Goal: Task Accomplishment & Management: Complete application form

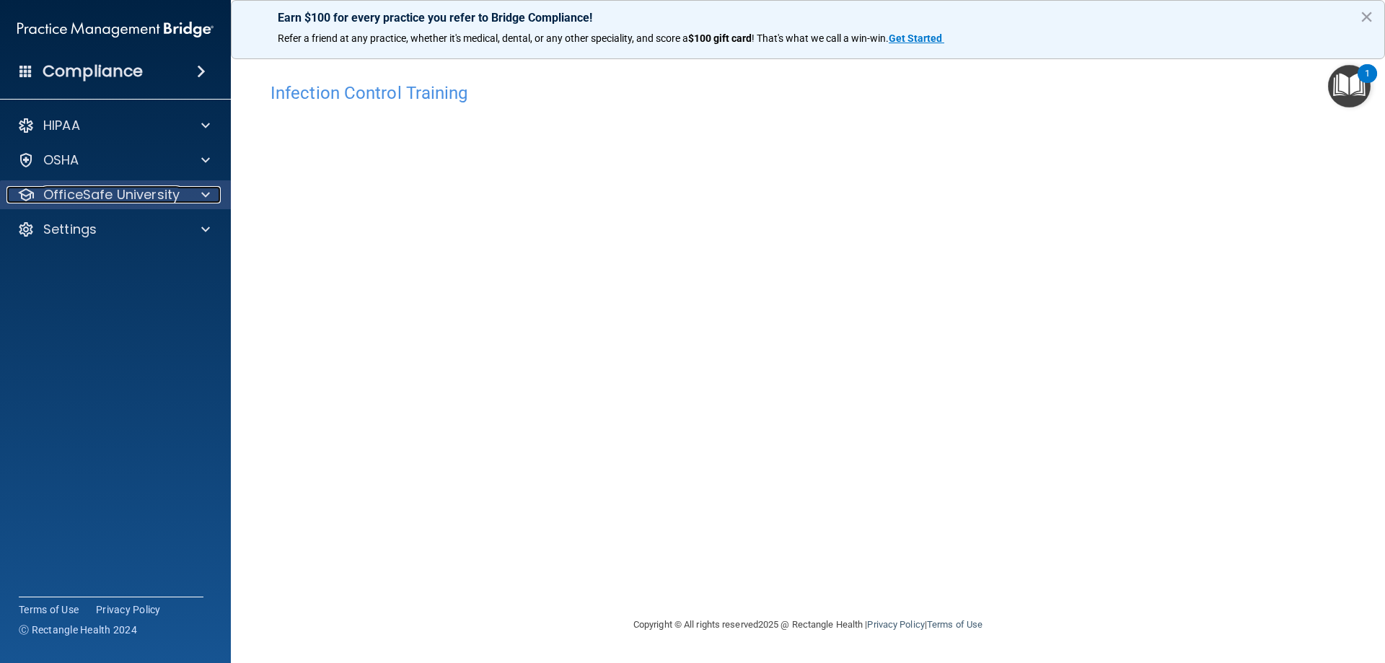
click at [104, 190] on p "OfficeSafe University" at bounding box center [111, 194] width 136 height 17
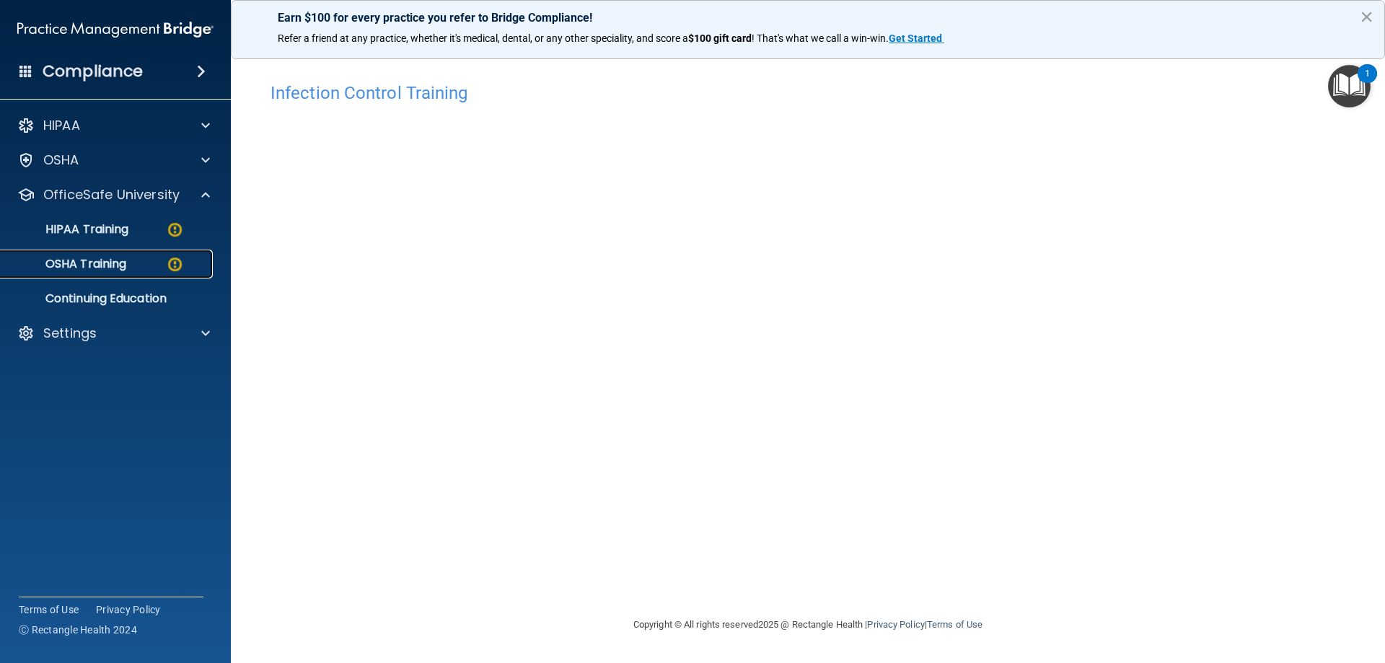
click at [118, 272] on link "OSHA Training" at bounding box center [99, 264] width 227 height 29
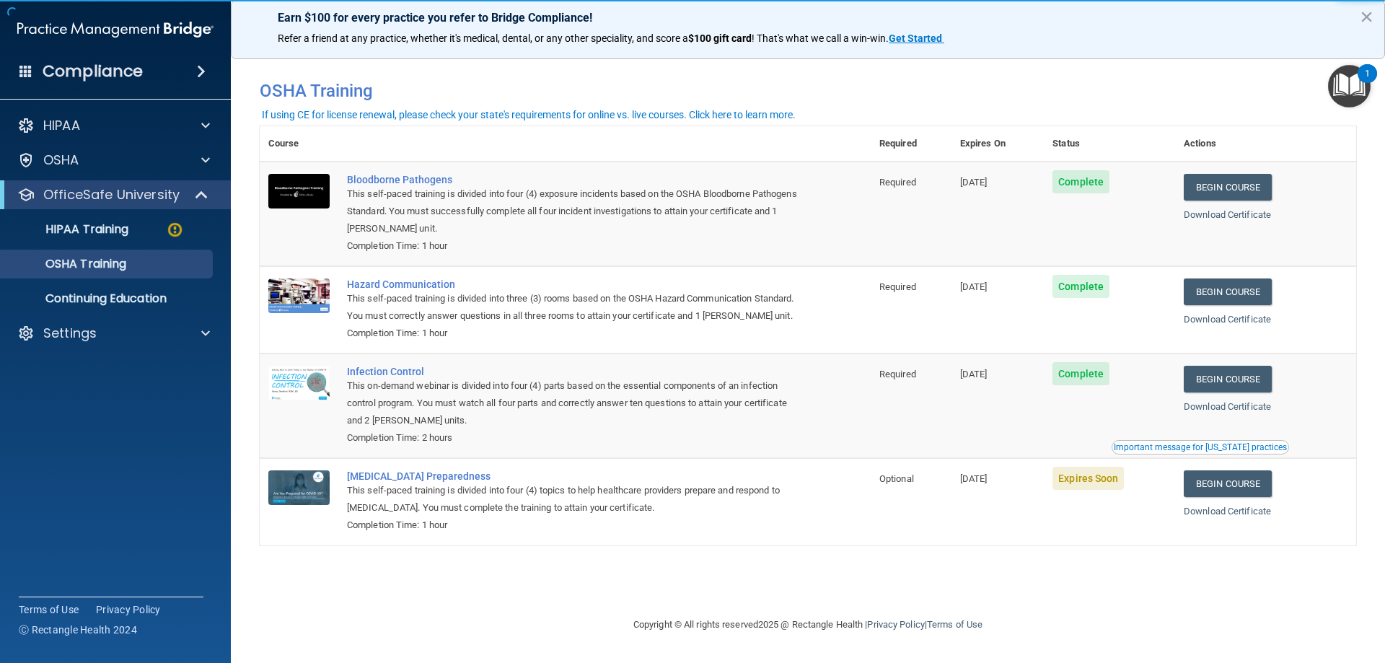
click at [1175, 497] on td "Expires Soon" at bounding box center [1108, 501] width 131 height 87
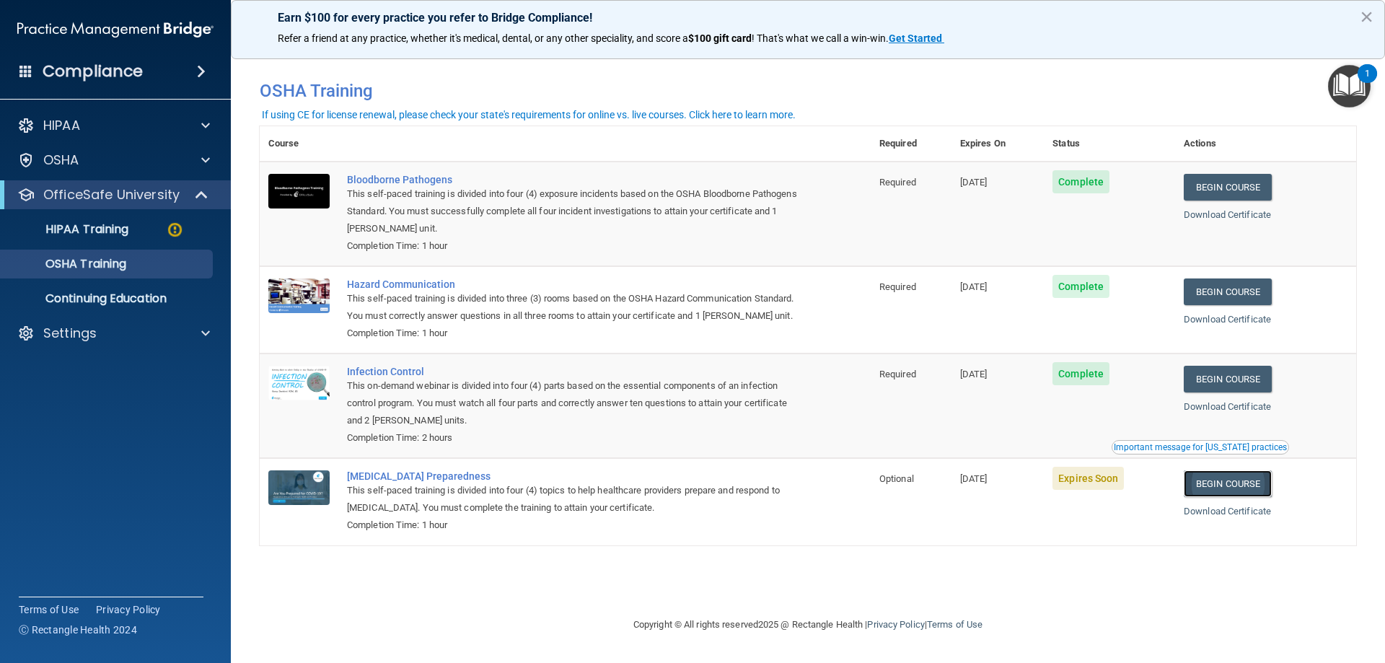
click at [1229, 497] on link "Begin Course" at bounding box center [1227, 483] width 88 height 27
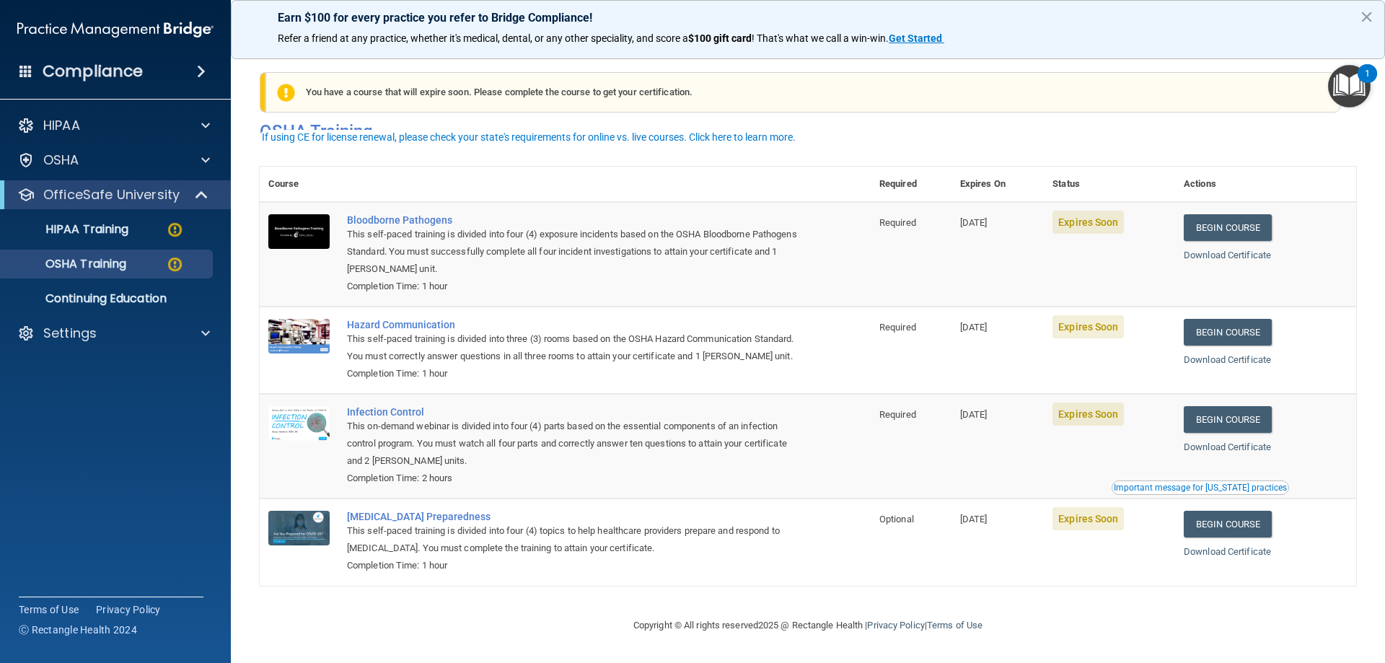
scroll to position [18, 0]
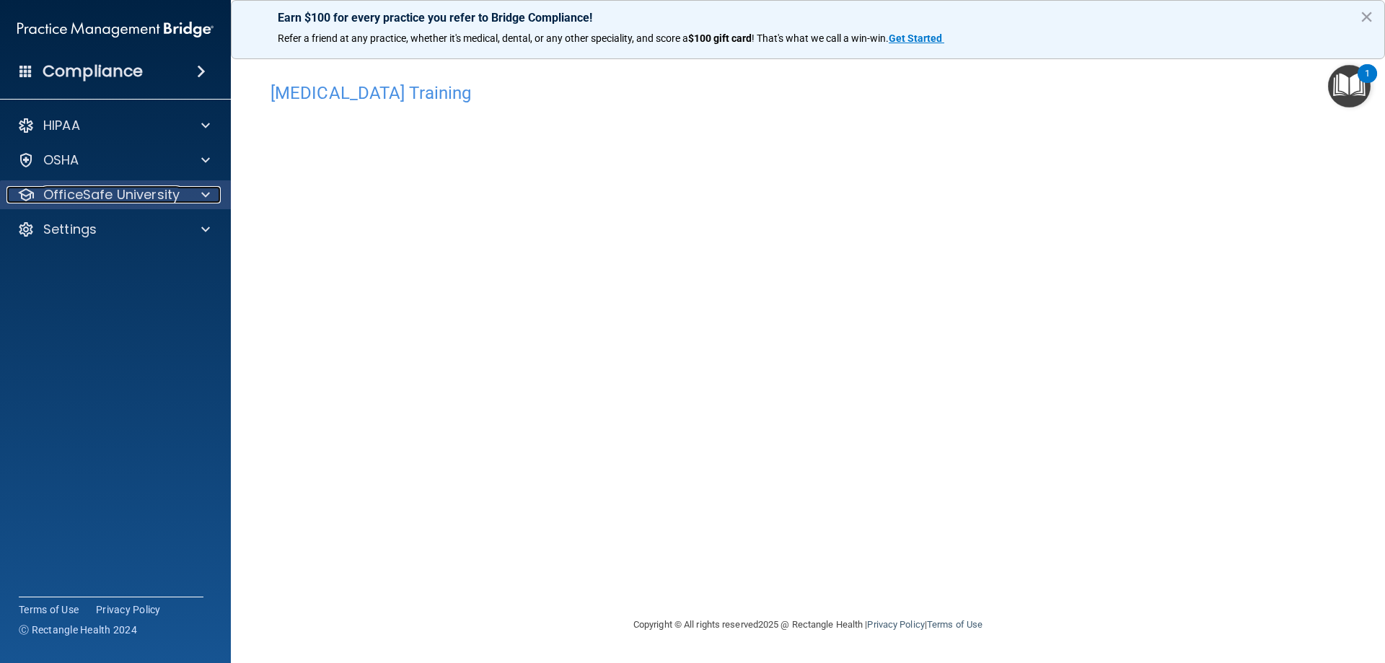
click at [118, 195] on p "OfficeSafe University" at bounding box center [111, 194] width 136 height 17
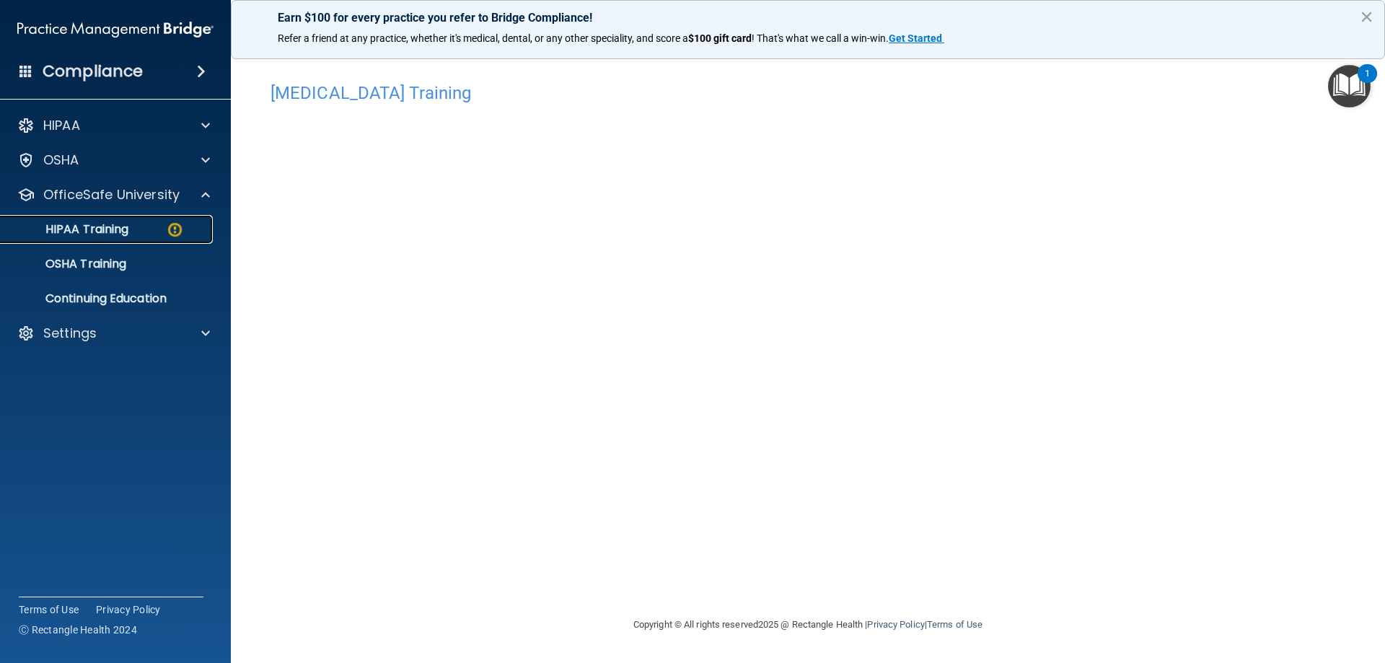
click at [107, 229] on p "HIPAA Training" at bounding box center [68, 229] width 119 height 14
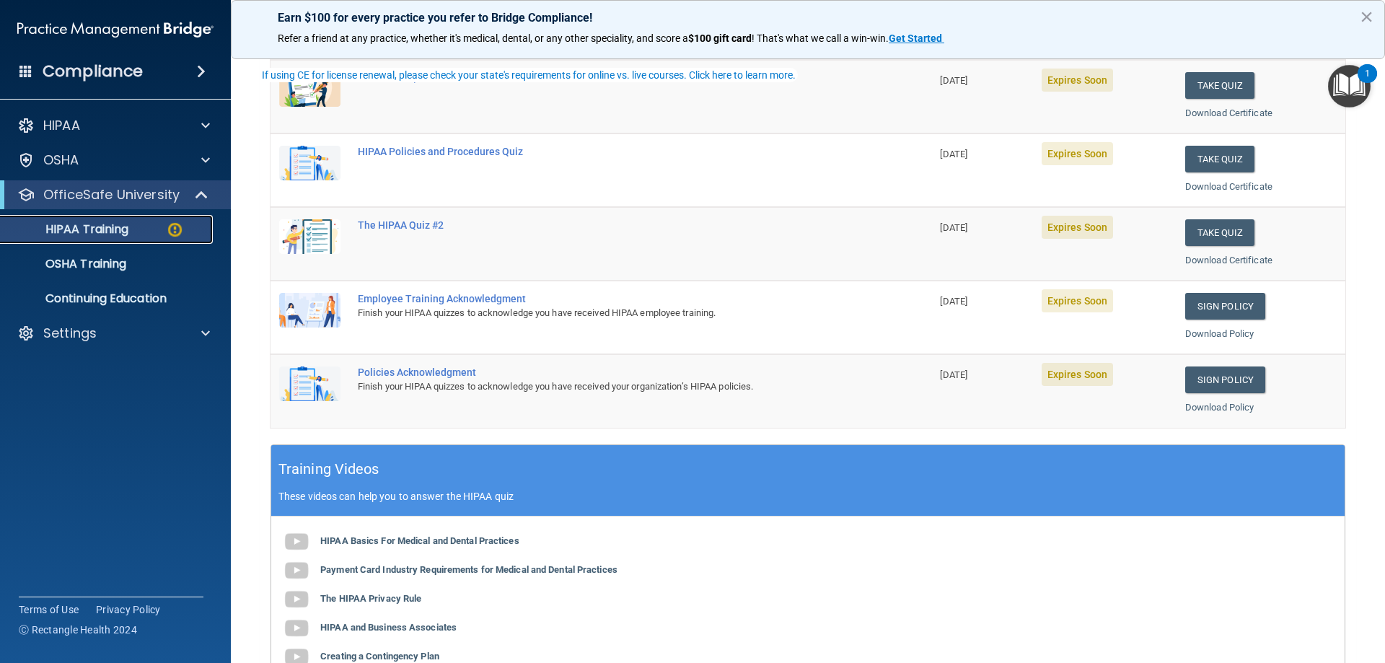
scroll to position [72, 0]
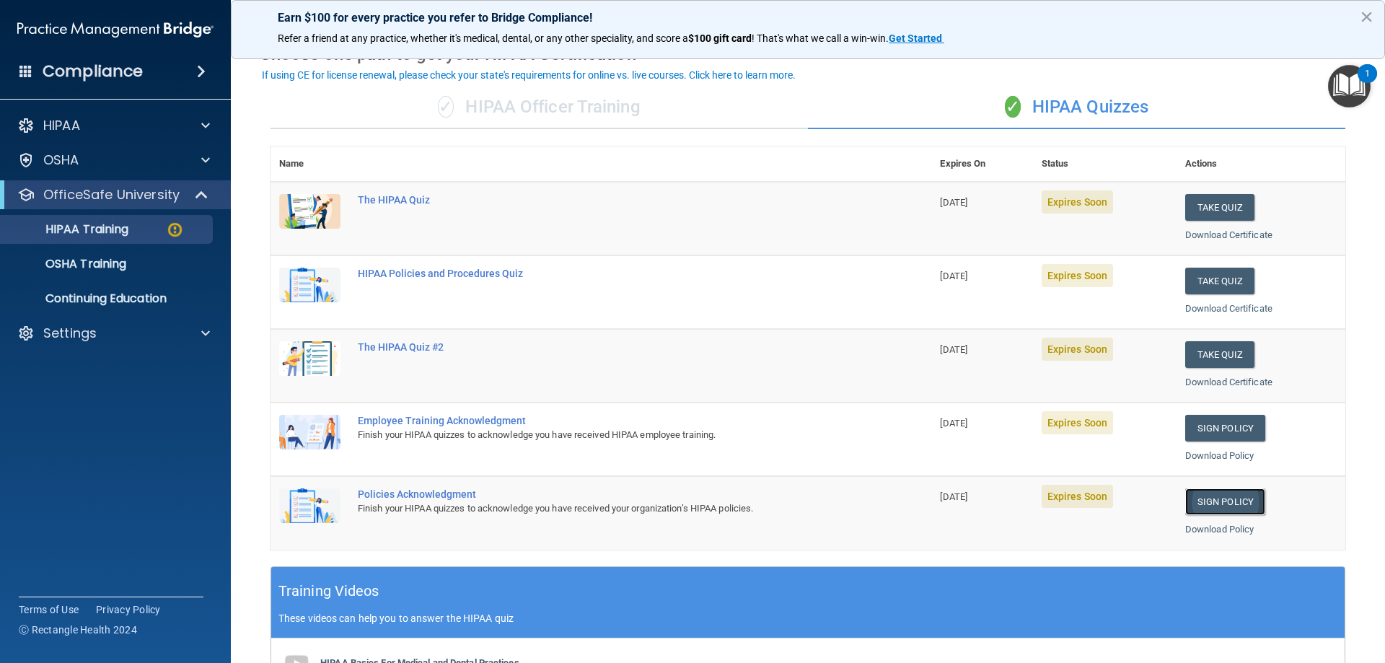
click at [1196, 506] on link "Sign Policy" at bounding box center [1225, 501] width 80 height 27
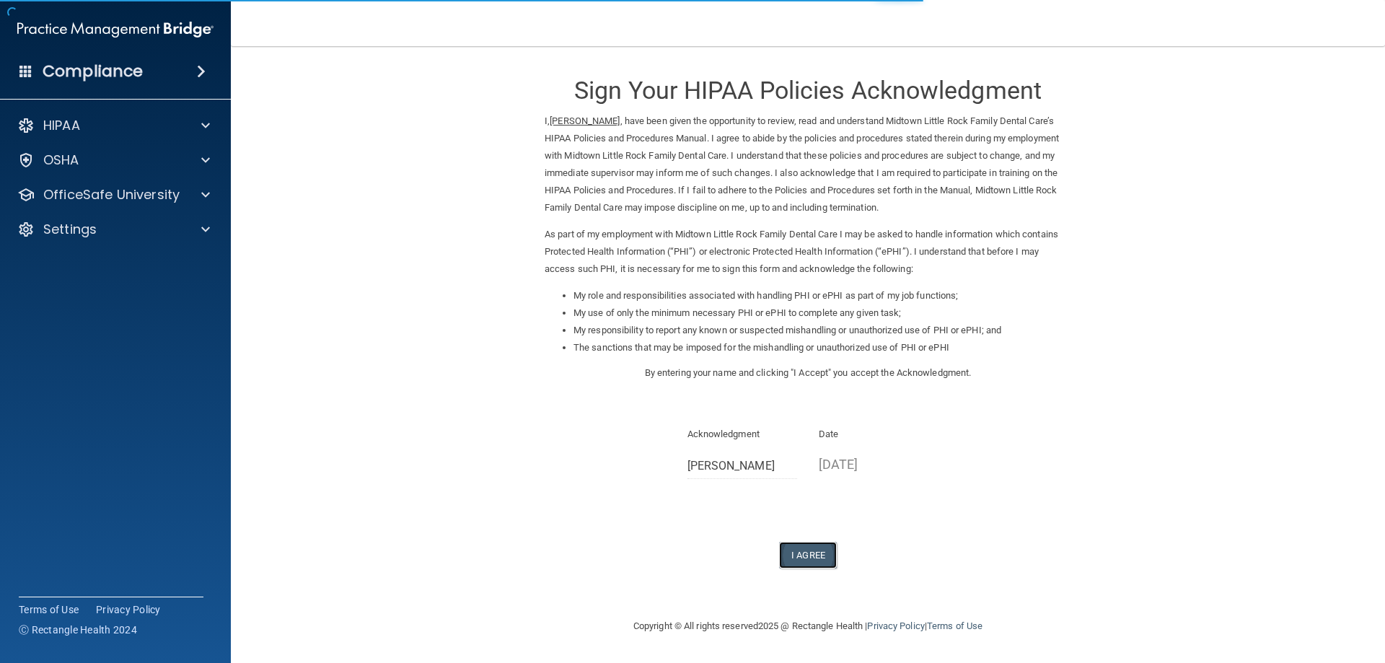
click at [826, 553] on button "I Agree" at bounding box center [808, 555] width 58 height 27
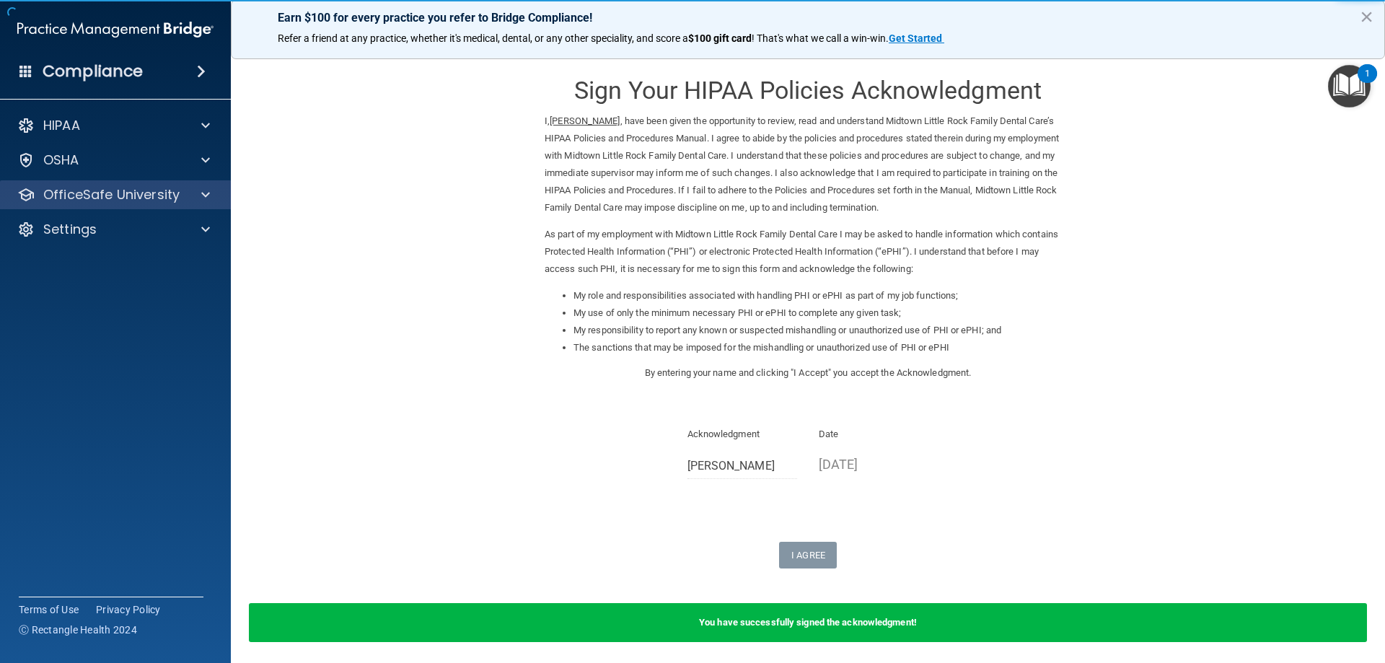
click at [100, 205] on div "OfficeSafe University" at bounding box center [115, 194] width 231 height 29
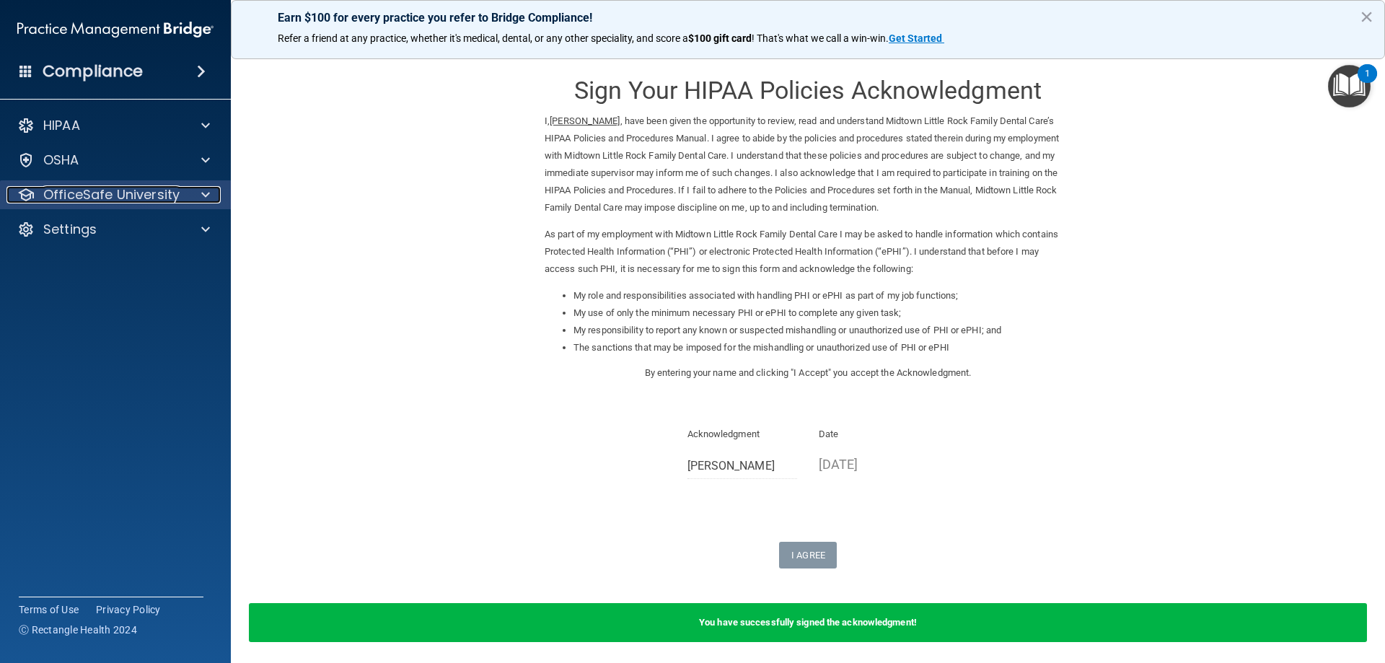
click at [208, 203] on span at bounding box center [205, 194] width 9 height 17
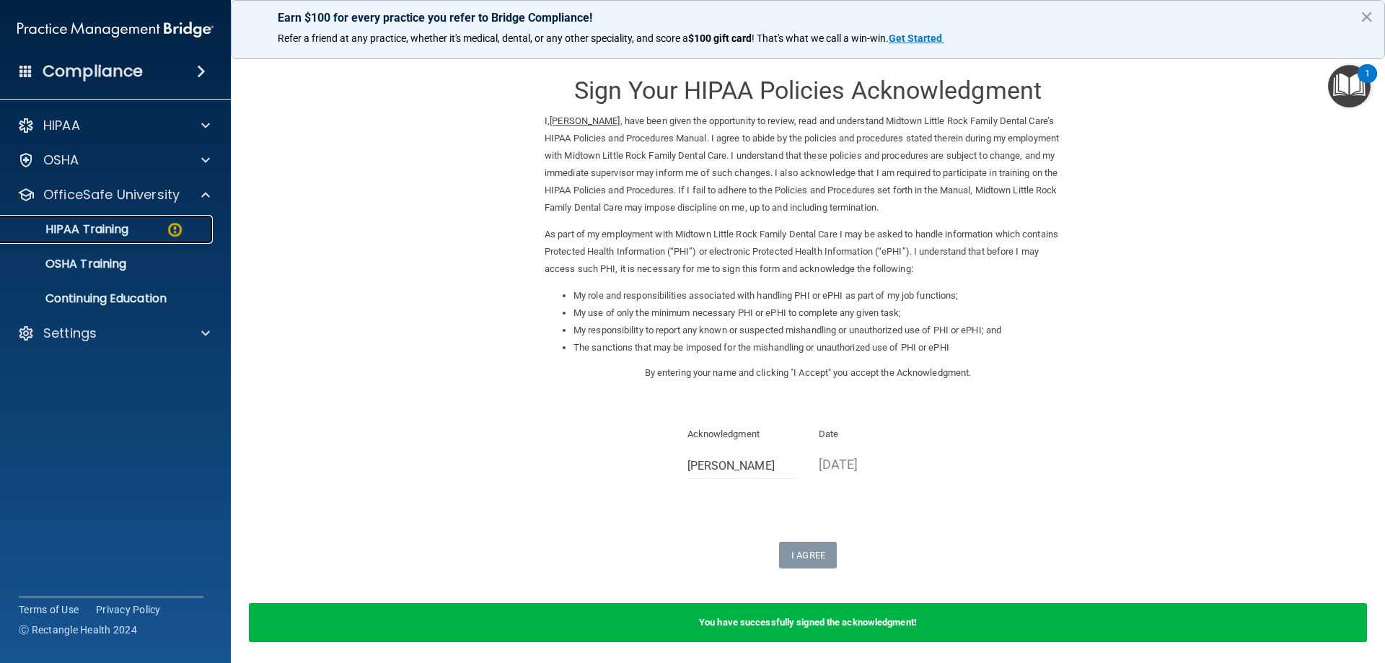
click at [127, 231] on p "HIPAA Training" at bounding box center [68, 229] width 119 height 14
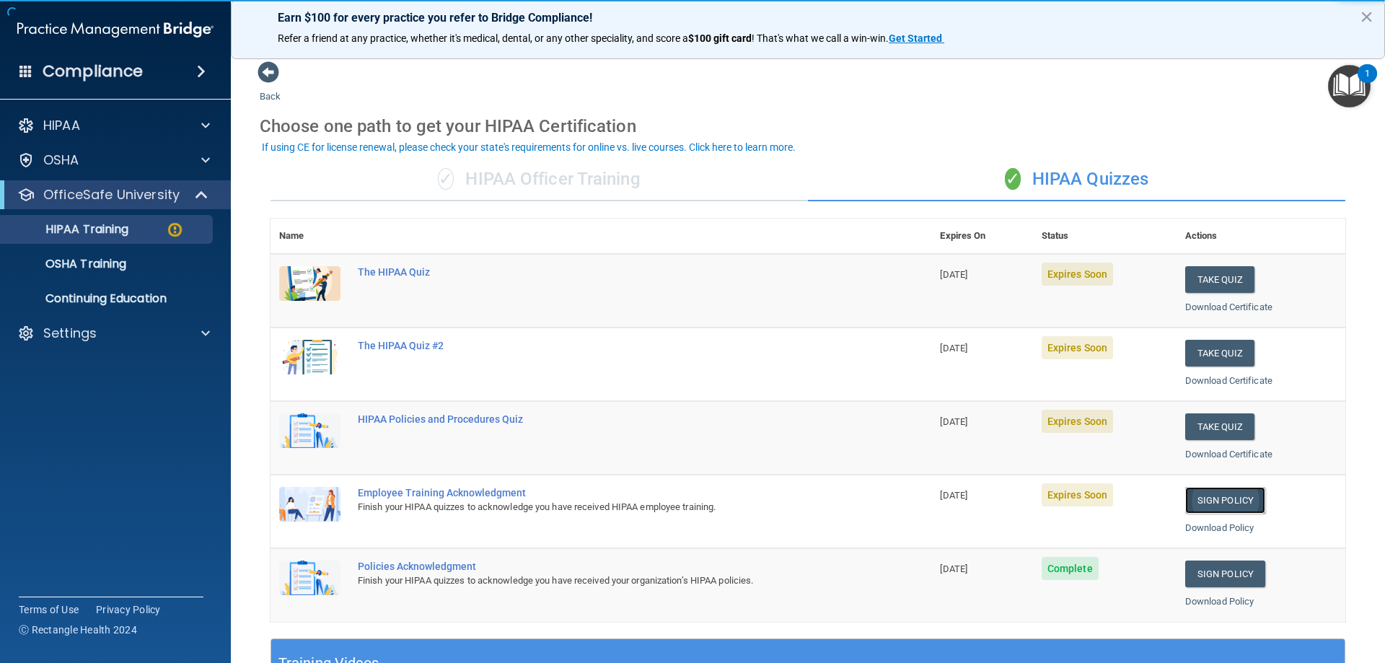
click at [1219, 495] on link "Sign Policy" at bounding box center [1225, 500] width 80 height 27
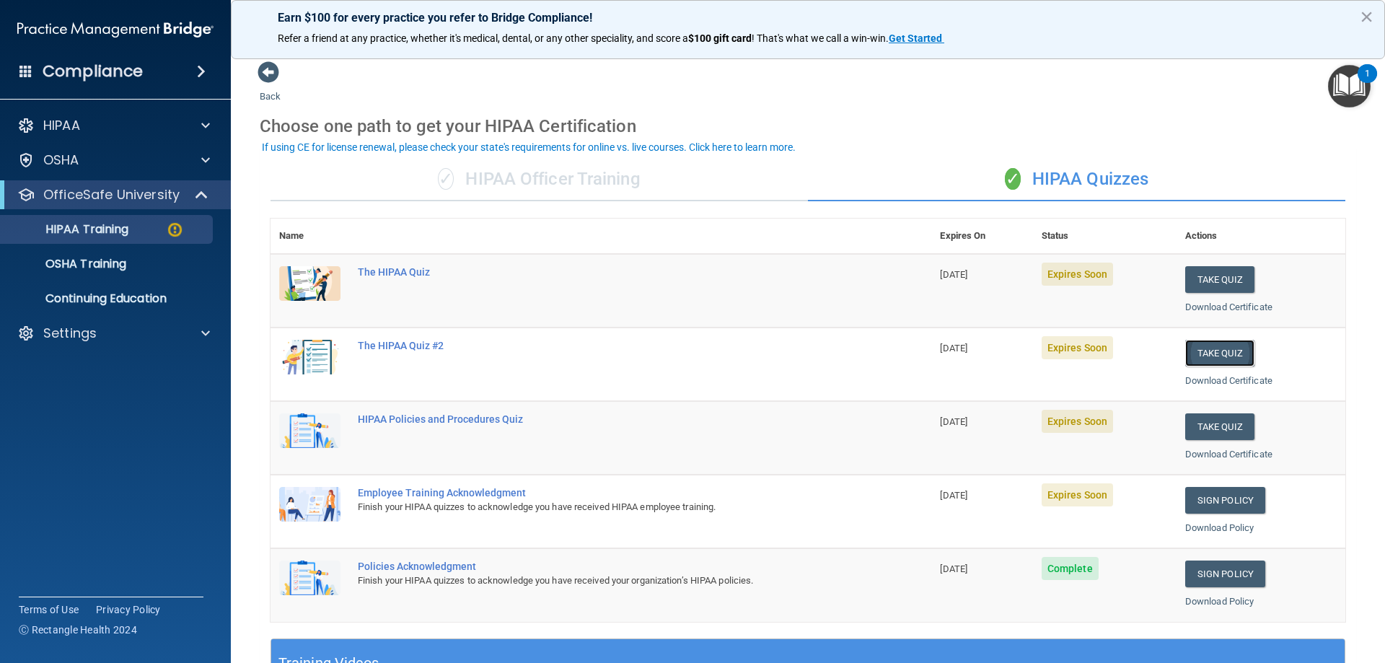
click at [1207, 358] on button "Take Quiz" at bounding box center [1219, 353] width 69 height 27
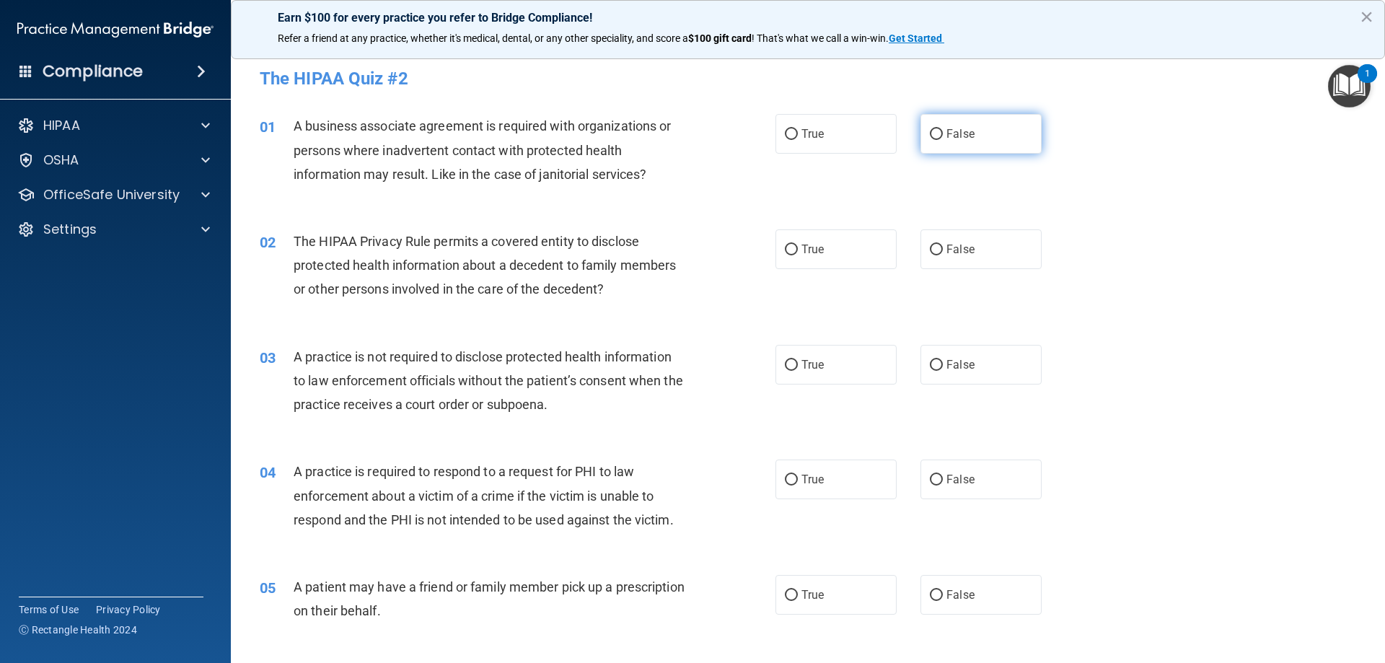
click at [954, 127] on span "False" at bounding box center [960, 134] width 28 height 14
click at [943, 129] on input "False" at bounding box center [936, 134] width 13 height 11
radio input "true"
click at [870, 260] on label "True" at bounding box center [835, 249] width 121 height 40
click at [798, 255] on input "True" at bounding box center [791, 249] width 13 height 11
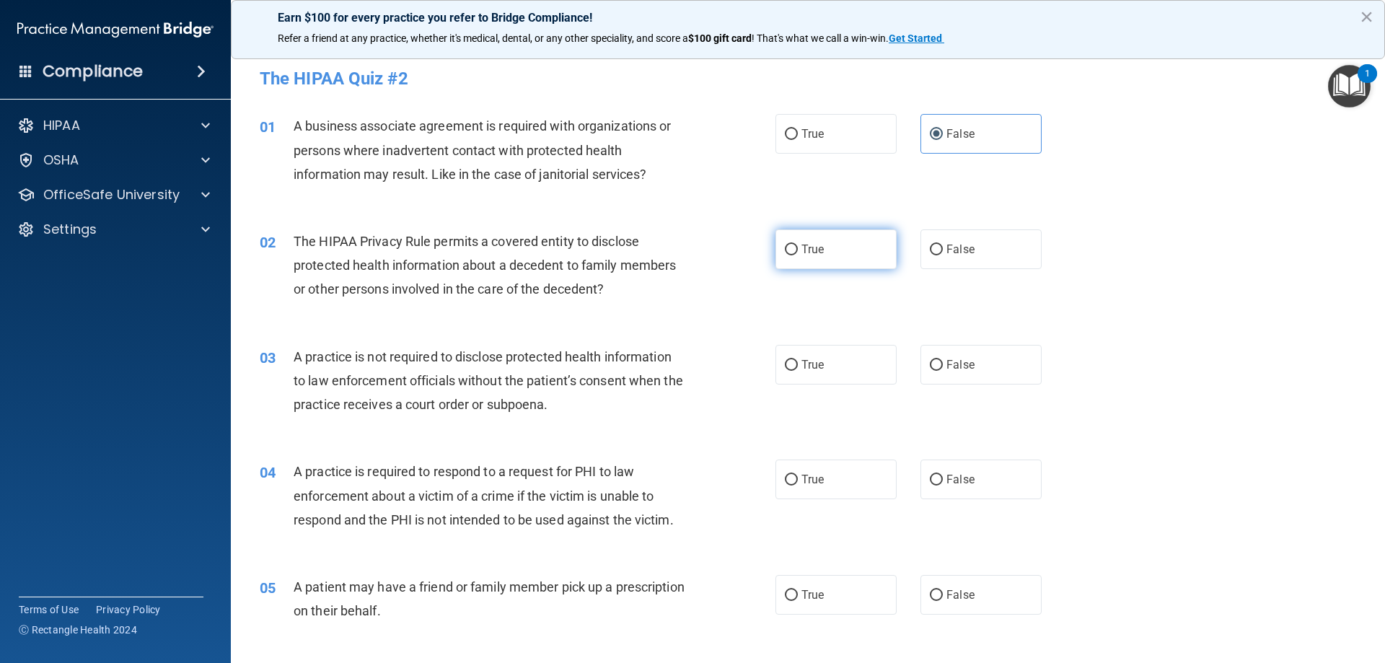
radio input "true"
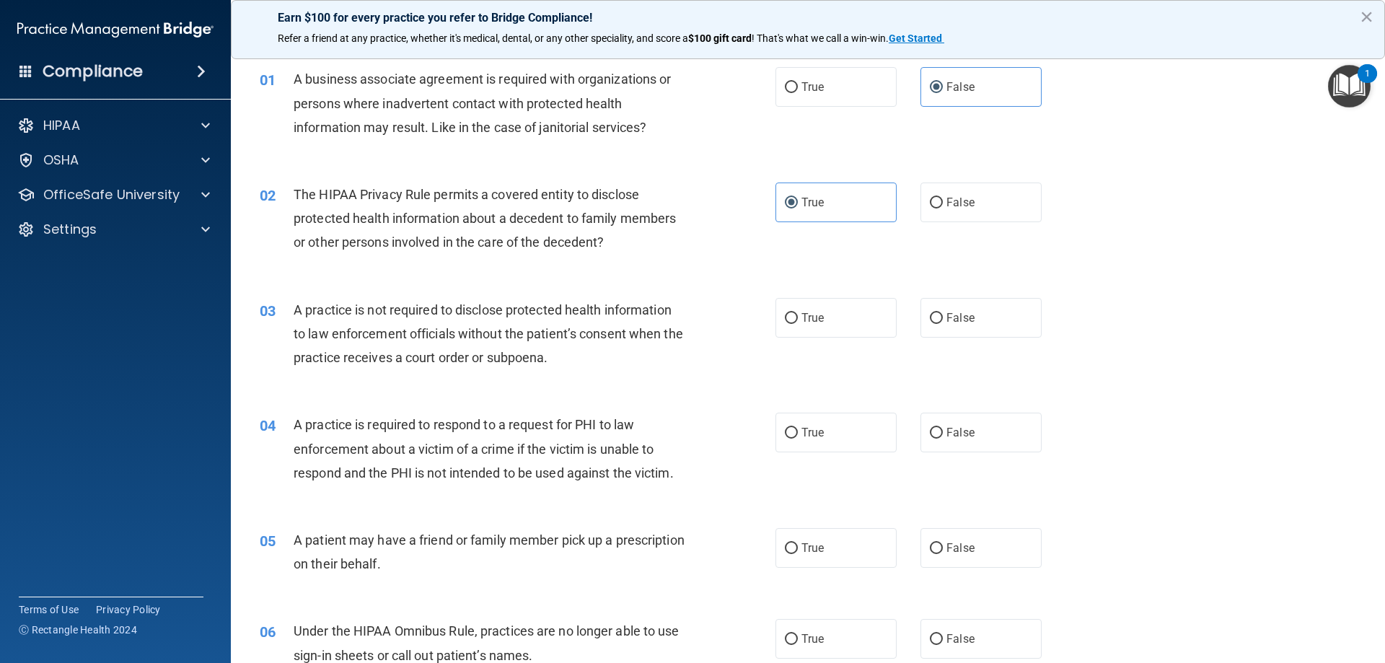
scroll to position [72, 0]
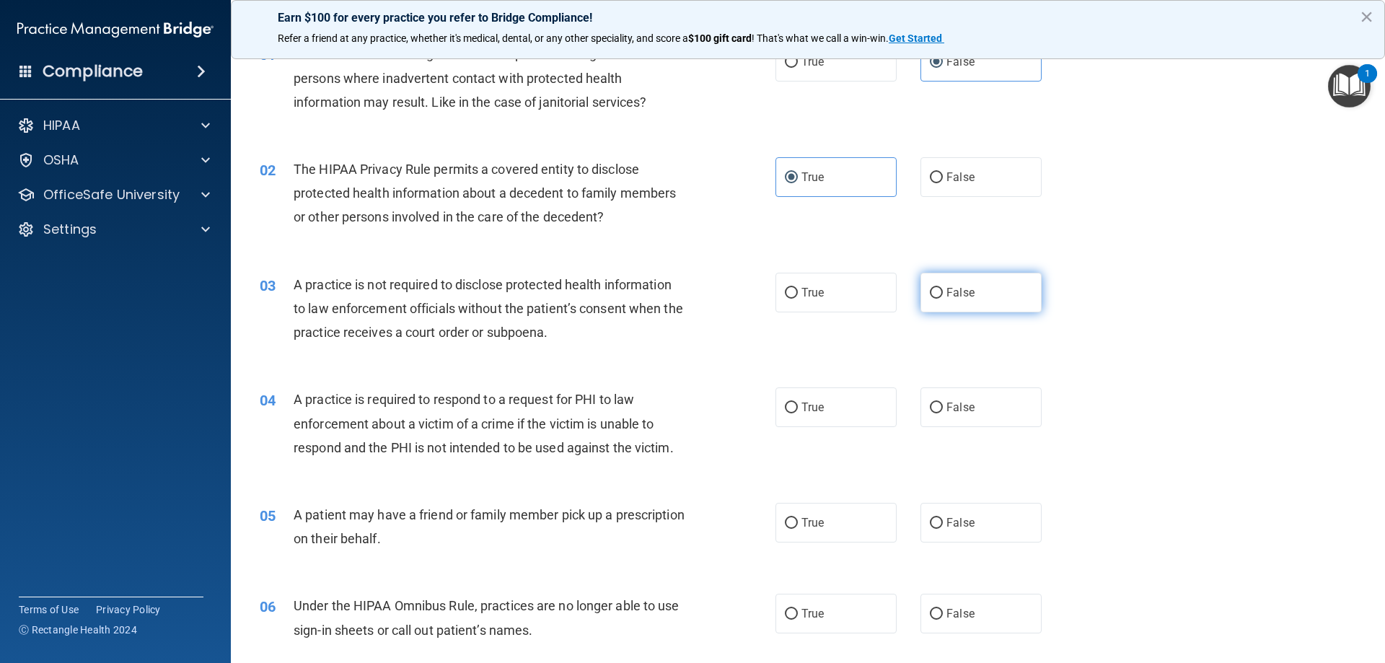
click at [971, 275] on label "False" at bounding box center [980, 293] width 121 height 40
click at [943, 288] on input "False" at bounding box center [936, 293] width 13 height 11
radio input "true"
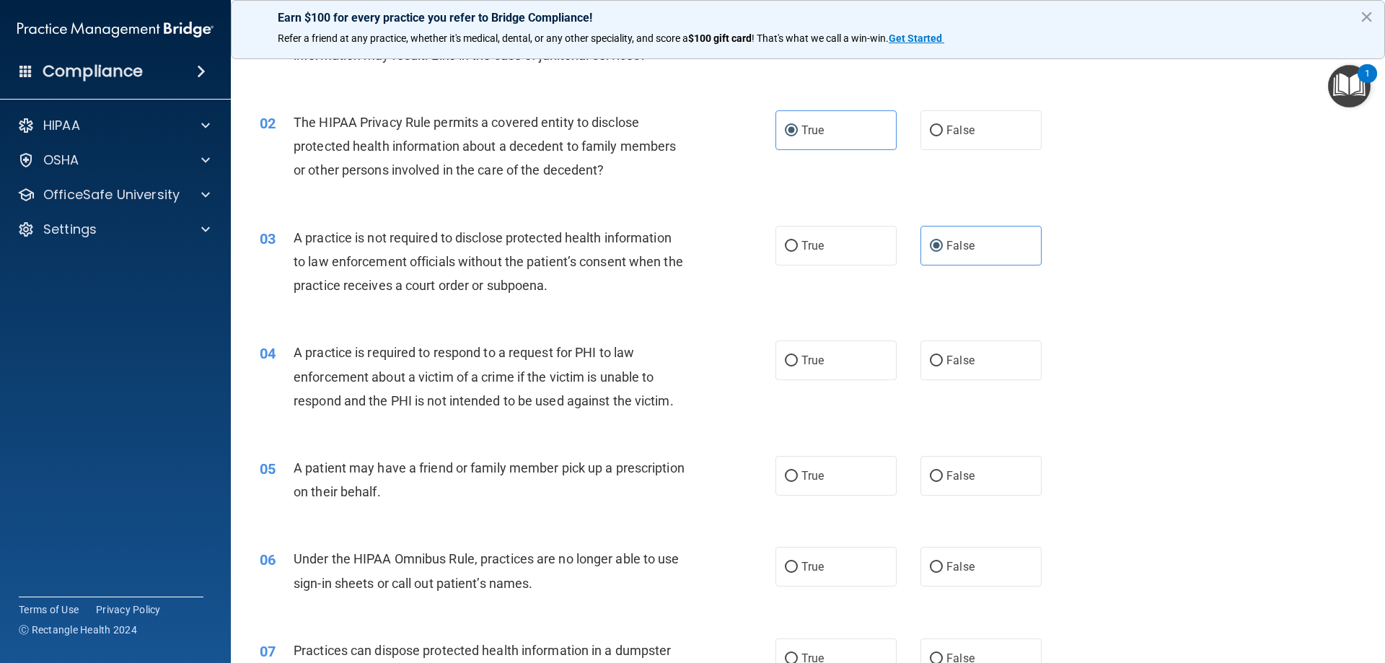
scroll to position [144, 0]
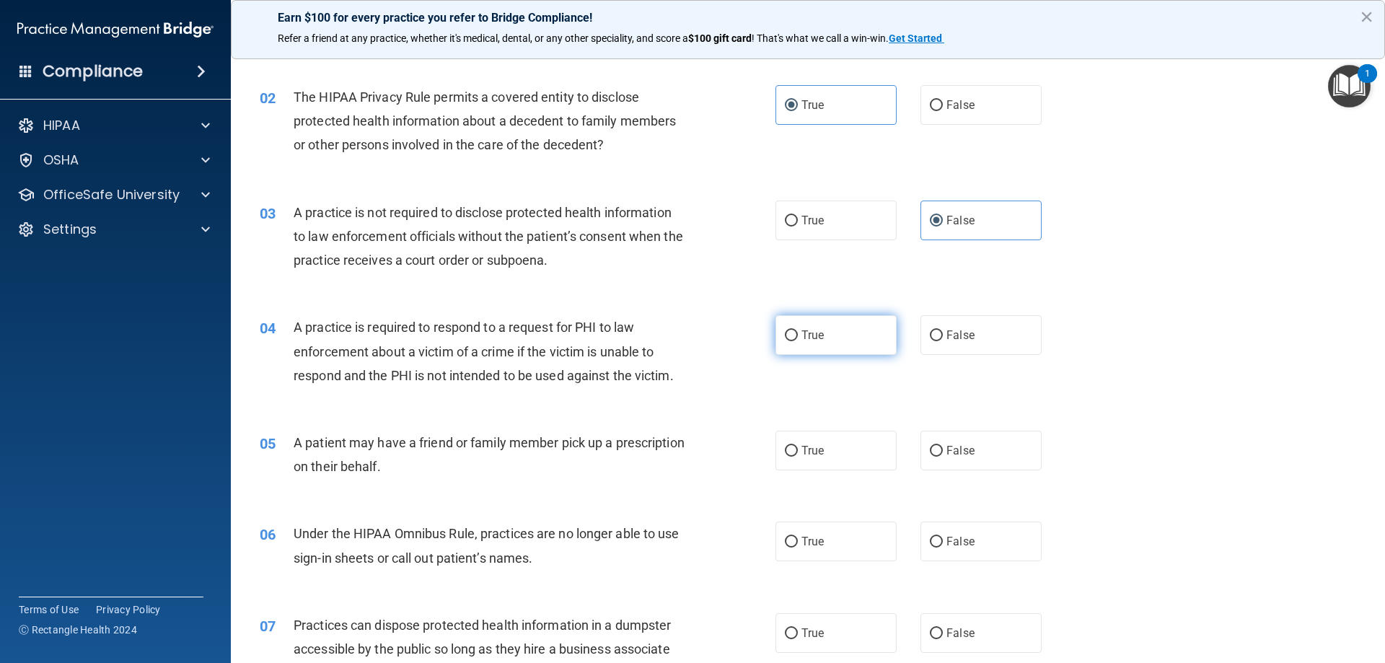
click at [855, 336] on label "True" at bounding box center [835, 335] width 121 height 40
click at [798, 336] on input "True" at bounding box center [791, 335] width 13 height 11
radio input "true"
click at [824, 456] on label "True" at bounding box center [835, 451] width 121 height 40
click at [798, 456] on input "True" at bounding box center [791, 451] width 13 height 11
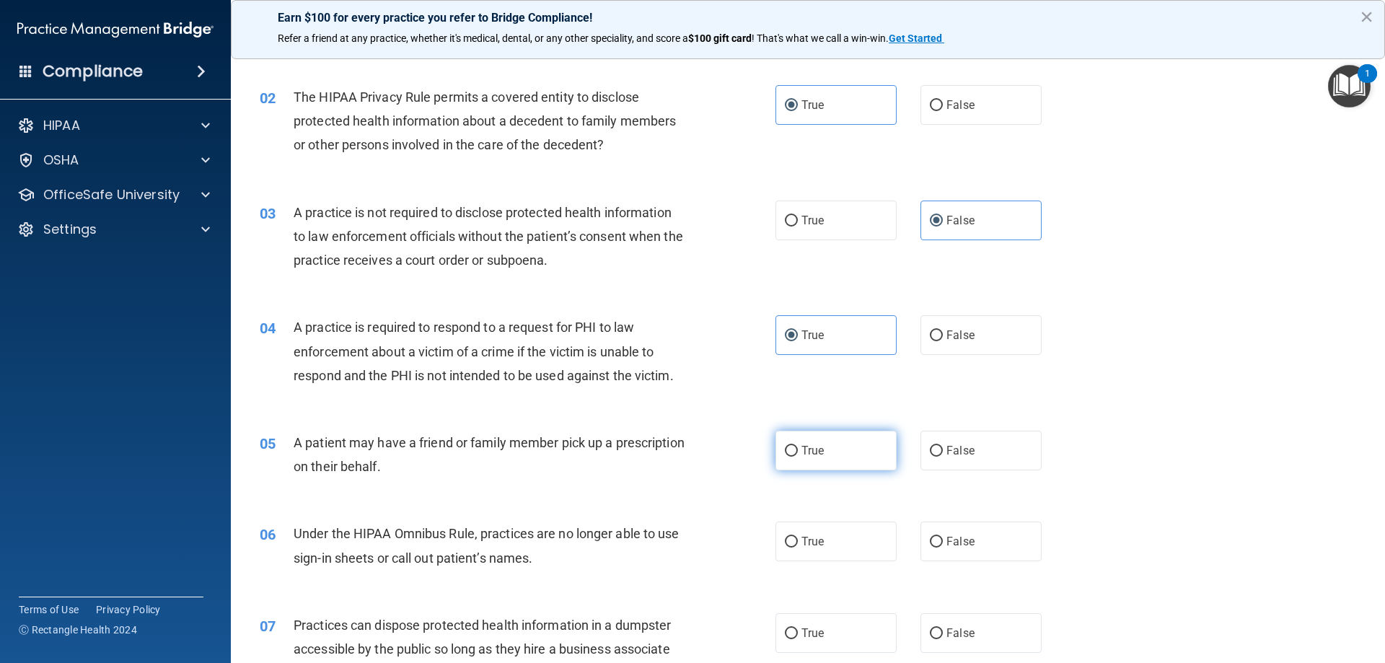
radio input "true"
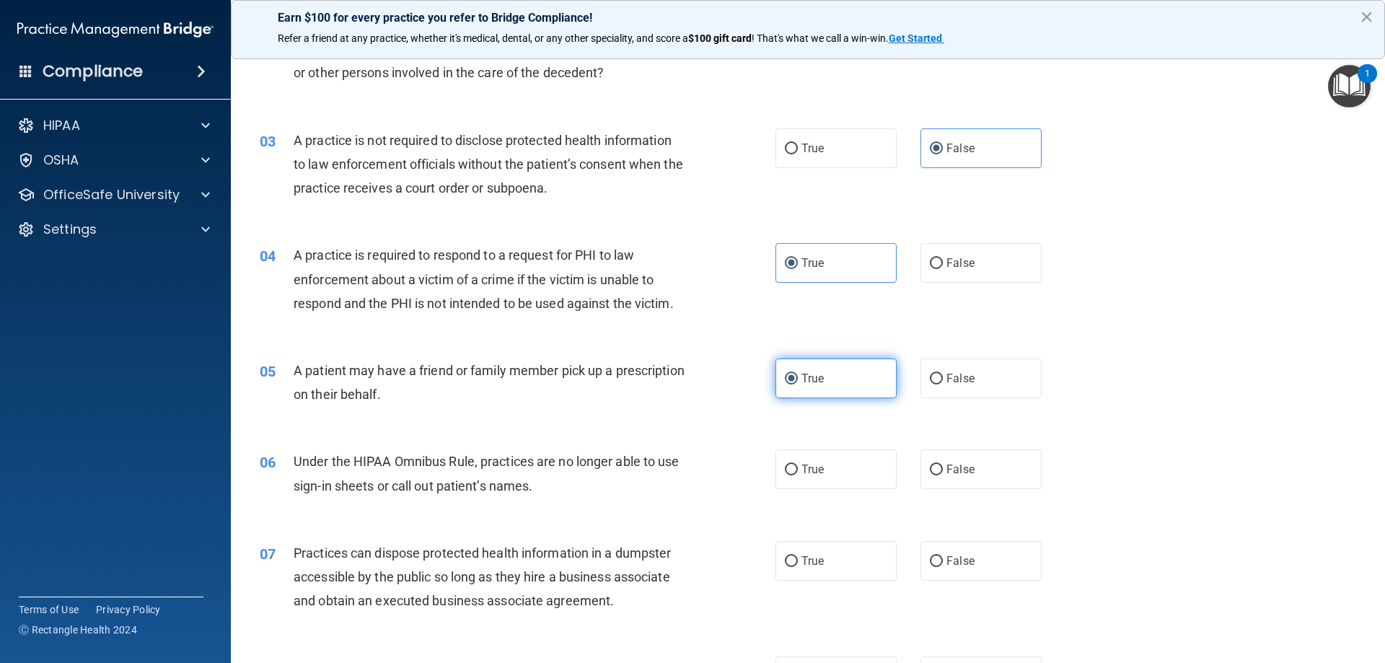
scroll to position [288, 0]
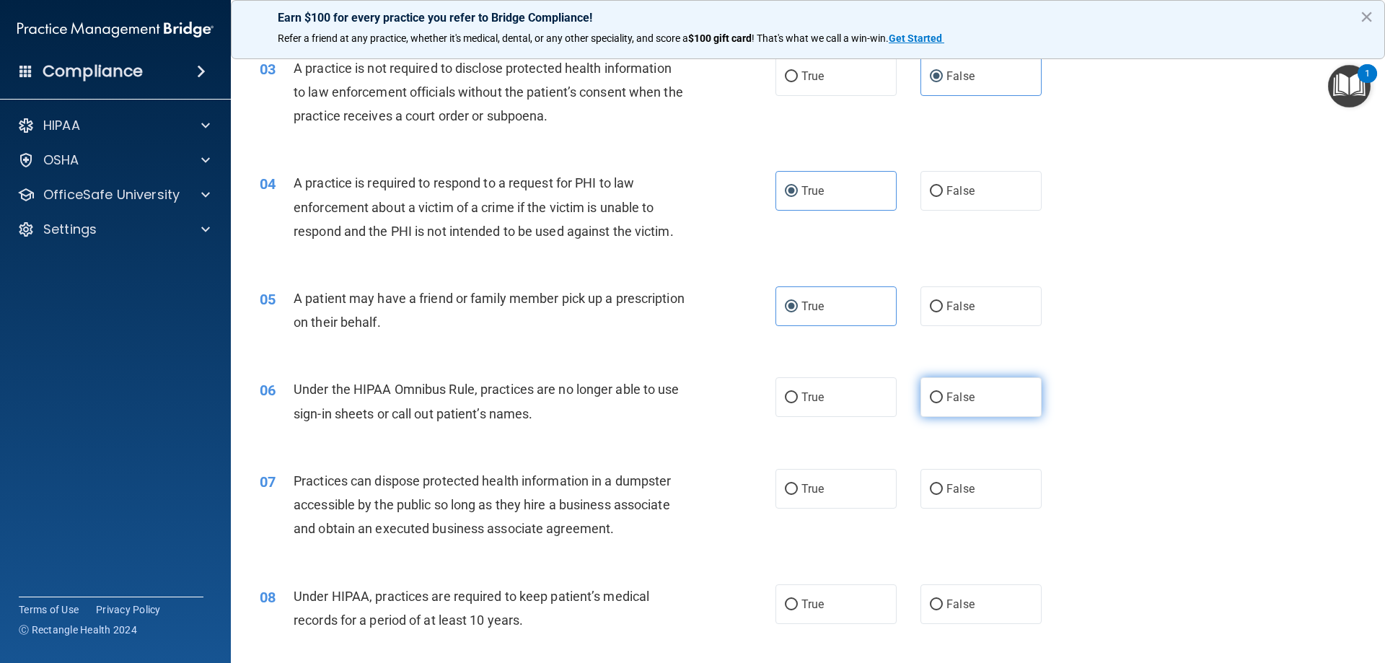
click at [940, 407] on label "False" at bounding box center [980, 397] width 121 height 40
click at [940, 403] on input "False" at bounding box center [936, 397] width 13 height 11
radio input "true"
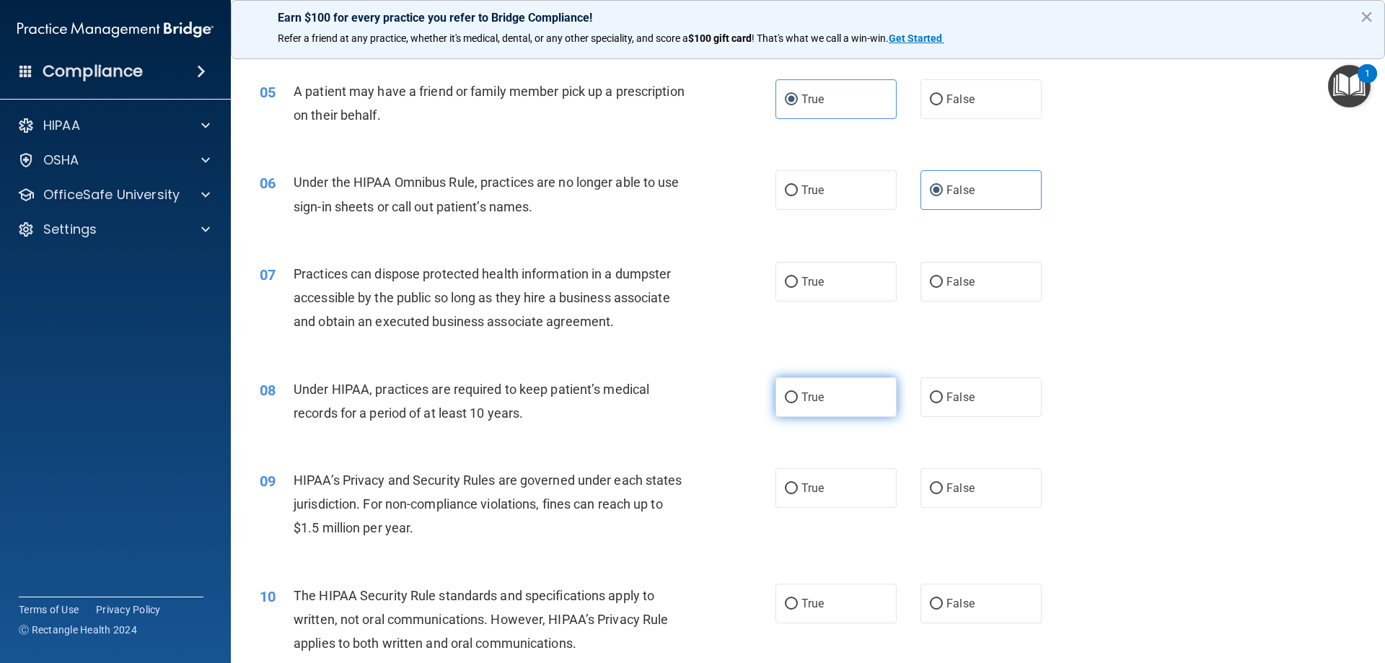
scroll to position [505, 0]
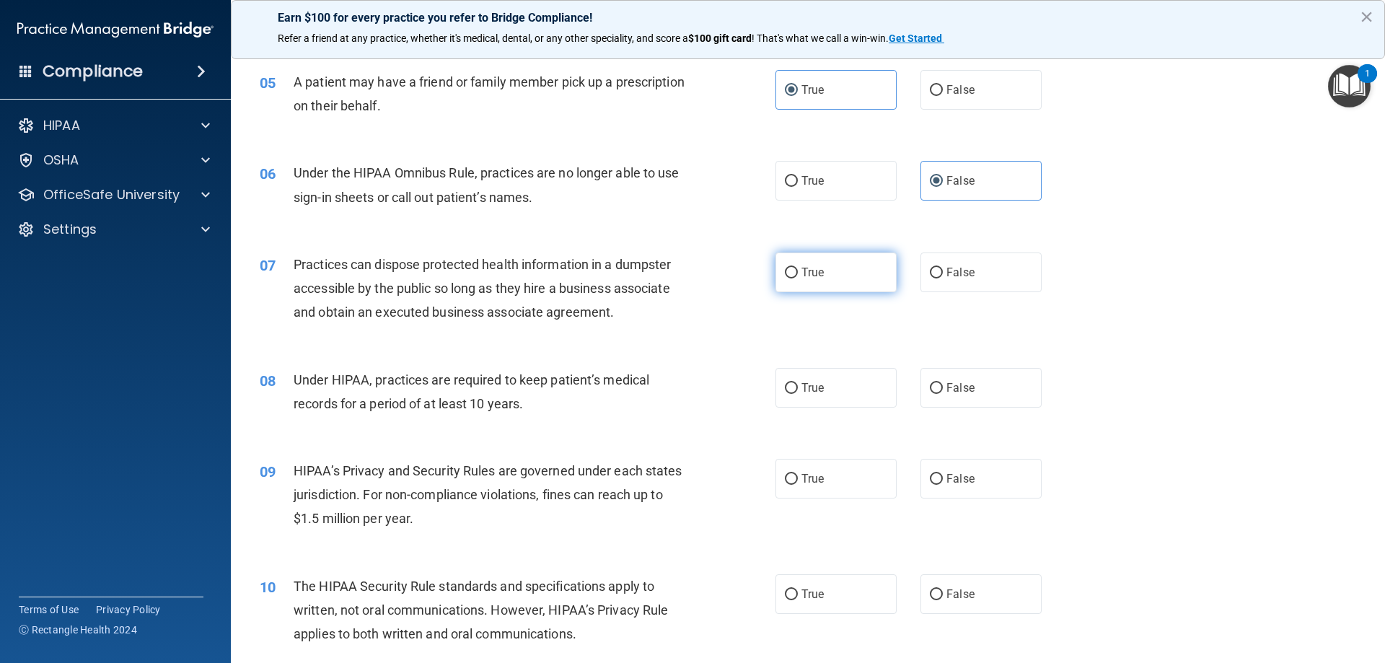
click at [833, 283] on label "True" at bounding box center [835, 272] width 121 height 40
click at [798, 278] on input "True" at bounding box center [791, 273] width 13 height 11
radio input "true"
click at [930, 384] on input "False" at bounding box center [936, 388] width 13 height 11
radio input "true"
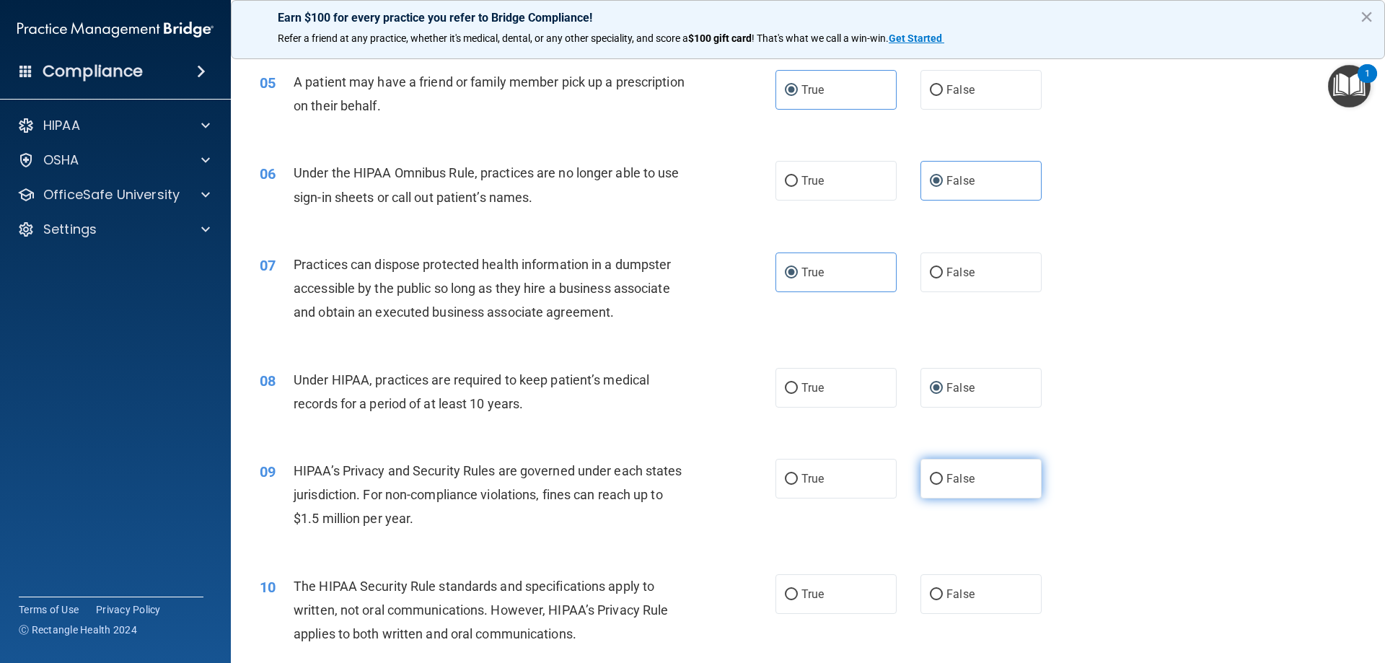
click at [963, 484] on span "False" at bounding box center [960, 479] width 28 height 14
click at [943, 484] on input "False" at bounding box center [936, 479] width 13 height 11
radio input "true"
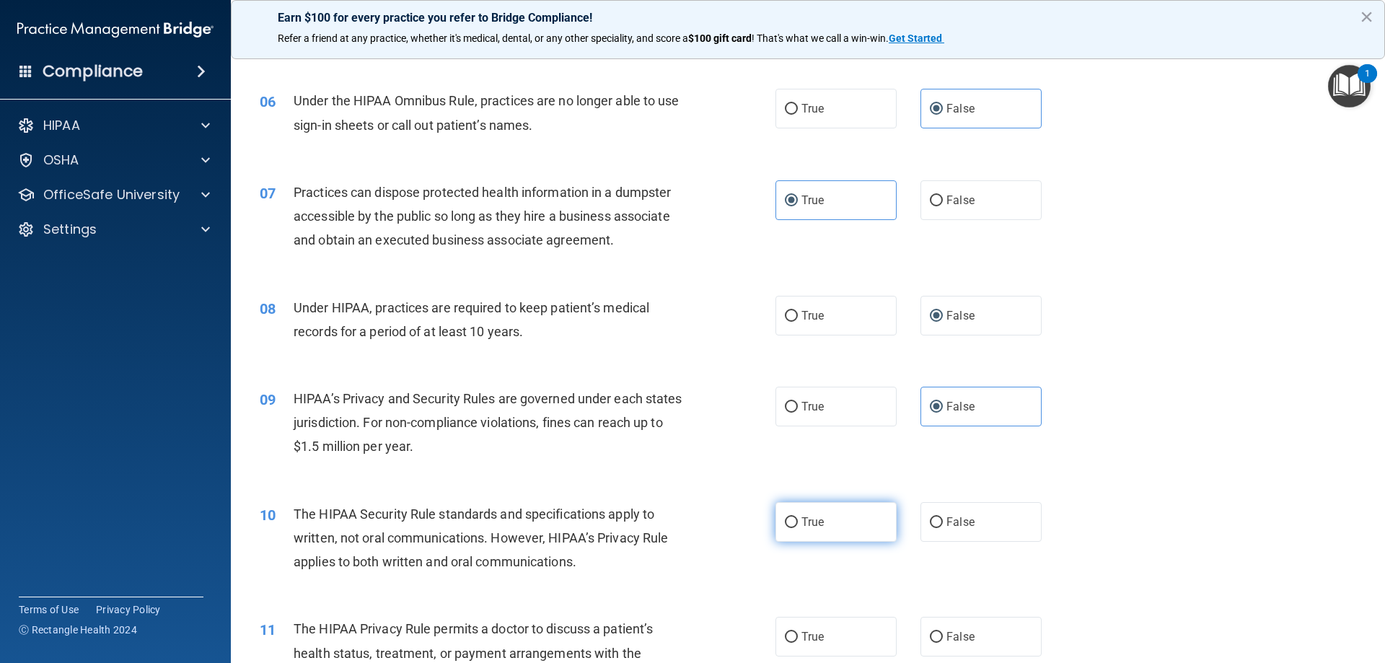
scroll to position [649, 0]
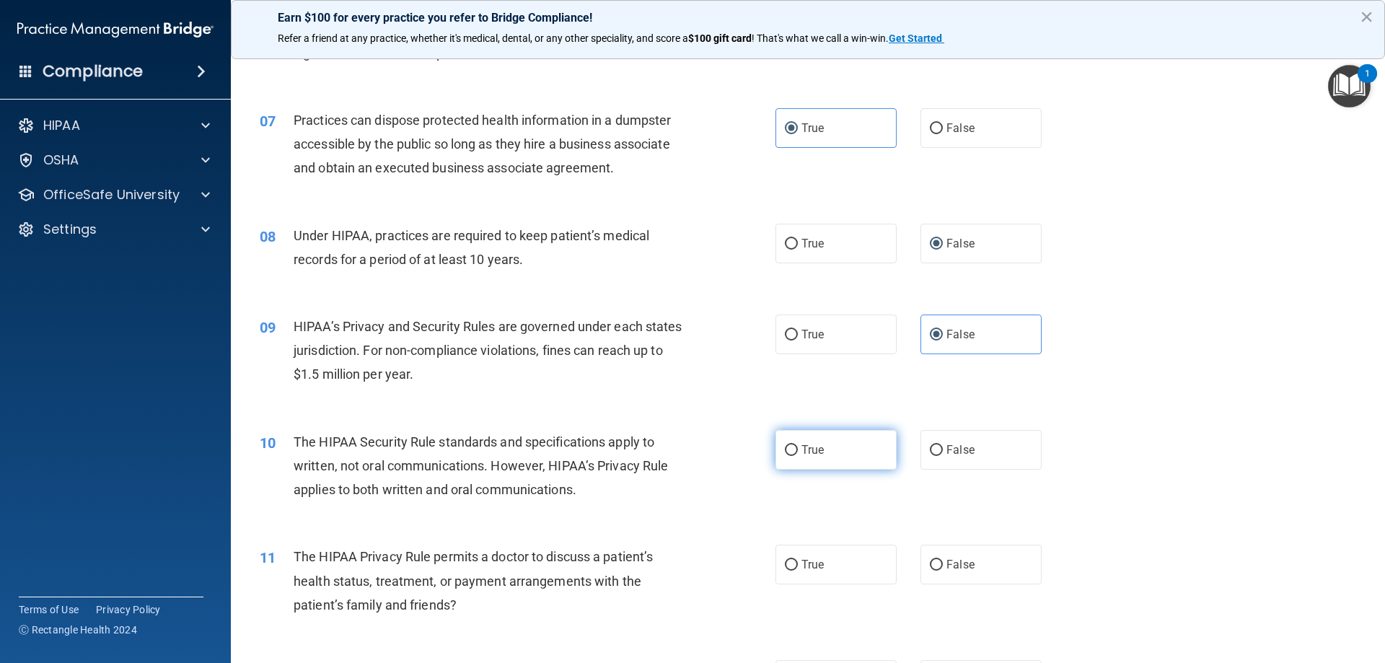
click at [841, 440] on label "True" at bounding box center [835, 450] width 121 height 40
click at [798, 445] on input "True" at bounding box center [791, 450] width 13 height 11
radio input "true"
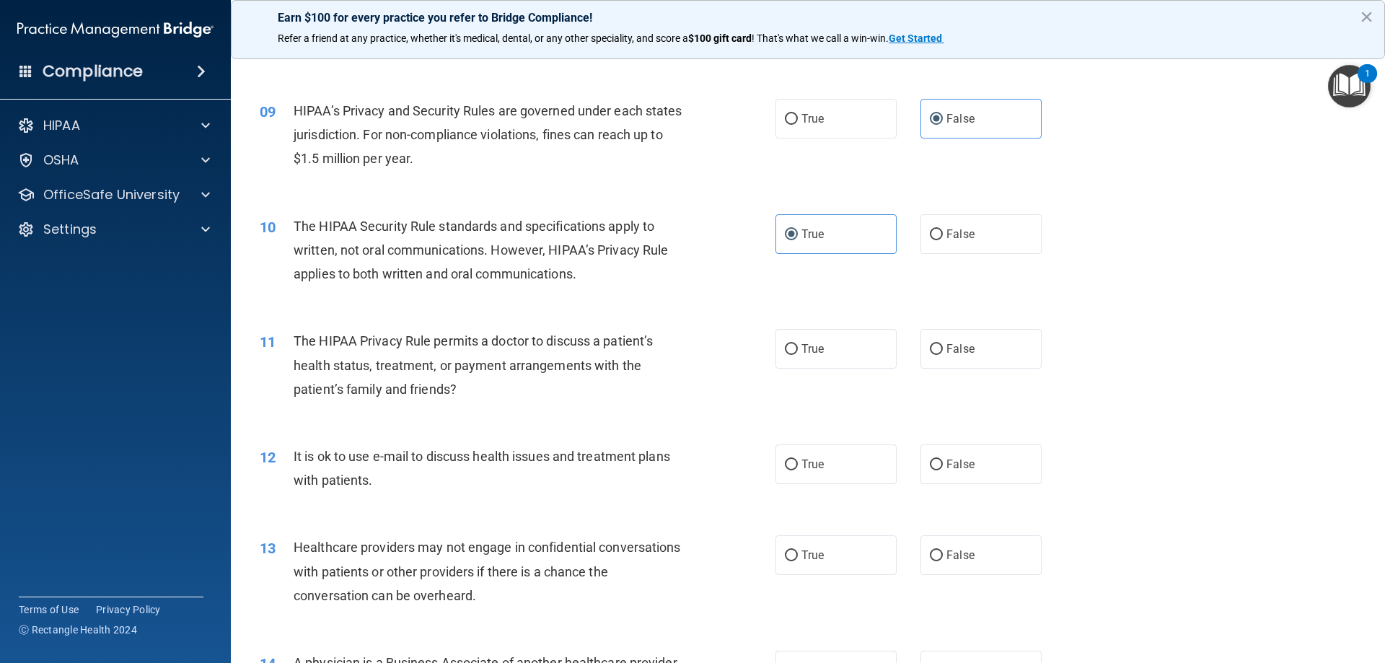
scroll to position [865, 0]
click at [936, 357] on label "False" at bounding box center [980, 348] width 121 height 40
click at [936, 354] on input "False" at bounding box center [936, 348] width 13 height 11
radio input "true"
click at [946, 462] on span "False" at bounding box center [960, 463] width 28 height 14
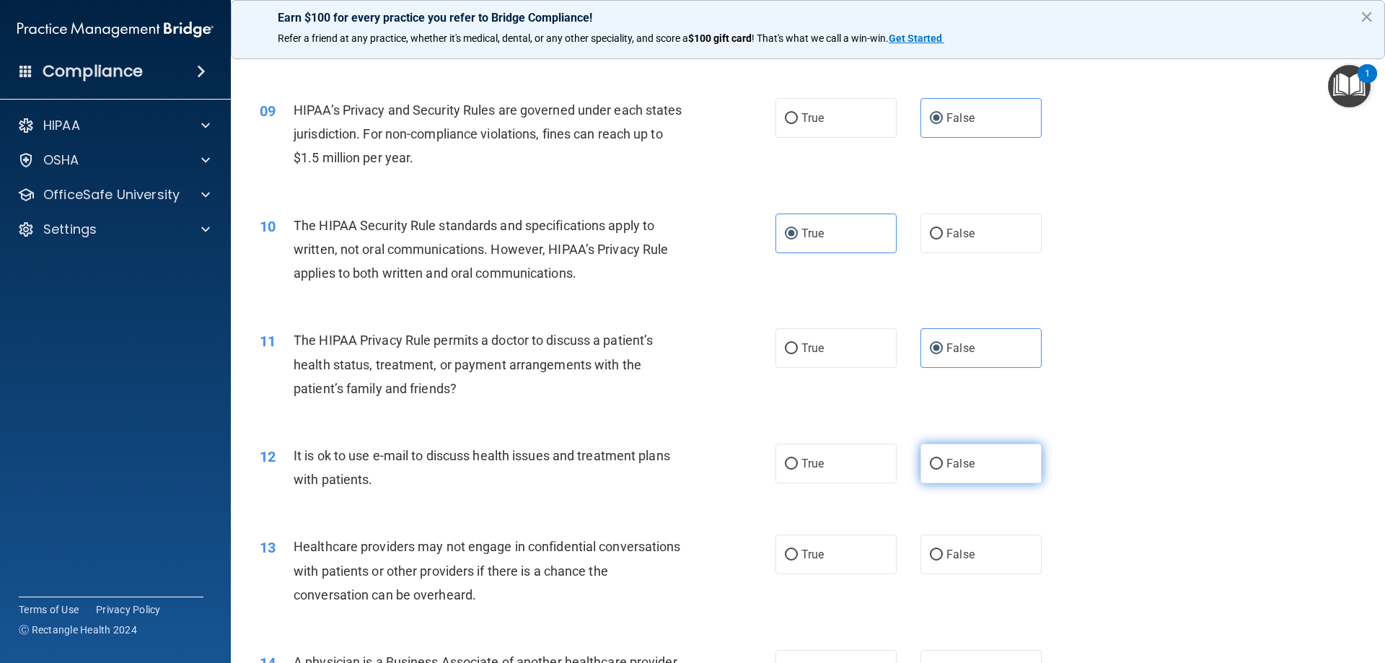
click at [943, 462] on input "False" at bounding box center [936, 464] width 13 height 11
radio input "true"
click at [847, 557] on label "True" at bounding box center [835, 554] width 121 height 40
click at [798, 557] on input "True" at bounding box center [791, 555] width 13 height 11
radio input "true"
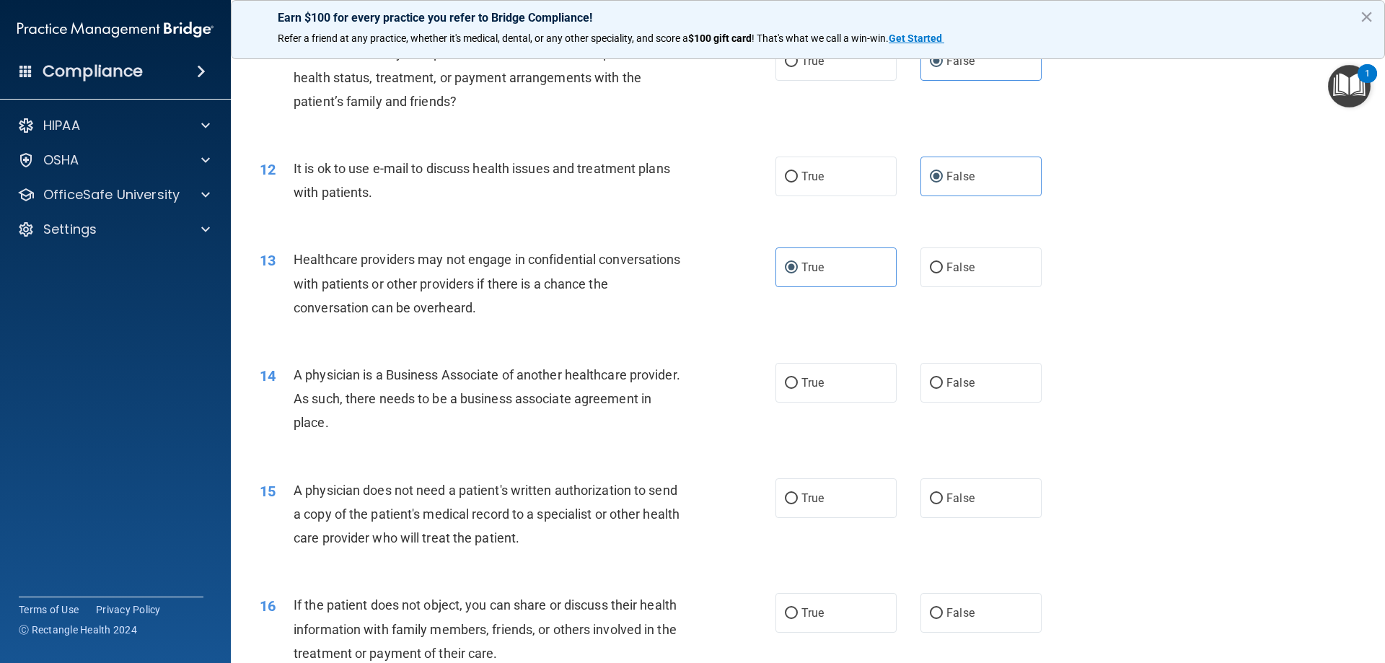
scroll to position [1154, 0]
click at [928, 389] on label "False" at bounding box center [980, 381] width 121 height 40
click at [930, 387] on input "False" at bounding box center [936, 381] width 13 height 11
radio input "true"
click at [937, 507] on label "False" at bounding box center [980, 497] width 121 height 40
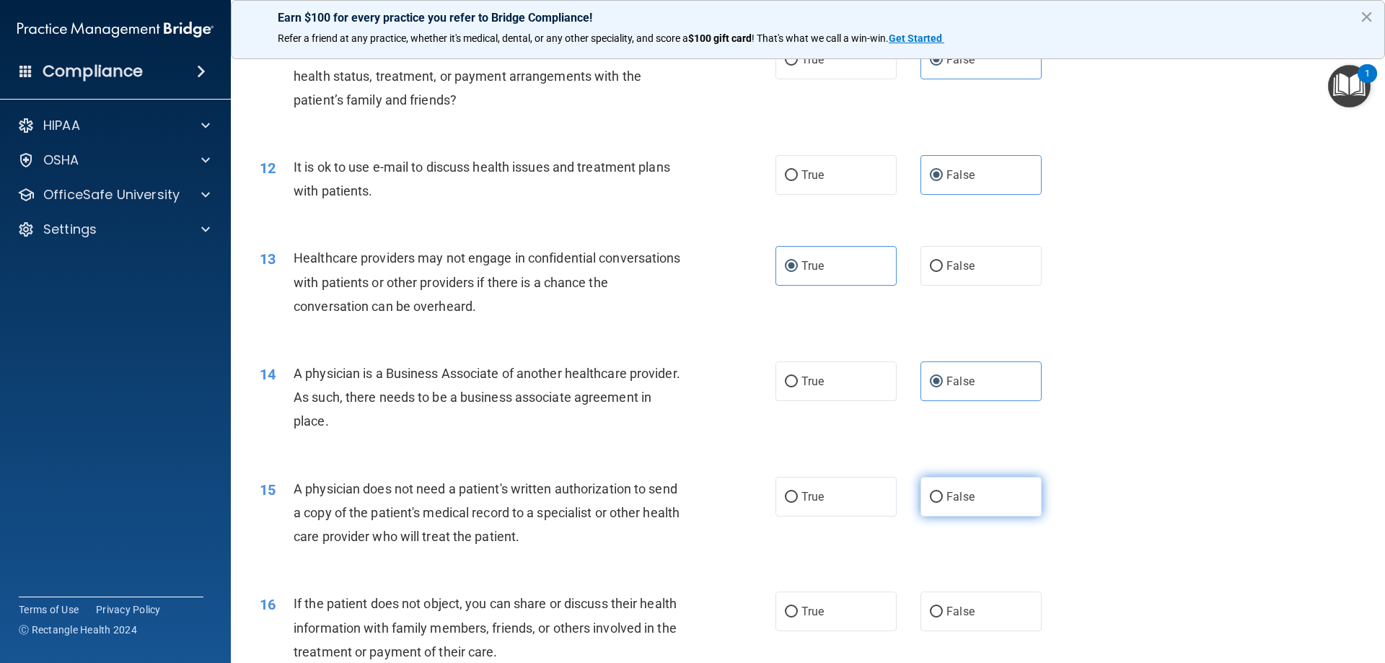
click at [937, 503] on input "False" at bounding box center [936, 497] width 13 height 11
radio input "true"
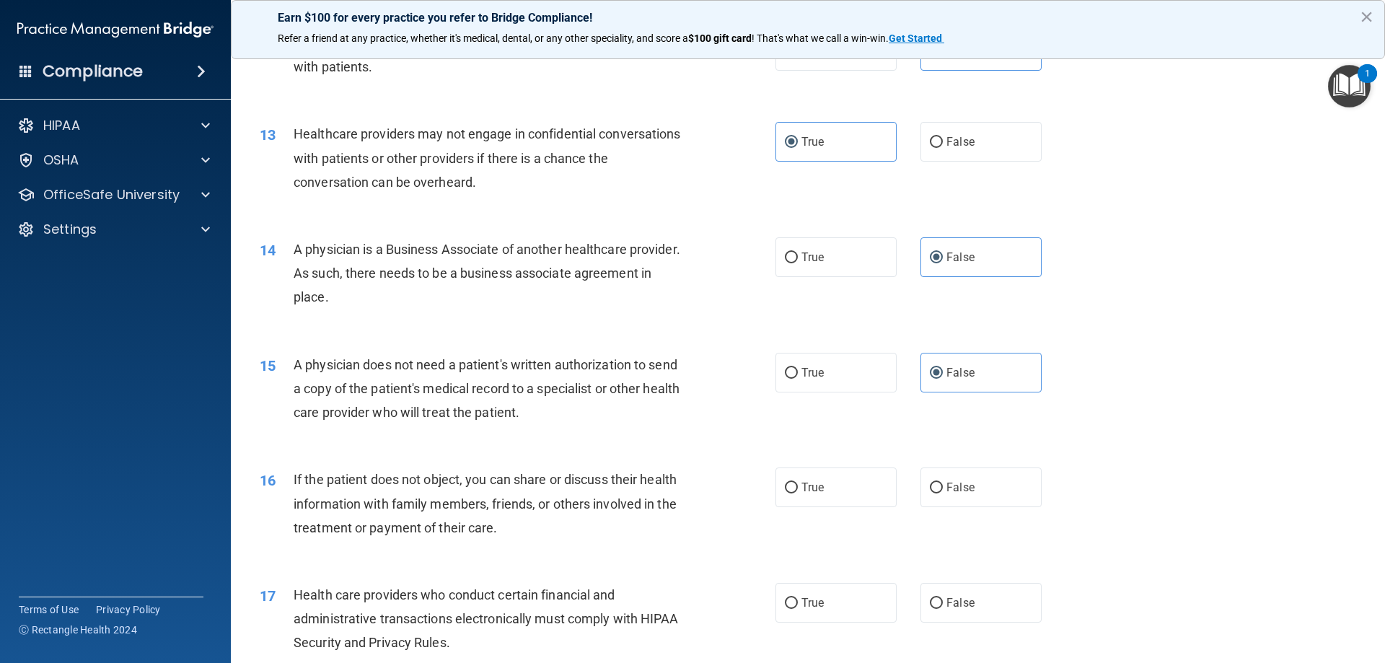
scroll to position [1298, 0]
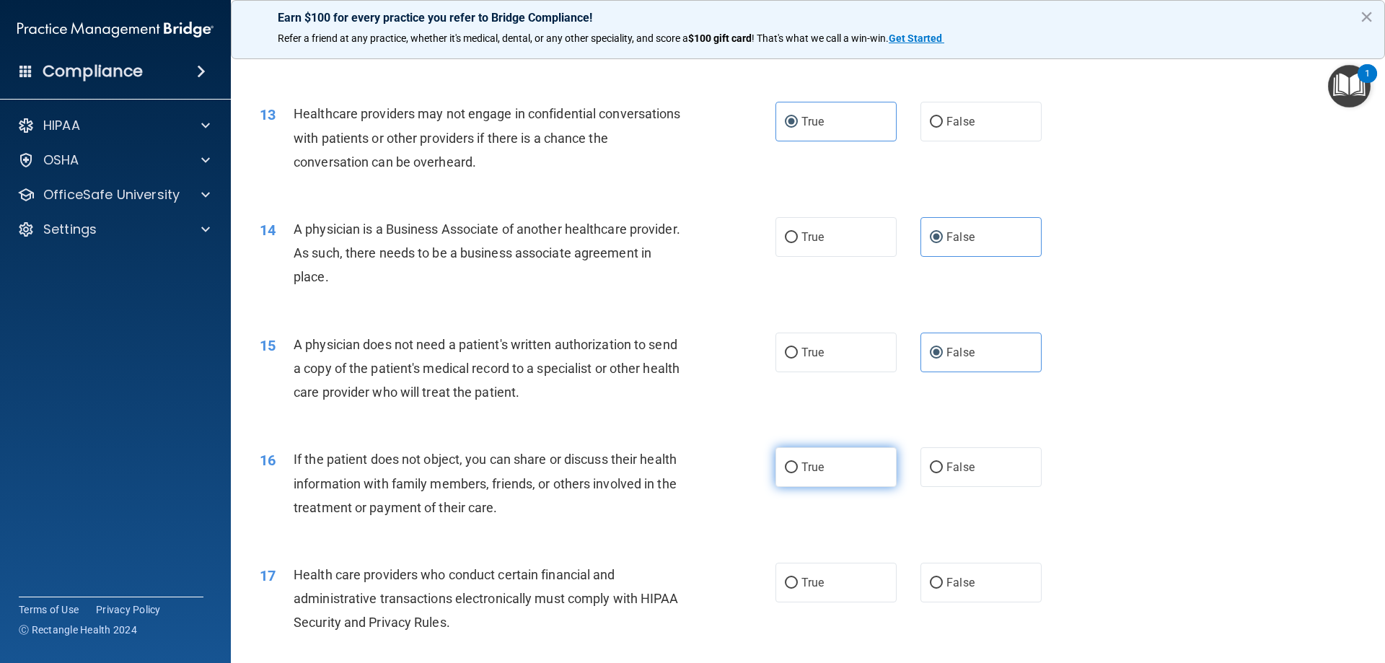
click at [882, 483] on label "True" at bounding box center [835, 467] width 121 height 40
click at [798, 473] on input "True" at bounding box center [791, 467] width 13 height 11
radio input "true"
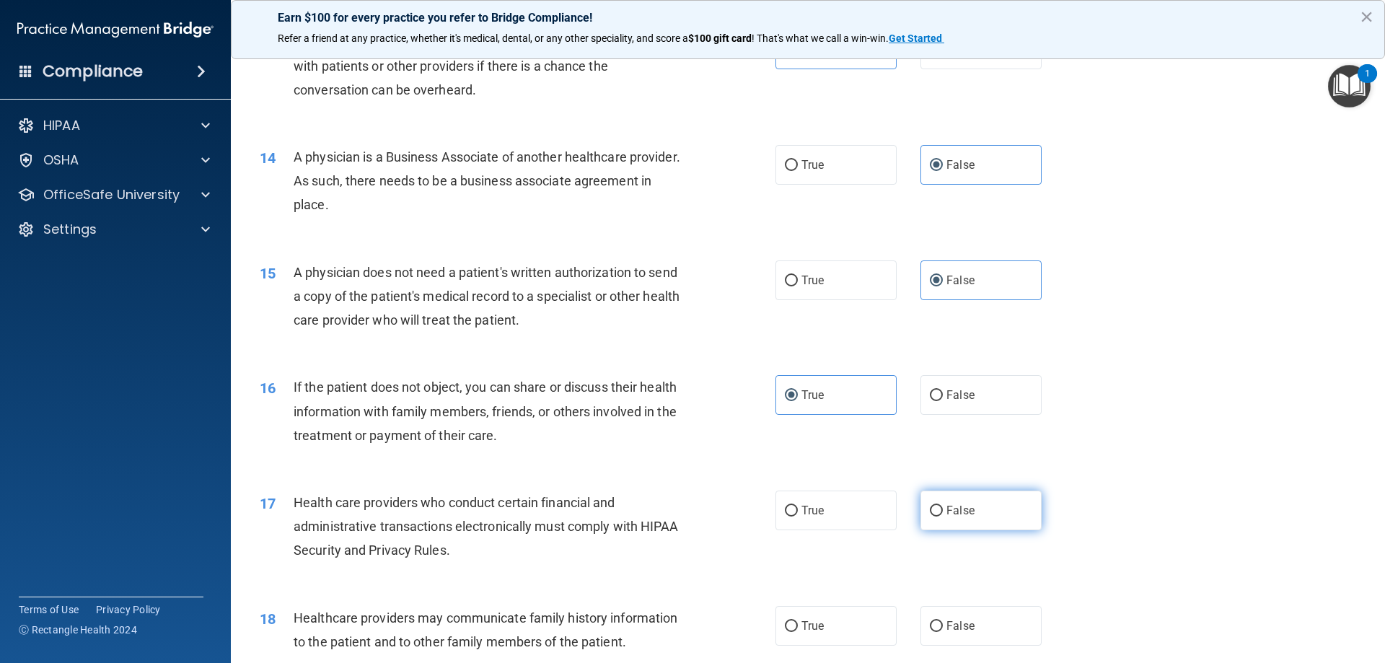
click at [951, 511] on span "False" at bounding box center [960, 510] width 28 height 14
click at [943, 511] on input "False" at bounding box center [936, 511] width 13 height 11
radio input "true"
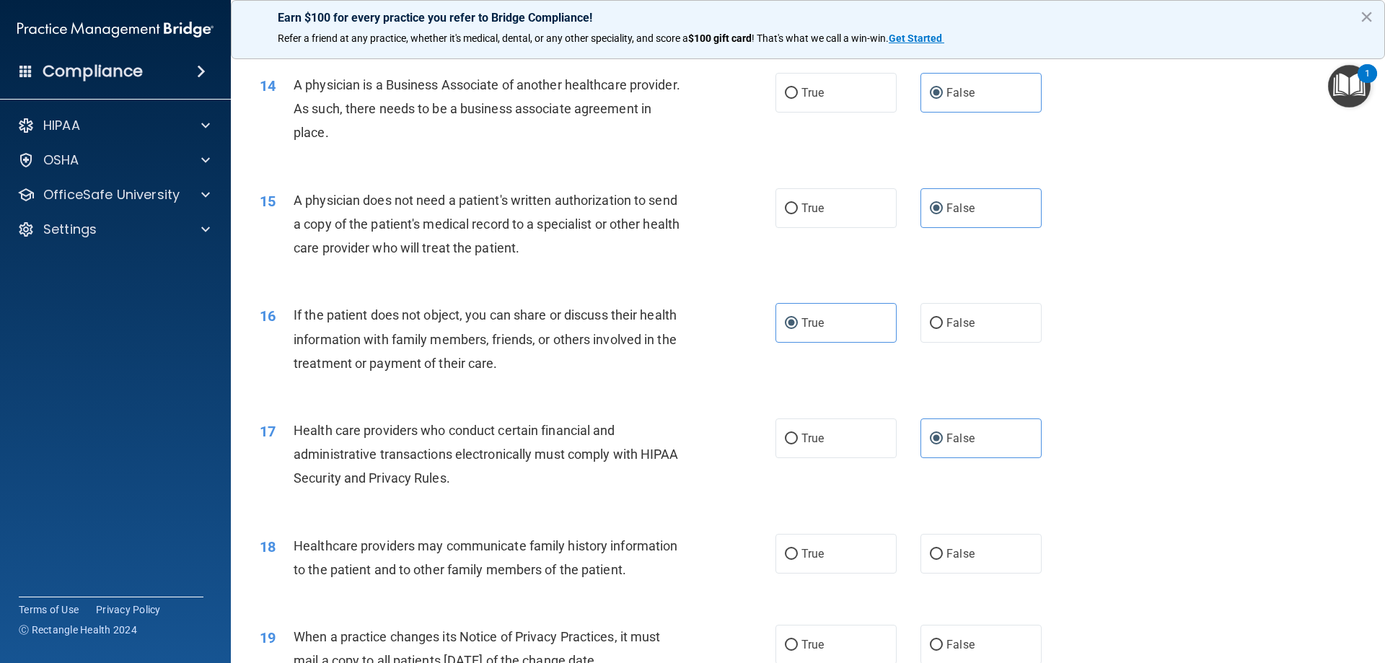
scroll to position [1514, 0]
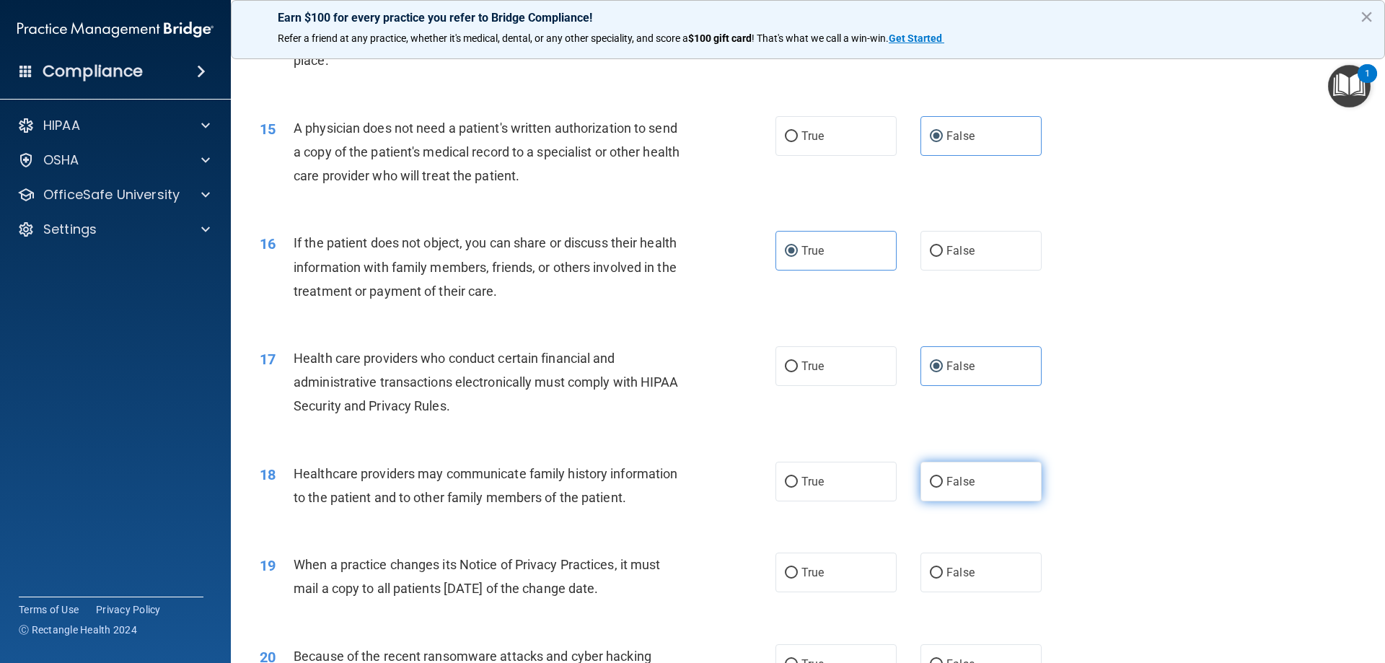
click at [927, 472] on label "False" at bounding box center [980, 482] width 121 height 40
click at [930, 477] on input "False" at bounding box center [936, 482] width 13 height 11
radio input "true"
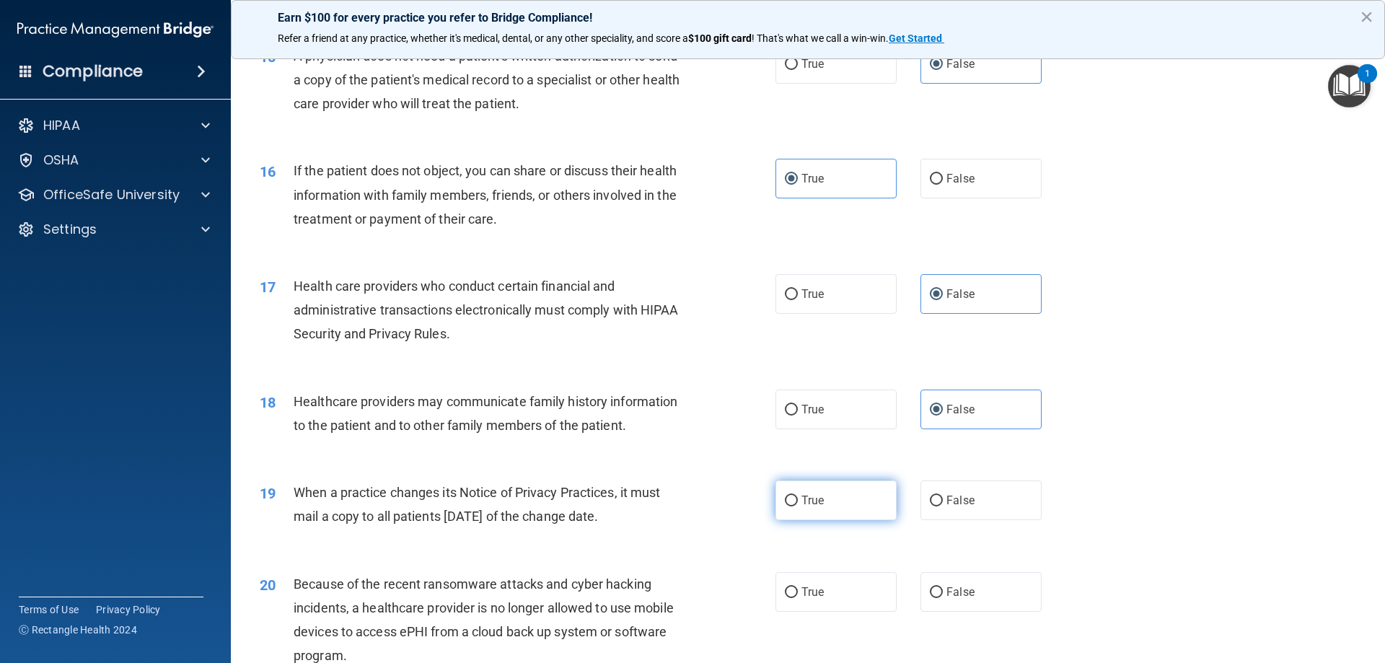
click at [834, 501] on label "True" at bounding box center [835, 500] width 121 height 40
click at [798, 501] on input "True" at bounding box center [791, 500] width 13 height 11
radio input "true"
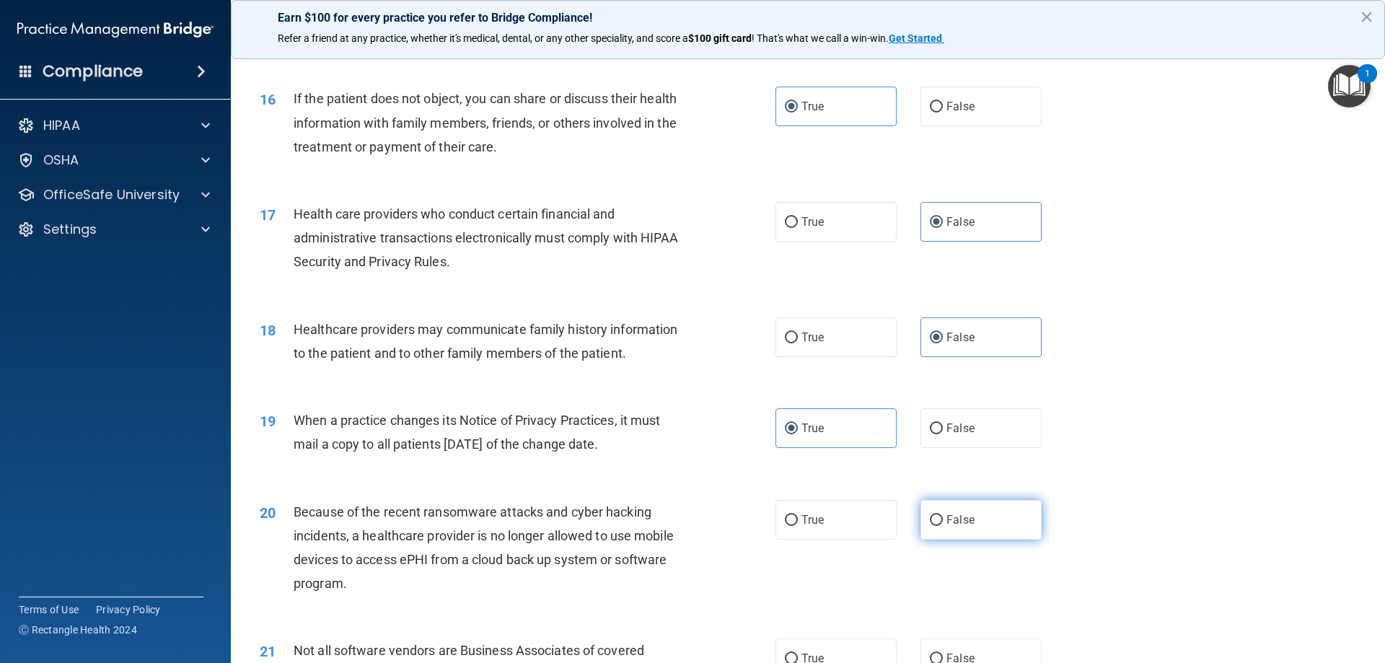
click at [946, 518] on span "False" at bounding box center [960, 520] width 28 height 14
click at [941, 518] on input "False" at bounding box center [936, 520] width 13 height 11
radio input "true"
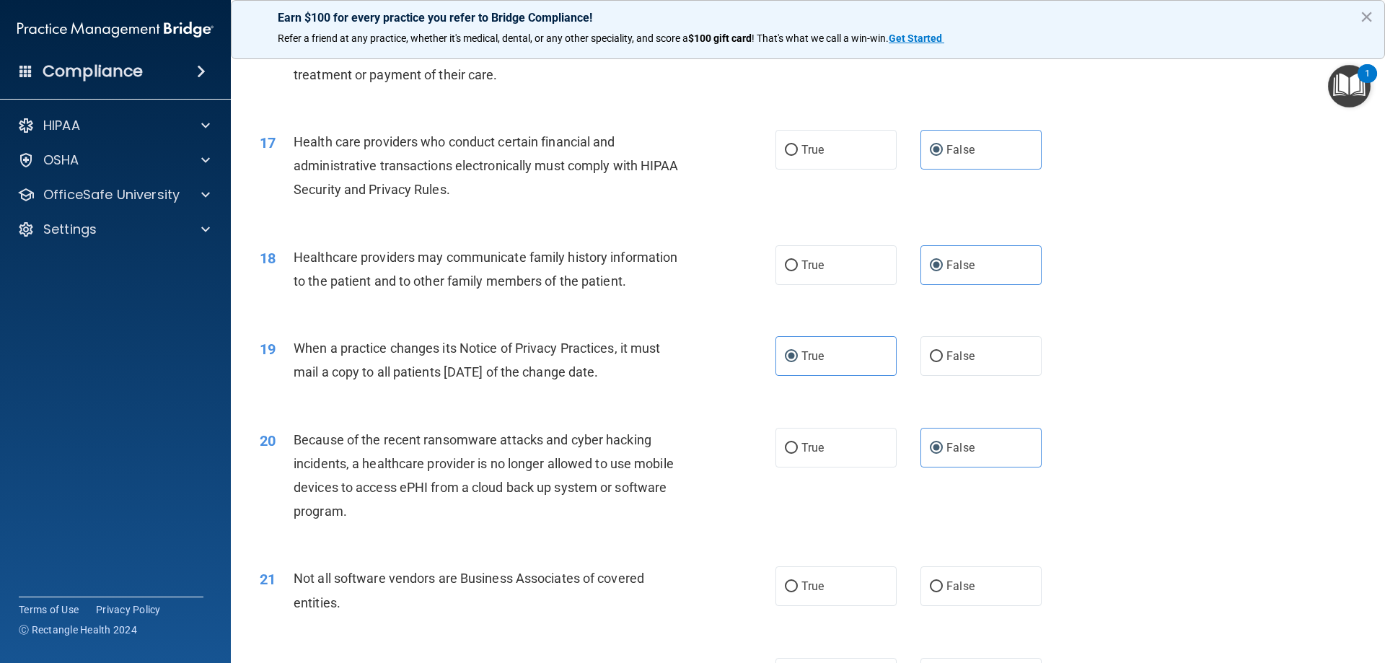
scroll to position [1803, 0]
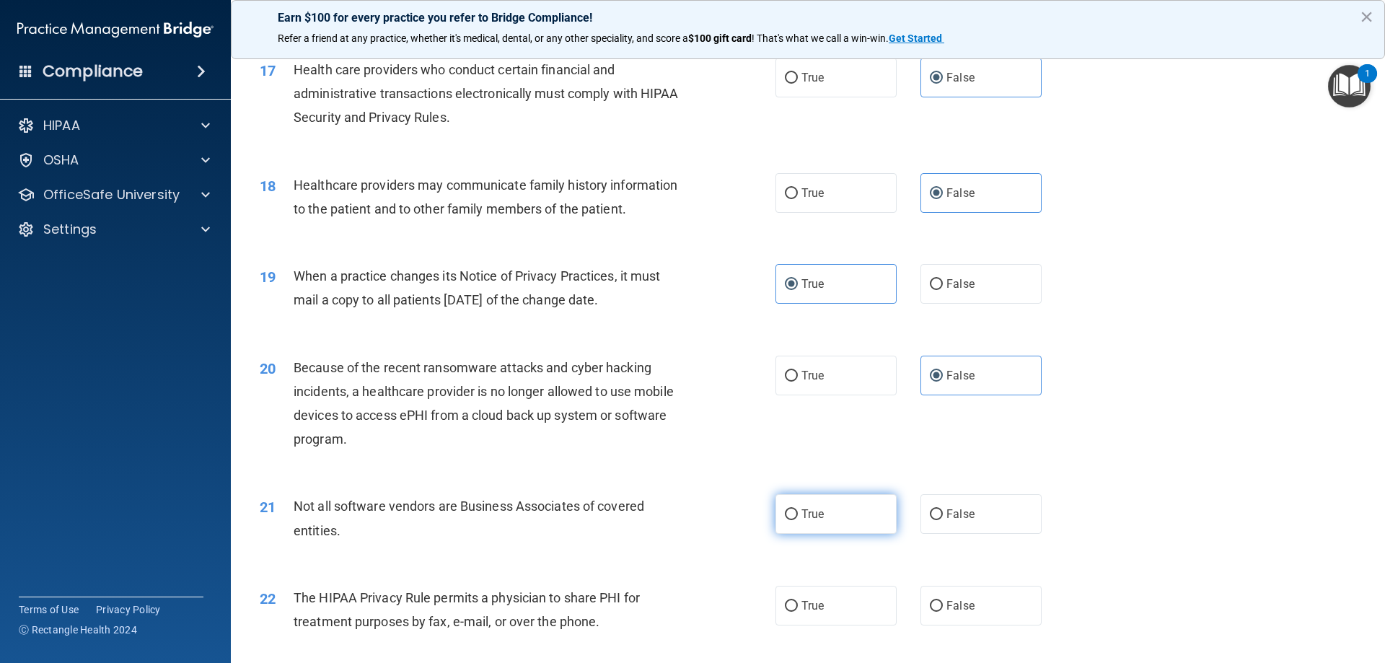
click at [875, 515] on label "True" at bounding box center [835, 514] width 121 height 40
click at [798, 515] on input "True" at bounding box center [791, 514] width 13 height 11
radio input "true"
click at [936, 590] on label "False" at bounding box center [980, 606] width 121 height 40
click at [936, 601] on input "False" at bounding box center [936, 606] width 13 height 11
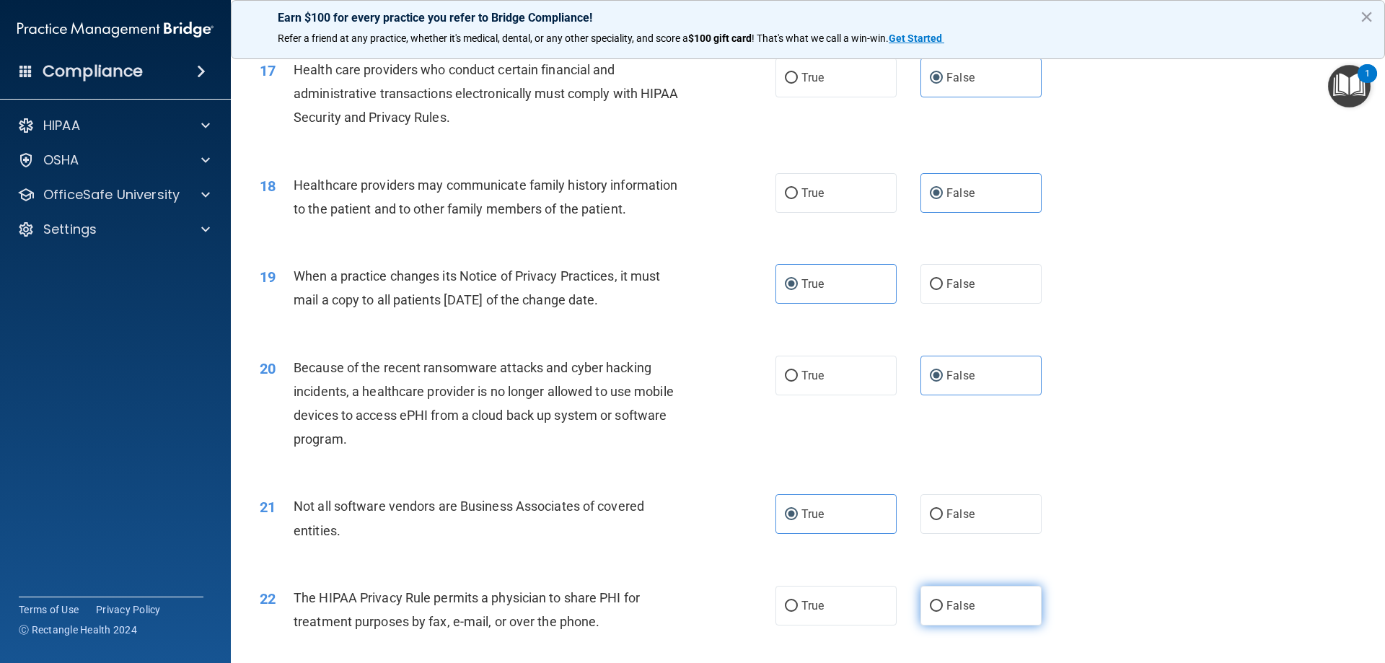
radio input "true"
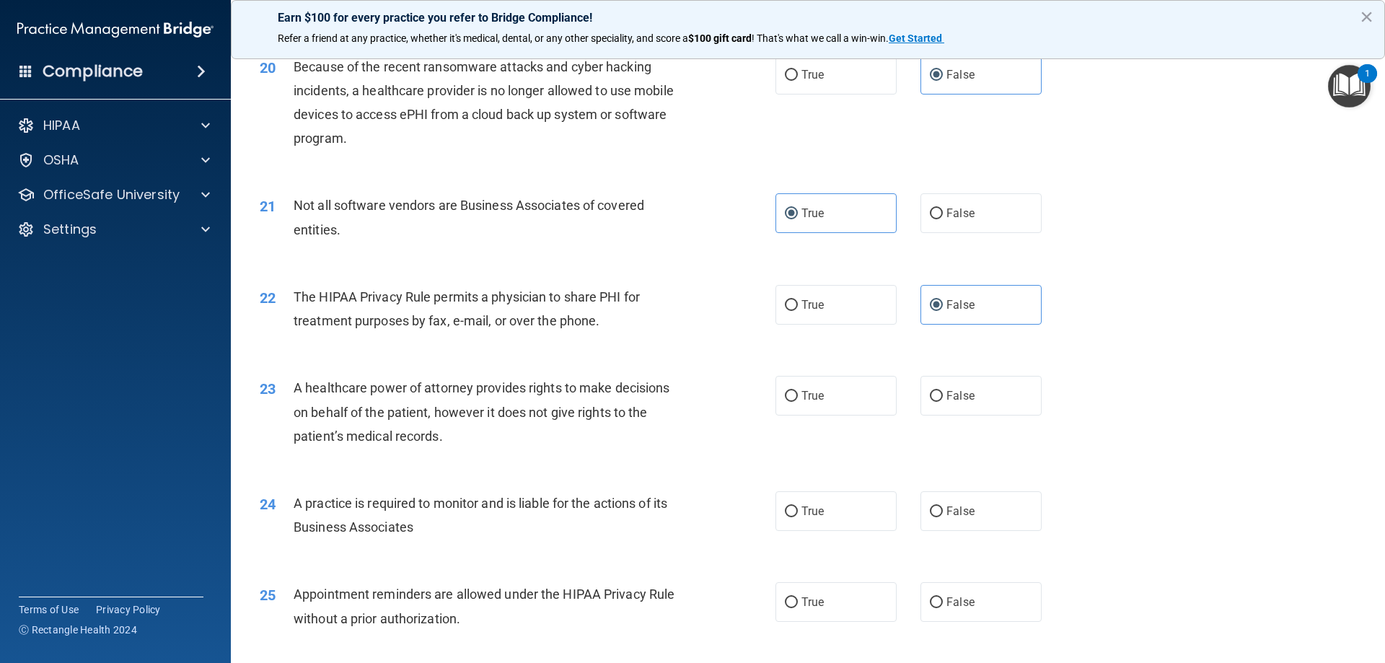
scroll to position [2163, 0]
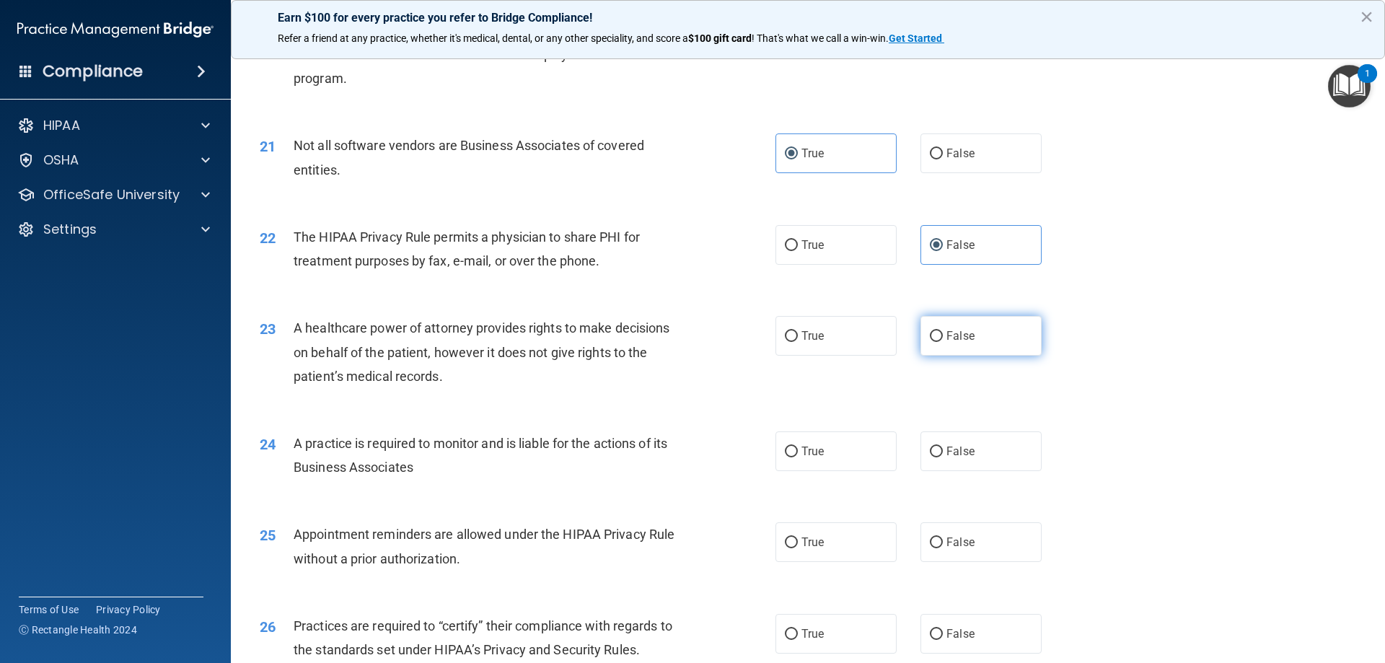
click at [946, 338] on span "False" at bounding box center [960, 336] width 28 height 14
click at [943, 338] on input "False" at bounding box center [936, 336] width 13 height 11
radio input "true"
click at [839, 464] on label "True" at bounding box center [835, 451] width 121 height 40
click at [798, 457] on input "True" at bounding box center [791, 451] width 13 height 11
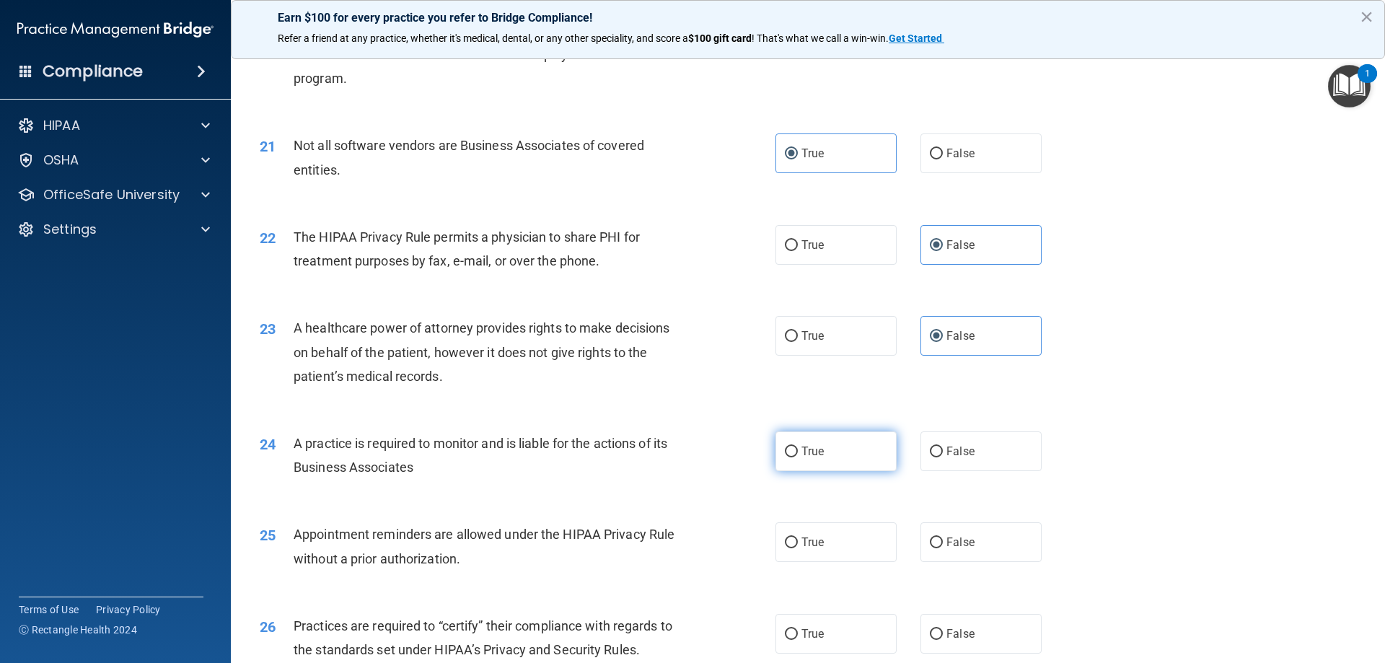
radio input "true"
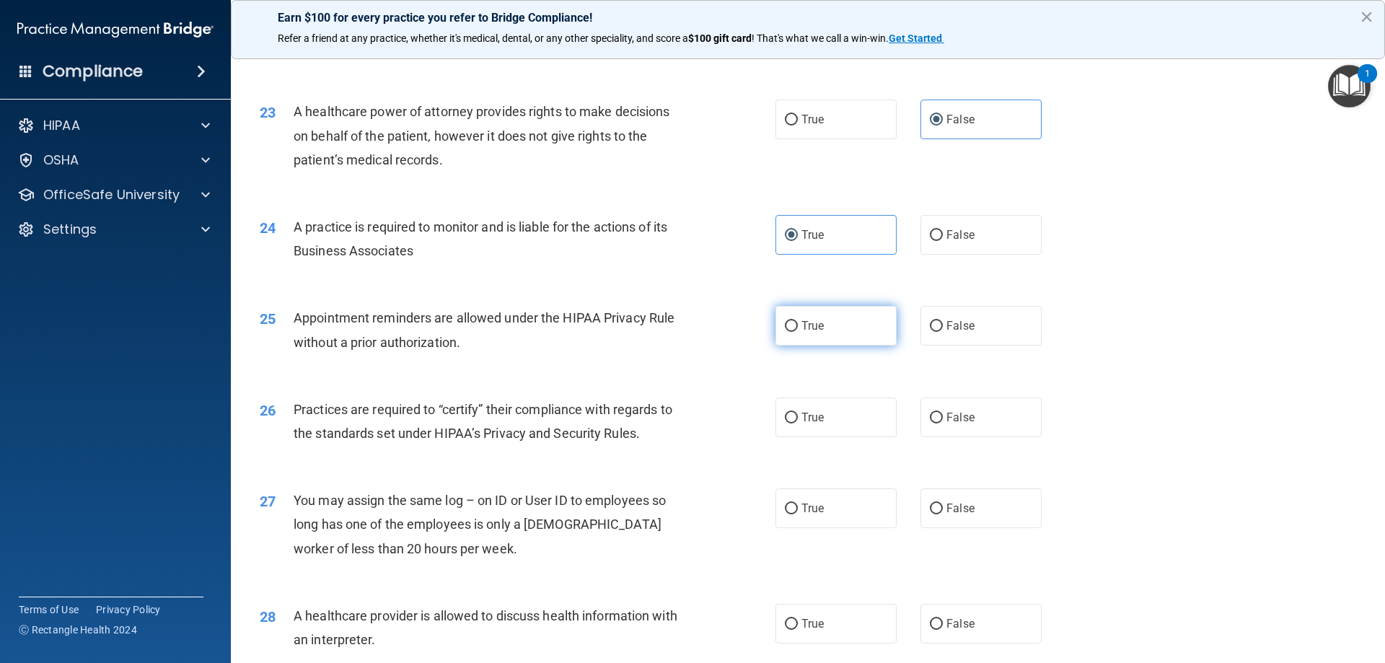
click at [850, 319] on label "True" at bounding box center [835, 326] width 121 height 40
click at [798, 321] on input "True" at bounding box center [791, 326] width 13 height 11
radio input "true"
click at [854, 410] on label "True" at bounding box center [835, 417] width 121 height 40
click at [798, 412] on input "True" at bounding box center [791, 417] width 13 height 11
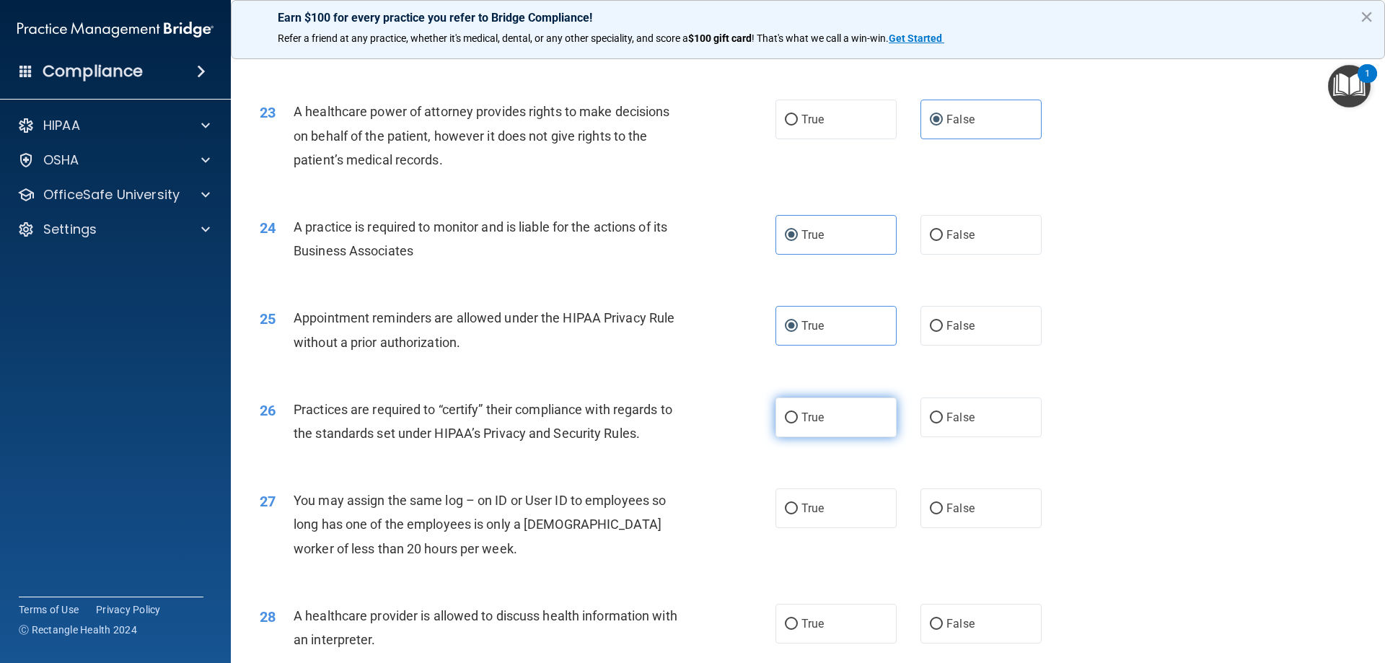
radio input "true"
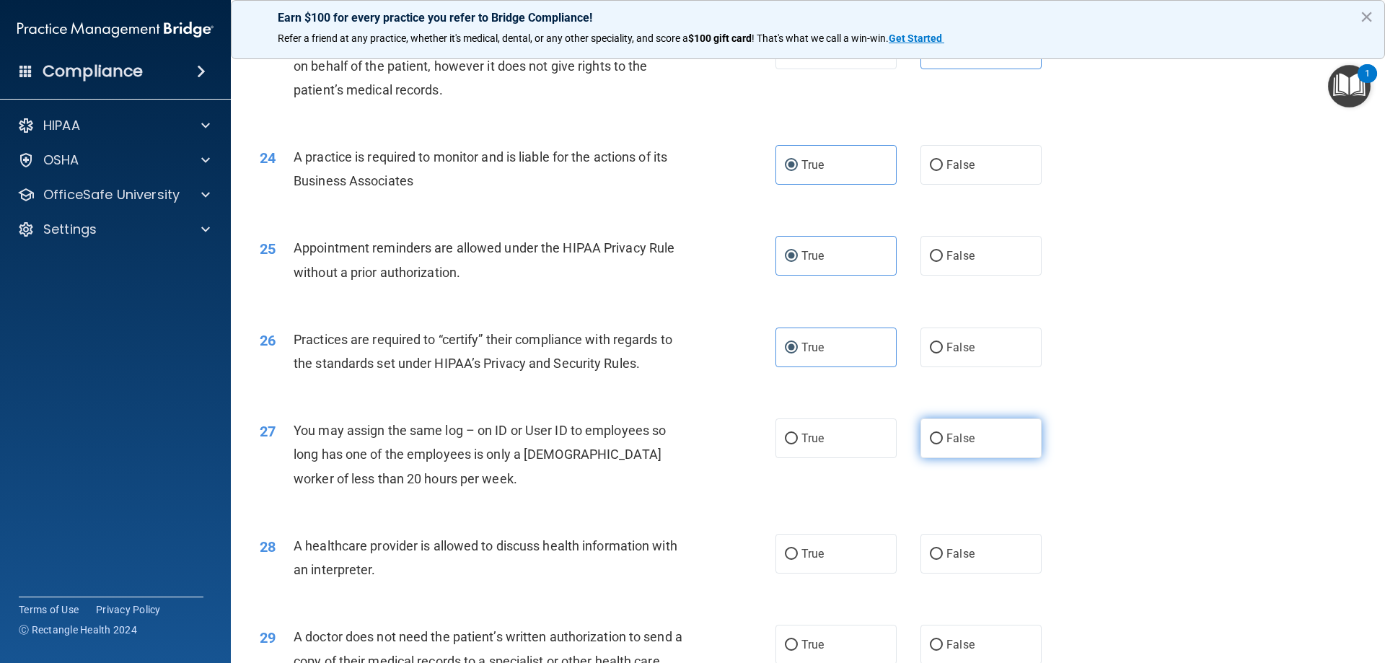
scroll to position [2452, 0]
click at [948, 437] on span "False" at bounding box center [960, 436] width 28 height 14
click at [943, 437] on input "False" at bounding box center [936, 436] width 13 height 11
radio input "true"
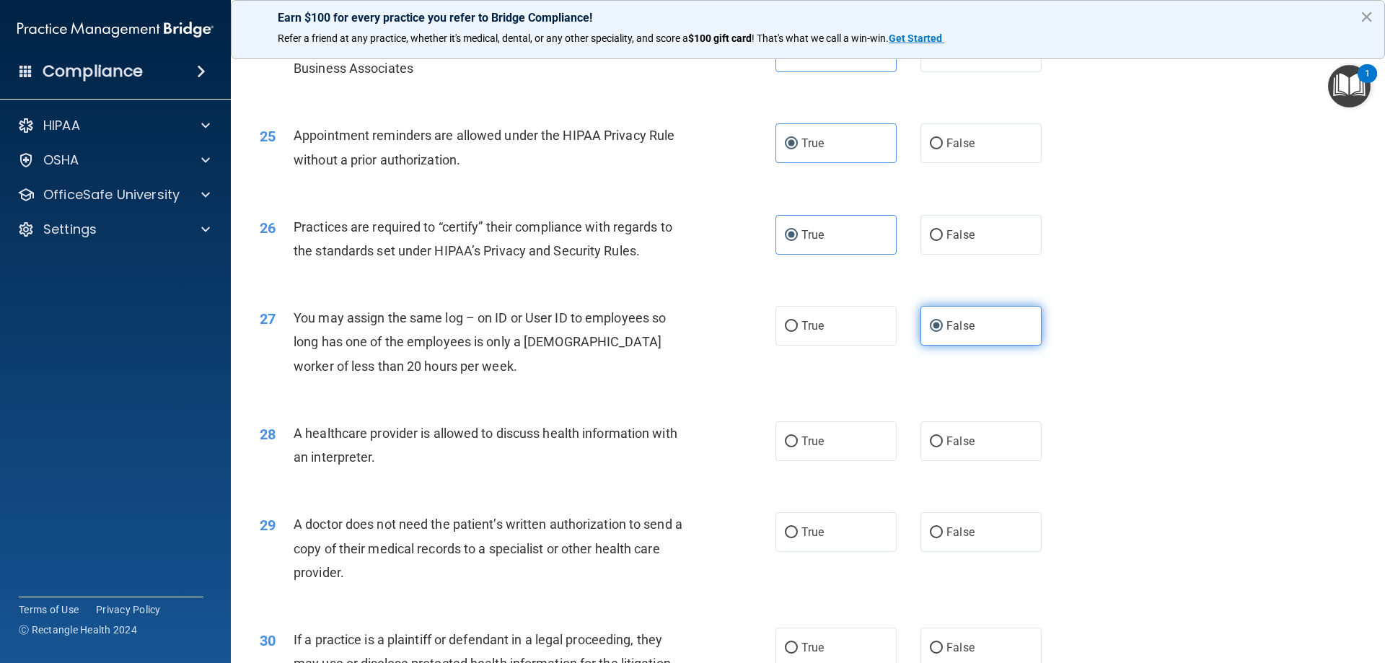
scroll to position [2596, 0]
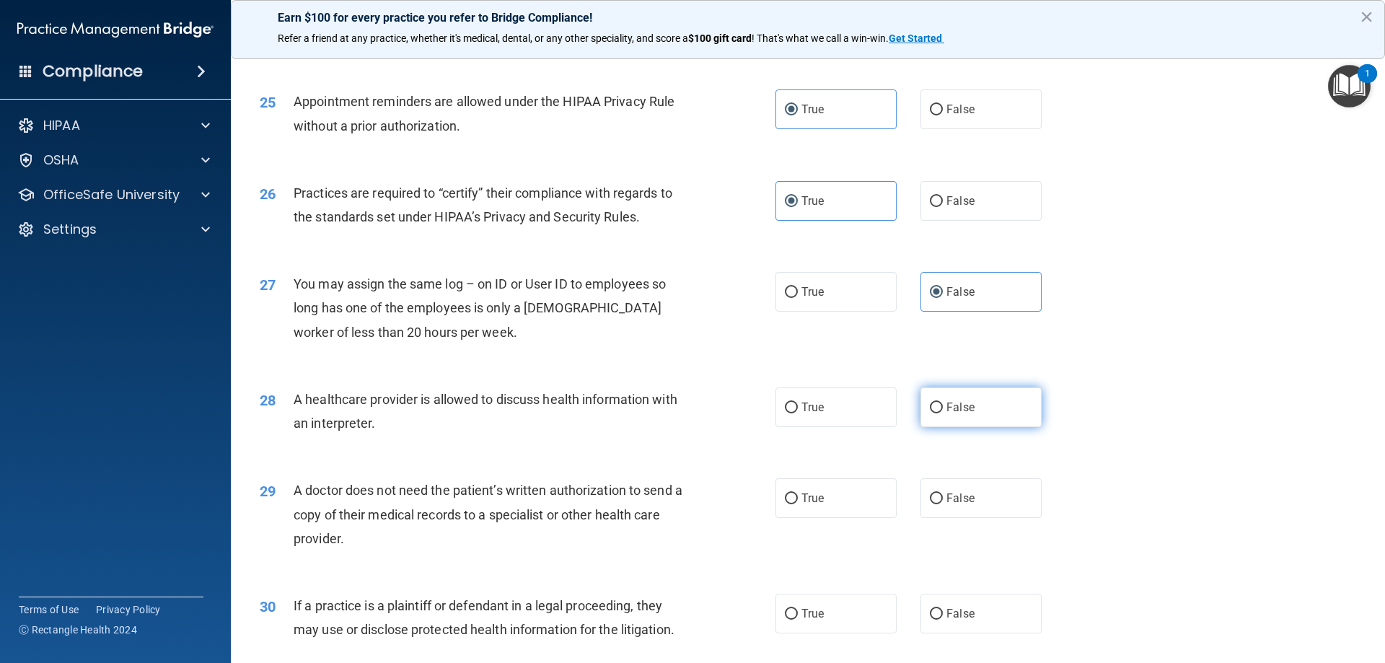
click at [946, 408] on span "False" at bounding box center [960, 407] width 28 height 14
click at [943, 408] on input "False" at bounding box center [936, 407] width 13 height 11
radio input "true"
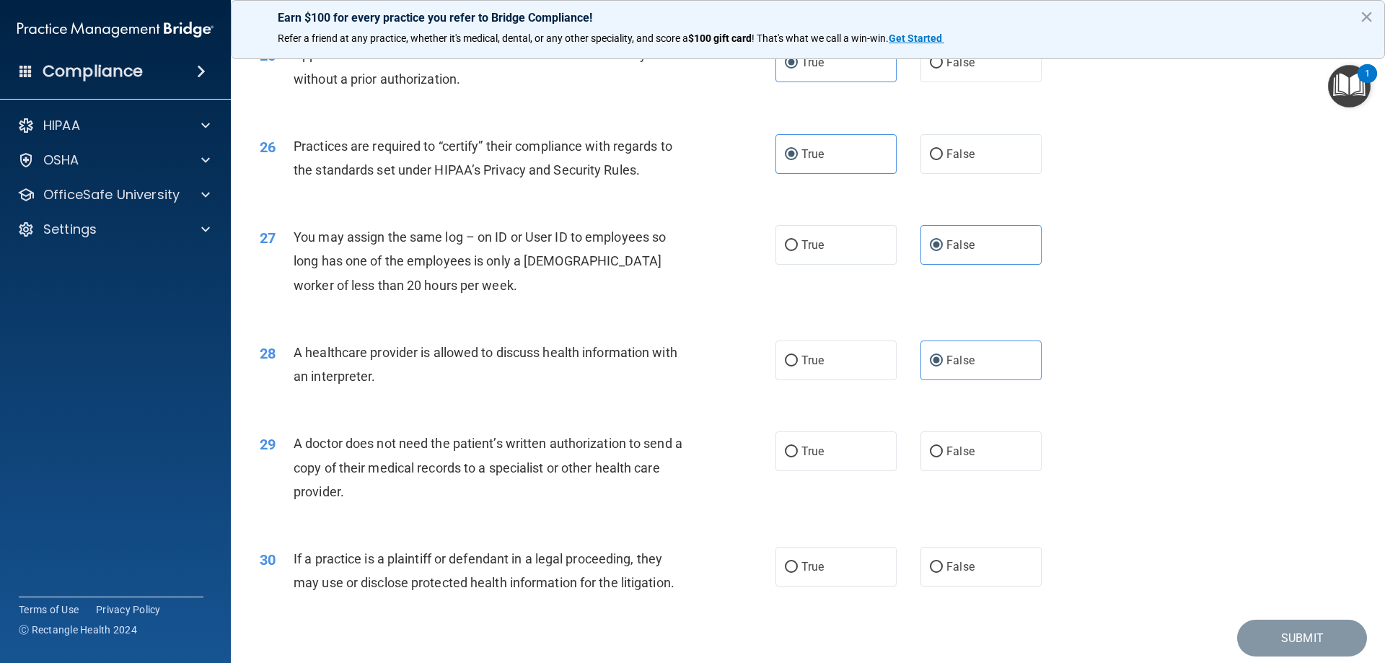
scroll to position [2668, 0]
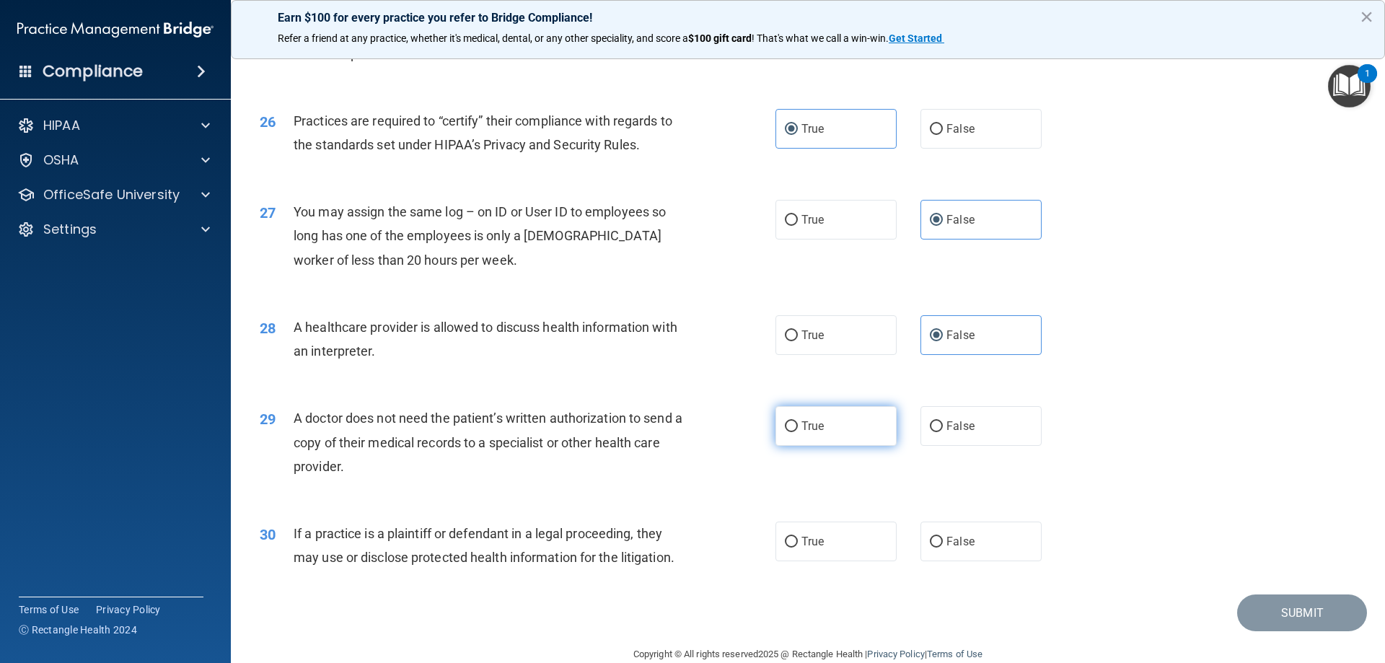
click at [875, 424] on label "True" at bounding box center [835, 426] width 121 height 40
click at [798, 424] on input "True" at bounding box center [791, 426] width 13 height 11
radio input "true"
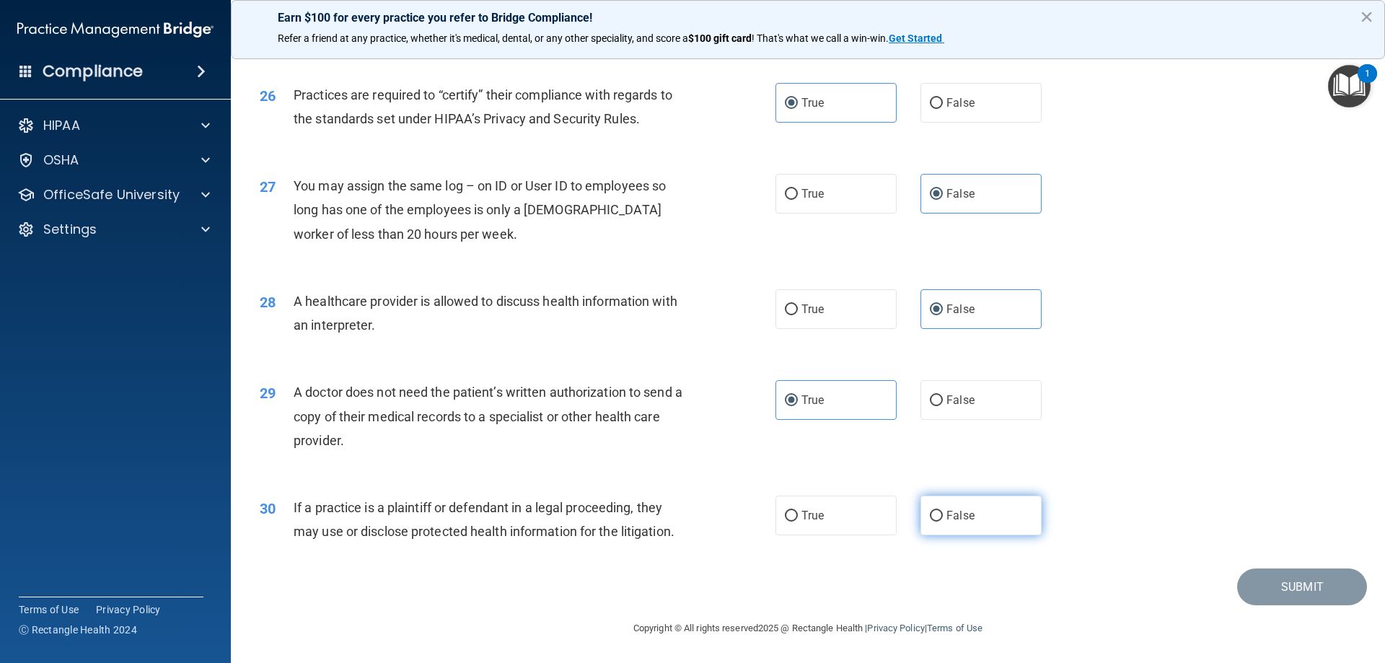
click at [975, 511] on label "False" at bounding box center [980, 515] width 121 height 40
click at [943, 511] on input "False" at bounding box center [936, 516] width 13 height 11
radio input "true"
click at [1301, 594] on button "Submit" at bounding box center [1302, 586] width 130 height 37
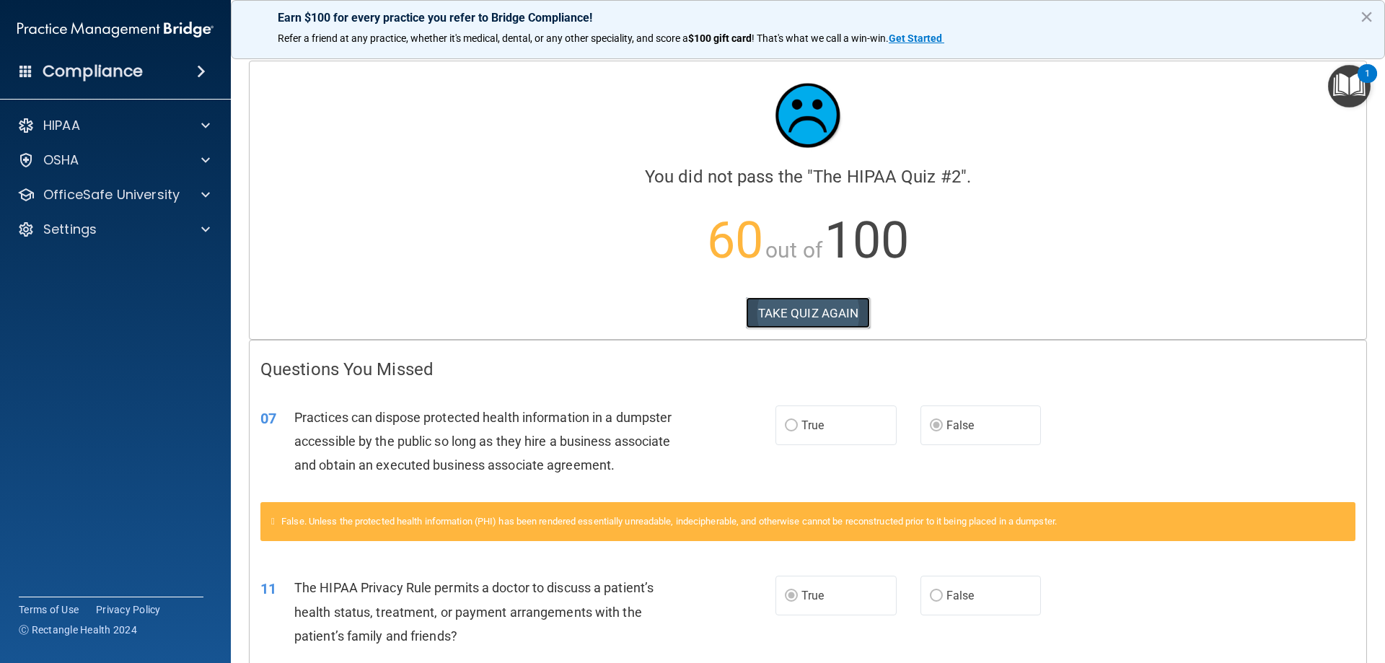
click at [835, 325] on button "TAKE QUIZ AGAIN" at bounding box center [808, 313] width 125 height 32
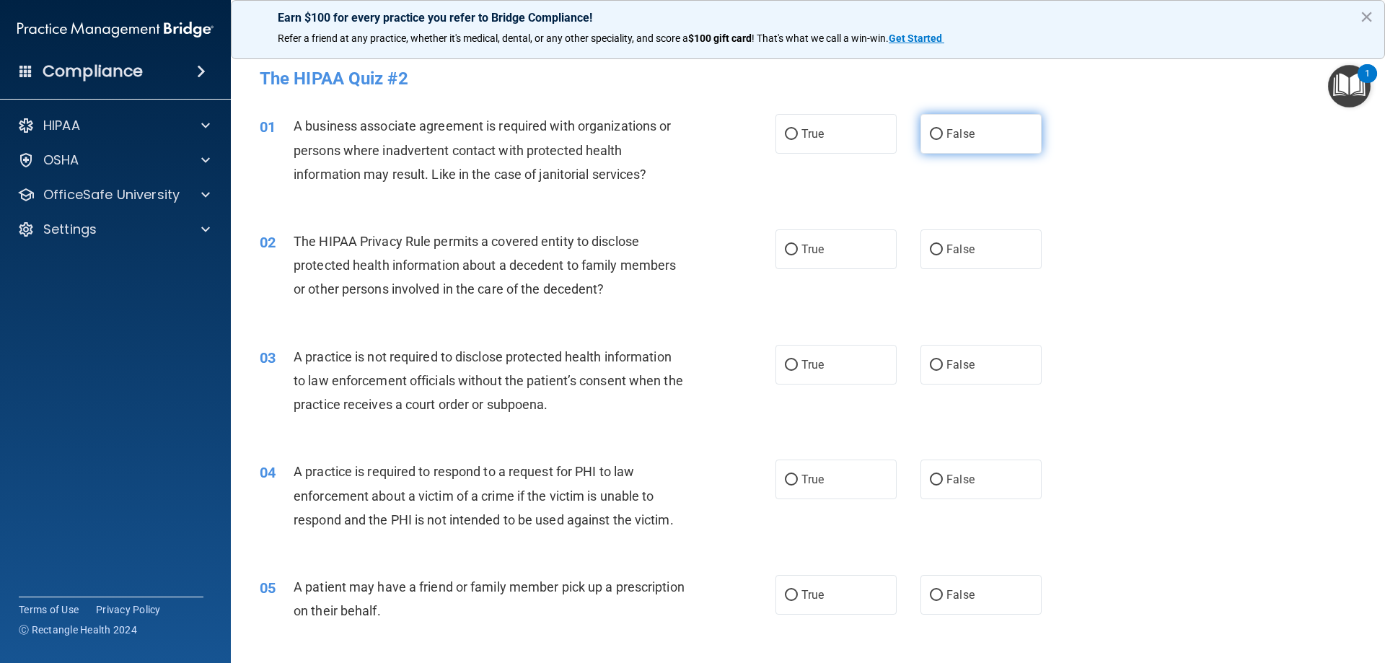
click at [946, 134] on span "False" at bounding box center [960, 134] width 28 height 14
click at [942, 134] on input "False" at bounding box center [936, 134] width 13 height 11
radio input "true"
click at [883, 255] on label "True" at bounding box center [835, 249] width 121 height 40
click at [798, 255] on input "True" at bounding box center [791, 249] width 13 height 11
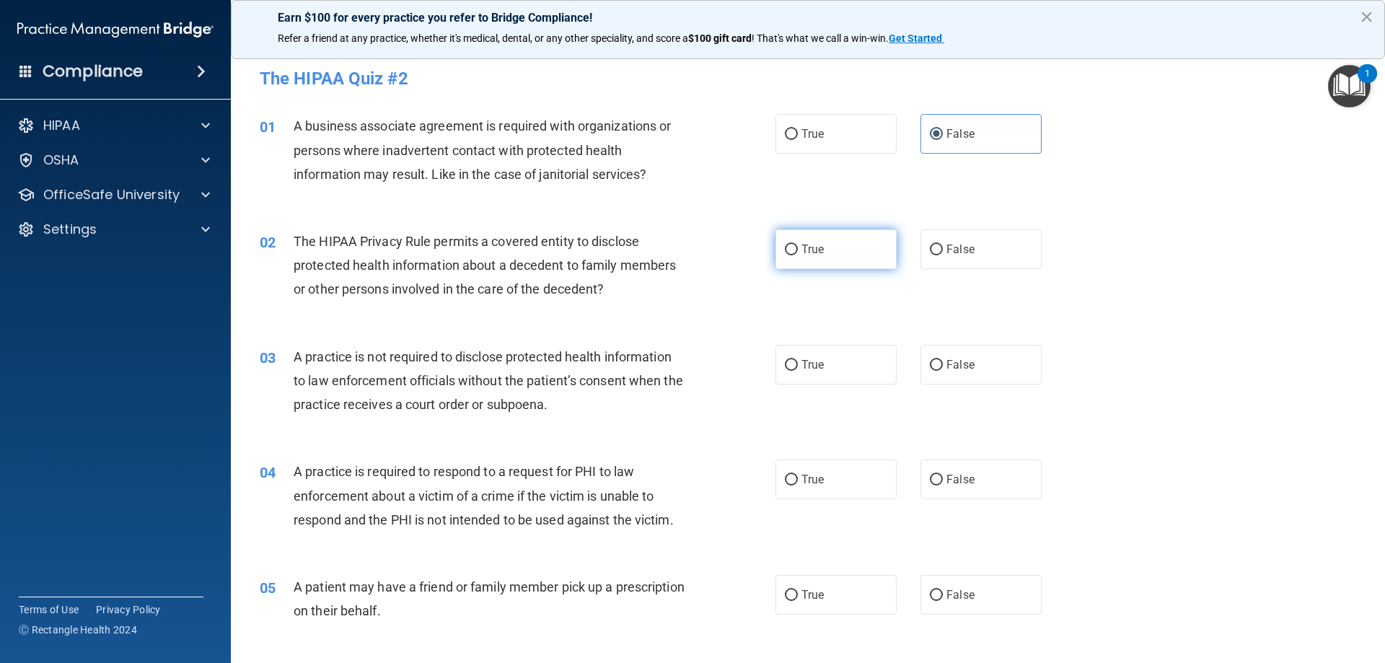
radio input "true"
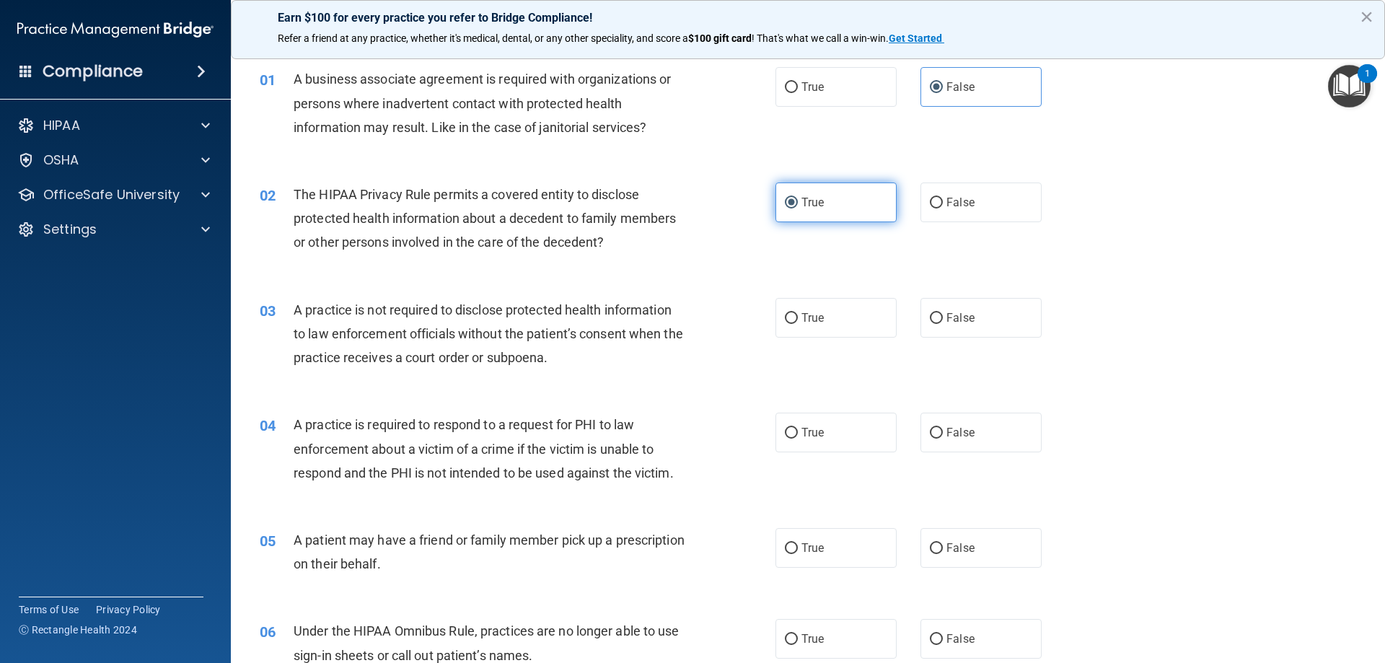
scroll to position [72, 0]
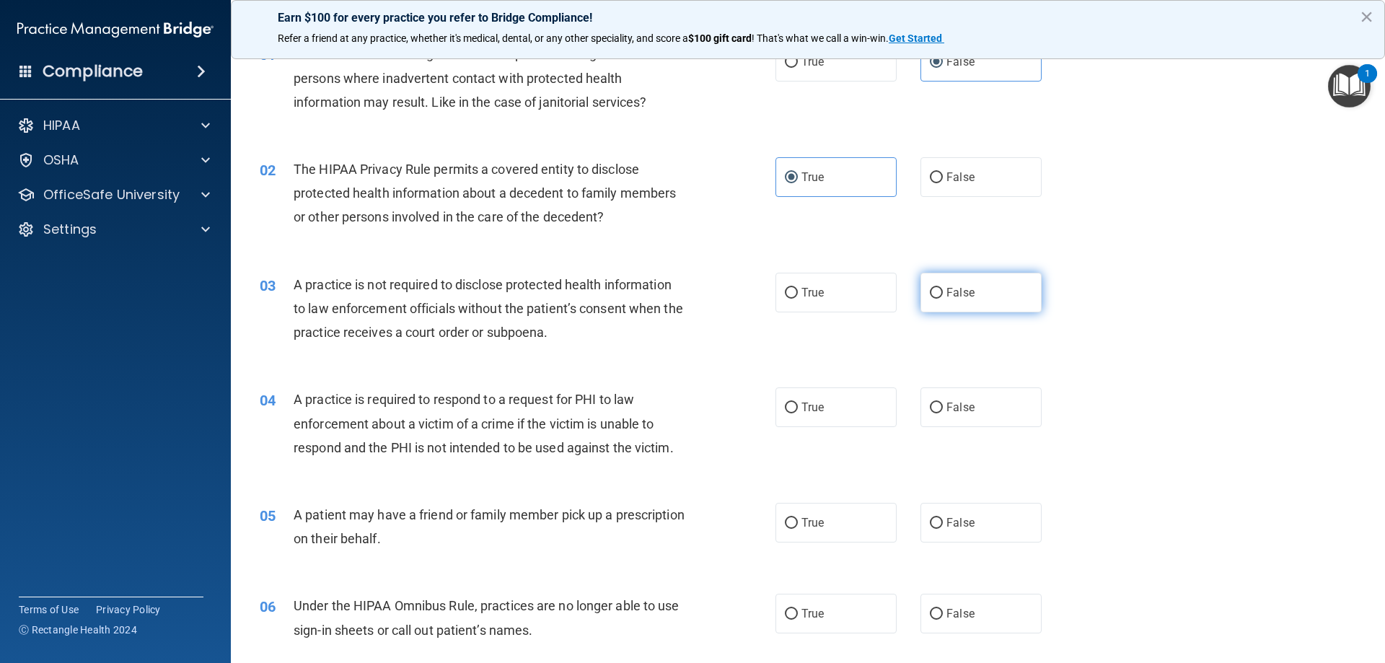
click at [950, 289] on span "False" at bounding box center [960, 293] width 28 height 14
click at [943, 289] on input "False" at bounding box center [936, 293] width 13 height 11
radio input "true"
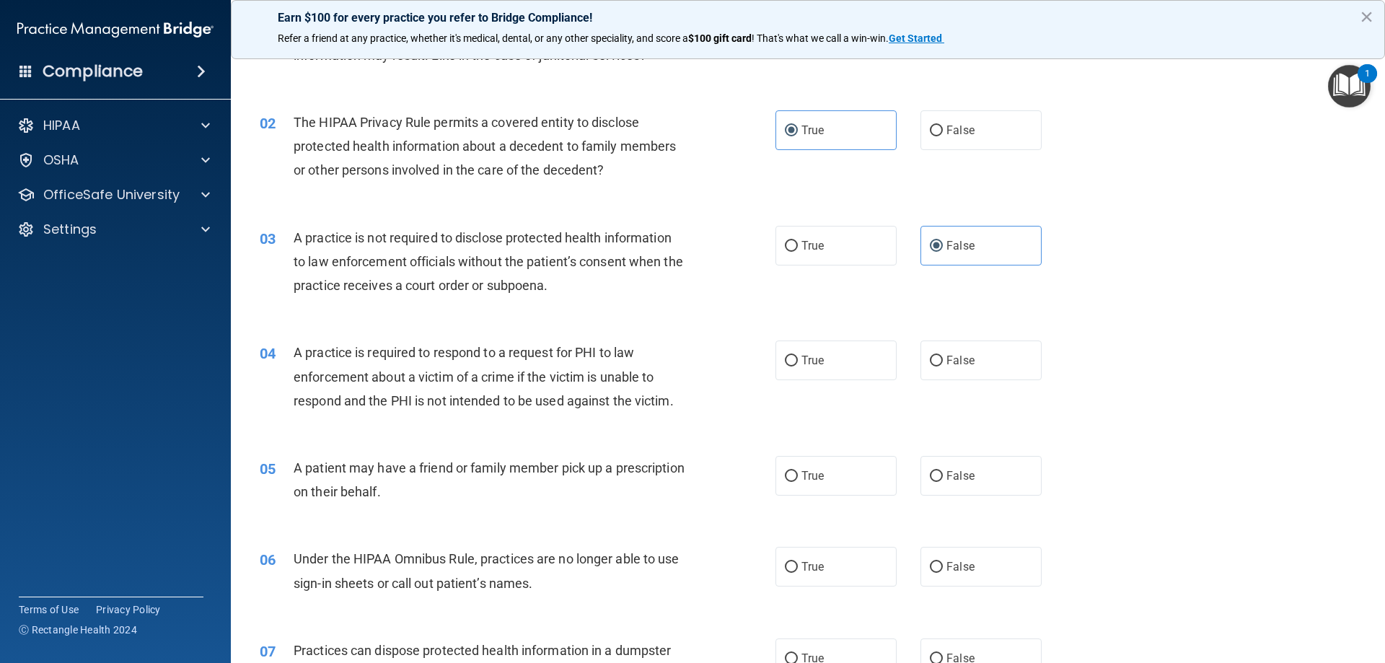
scroll to position [144, 0]
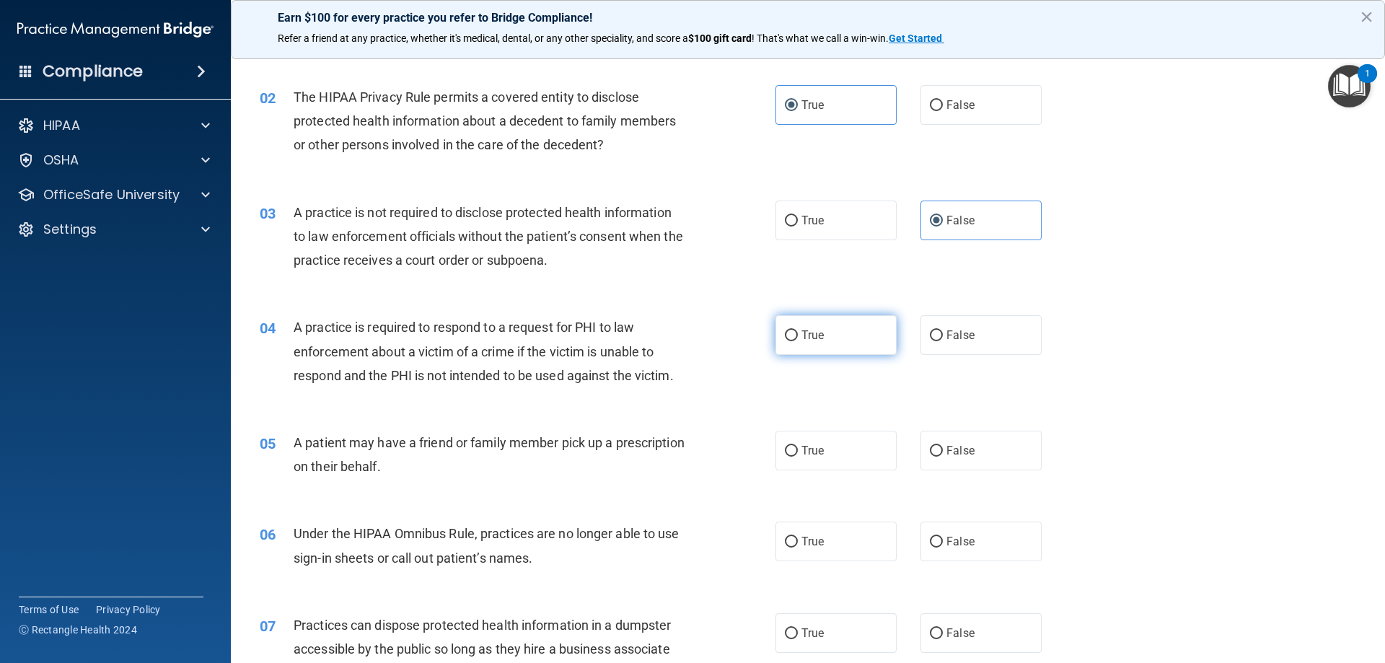
click at [847, 323] on label "True" at bounding box center [835, 335] width 121 height 40
click at [798, 330] on input "True" at bounding box center [791, 335] width 13 height 11
radio input "true"
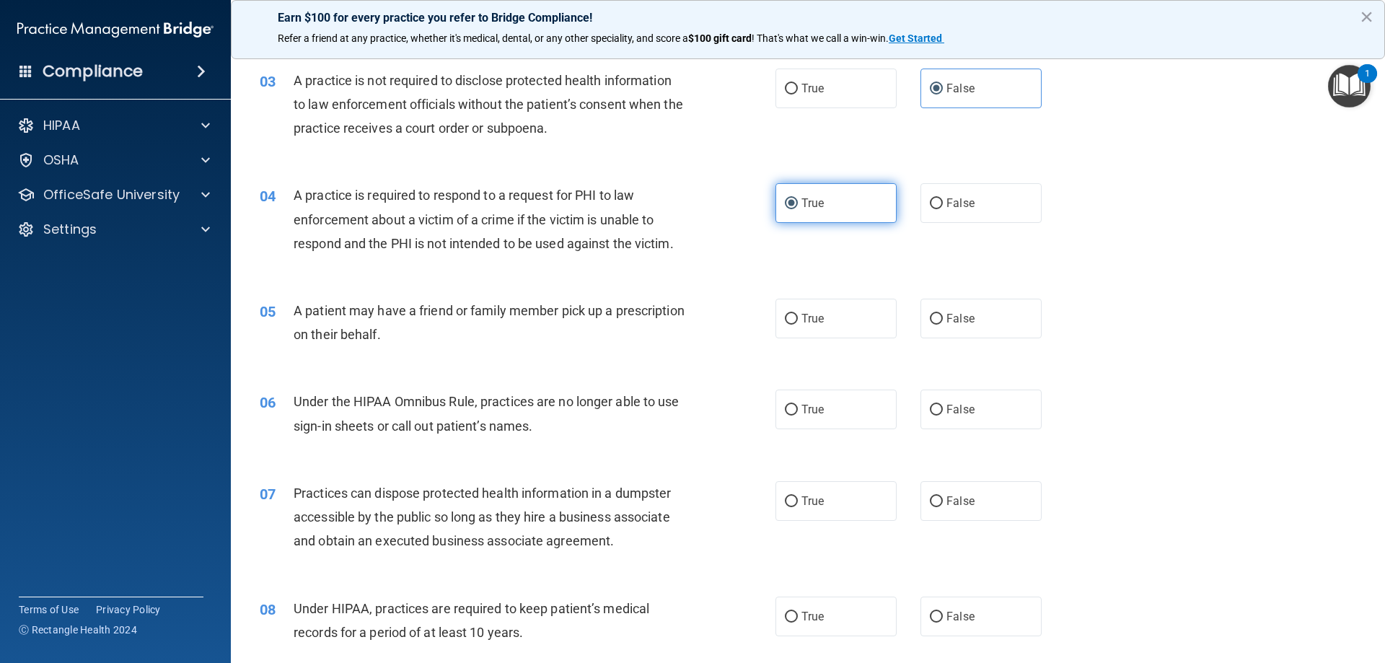
scroll to position [288, 0]
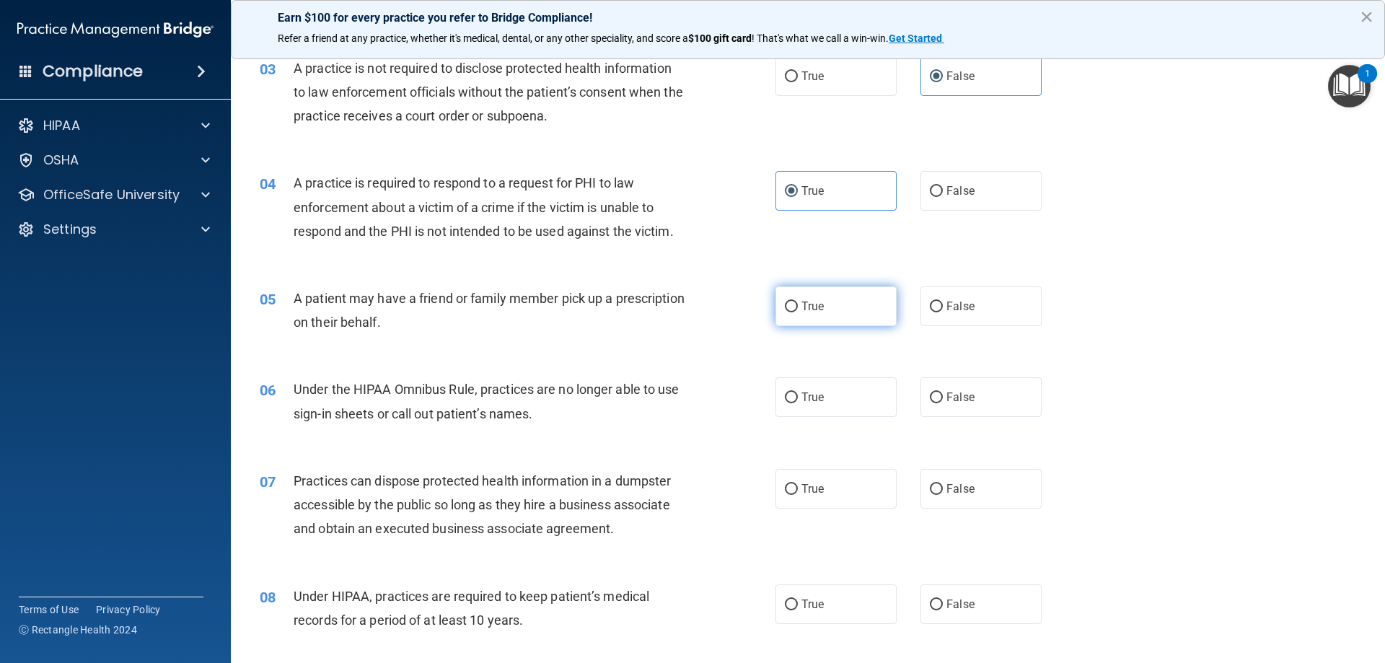
click at [847, 325] on label "True" at bounding box center [835, 306] width 121 height 40
click at [798, 312] on input "True" at bounding box center [791, 306] width 13 height 11
radio input "true"
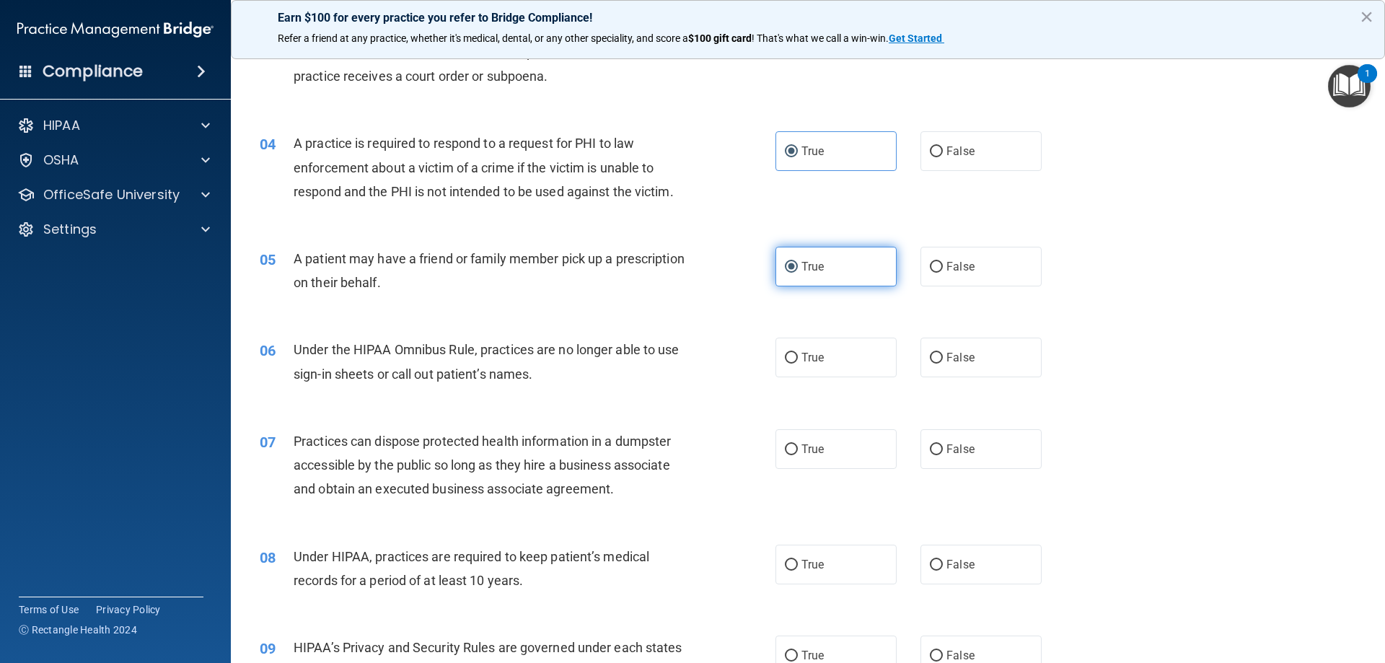
scroll to position [361, 0]
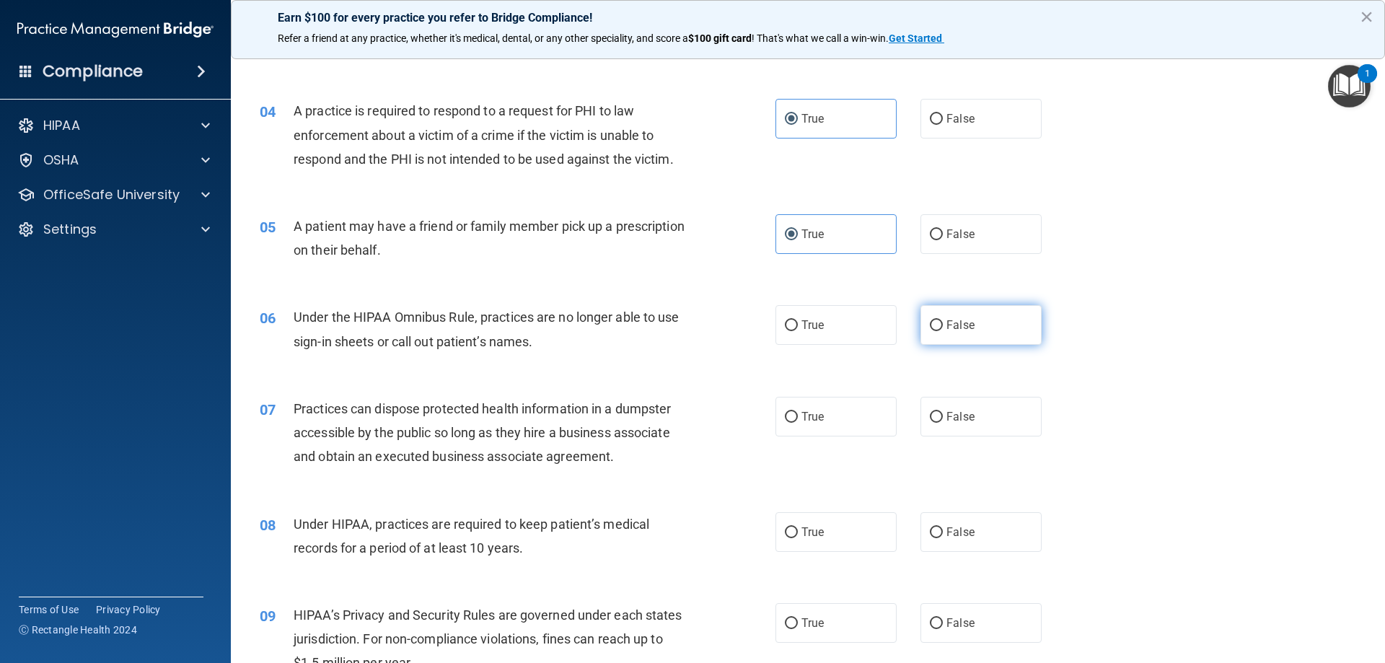
click at [948, 322] on span "False" at bounding box center [960, 325] width 28 height 14
click at [943, 322] on input "False" at bounding box center [936, 325] width 13 height 11
radio input "true"
click at [939, 427] on label "False" at bounding box center [980, 417] width 121 height 40
click at [939, 423] on input "False" at bounding box center [936, 417] width 13 height 11
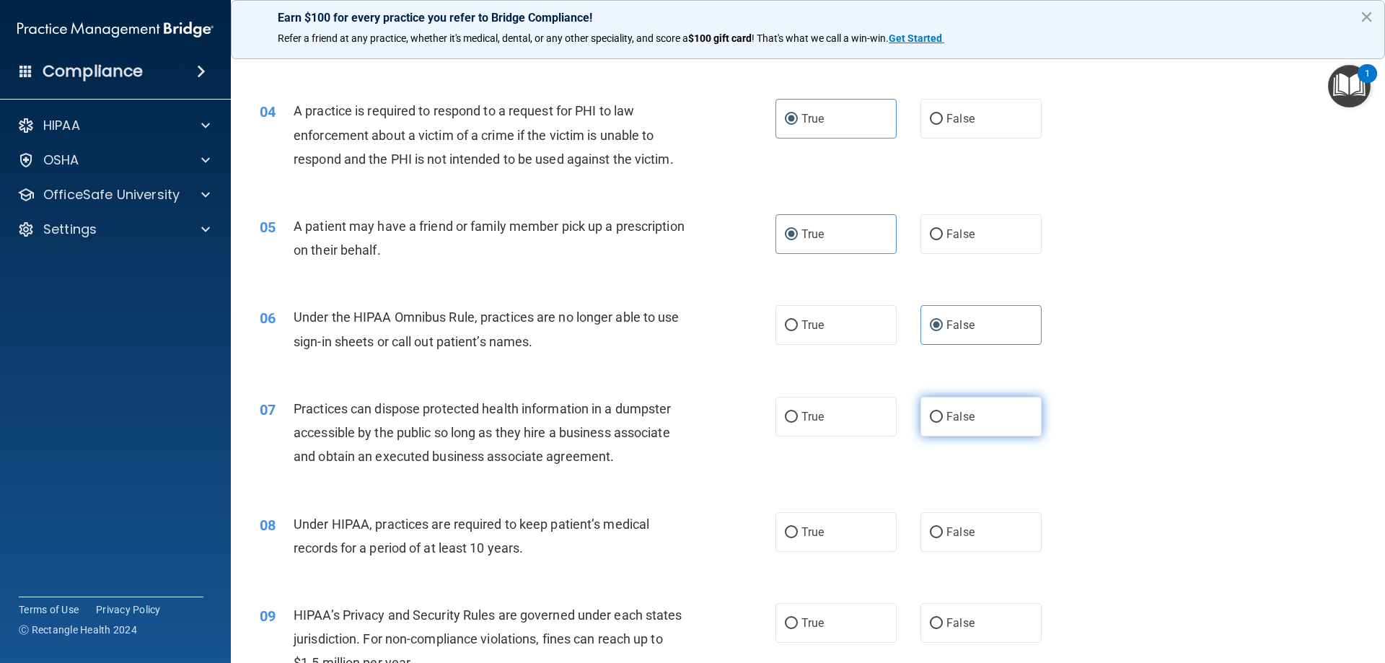
radio input "true"
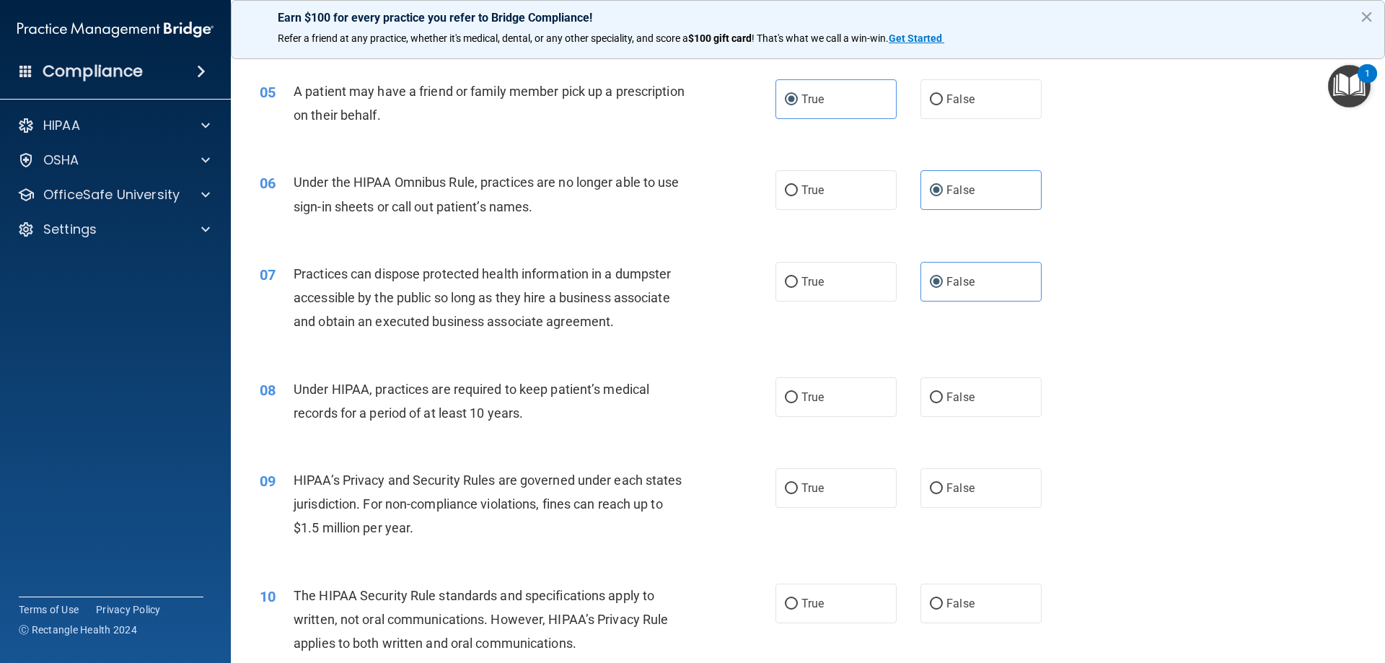
scroll to position [505, 0]
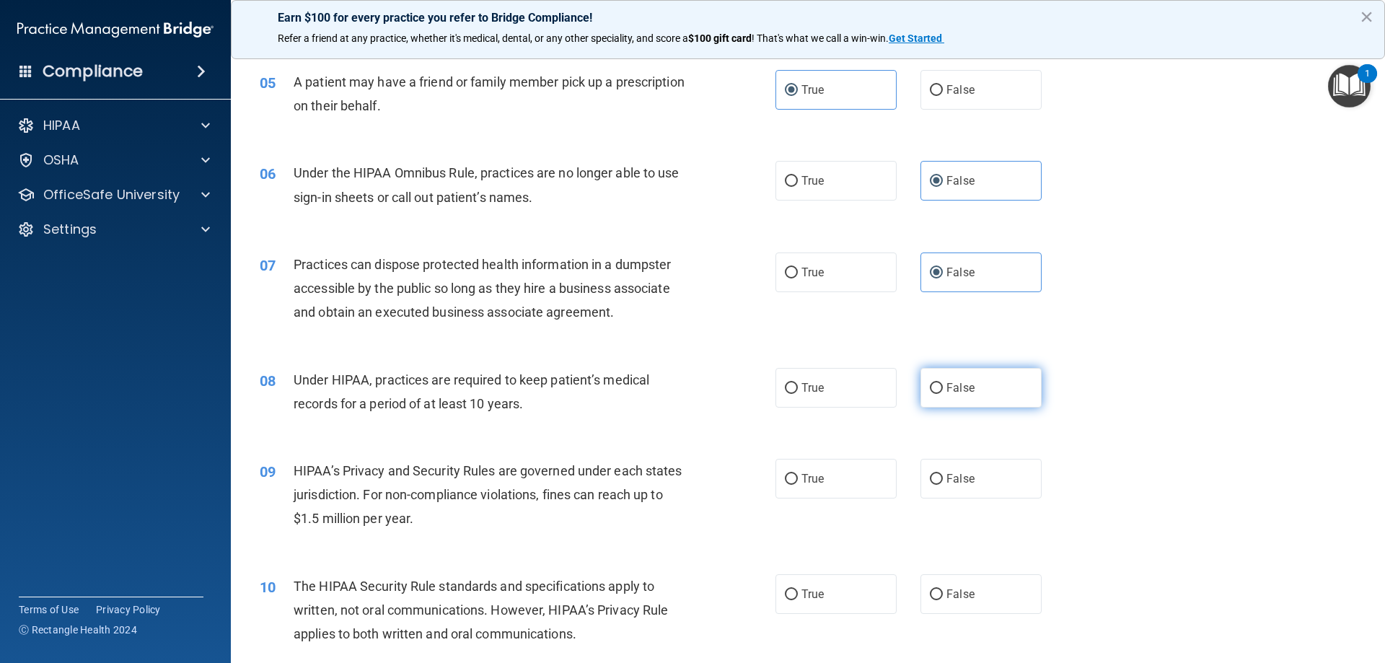
click at [930, 391] on input "False" at bounding box center [936, 388] width 13 height 11
radio input "true"
click at [939, 467] on label "False" at bounding box center [980, 479] width 121 height 40
click at [939, 474] on input "False" at bounding box center [936, 479] width 13 height 11
radio input "true"
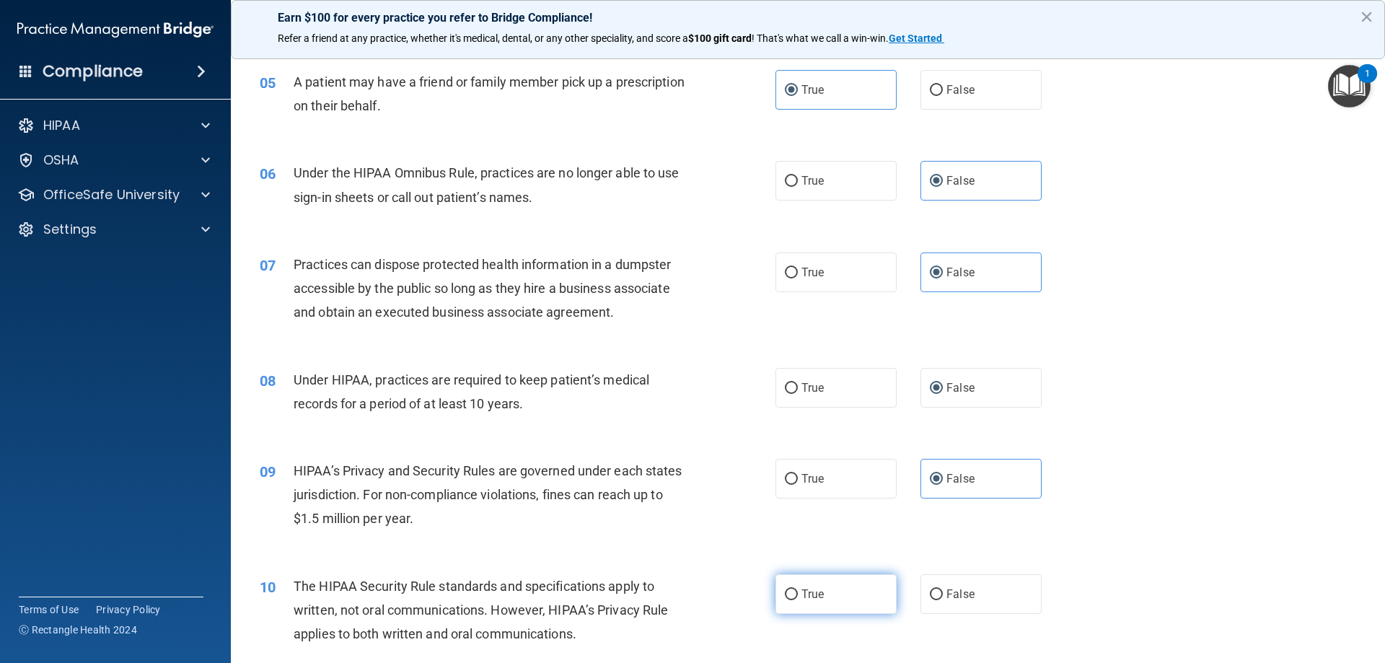
click at [866, 596] on label "True" at bounding box center [835, 594] width 121 height 40
click at [798, 596] on input "True" at bounding box center [791, 594] width 13 height 11
radio input "true"
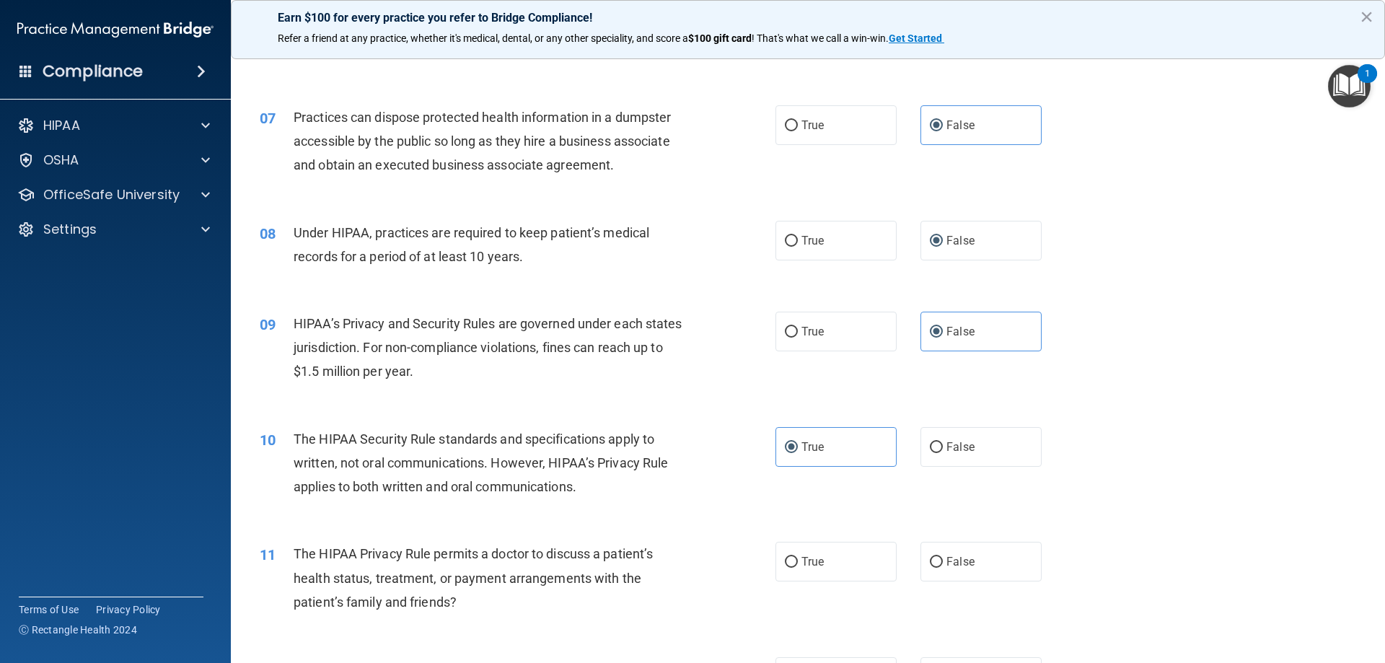
scroll to position [721, 0]
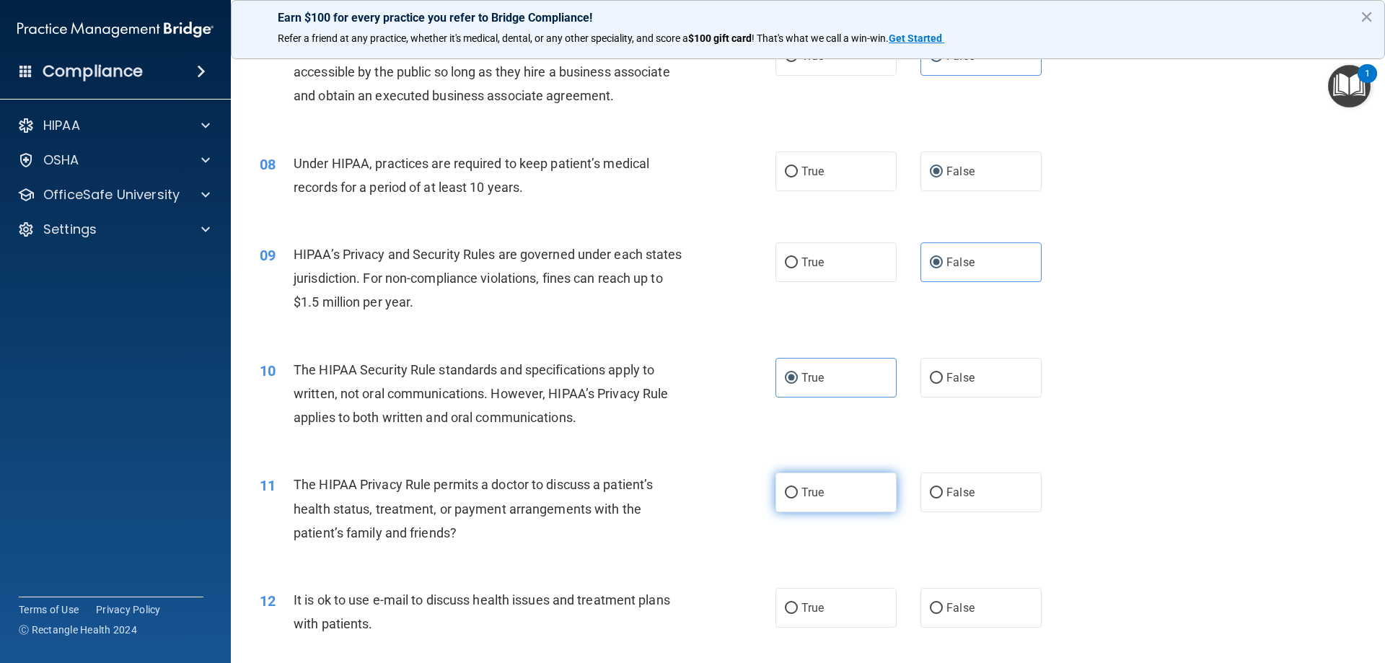
click at [857, 496] on label "True" at bounding box center [835, 492] width 121 height 40
click at [798, 496] on input "True" at bounding box center [791, 492] width 13 height 11
radio input "true"
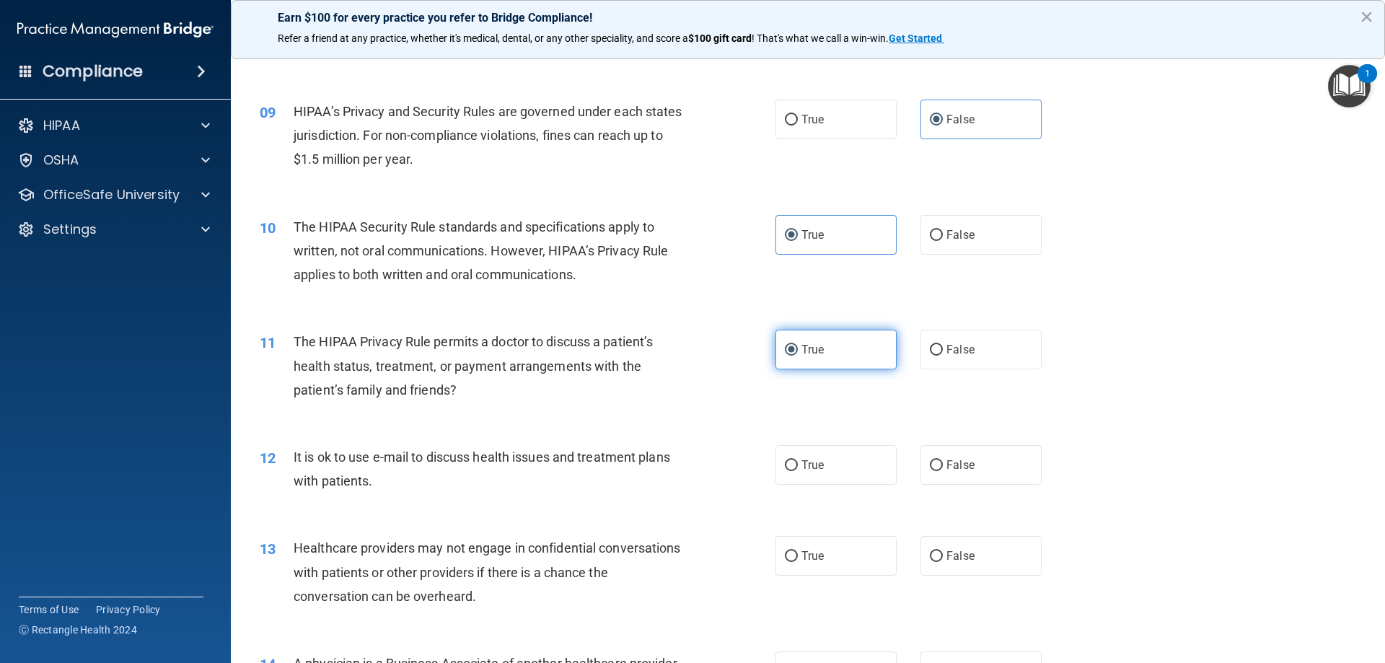
scroll to position [865, 0]
click at [813, 472] on label "True" at bounding box center [835, 464] width 121 height 40
click at [798, 469] on input "True" at bounding box center [791, 464] width 13 height 11
radio input "true"
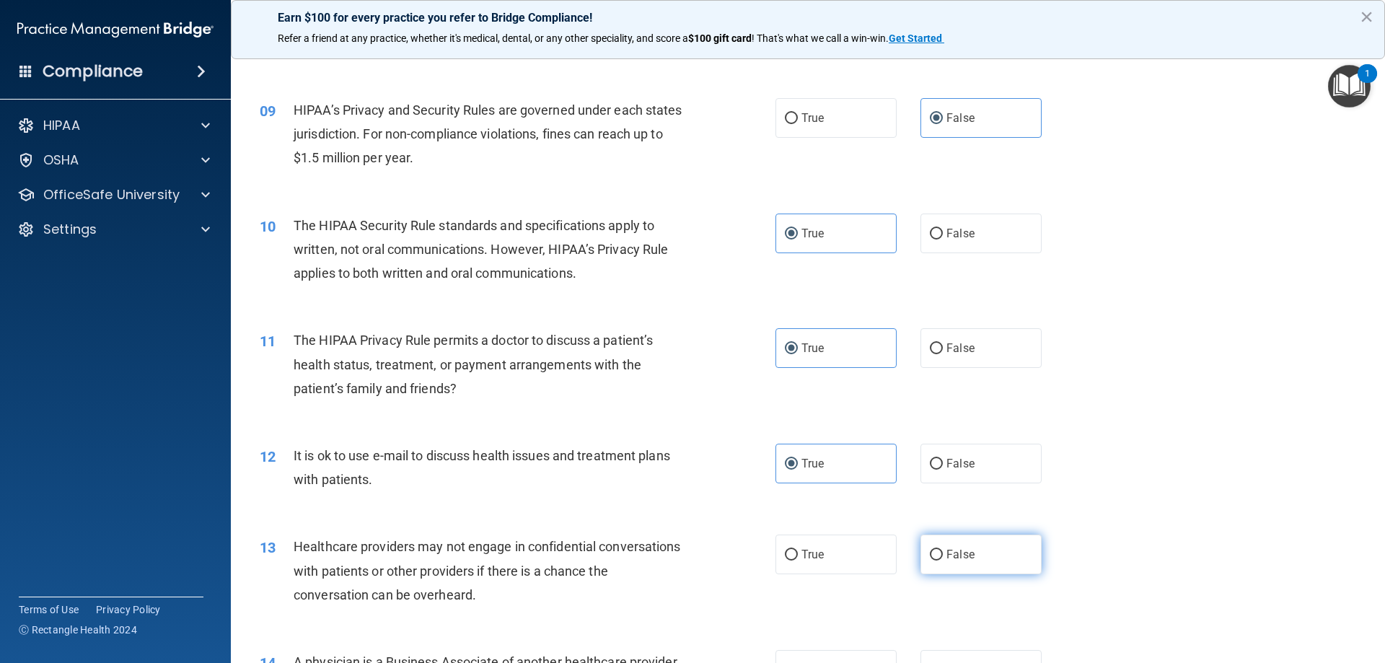
click at [920, 552] on label "False" at bounding box center [980, 554] width 121 height 40
click at [930, 552] on input "False" at bounding box center [936, 555] width 13 height 11
radio input "true"
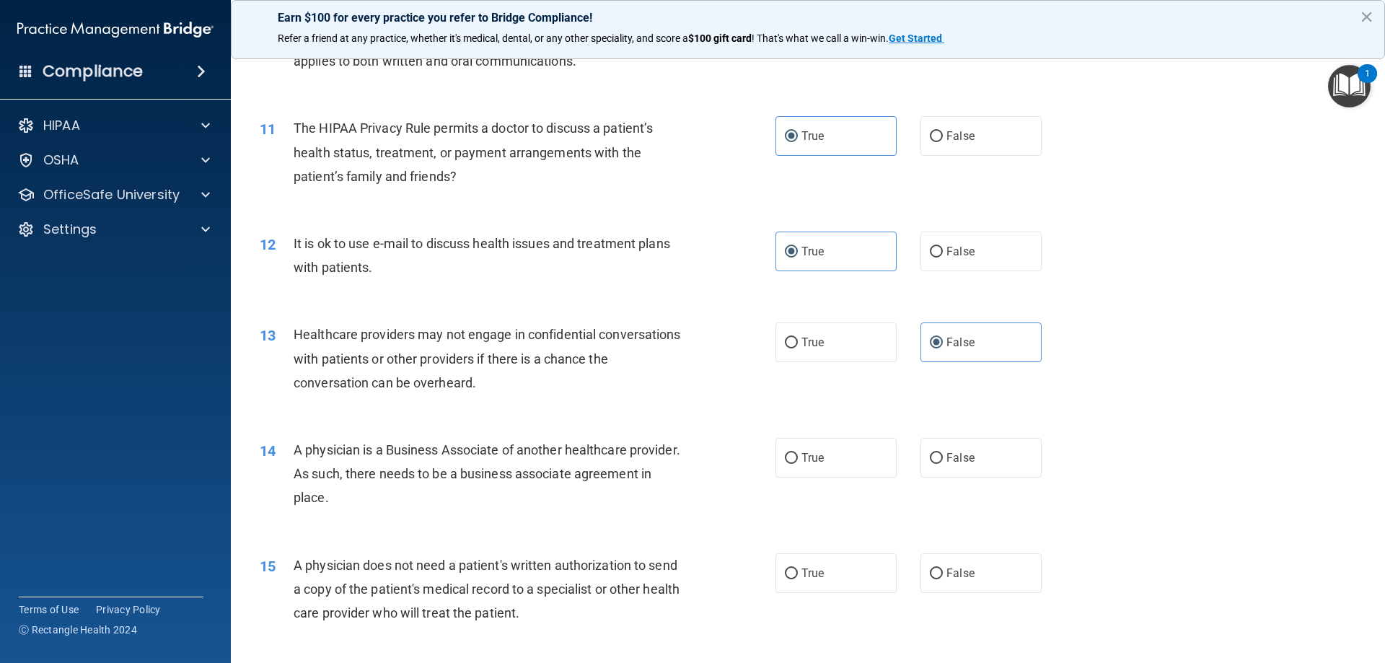
scroll to position [1082, 0]
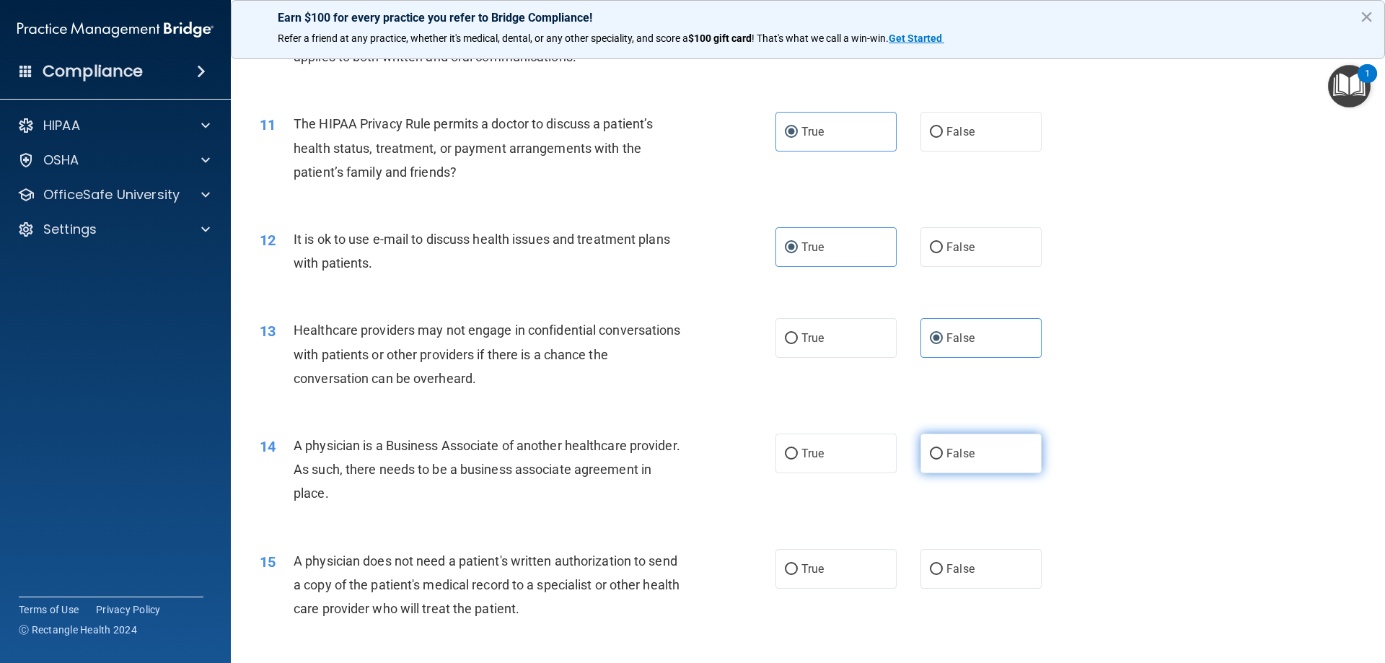
click at [950, 449] on span "False" at bounding box center [960, 453] width 28 height 14
click at [943, 449] on input "False" at bounding box center [936, 454] width 13 height 11
radio input "true"
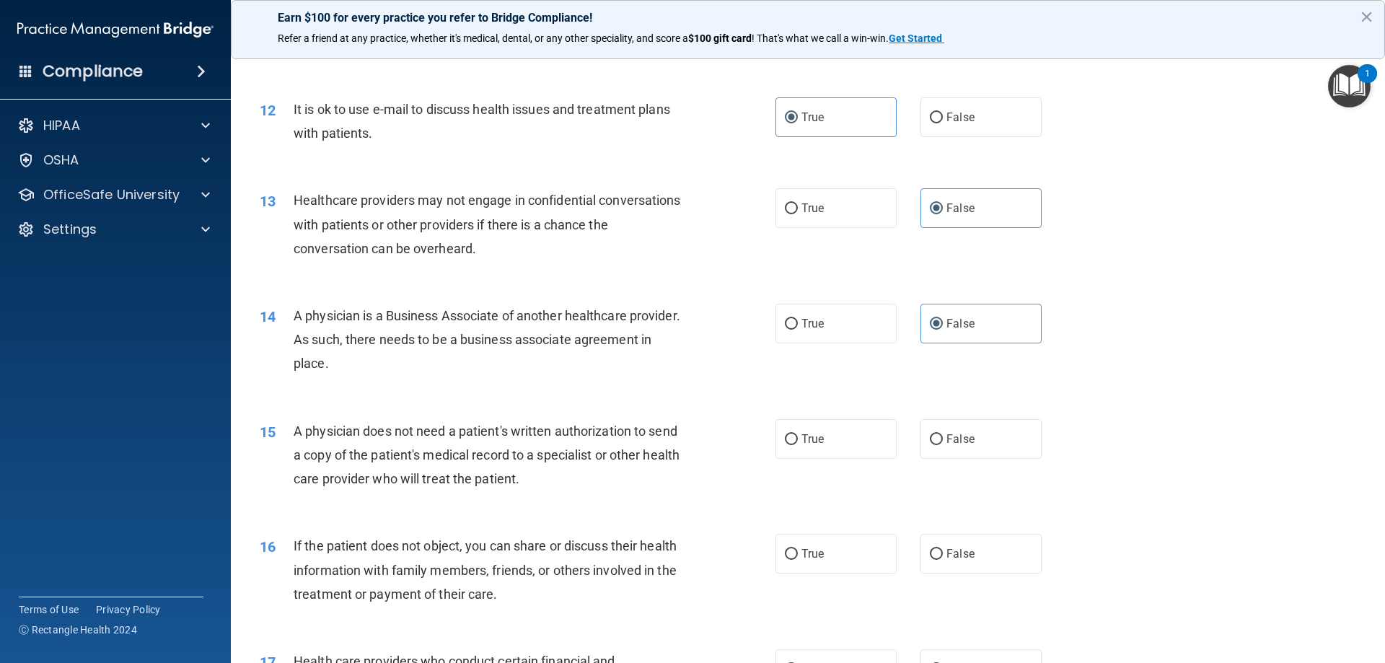
scroll to position [1226, 0]
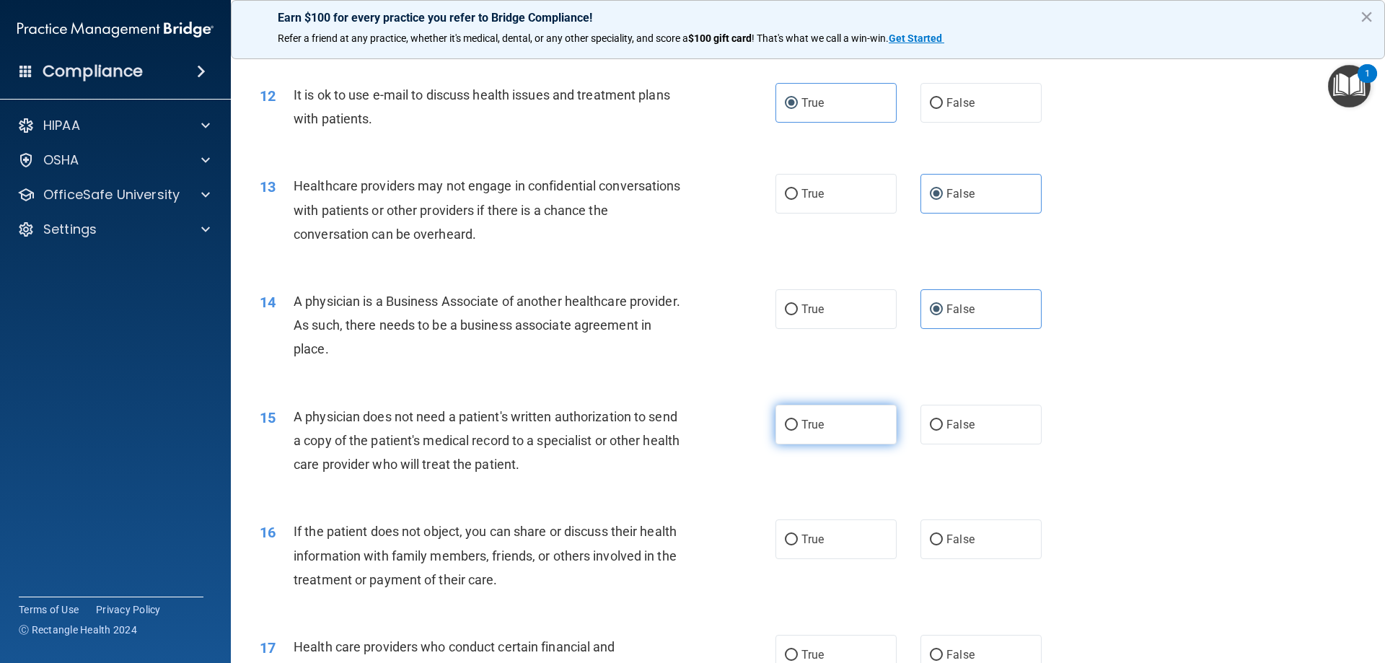
click at [826, 432] on label "True" at bounding box center [835, 425] width 121 height 40
click at [798, 431] on input "True" at bounding box center [791, 425] width 13 height 11
radio input "true"
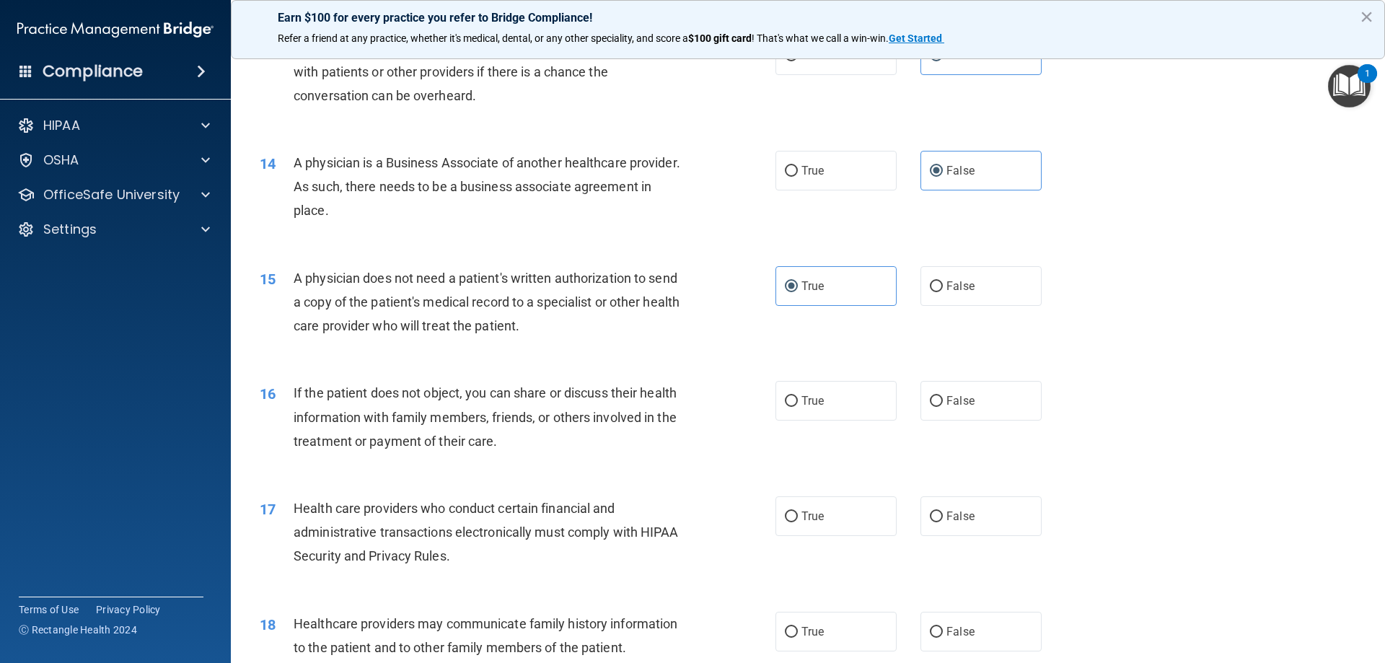
scroll to position [1370, 0]
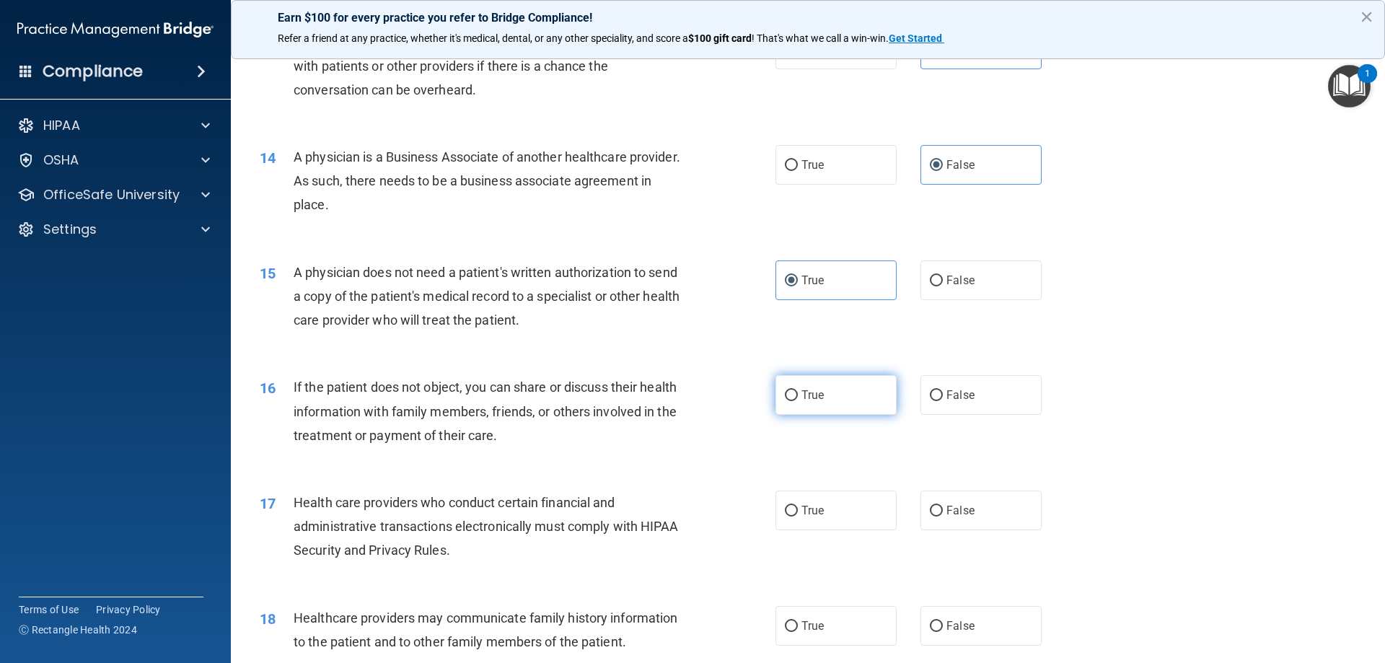
click at [818, 408] on label "True" at bounding box center [835, 395] width 121 height 40
click at [798, 401] on input "True" at bounding box center [791, 395] width 13 height 11
radio input "true"
click at [814, 510] on span "True" at bounding box center [812, 510] width 22 height 14
click at [798, 510] on input "True" at bounding box center [791, 511] width 13 height 11
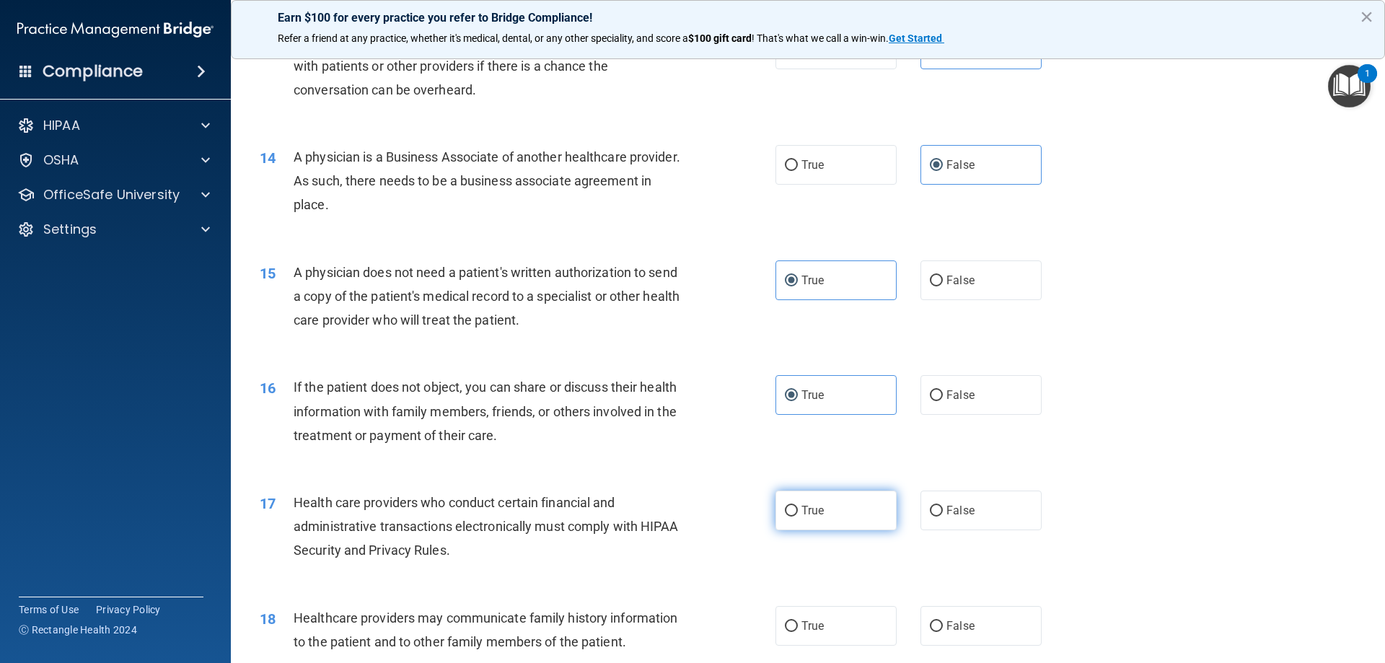
radio input "true"
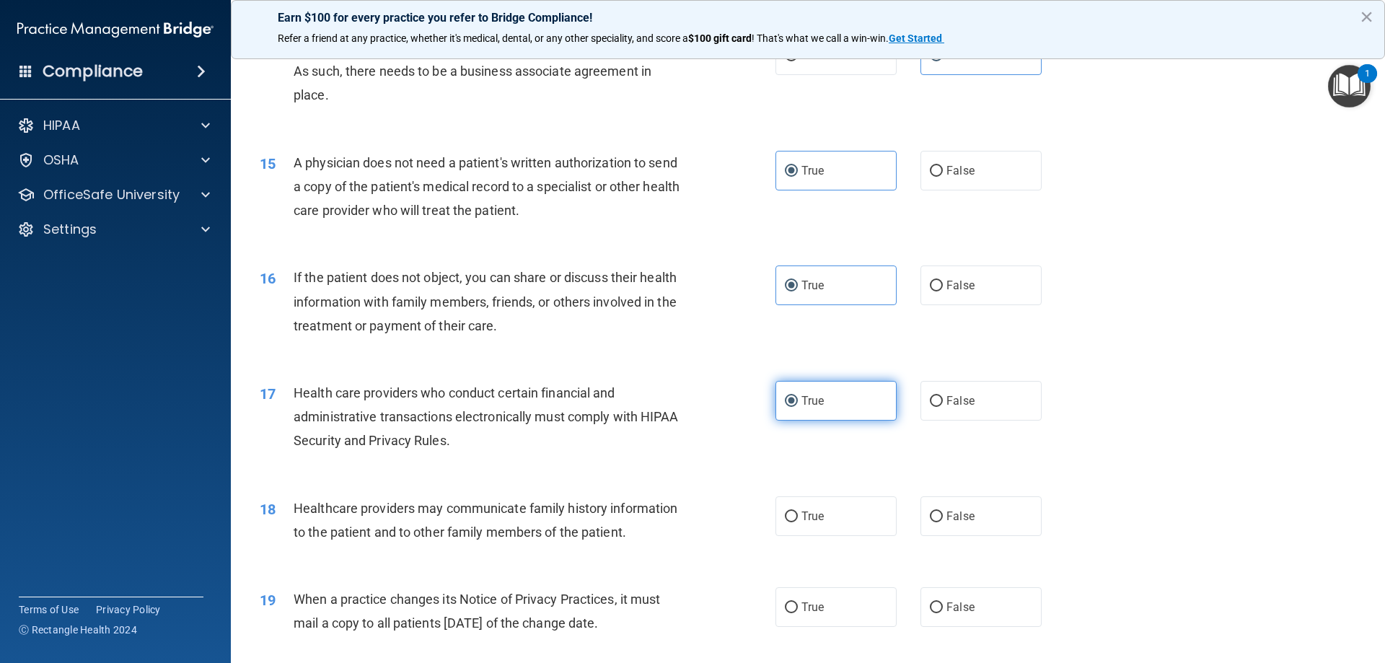
scroll to position [1514, 0]
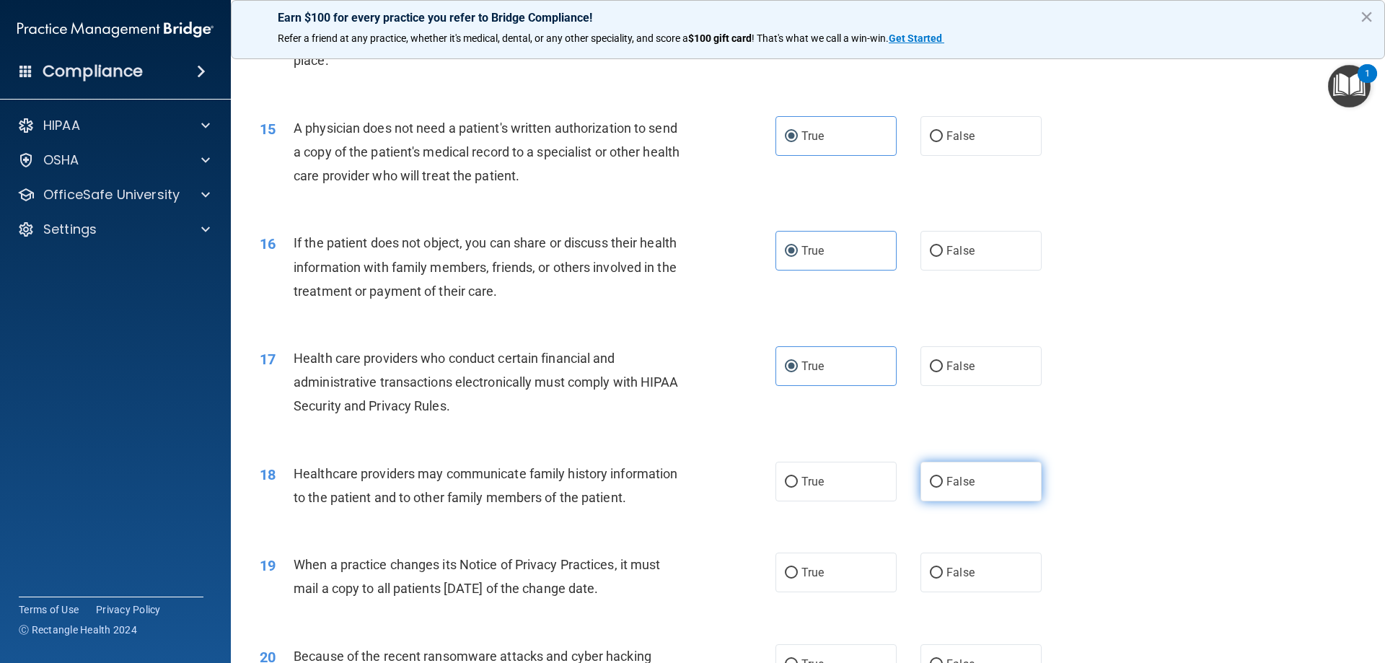
click at [951, 493] on label "False" at bounding box center [980, 482] width 121 height 40
click at [943, 487] on input "False" at bounding box center [936, 482] width 13 height 11
radio input "true"
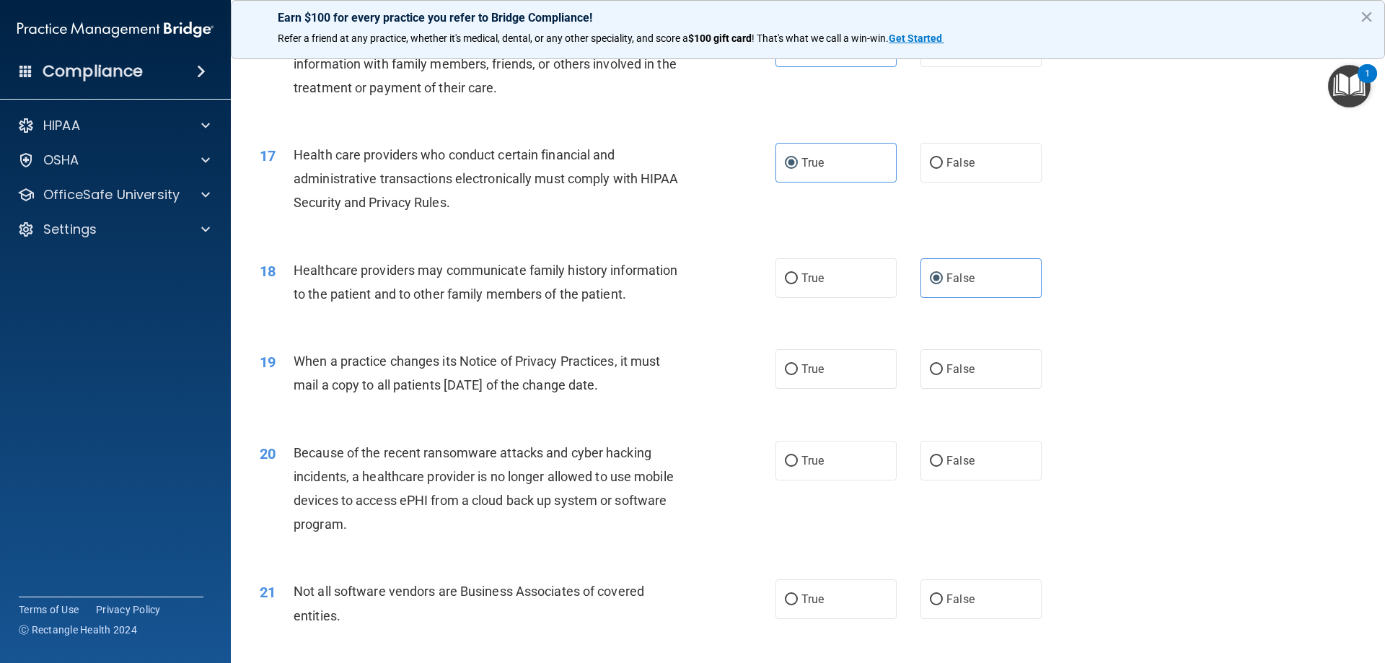
scroll to position [1731, 0]
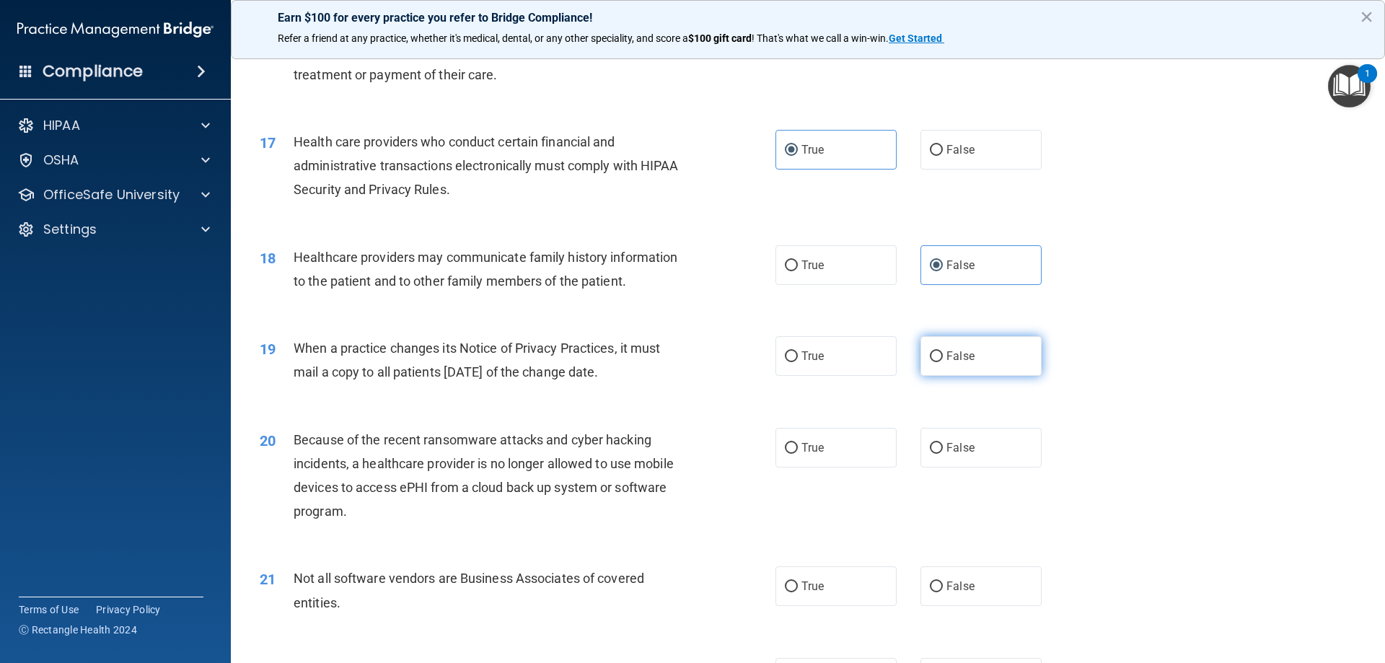
click at [930, 358] on input "False" at bounding box center [936, 356] width 13 height 11
radio input "true"
click at [946, 446] on span "False" at bounding box center [960, 448] width 28 height 14
click at [943, 446] on input "False" at bounding box center [936, 448] width 13 height 11
radio input "true"
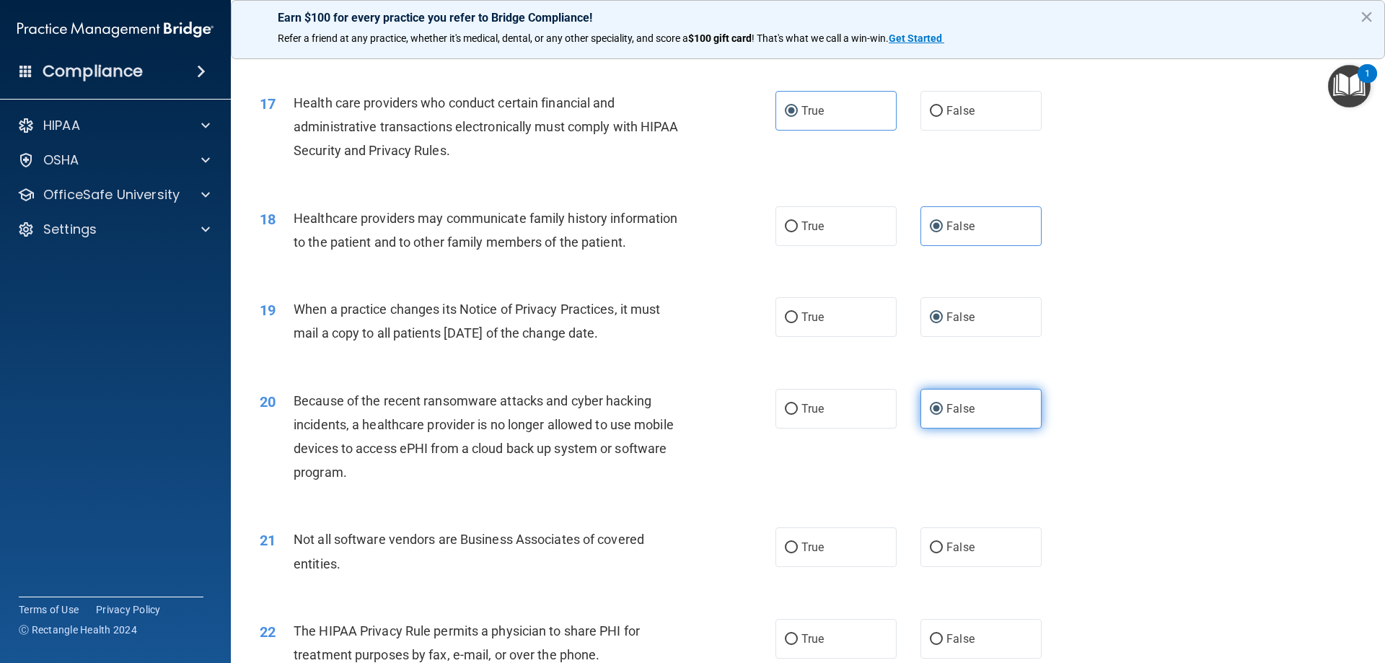
scroll to position [1803, 0]
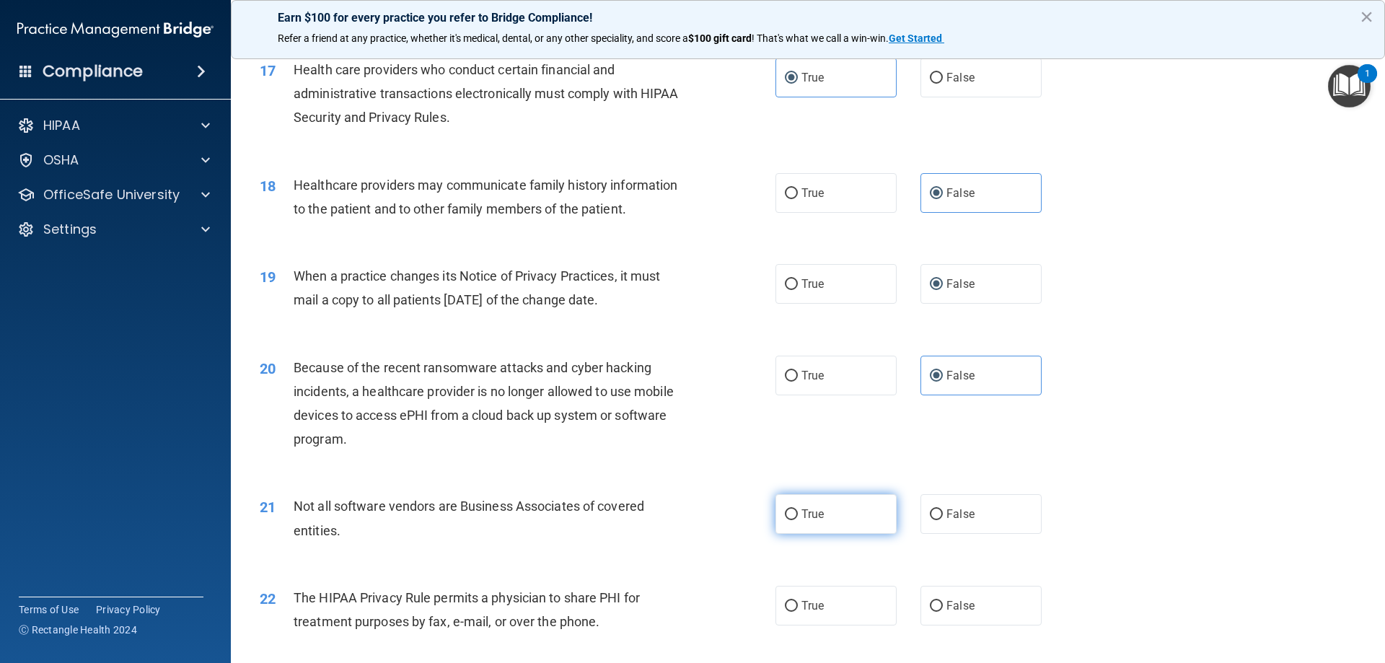
click at [831, 507] on label "True" at bounding box center [835, 514] width 121 height 40
click at [798, 509] on input "True" at bounding box center [791, 514] width 13 height 11
radio input "true"
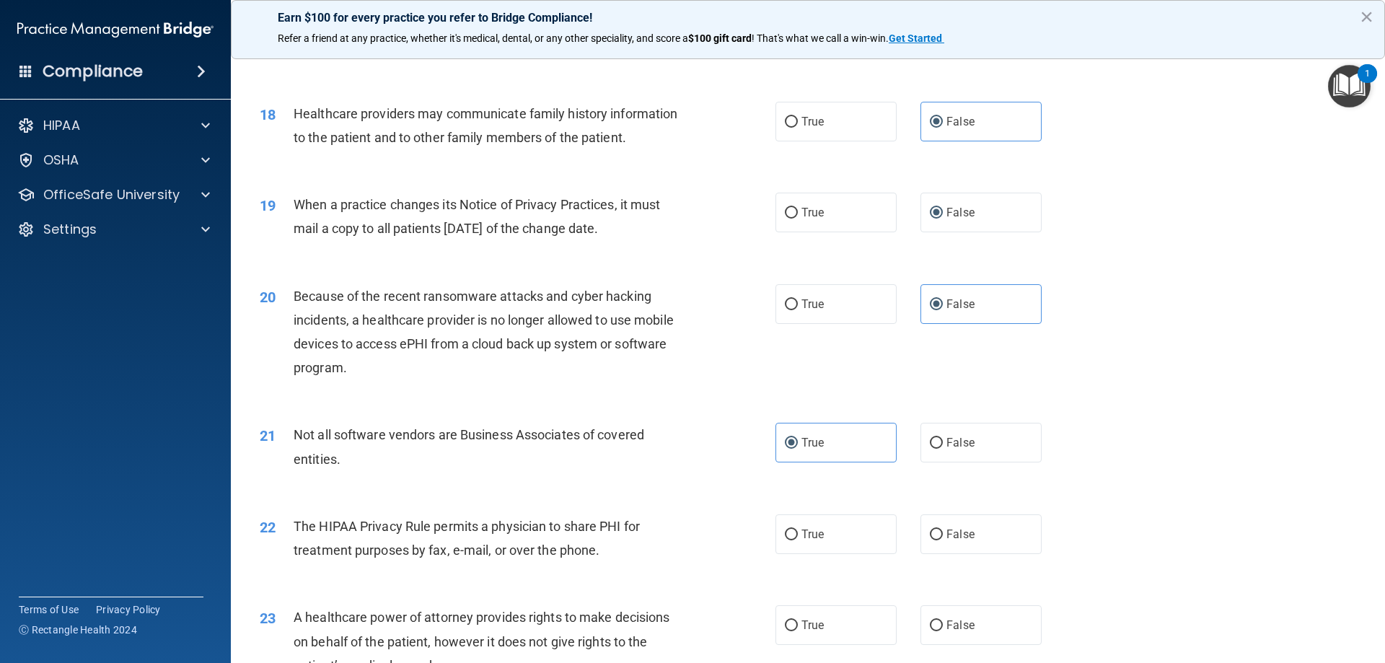
scroll to position [1875, 0]
click at [855, 552] on label "True" at bounding box center [835, 533] width 121 height 40
click at [798, 539] on input "True" at bounding box center [791, 534] width 13 height 11
radio input "true"
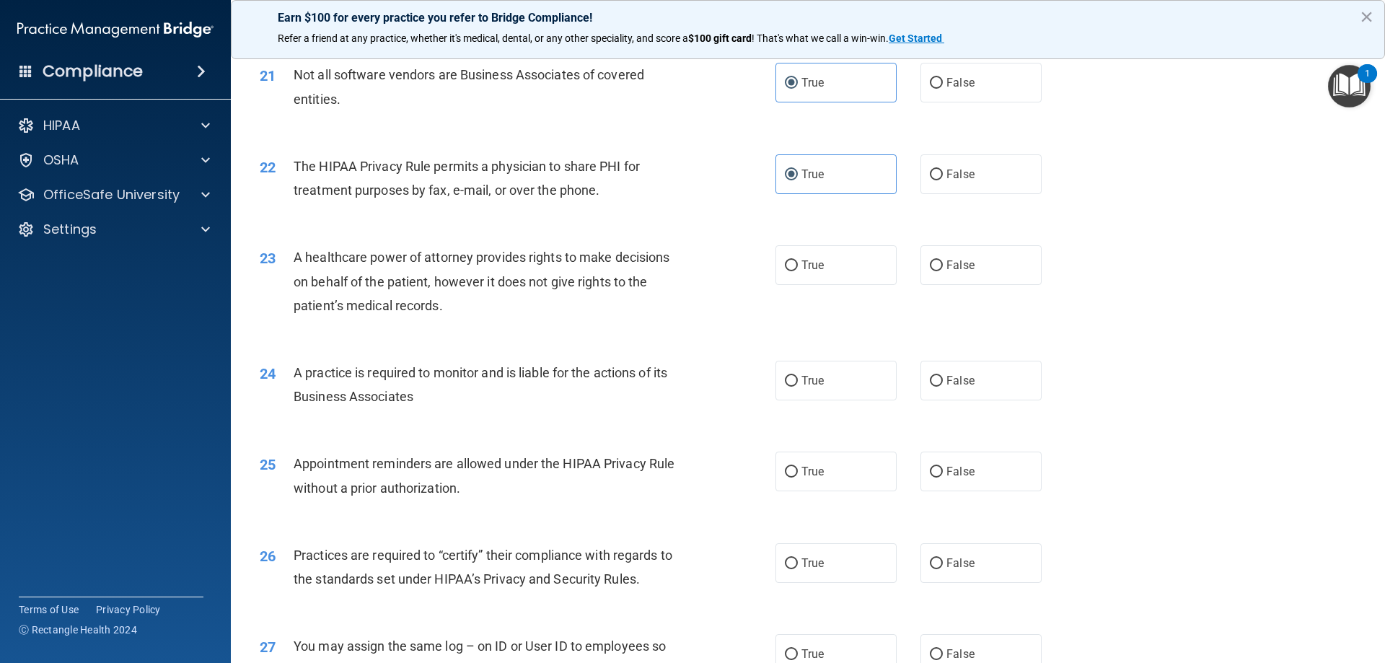
scroll to position [2236, 0]
click at [974, 277] on label "False" at bounding box center [980, 264] width 121 height 40
click at [943, 270] on input "False" at bounding box center [936, 264] width 13 height 11
radio input "true"
click at [959, 377] on span "False" at bounding box center [960, 379] width 28 height 14
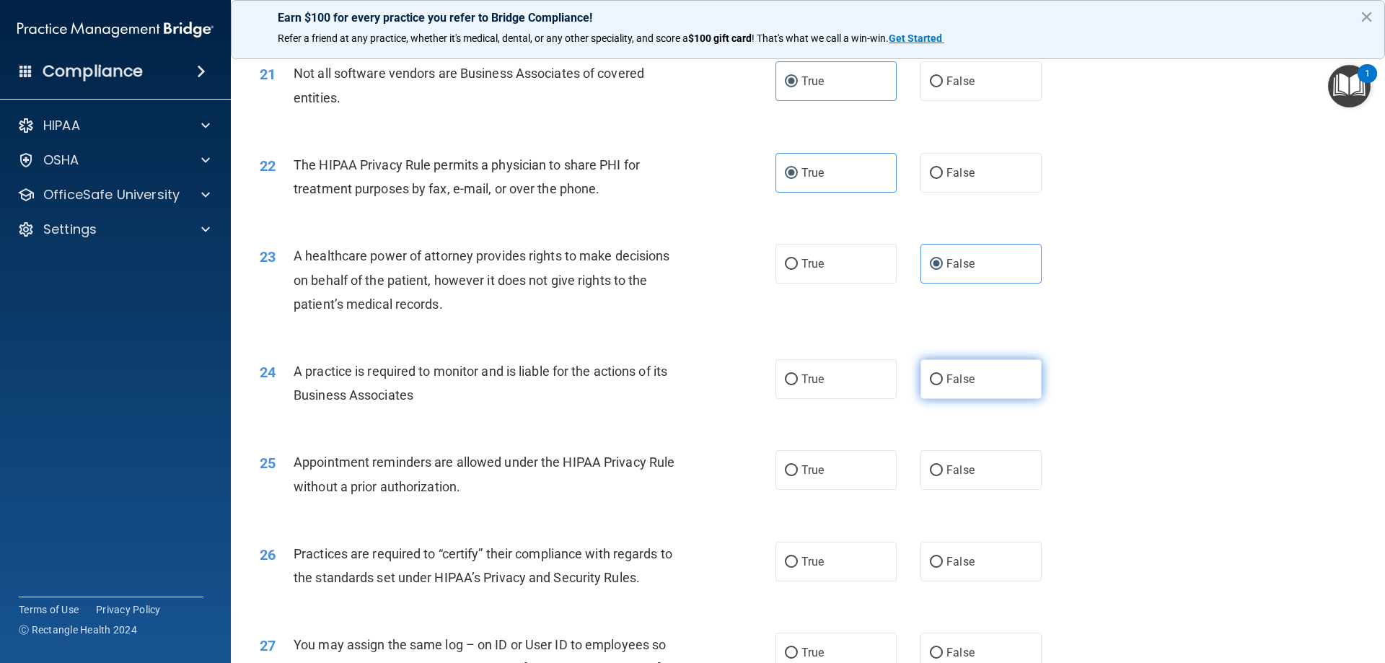
click at [943, 377] on input "False" at bounding box center [936, 379] width 13 height 11
radio input "true"
click at [843, 471] on label "True" at bounding box center [835, 470] width 121 height 40
click at [798, 471] on input "True" at bounding box center [791, 470] width 13 height 11
radio input "true"
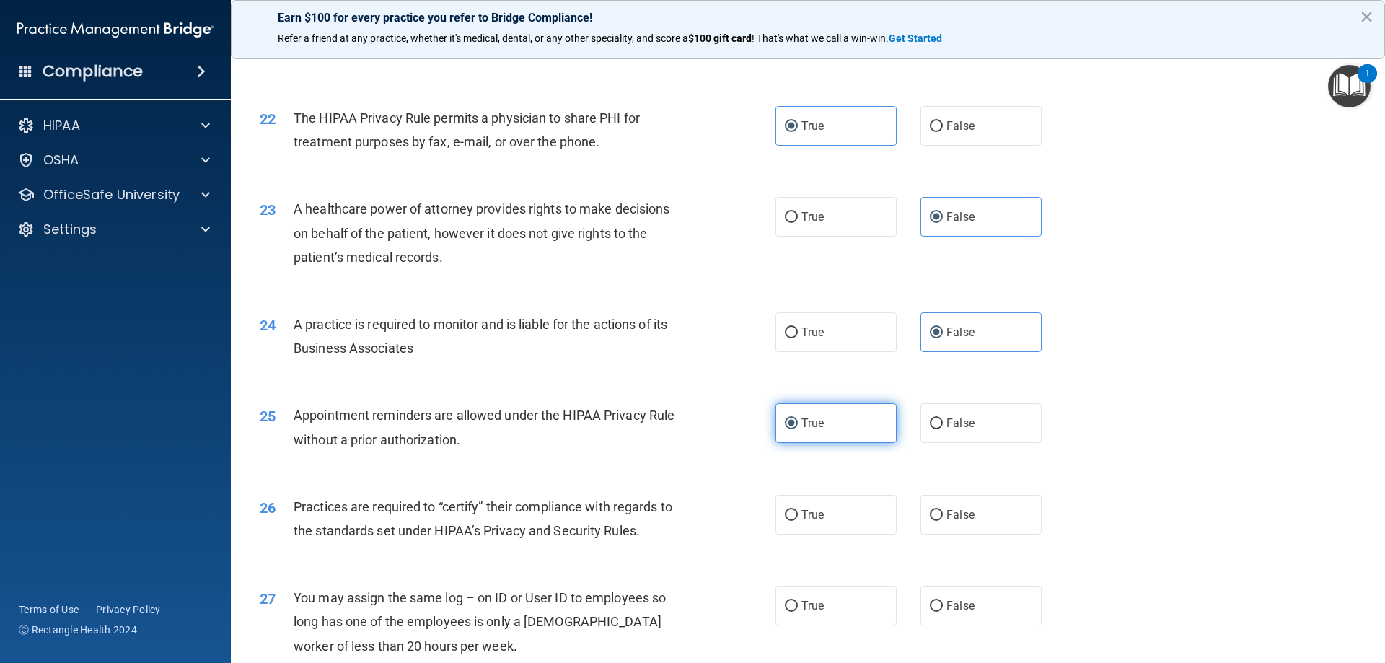
scroll to position [2308, 0]
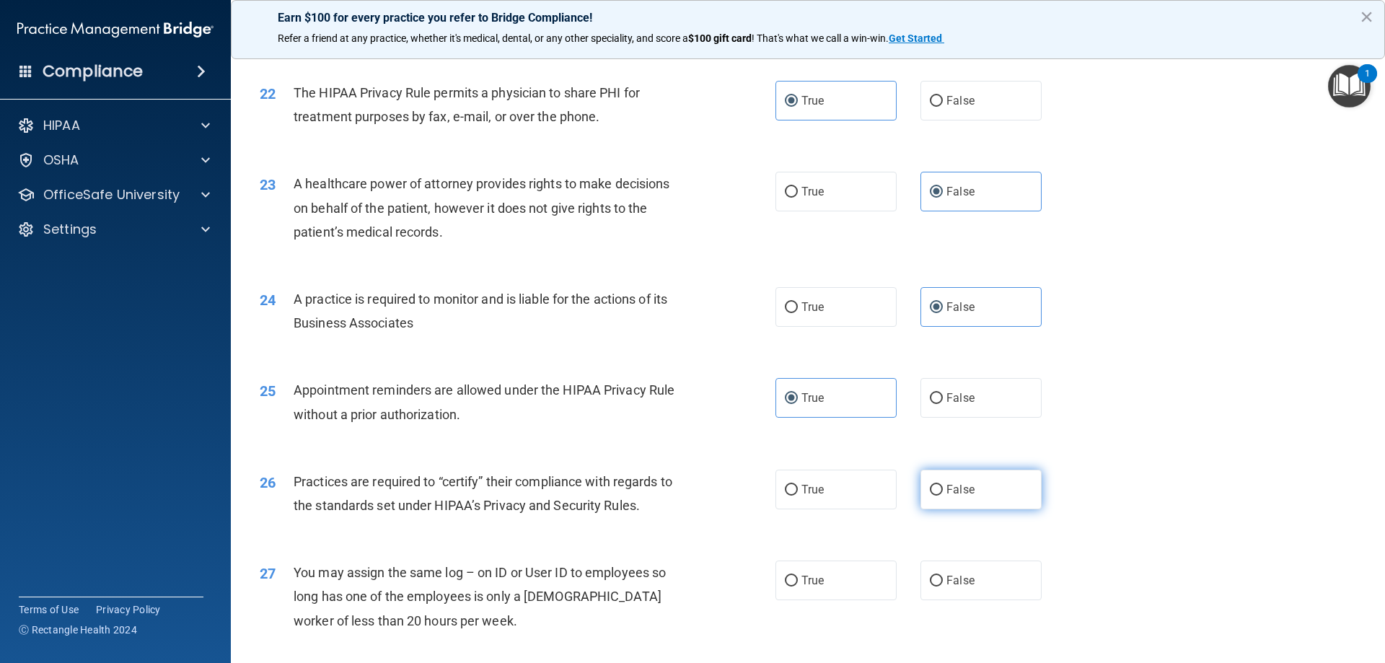
click at [984, 500] on label "False" at bounding box center [980, 489] width 121 height 40
click at [943, 495] on input "False" at bounding box center [936, 490] width 13 height 11
radio input "true"
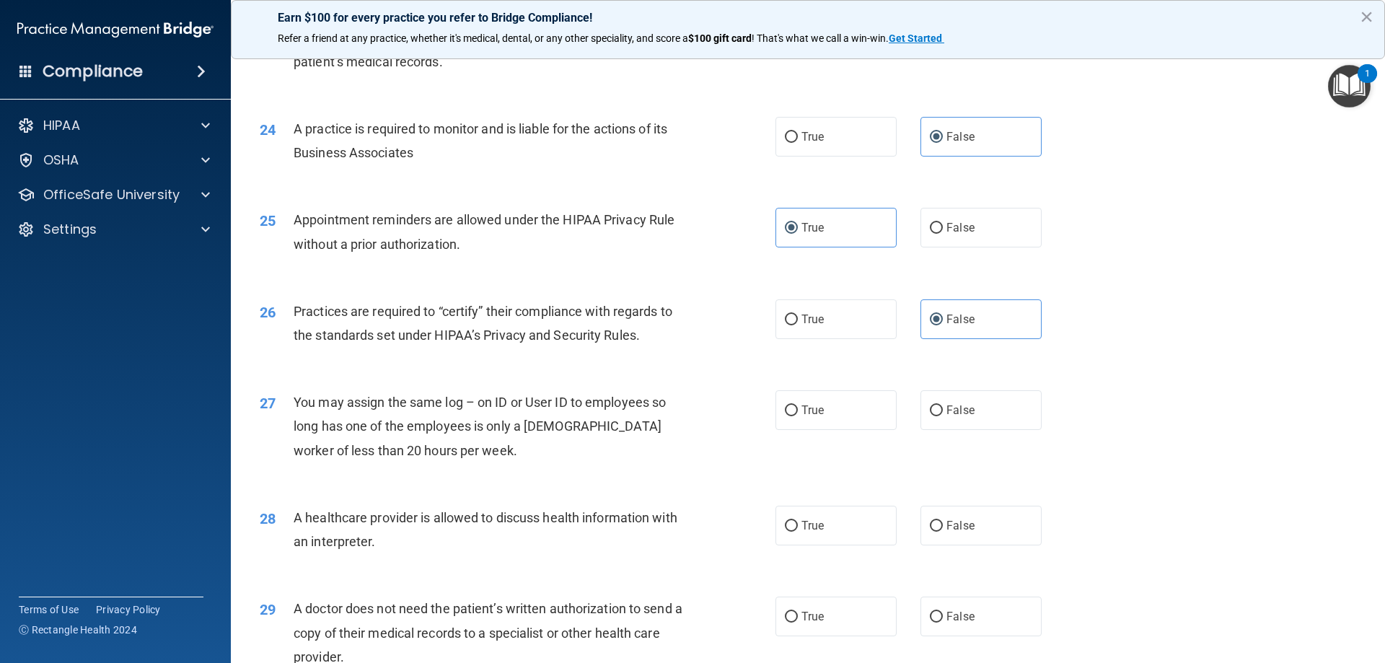
scroll to position [2524, 0]
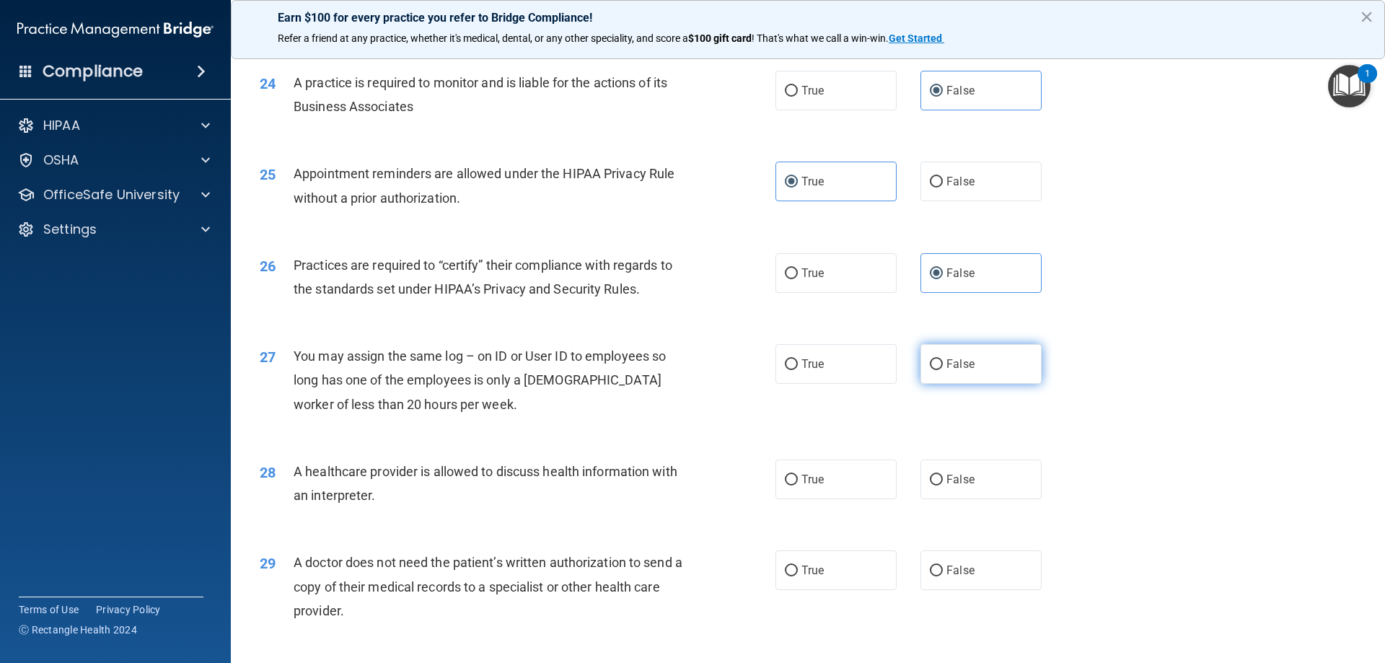
click at [925, 371] on label "False" at bounding box center [980, 364] width 121 height 40
click at [930, 370] on input "False" at bounding box center [936, 364] width 13 height 11
radio input "true"
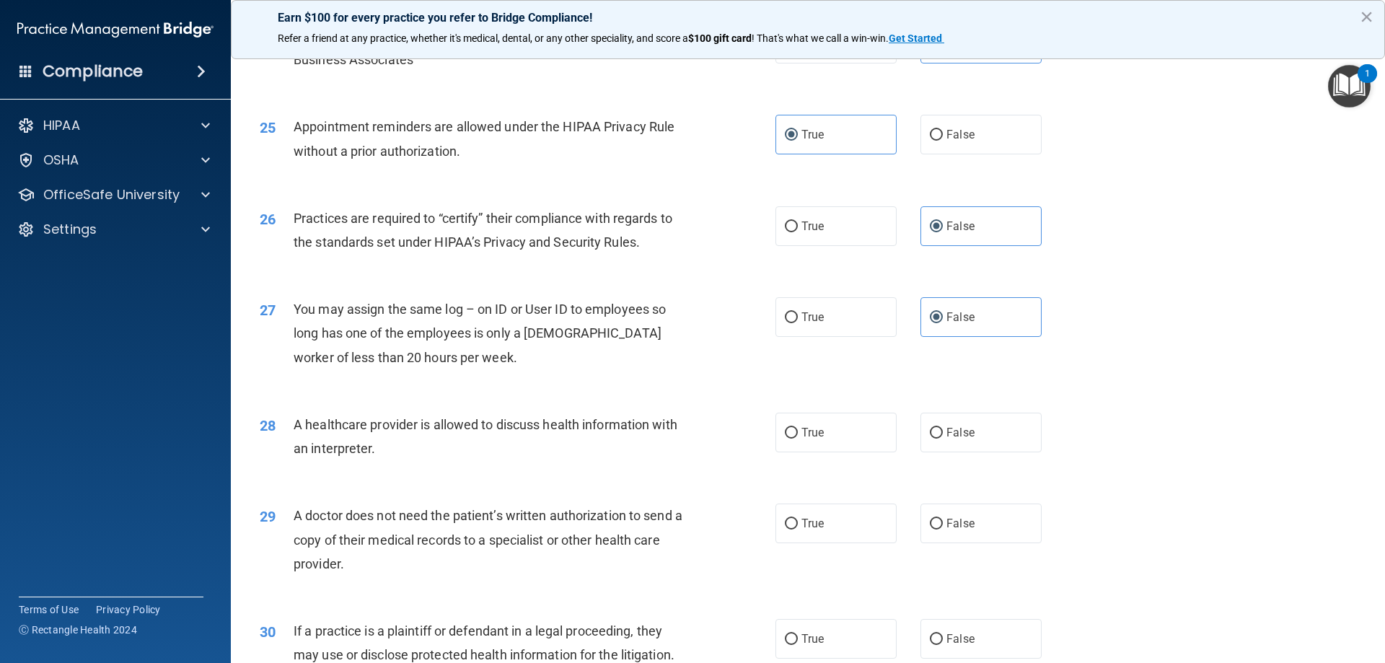
scroll to position [2596, 0]
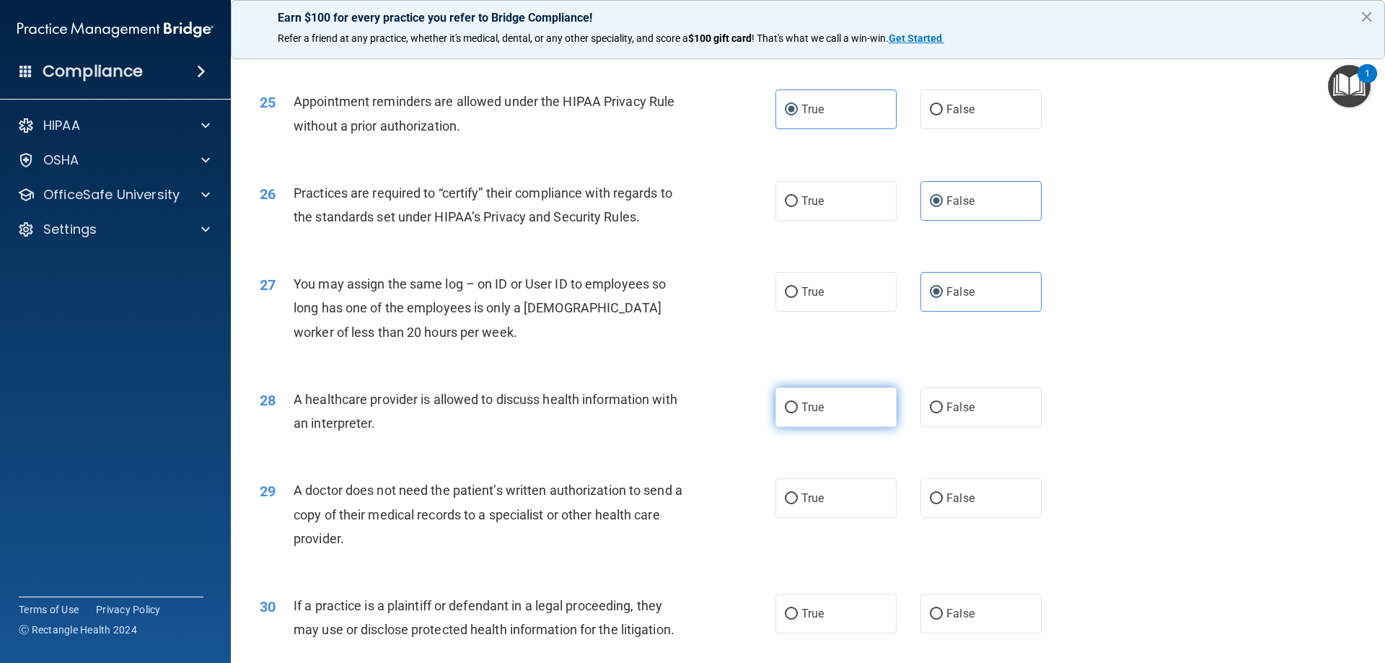
click at [847, 415] on label "True" at bounding box center [835, 407] width 121 height 40
click at [798, 413] on input "True" at bounding box center [791, 407] width 13 height 11
radio input "true"
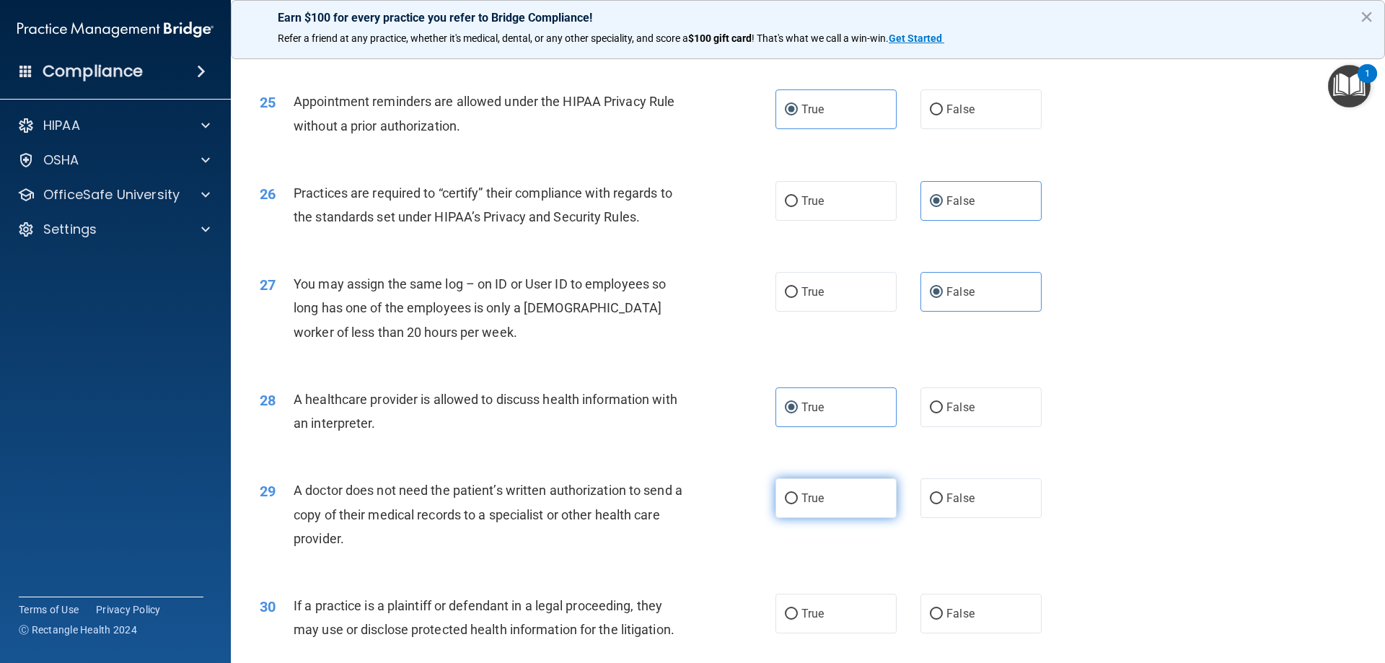
click at [838, 498] on label "True" at bounding box center [835, 498] width 121 height 40
click at [798, 498] on input "True" at bounding box center [791, 498] width 13 height 11
radio input "true"
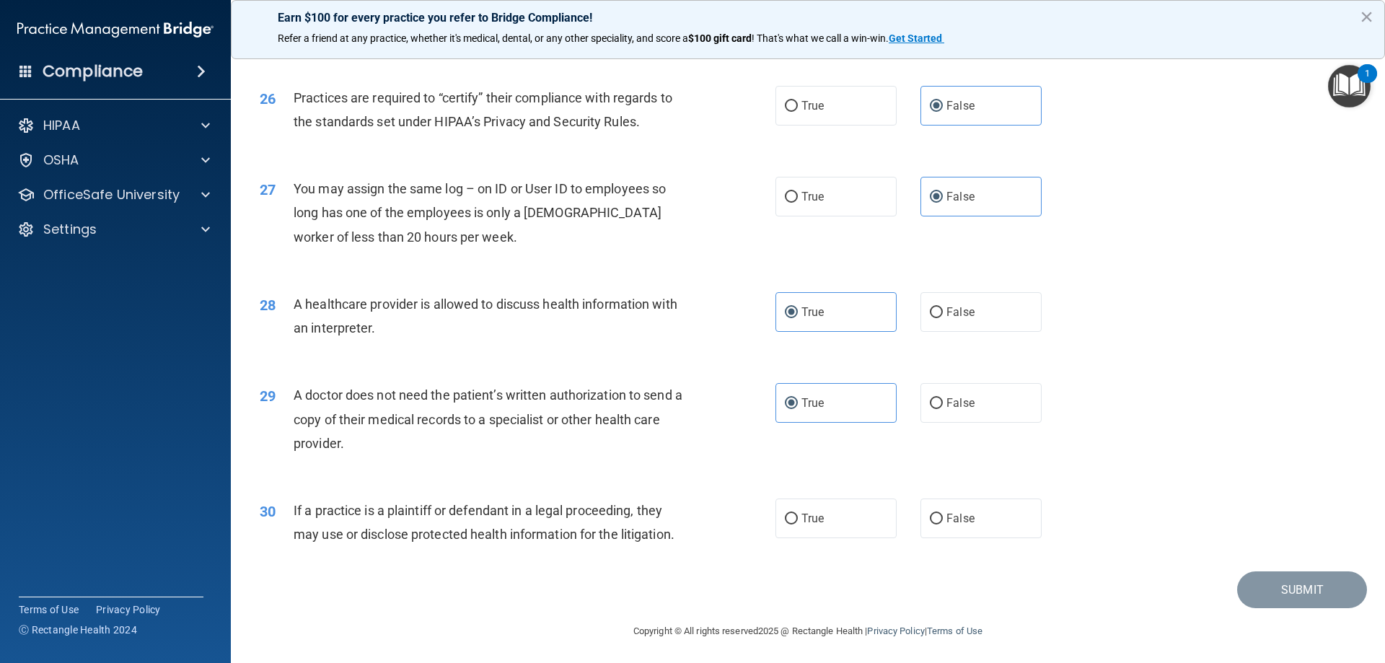
scroll to position [2694, 0]
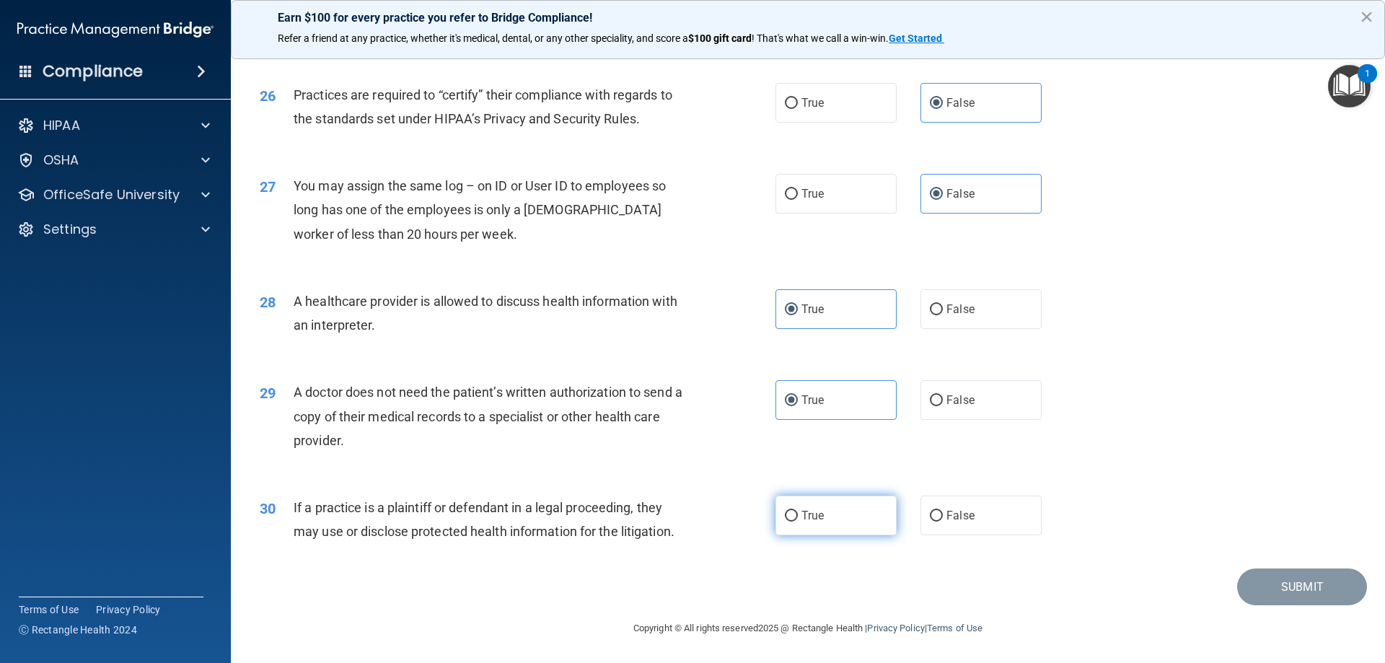
click at [830, 511] on label "True" at bounding box center [835, 515] width 121 height 40
click at [798, 511] on input "True" at bounding box center [791, 516] width 13 height 11
radio input "true"
click at [1308, 570] on button "Submit" at bounding box center [1302, 586] width 130 height 37
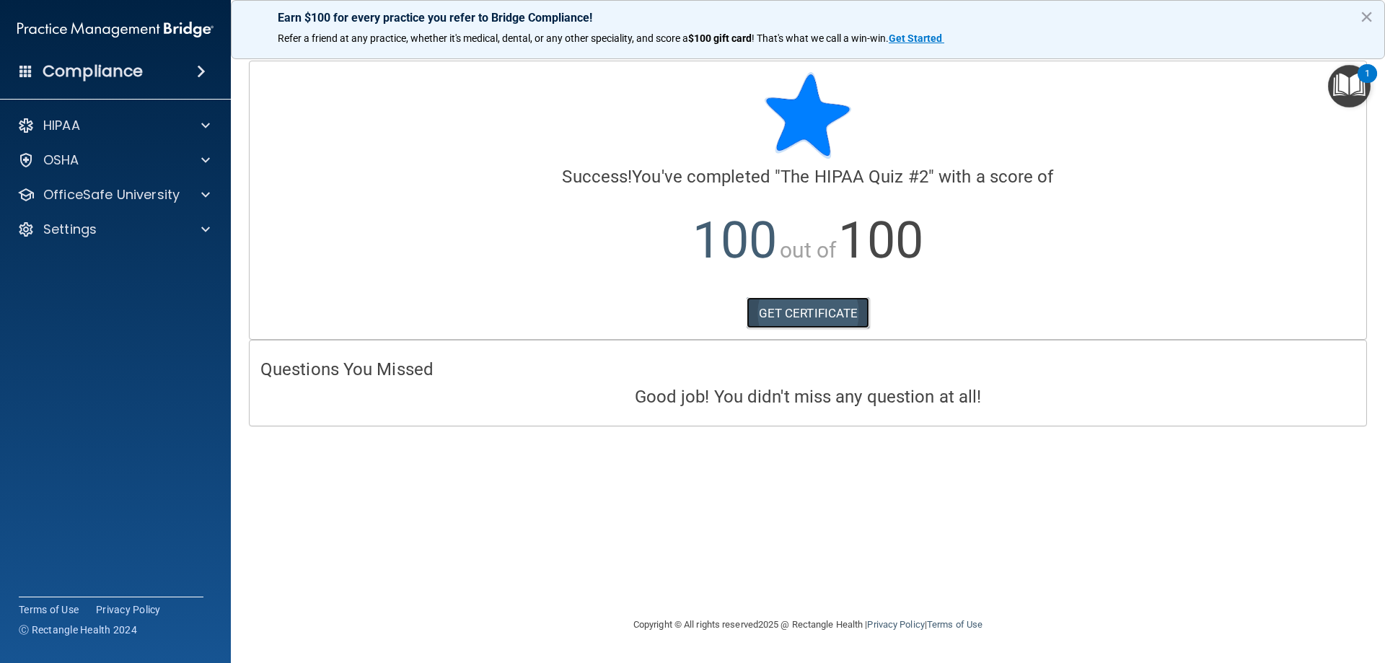
click at [767, 317] on link "GET CERTIFICATE" at bounding box center [807, 313] width 123 height 32
click at [119, 167] on div "OSHA" at bounding box center [95, 159] width 179 height 17
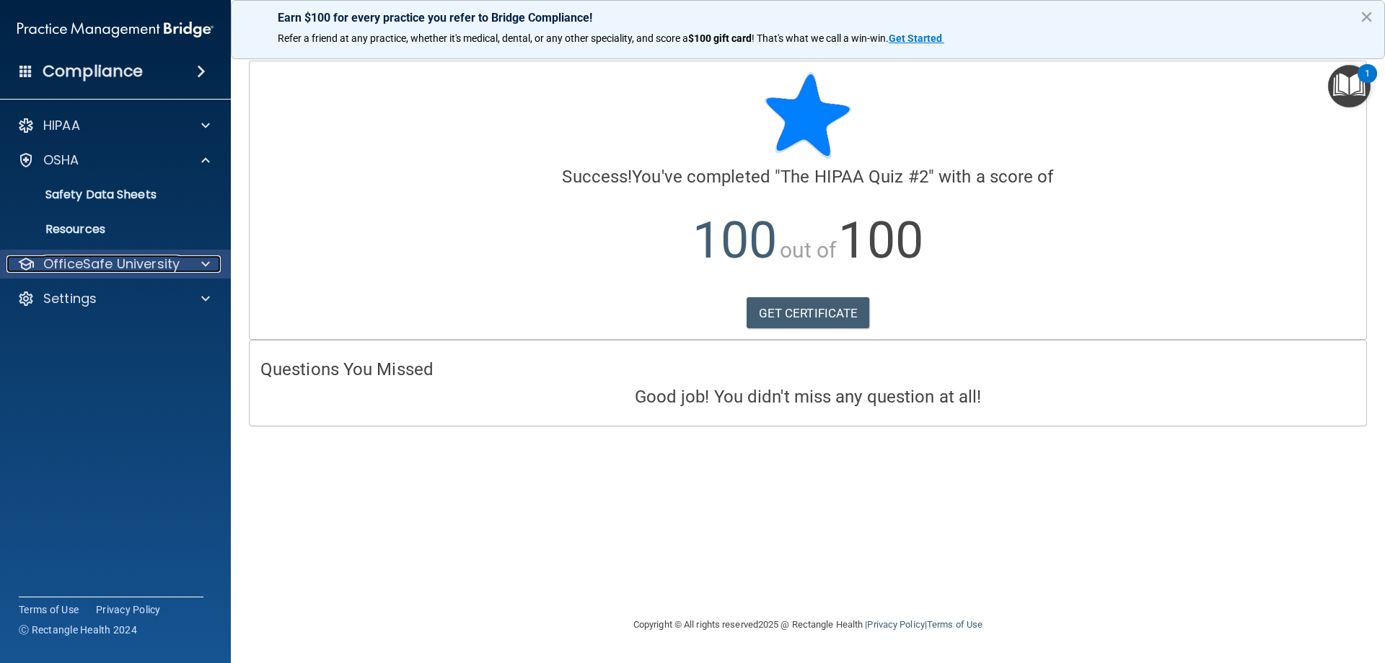
click at [125, 257] on p "OfficeSafe University" at bounding box center [111, 263] width 136 height 17
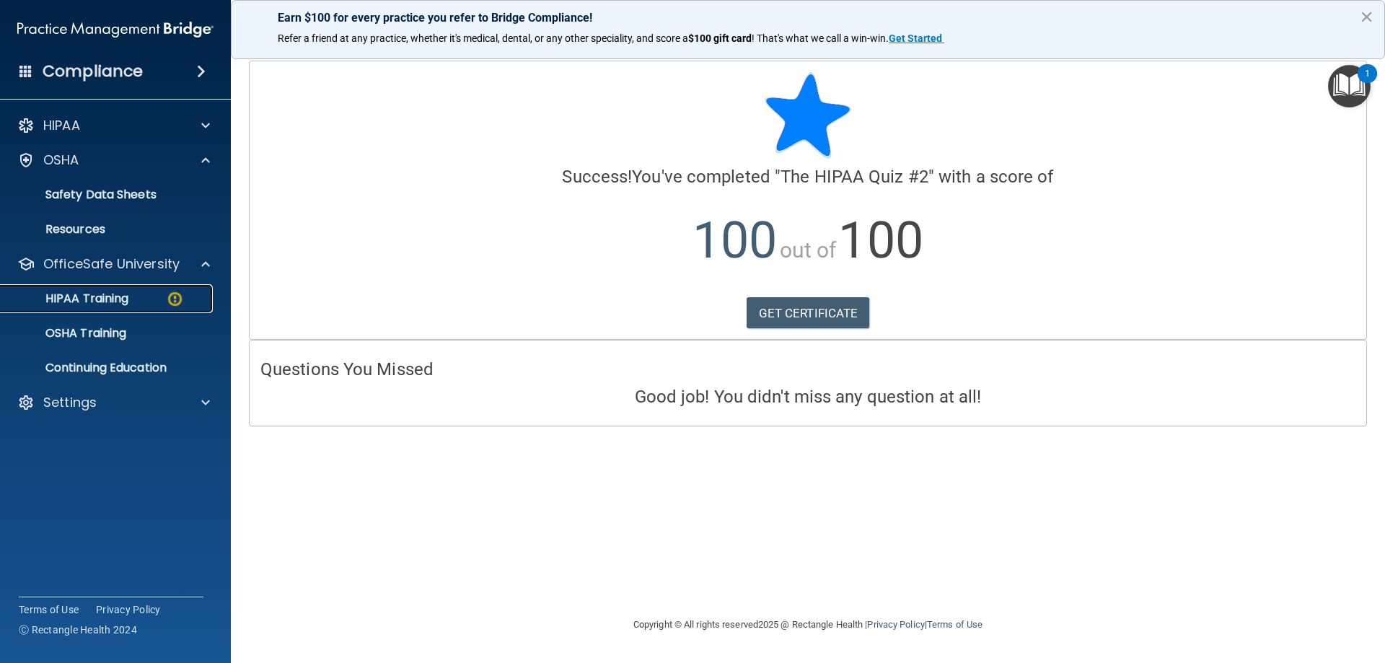
click at [128, 300] on p "HIPAA Training" at bounding box center [68, 298] width 119 height 14
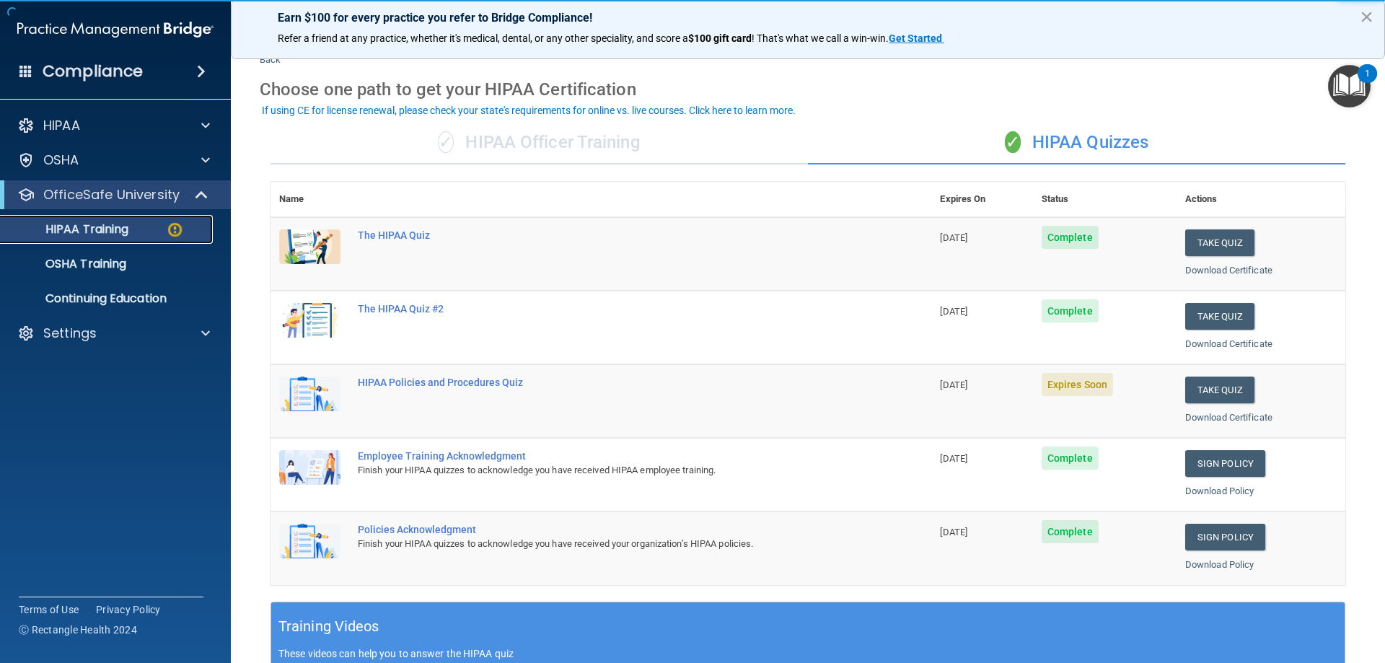
scroll to position [72, 0]
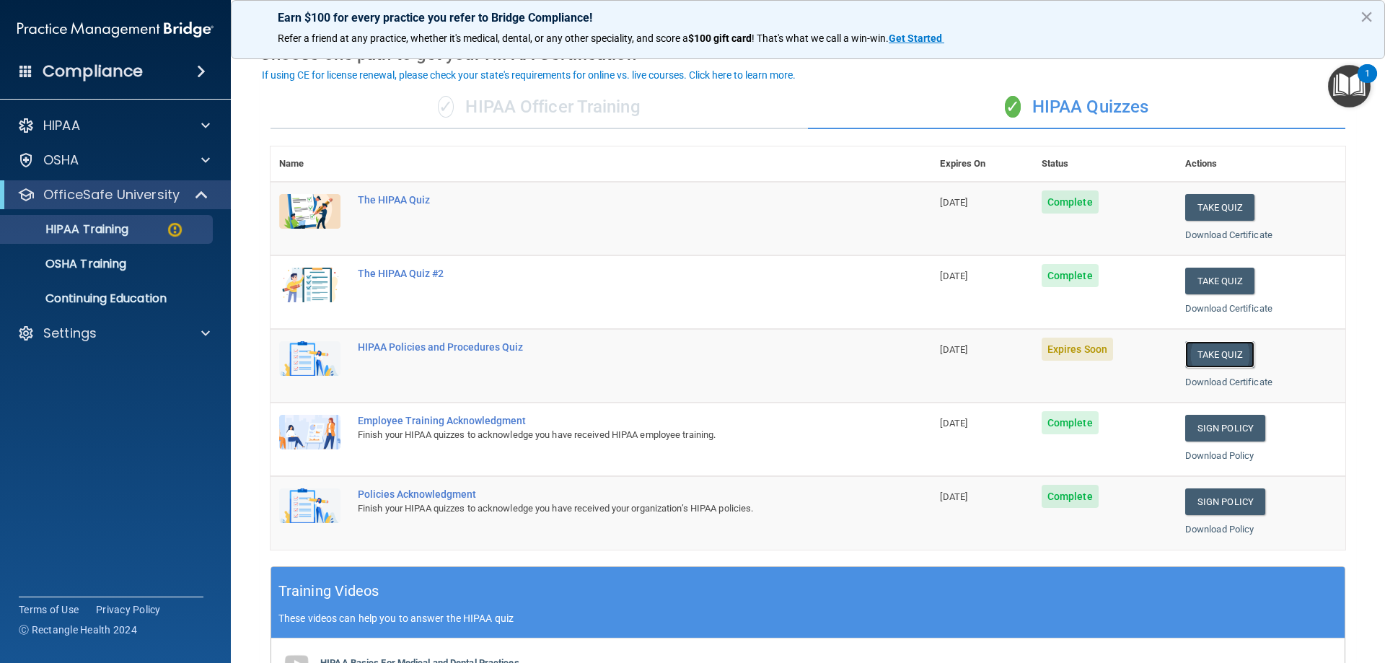
click at [1212, 352] on button "Take Quiz" at bounding box center [1219, 354] width 69 height 27
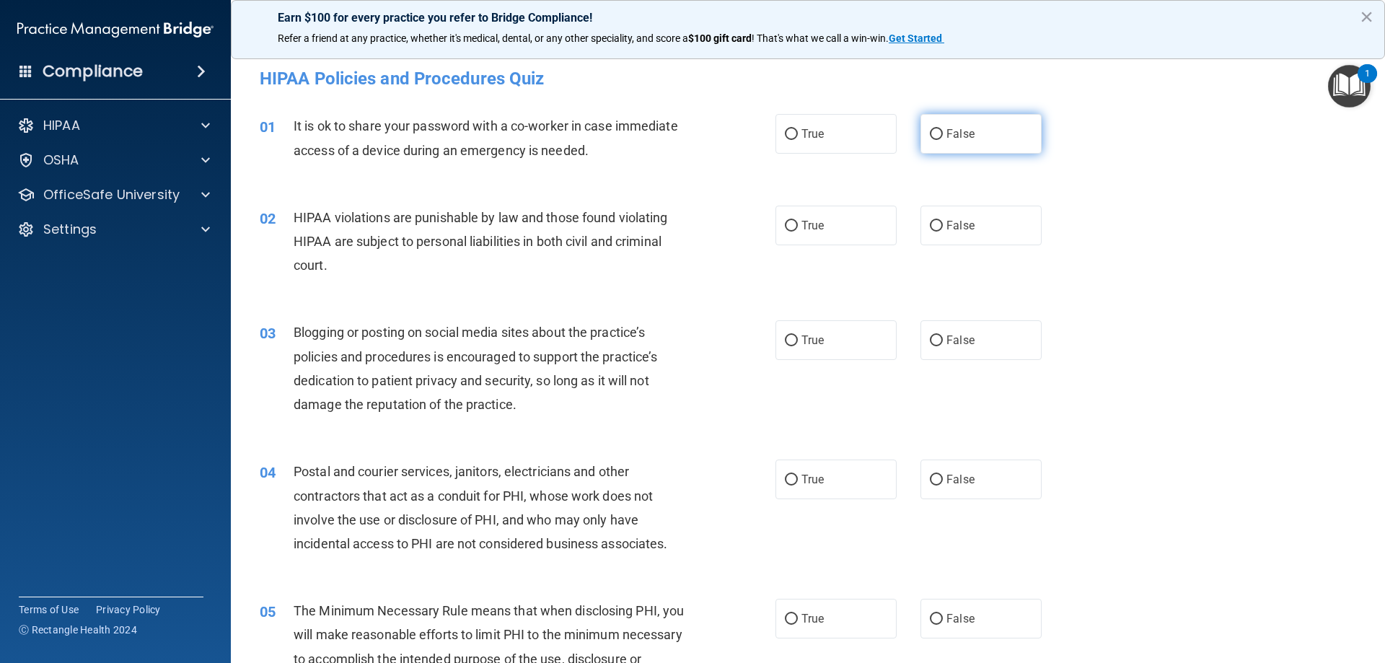
click at [958, 146] on label "False" at bounding box center [980, 134] width 121 height 40
click at [943, 140] on input "False" at bounding box center [936, 134] width 13 height 11
radio input "true"
click at [841, 226] on label "True" at bounding box center [835, 226] width 121 height 40
click at [798, 226] on input "True" at bounding box center [791, 226] width 13 height 11
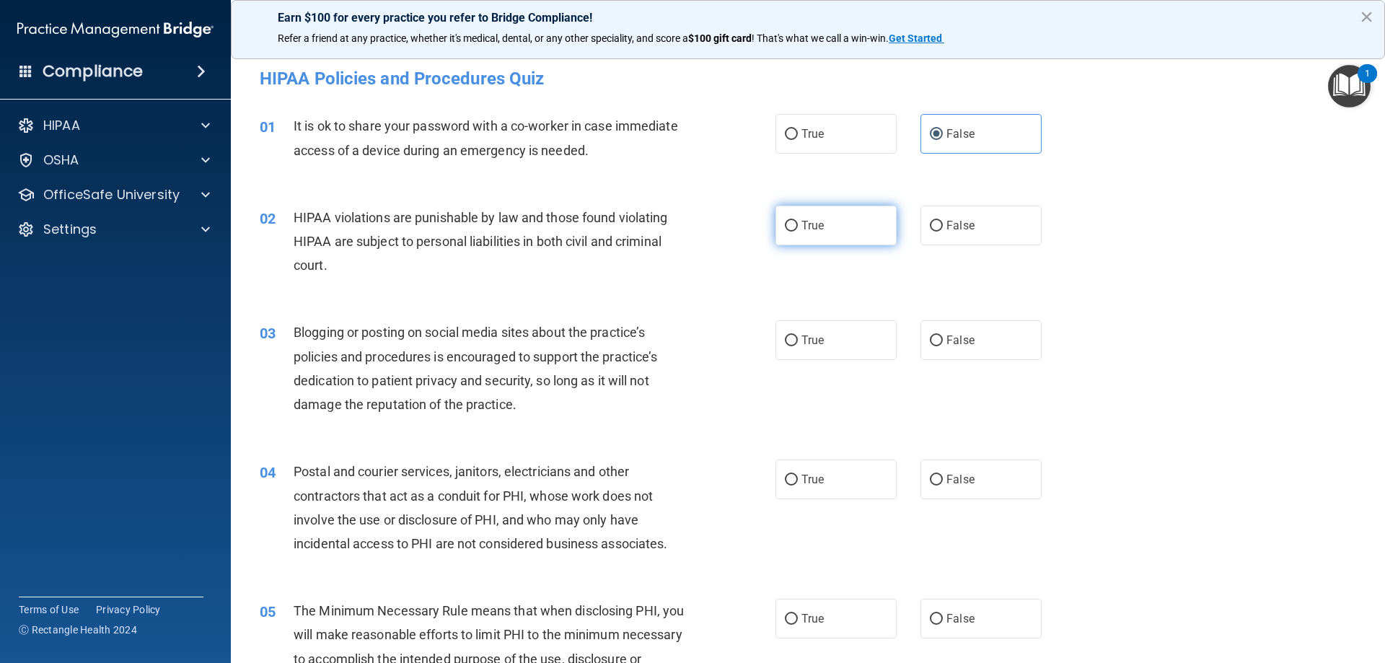
radio input "true"
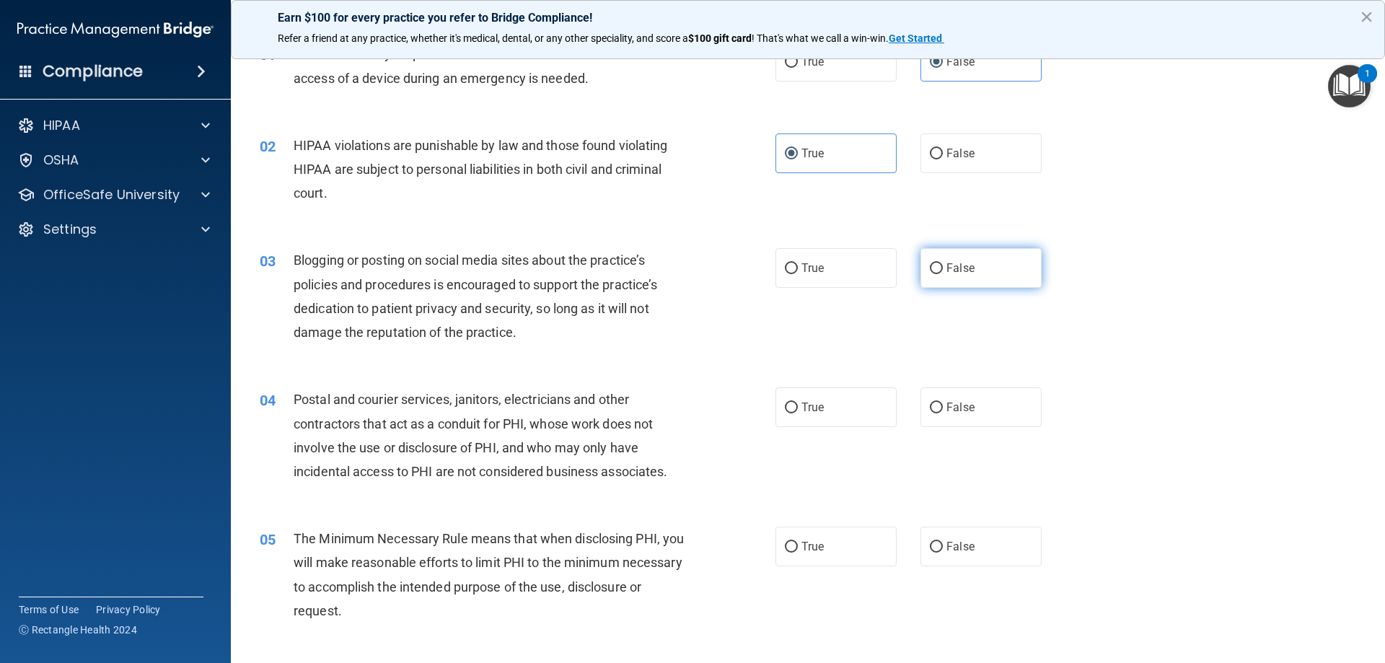
click at [951, 255] on label "False" at bounding box center [980, 268] width 121 height 40
click at [943, 263] on input "False" at bounding box center [936, 268] width 13 height 11
radio input "true"
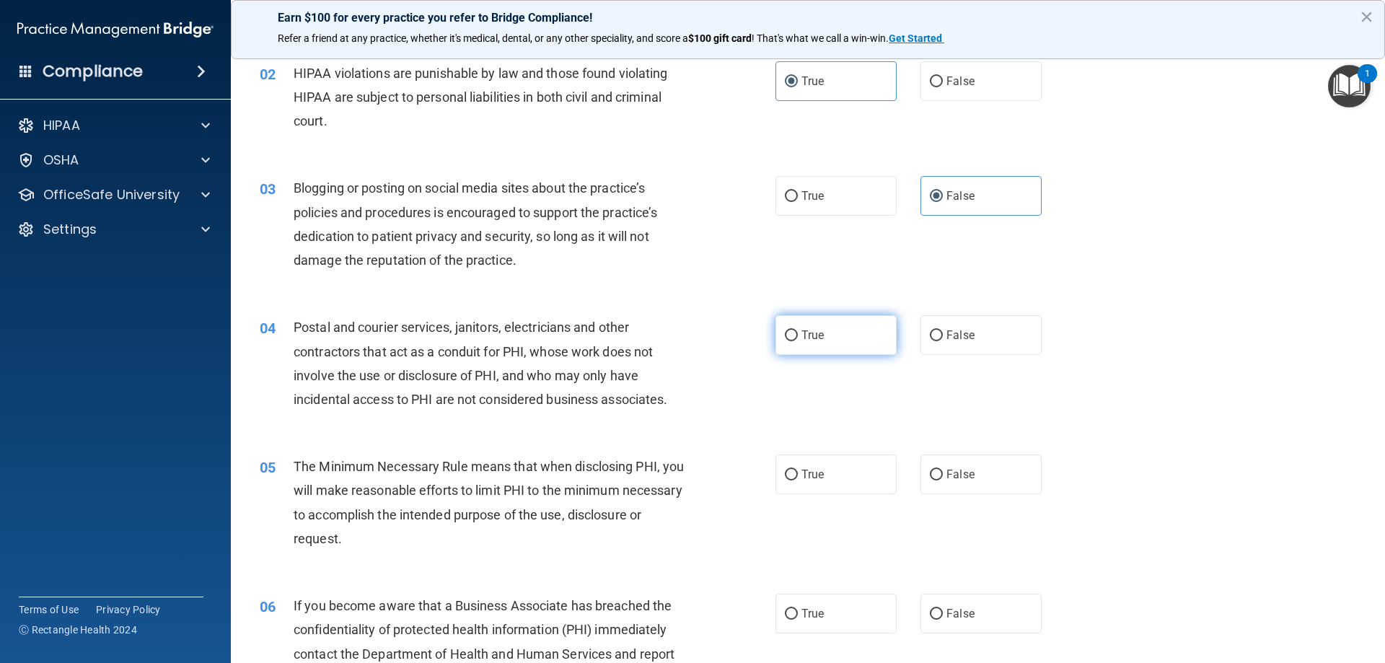
click at [848, 349] on label "True" at bounding box center [835, 335] width 121 height 40
click at [798, 341] on input "True" at bounding box center [791, 335] width 13 height 11
radio input "true"
click at [845, 475] on label "True" at bounding box center [835, 474] width 121 height 40
click at [798, 475] on input "True" at bounding box center [791, 474] width 13 height 11
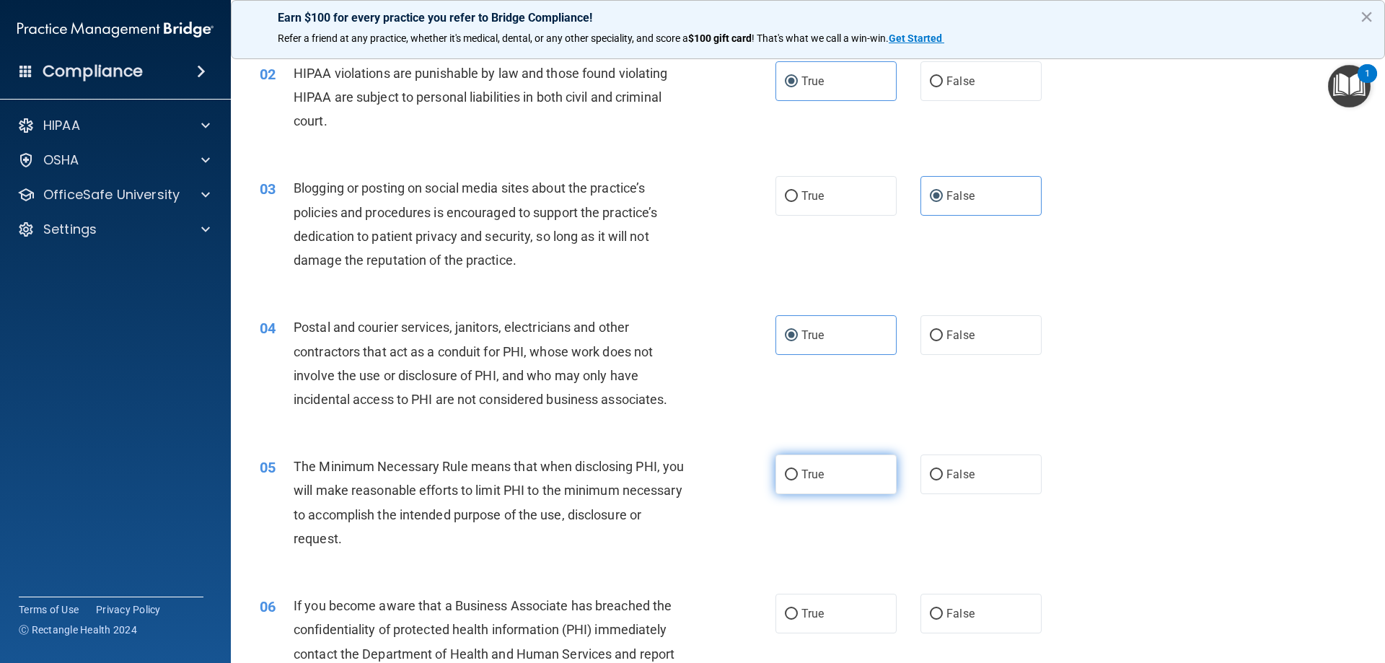
radio input "true"
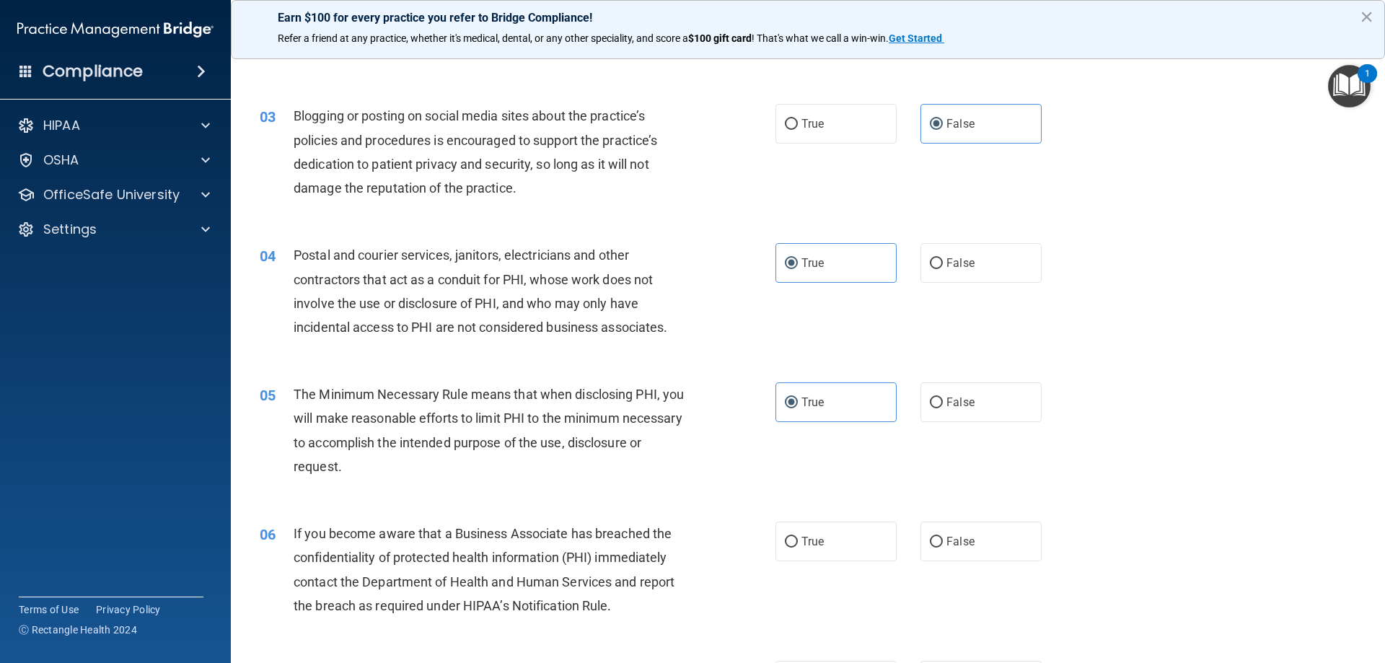
scroll to position [288, 0]
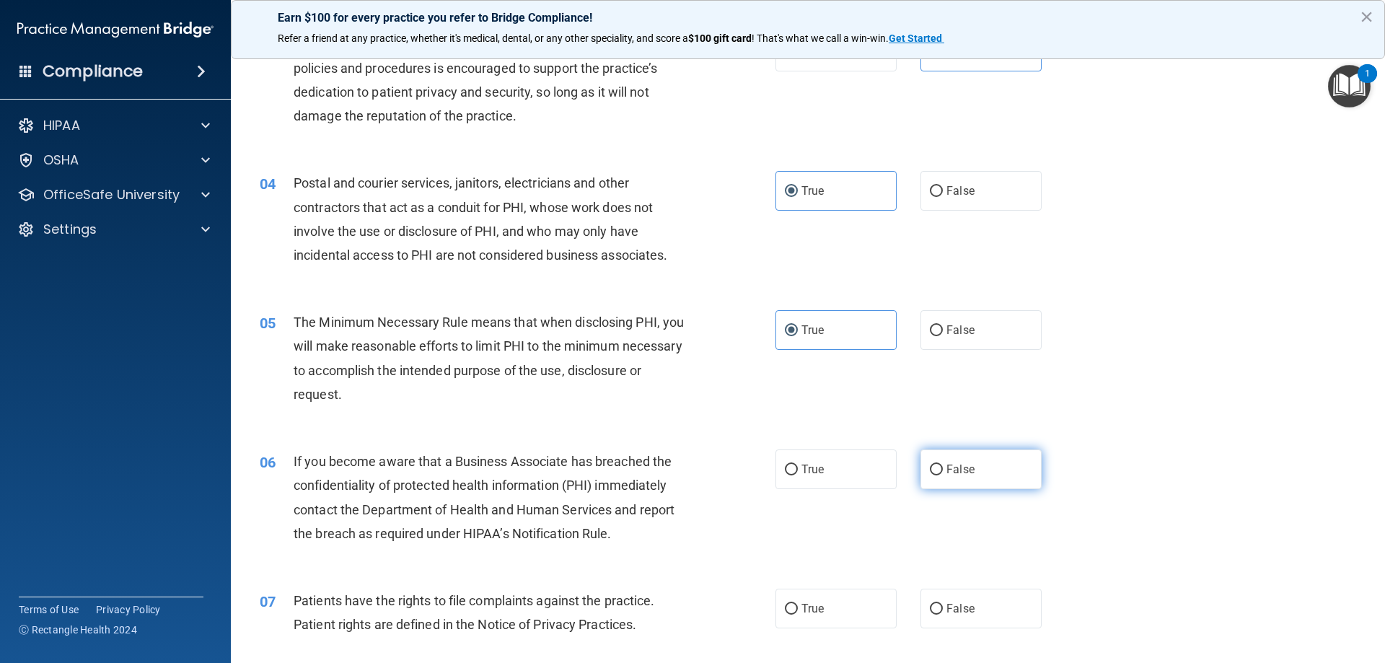
click at [947, 482] on label "False" at bounding box center [980, 469] width 121 height 40
click at [943, 475] on input "False" at bounding box center [936, 469] width 13 height 11
radio input "true"
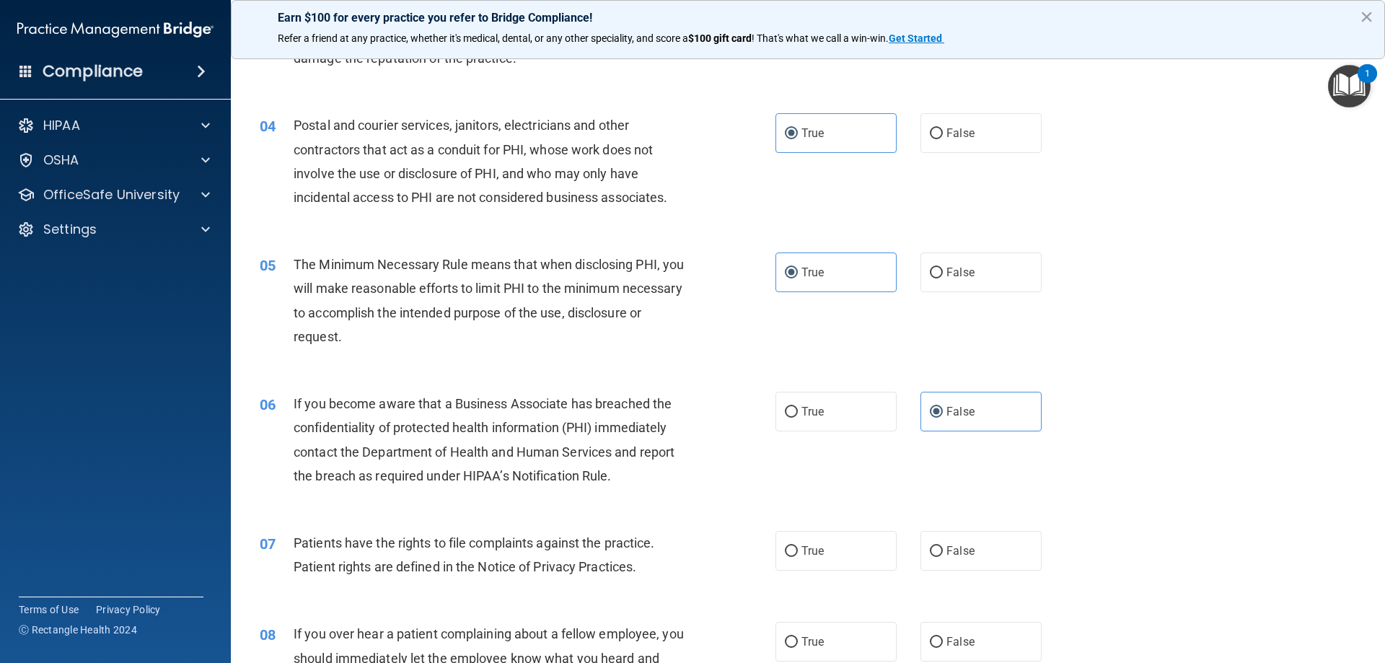
scroll to position [433, 0]
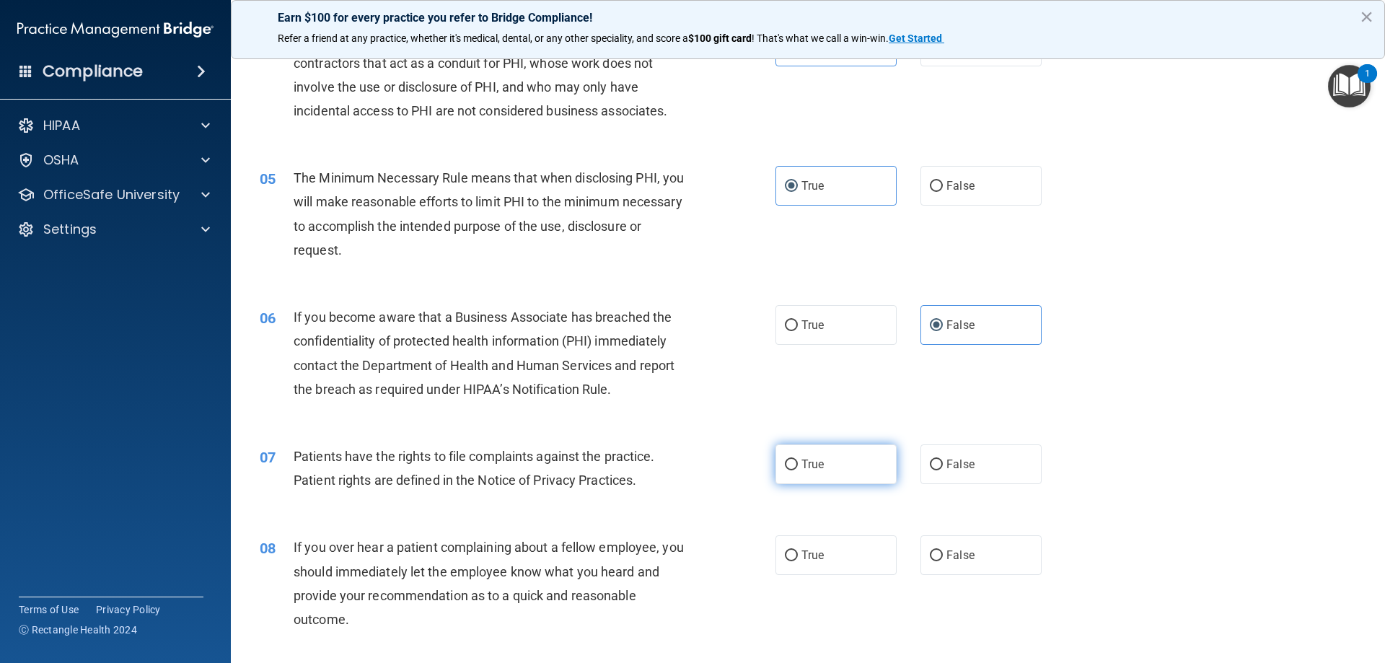
click at [851, 481] on label "True" at bounding box center [835, 464] width 121 height 40
click at [798, 470] on input "True" at bounding box center [791, 464] width 13 height 11
radio input "true"
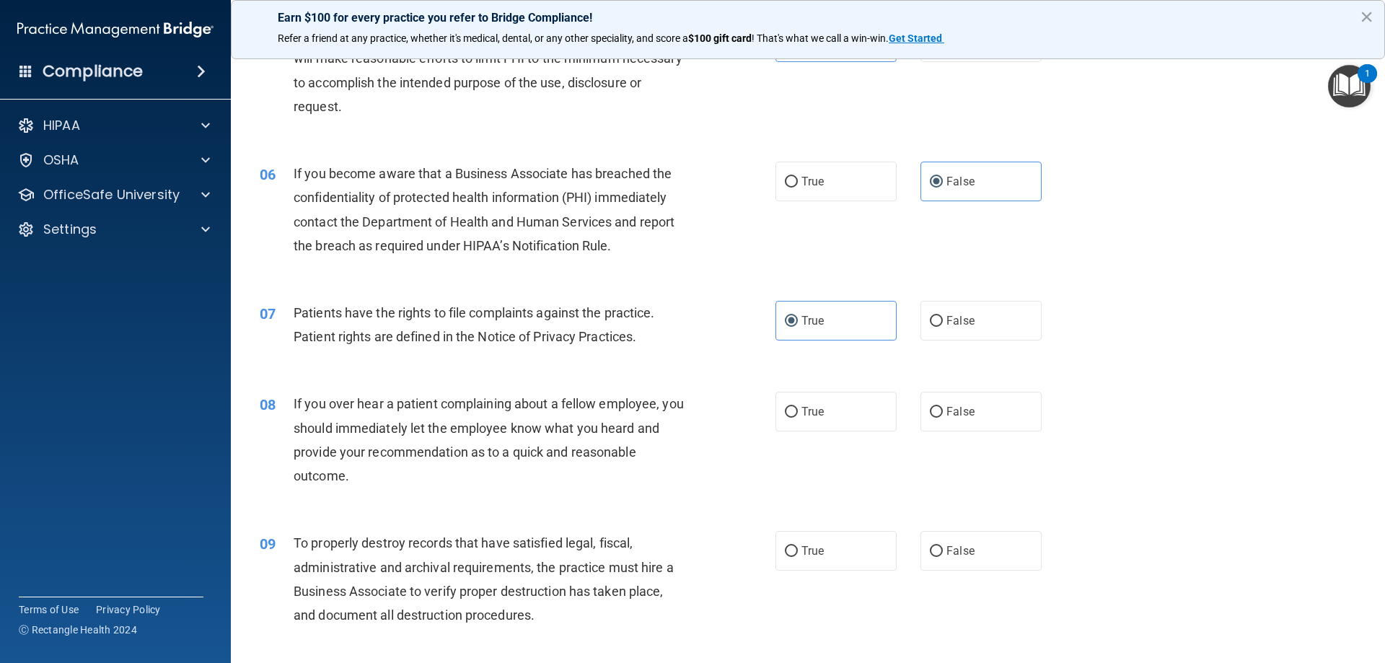
scroll to position [577, 0]
click at [954, 407] on span "False" at bounding box center [960, 411] width 28 height 14
click at [943, 407] on input "False" at bounding box center [936, 411] width 13 height 11
radio input "true"
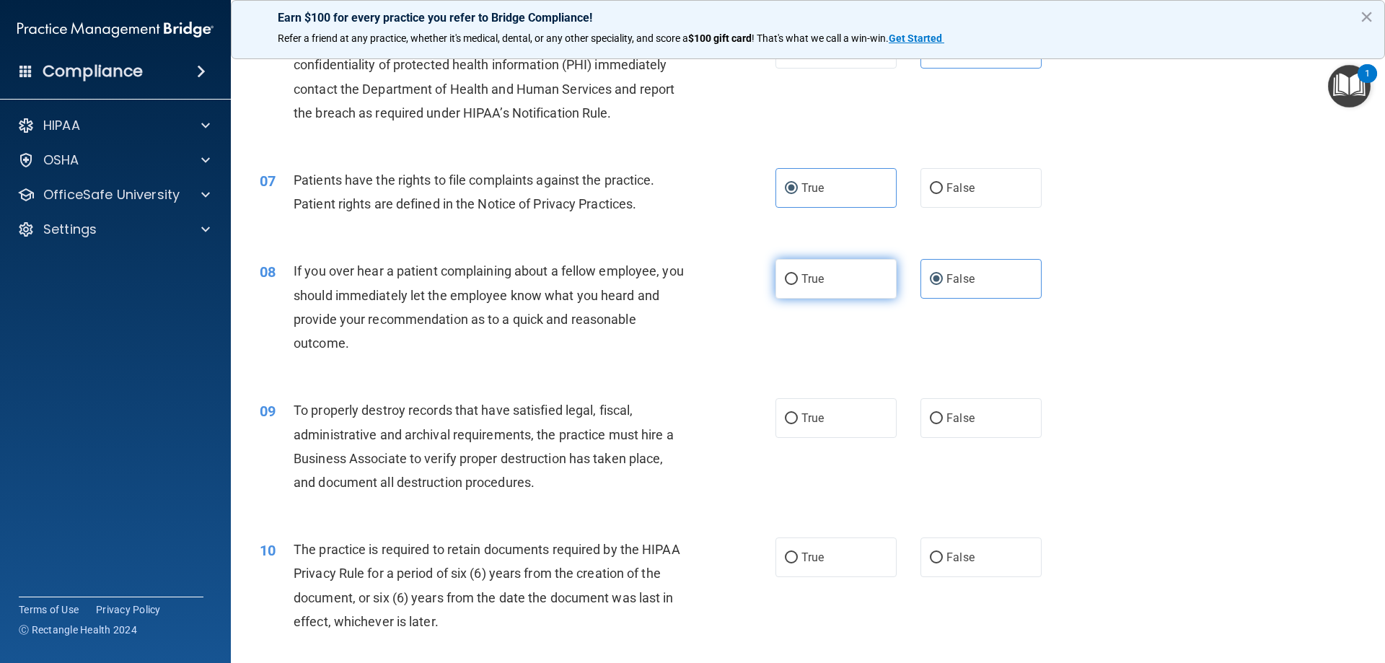
scroll to position [721, 0]
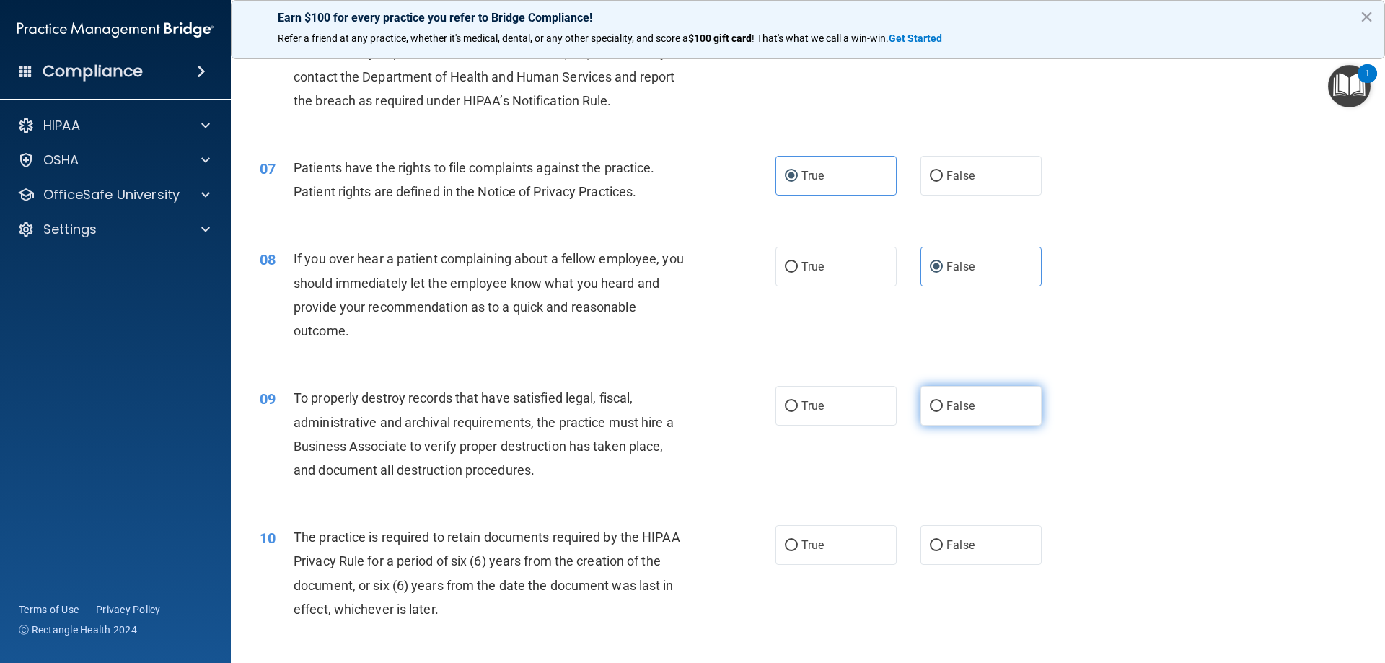
click at [930, 401] on input "False" at bounding box center [936, 406] width 13 height 11
radio input "true"
click at [857, 531] on label "True" at bounding box center [835, 545] width 121 height 40
click at [798, 540] on input "True" at bounding box center [791, 545] width 13 height 11
radio input "true"
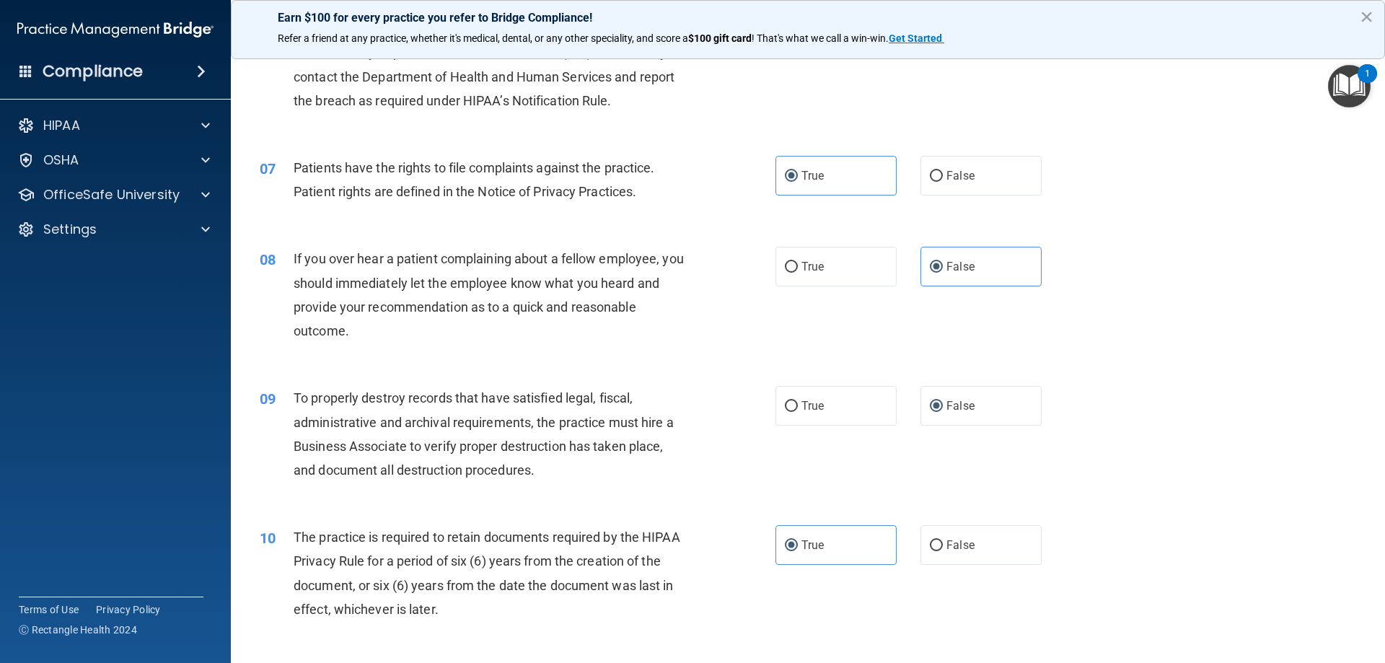
scroll to position [1010, 0]
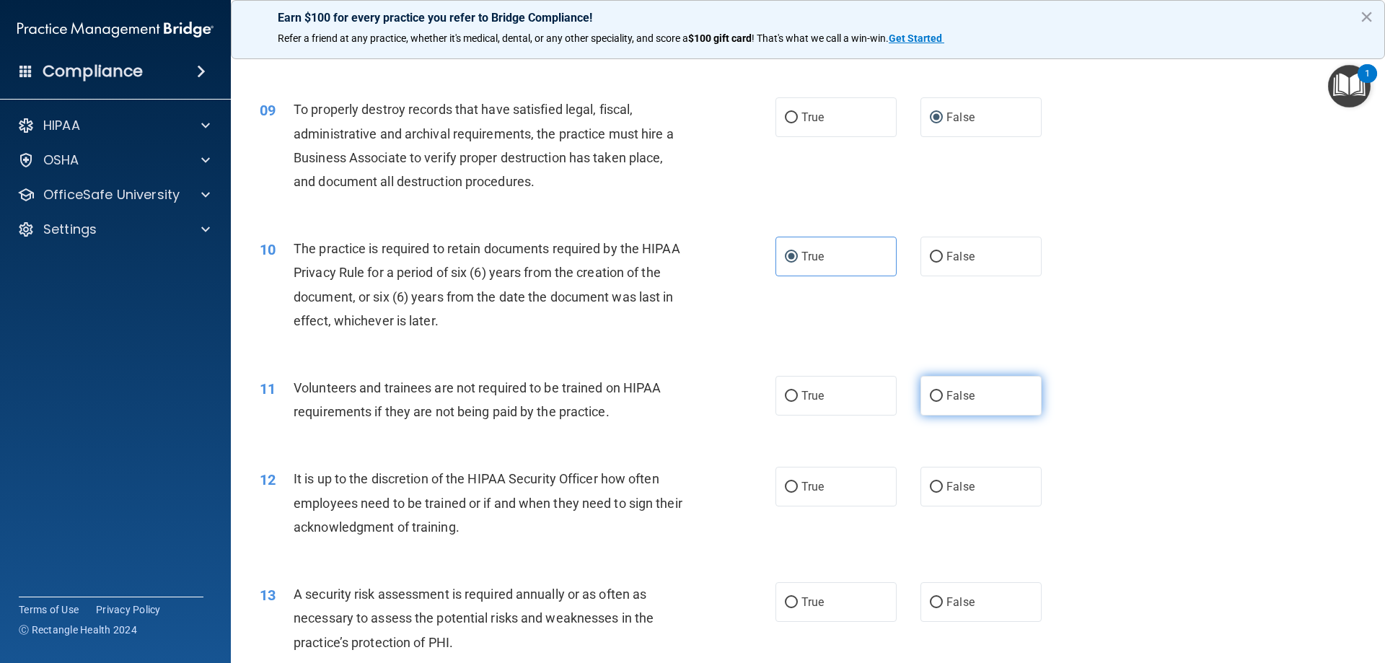
click at [953, 402] on label "False" at bounding box center [980, 396] width 121 height 40
click at [943, 402] on input "False" at bounding box center [936, 396] width 13 height 11
radio input "true"
click at [932, 472] on label "False" at bounding box center [980, 487] width 121 height 40
click at [932, 482] on input "False" at bounding box center [936, 487] width 13 height 11
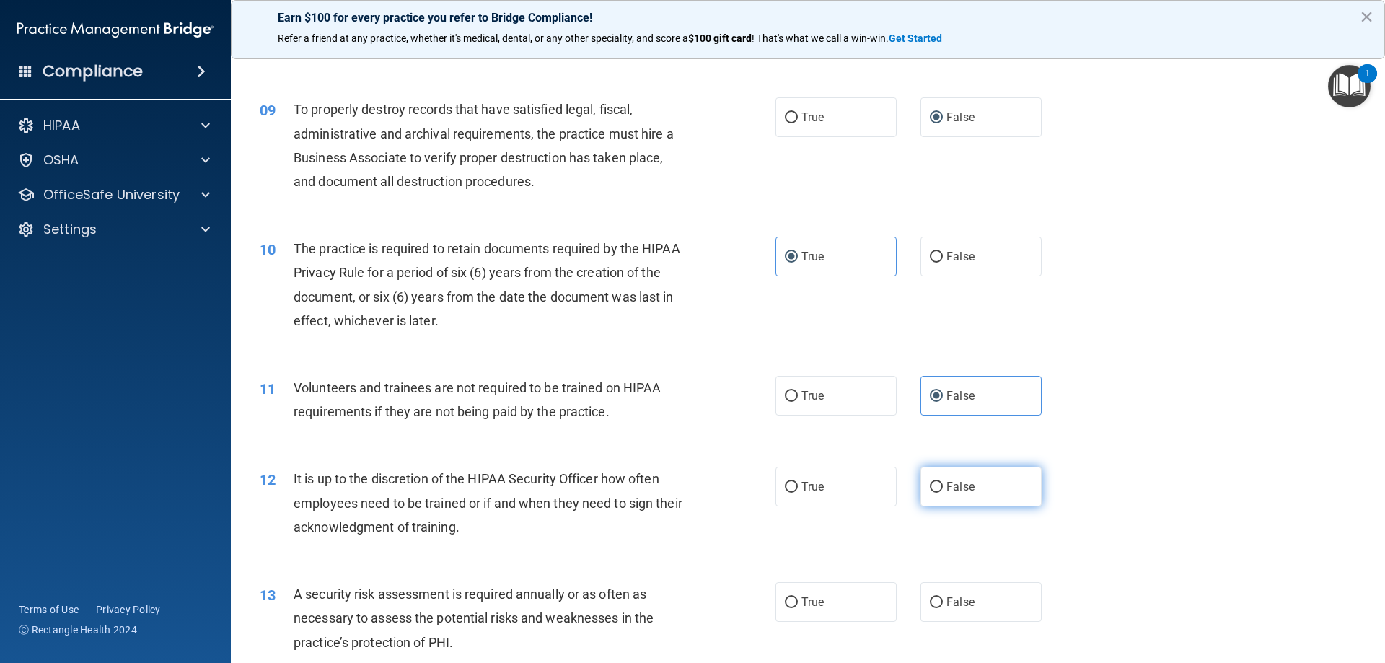
radio input "true"
click at [842, 611] on label "True" at bounding box center [835, 602] width 121 height 40
click at [798, 608] on input "True" at bounding box center [791, 602] width 13 height 11
radio input "true"
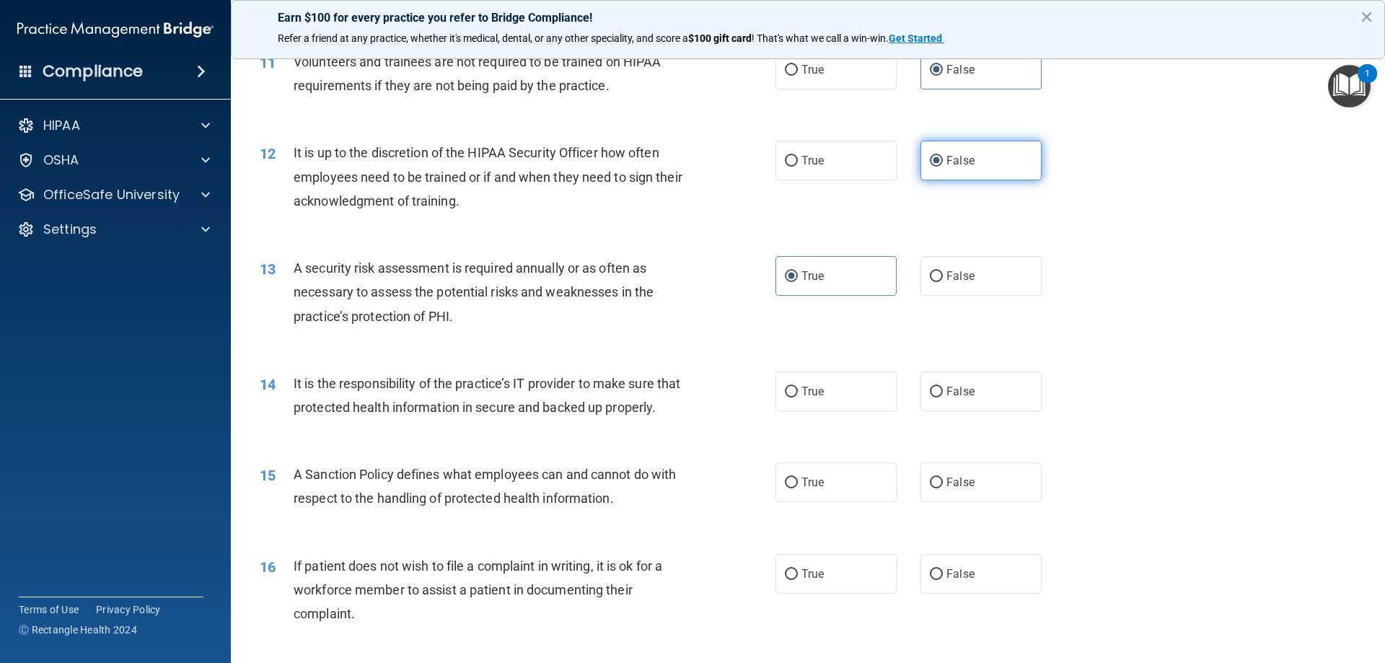
scroll to position [1370, 0]
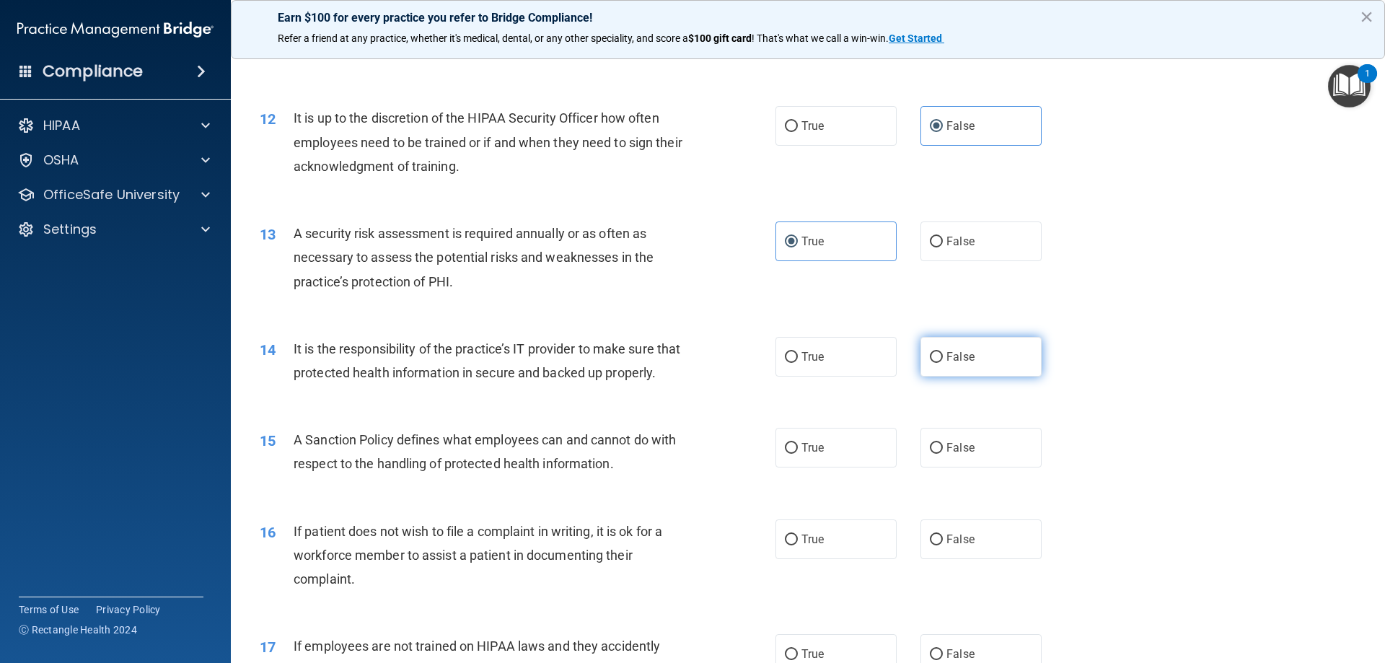
click at [946, 358] on span "False" at bounding box center [960, 357] width 28 height 14
click at [943, 358] on input "False" at bounding box center [936, 357] width 13 height 11
radio input "true"
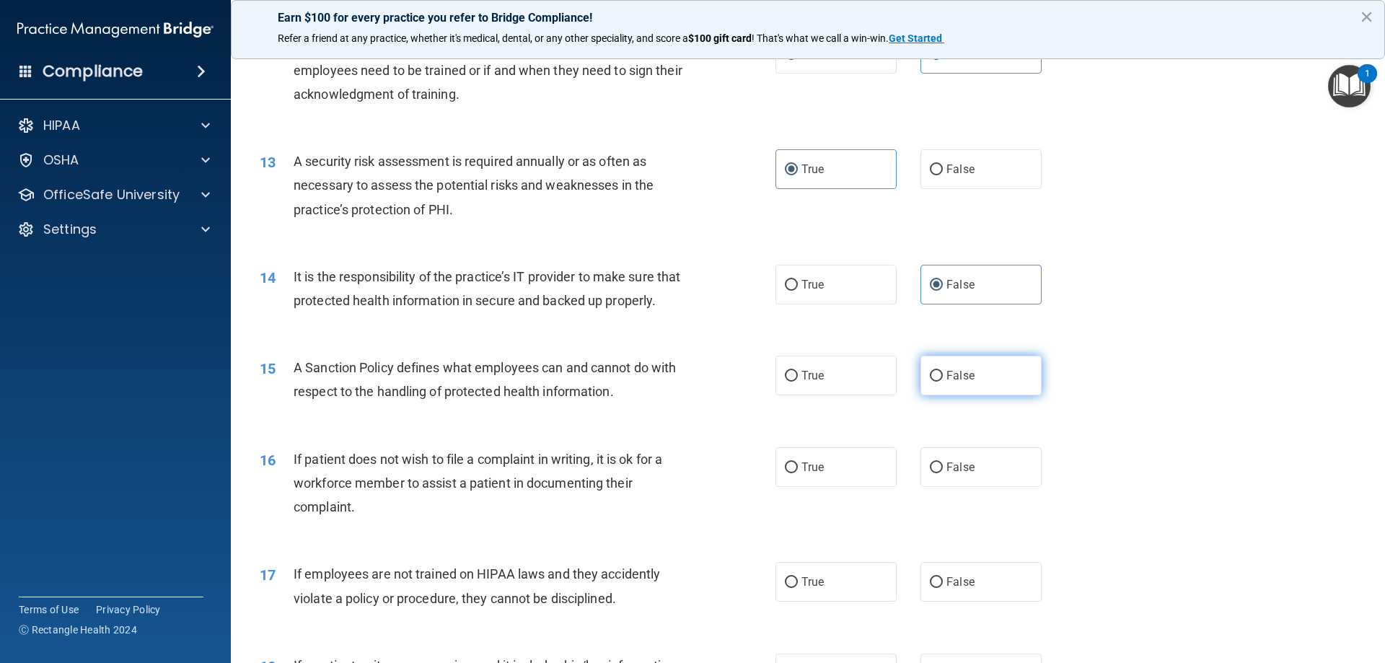
click at [927, 395] on label "False" at bounding box center [980, 376] width 121 height 40
click at [930, 381] on input "False" at bounding box center [936, 376] width 13 height 11
radio input "true"
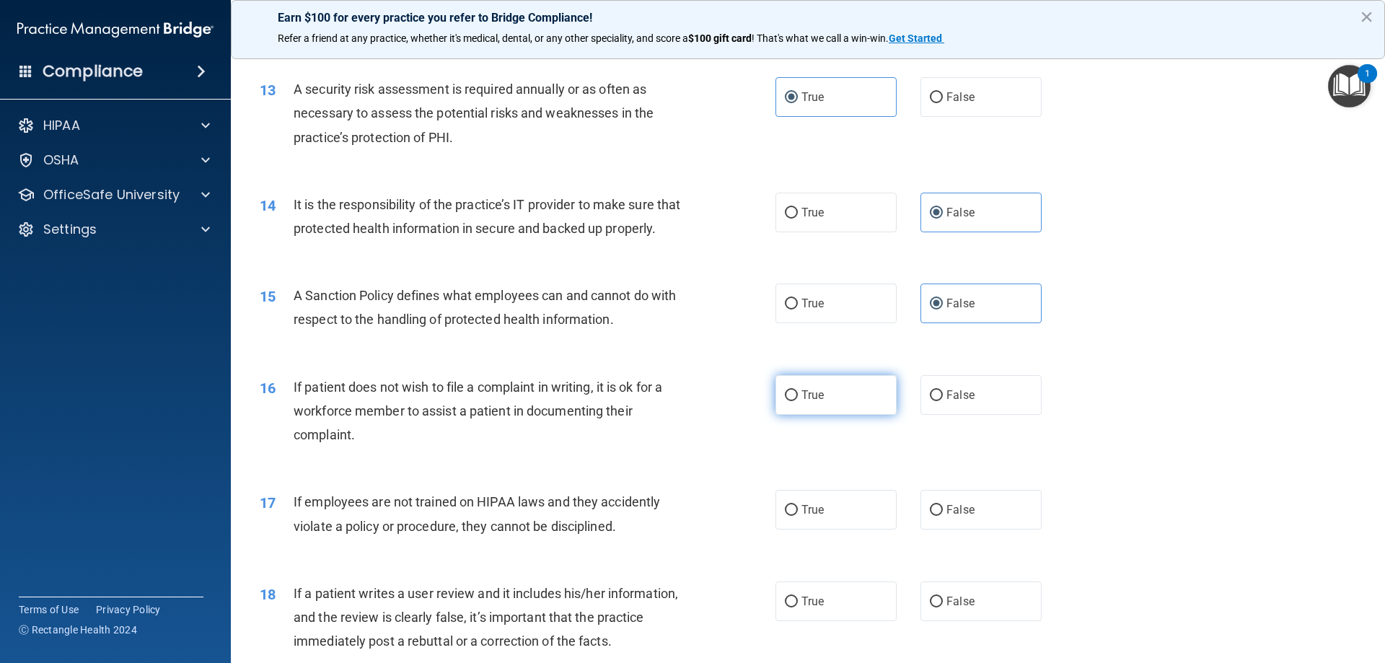
click at [882, 412] on label "True" at bounding box center [835, 395] width 121 height 40
click at [798, 401] on input "True" at bounding box center [791, 395] width 13 height 11
radio input "true"
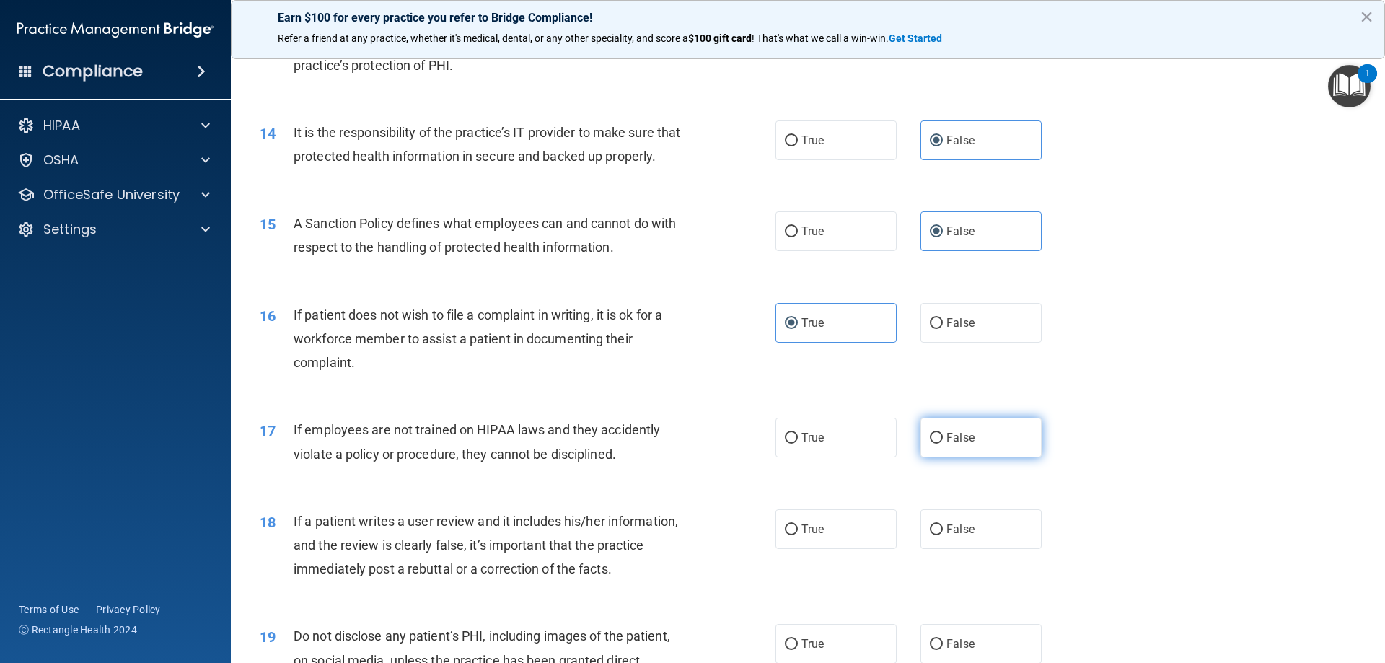
click at [997, 457] on label "False" at bounding box center [980, 438] width 121 height 40
click at [943, 444] on input "False" at bounding box center [936, 438] width 13 height 11
radio input "true"
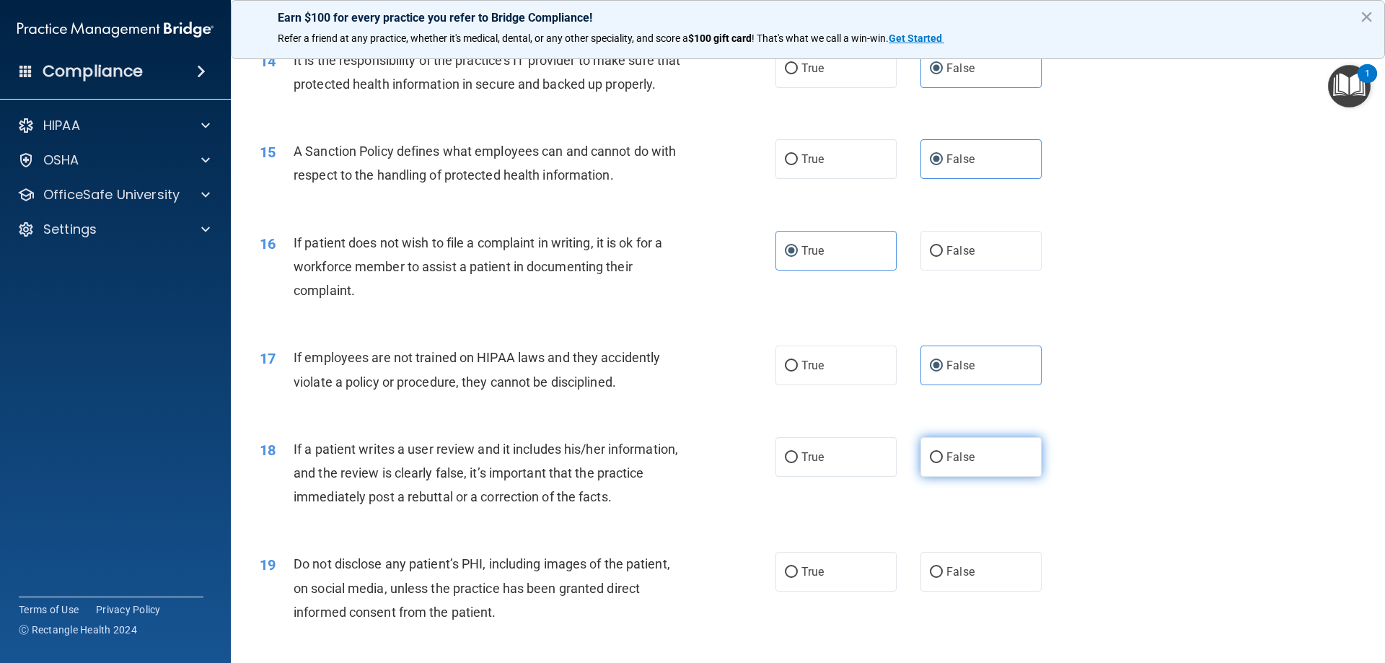
click at [973, 477] on label "False" at bounding box center [980, 457] width 121 height 40
click at [943, 463] on input "False" at bounding box center [936, 457] width 13 height 11
radio input "true"
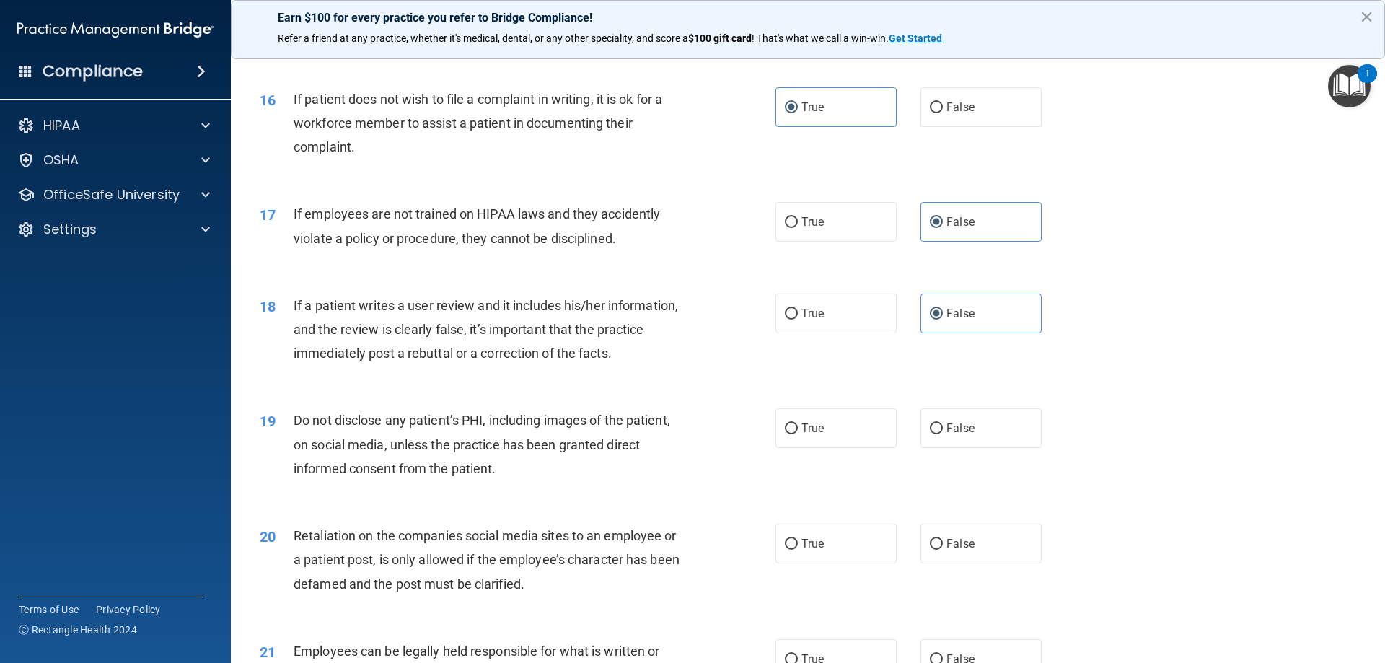
scroll to position [1803, 0]
click at [855, 447] on label "True" at bounding box center [835, 427] width 121 height 40
click at [798, 433] on input "True" at bounding box center [791, 428] width 13 height 11
radio input "true"
click at [938, 552] on label "False" at bounding box center [980, 543] width 121 height 40
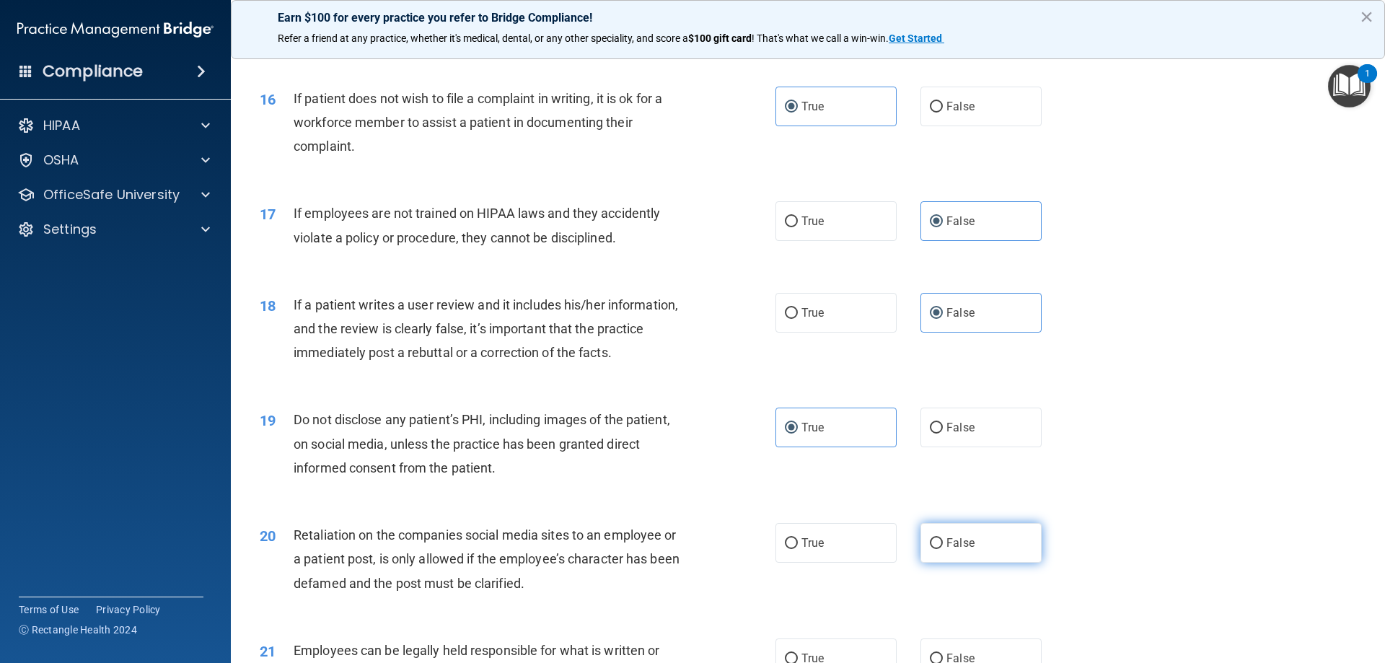
click at [938, 549] on input "False" at bounding box center [936, 543] width 13 height 11
radio input "true"
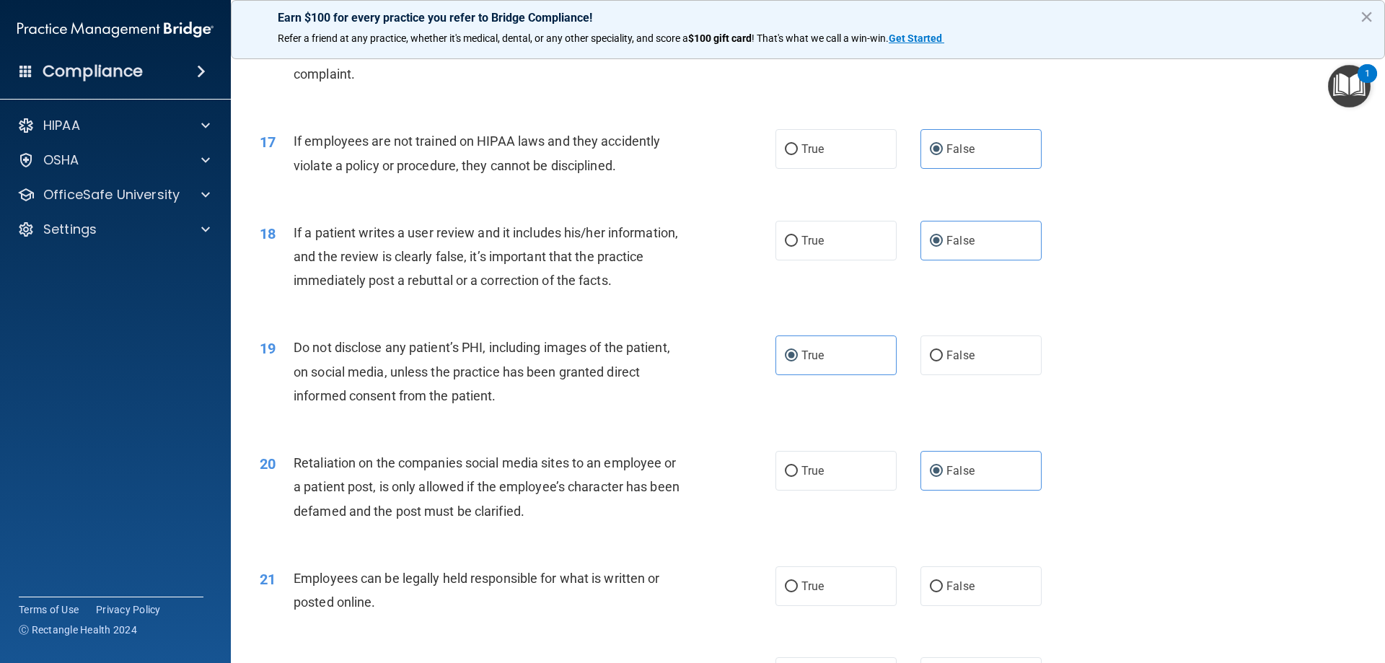
scroll to position [1947, 0]
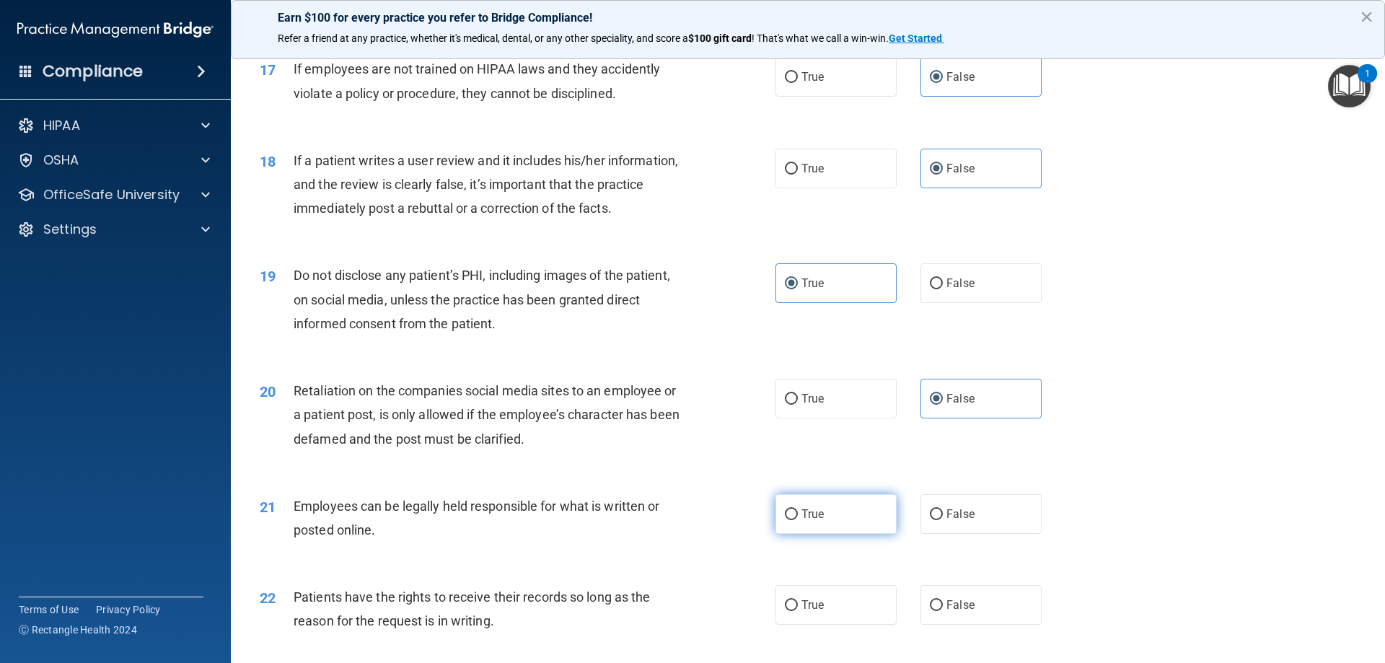
click at [868, 522] on label "True" at bounding box center [835, 514] width 121 height 40
click at [798, 520] on input "True" at bounding box center [791, 514] width 13 height 11
radio input "true"
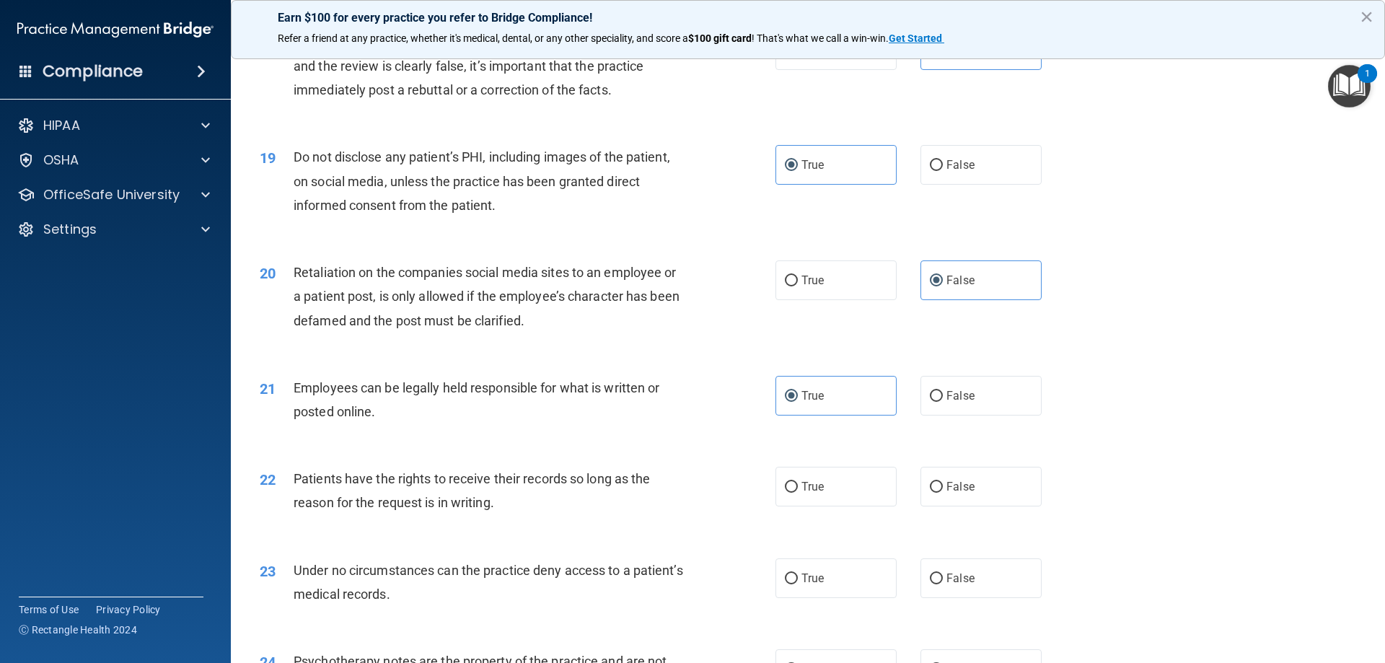
scroll to position [2091, 0]
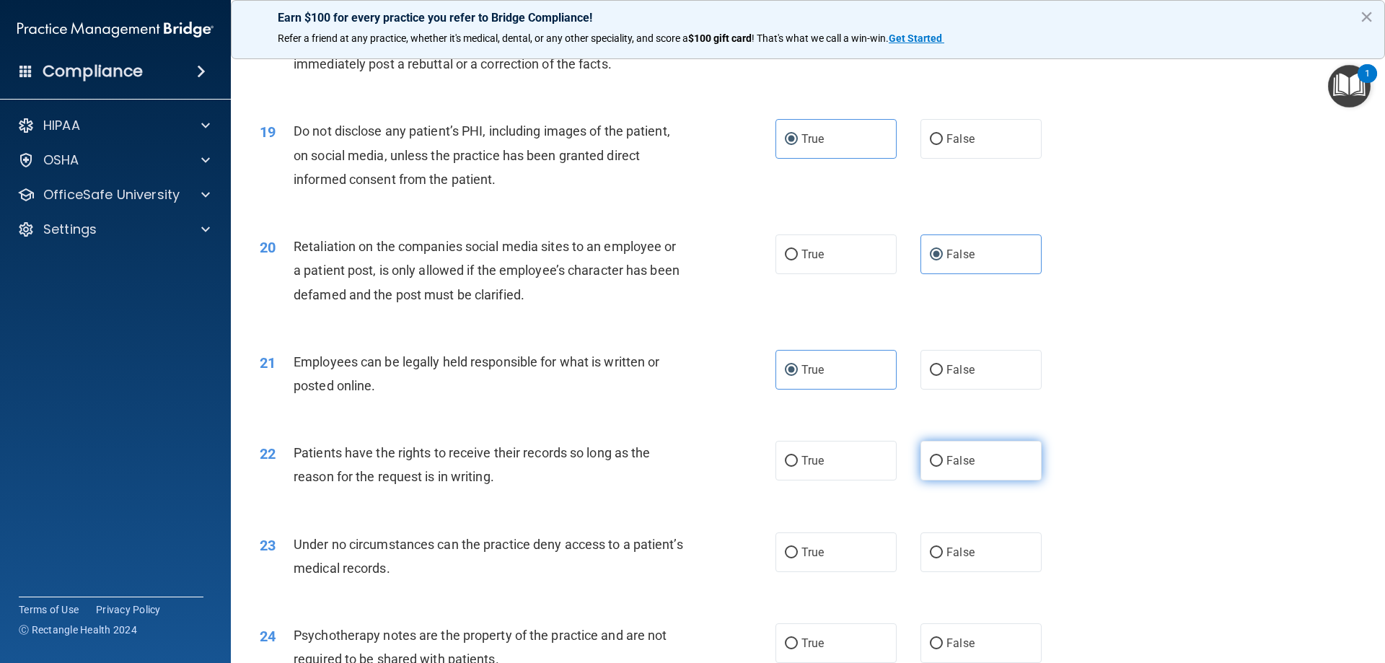
click at [938, 480] on label "False" at bounding box center [980, 461] width 121 height 40
click at [938, 467] on input "False" at bounding box center [936, 461] width 13 height 11
radio input "true"
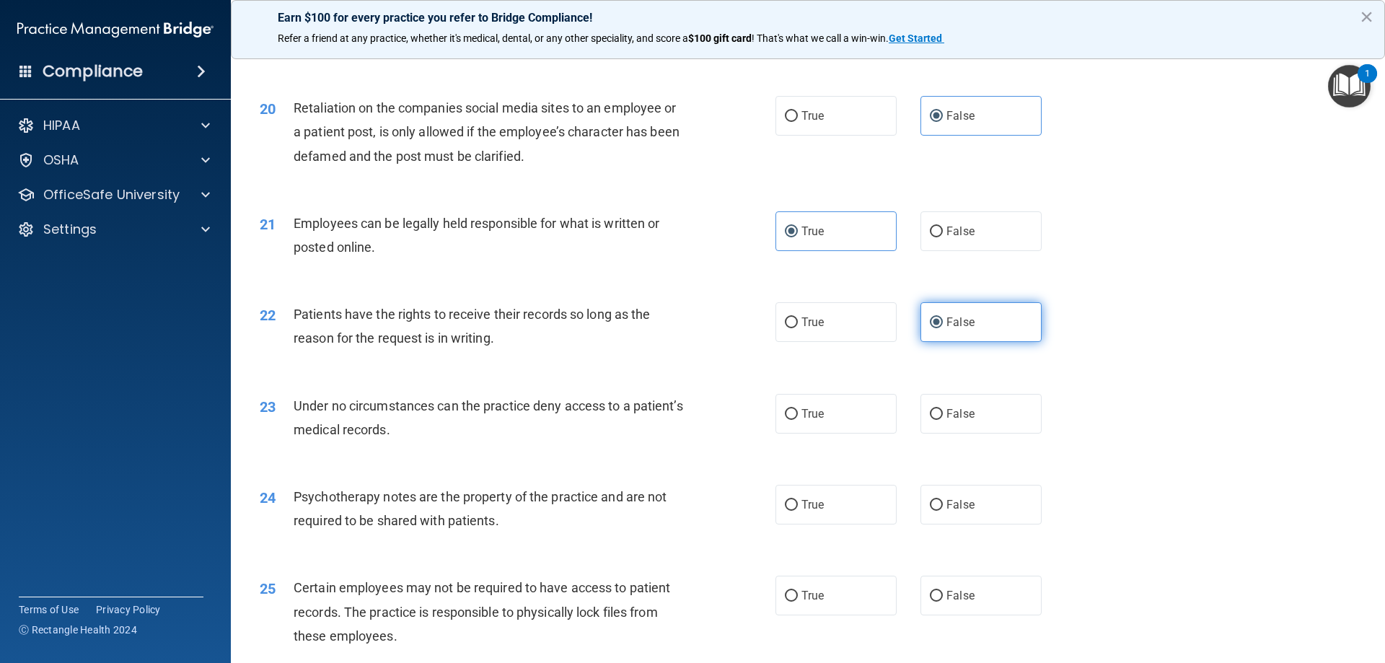
scroll to position [2236, 0]
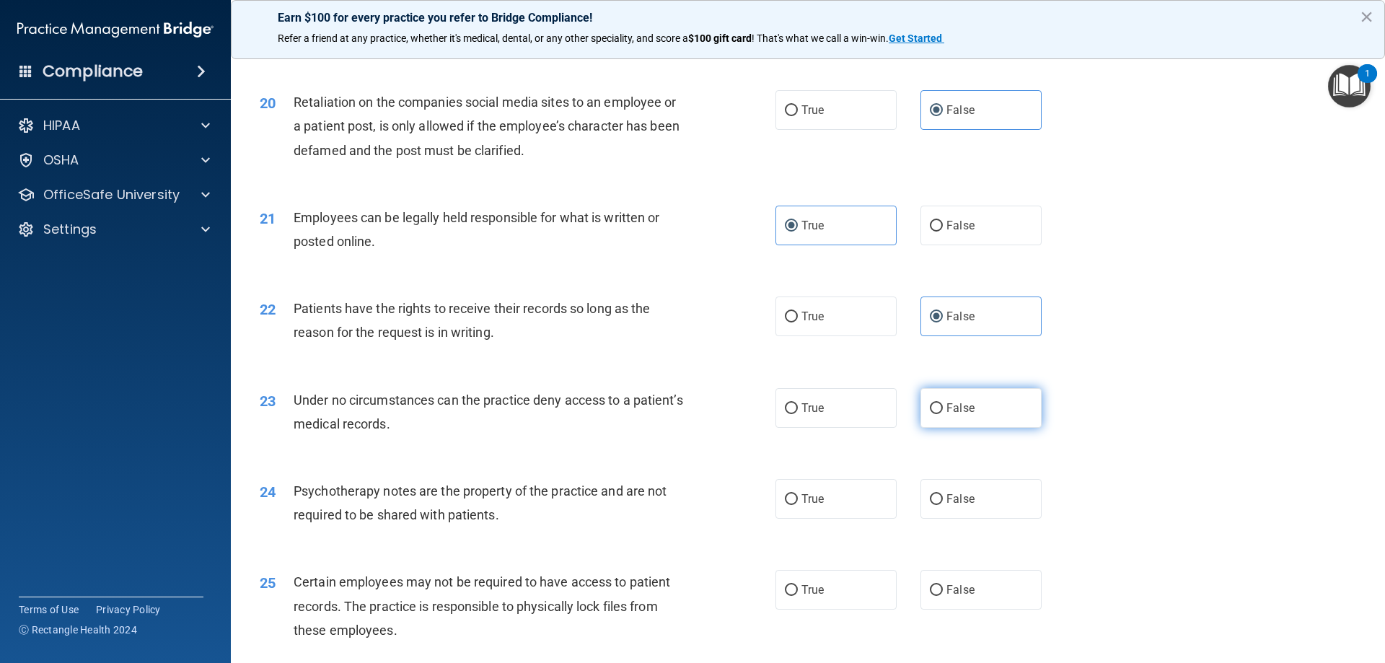
click at [966, 415] on span "False" at bounding box center [960, 408] width 28 height 14
click at [943, 414] on input "False" at bounding box center [936, 408] width 13 height 11
radio input "true"
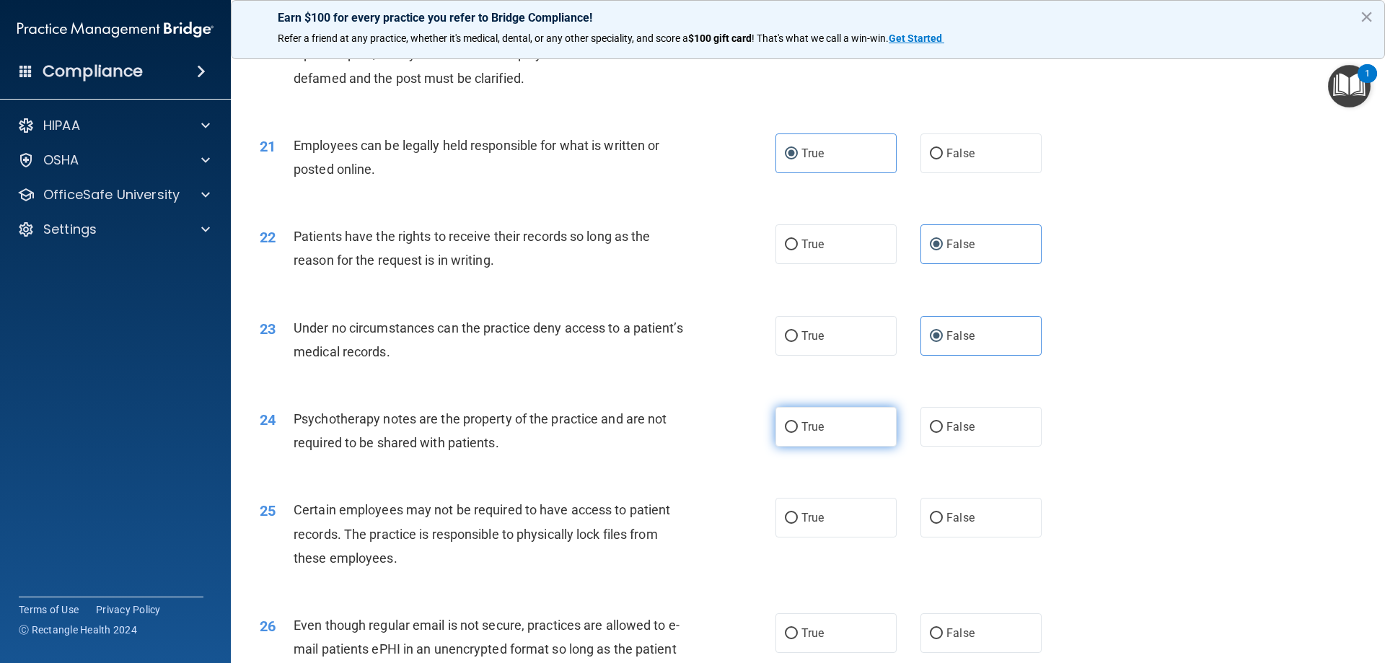
click at [871, 446] on label "True" at bounding box center [835, 427] width 121 height 40
click at [798, 433] on input "True" at bounding box center [791, 427] width 13 height 11
radio input "true"
click at [853, 537] on label "True" at bounding box center [835, 518] width 121 height 40
click at [798, 524] on input "True" at bounding box center [791, 518] width 13 height 11
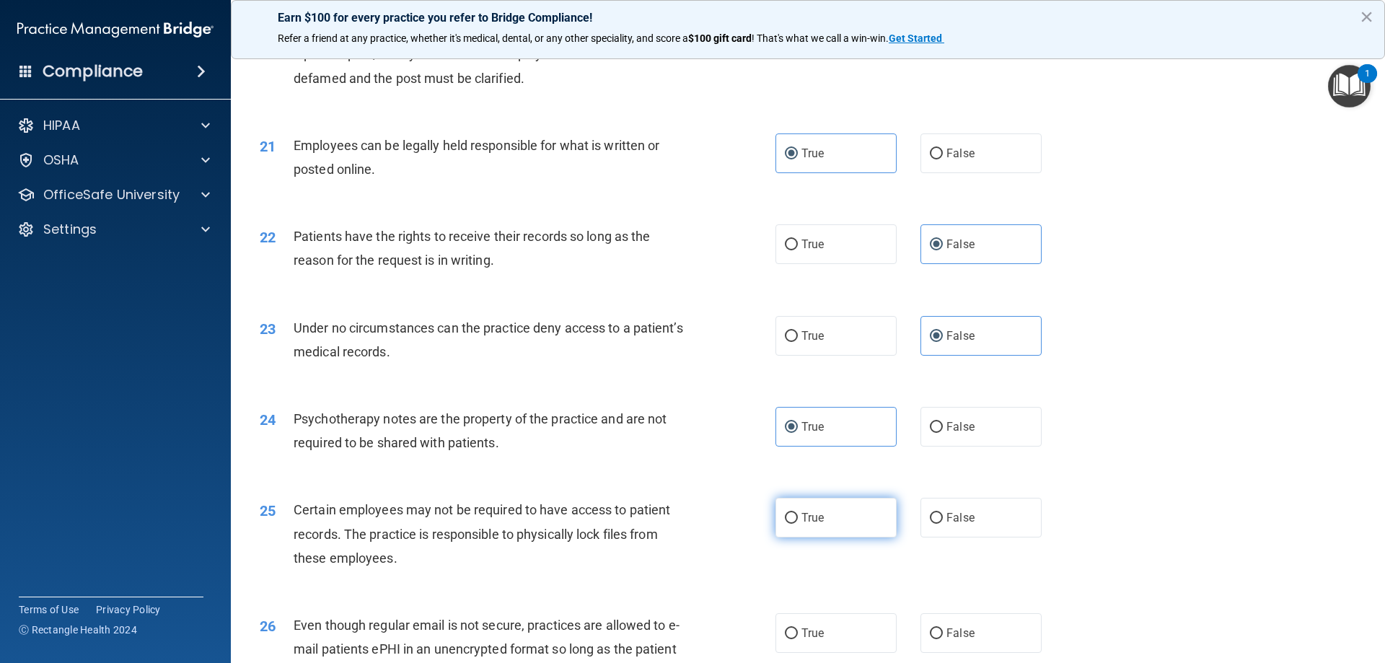
radio input "true"
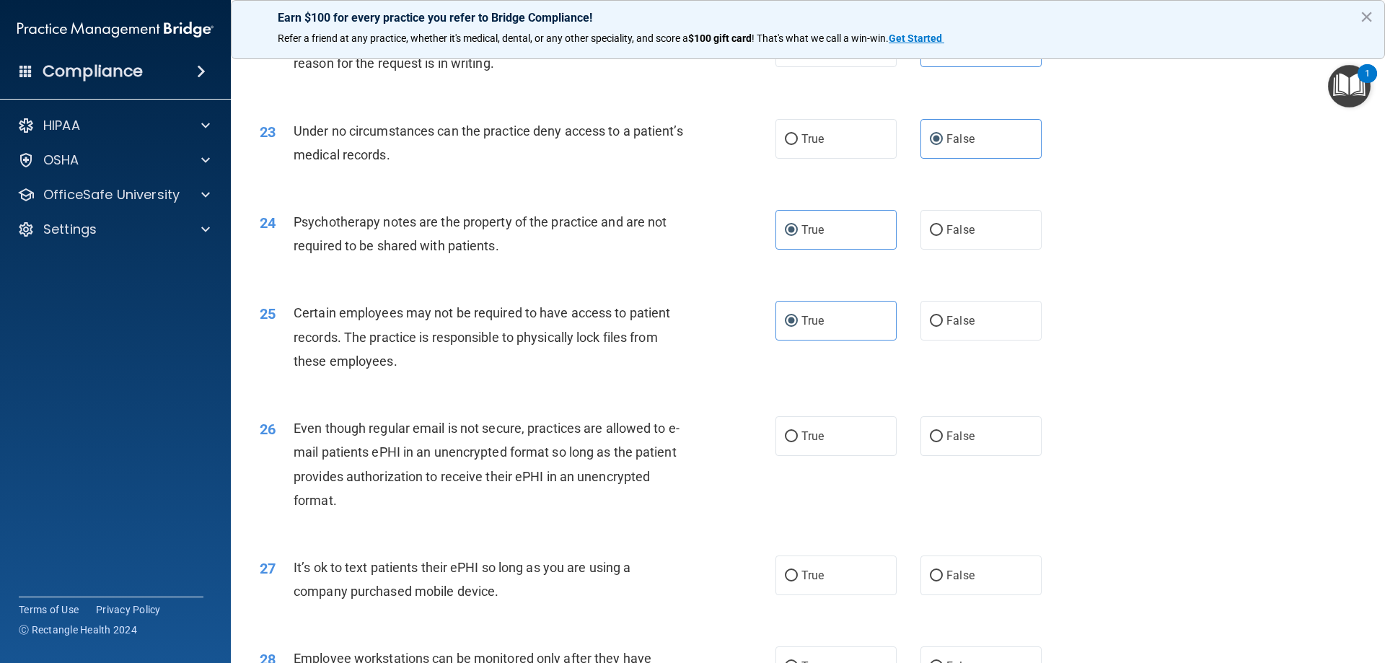
scroll to position [2524, 0]
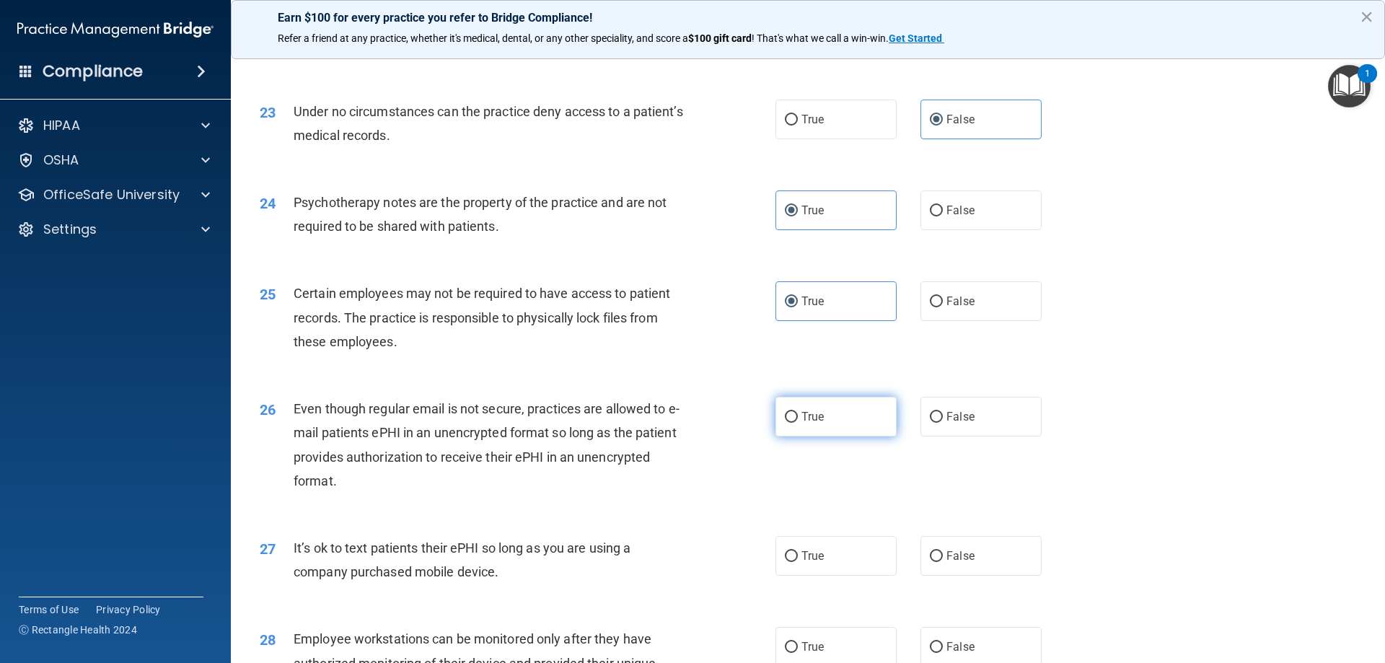
click at [842, 436] on label "True" at bounding box center [835, 417] width 121 height 40
click at [798, 423] on input "True" at bounding box center [791, 417] width 13 height 11
radio input "true"
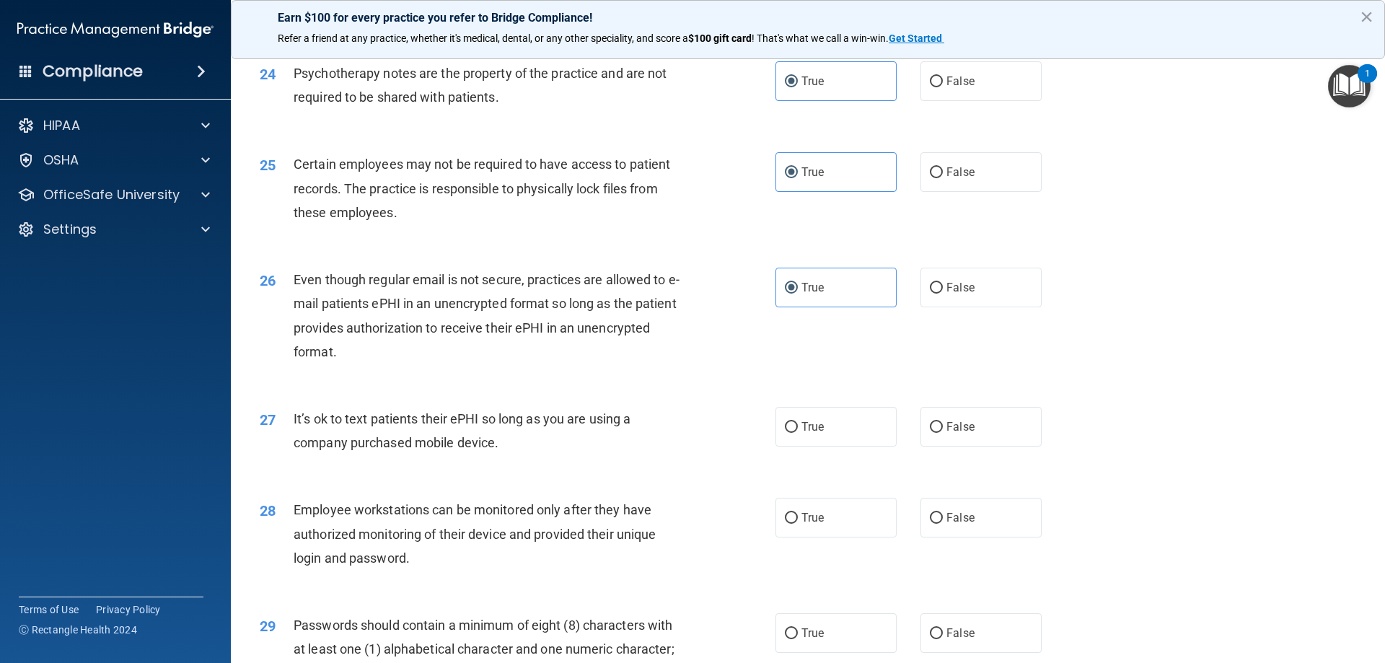
scroll to position [2668, 0]
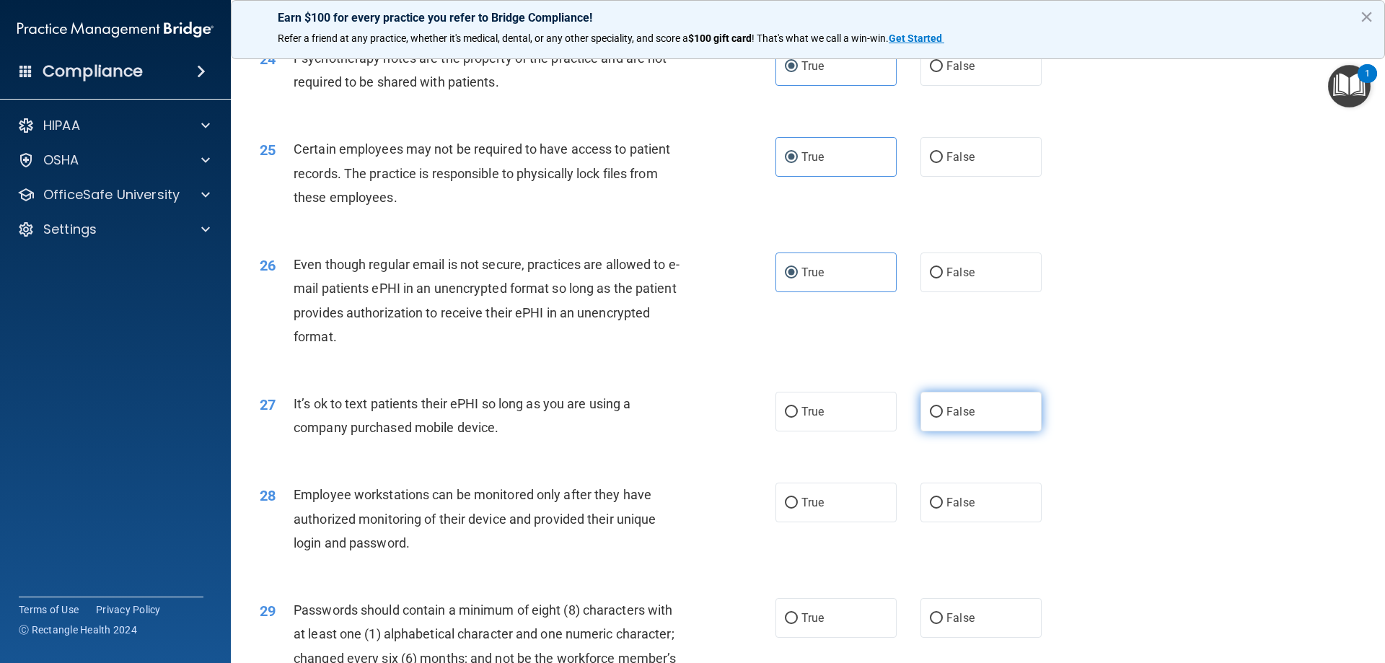
click at [974, 431] on label "False" at bounding box center [980, 412] width 121 height 40
click at [943, 418] on input "False" at bounding box center [936, 412] width 13 height 11
radio input "true"
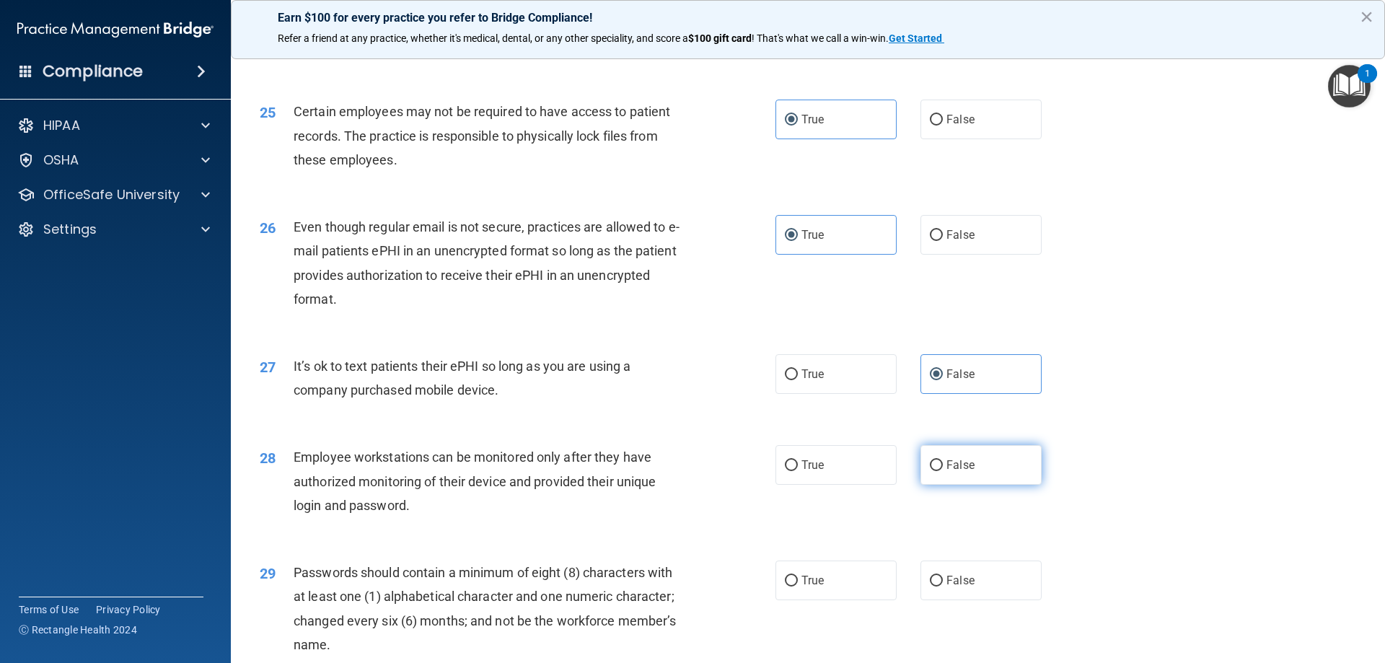
scroll to position [2740, 0]
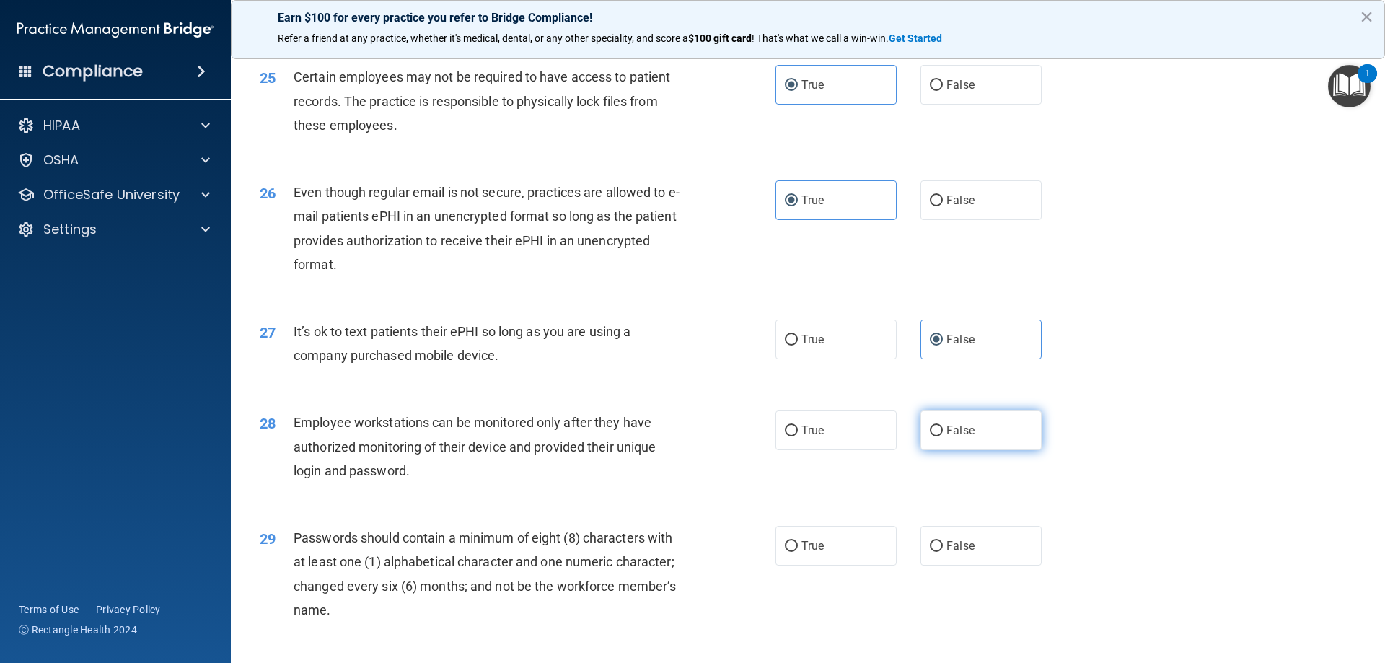
click at [930, 436] on input "False" at bounding box center [936, 430] width 13 height 11
radio input "true"
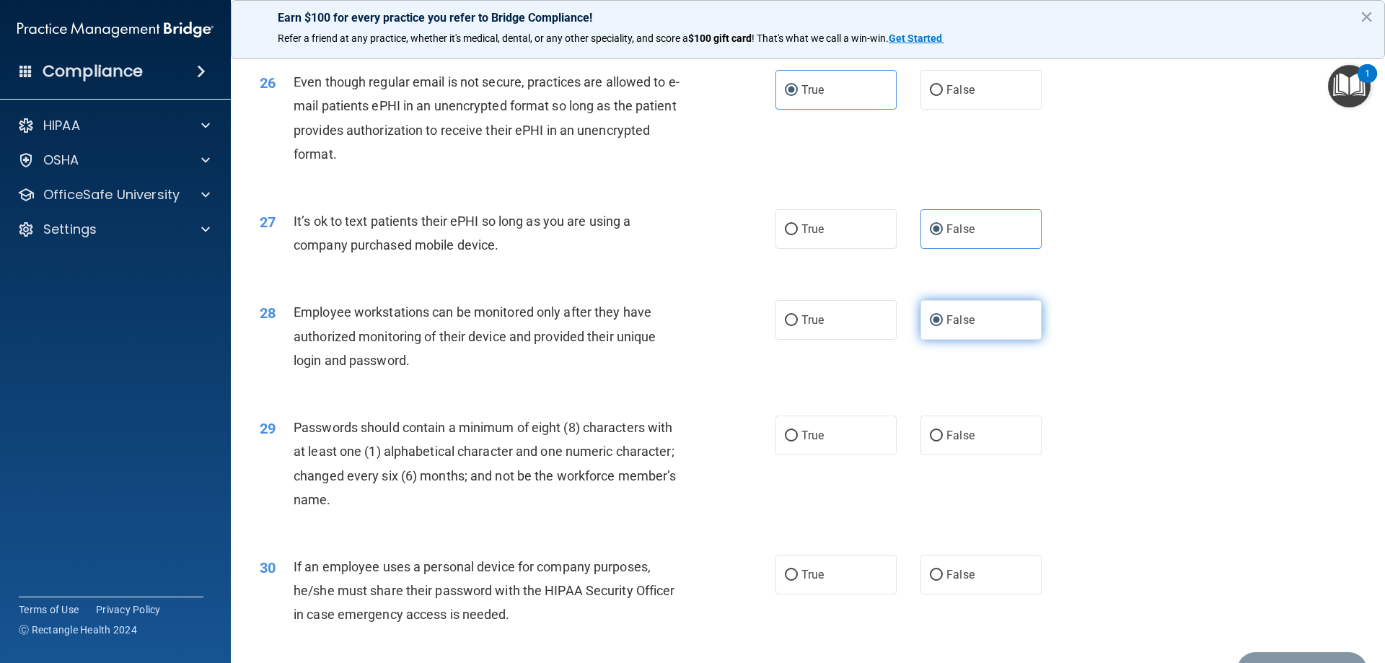
scroll to position [2885, 0]
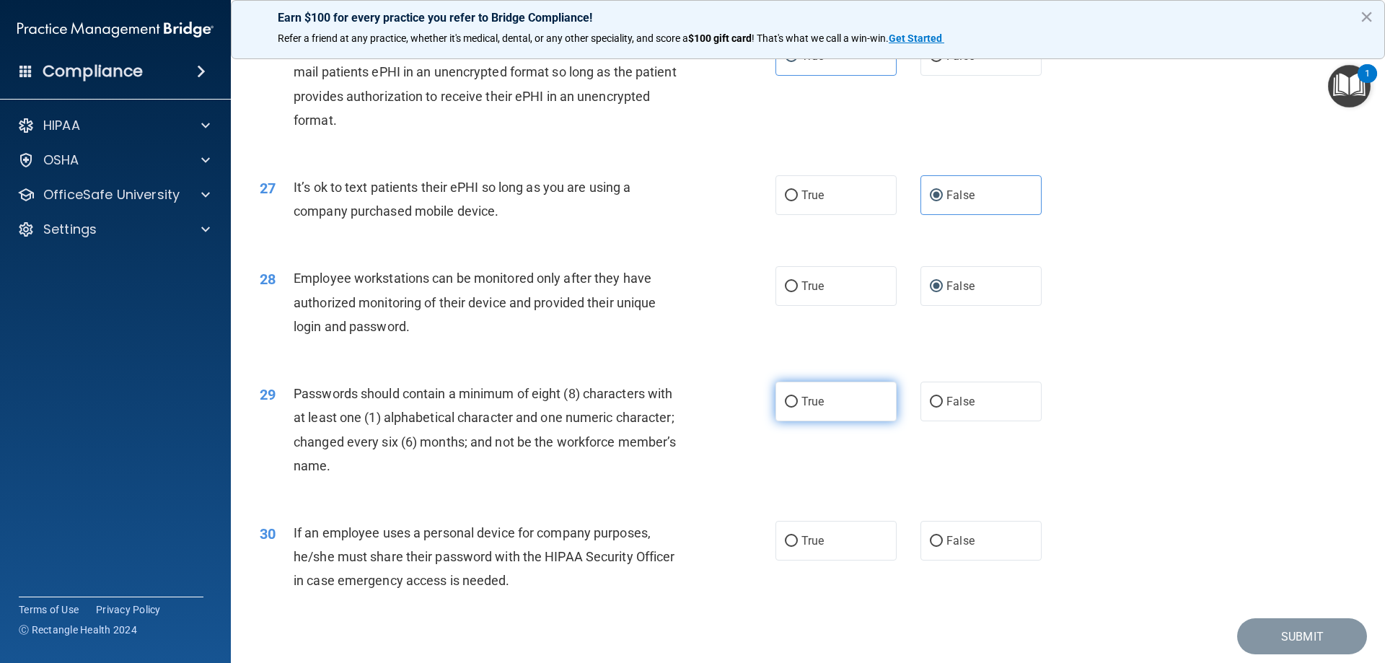
click at [860, 421] on label "True" at bounding box center [835, 401] width 121 height 40
click at [798, 407] on input "True" at bounding box center [791, 402] width 13 height 11
radio input "true"
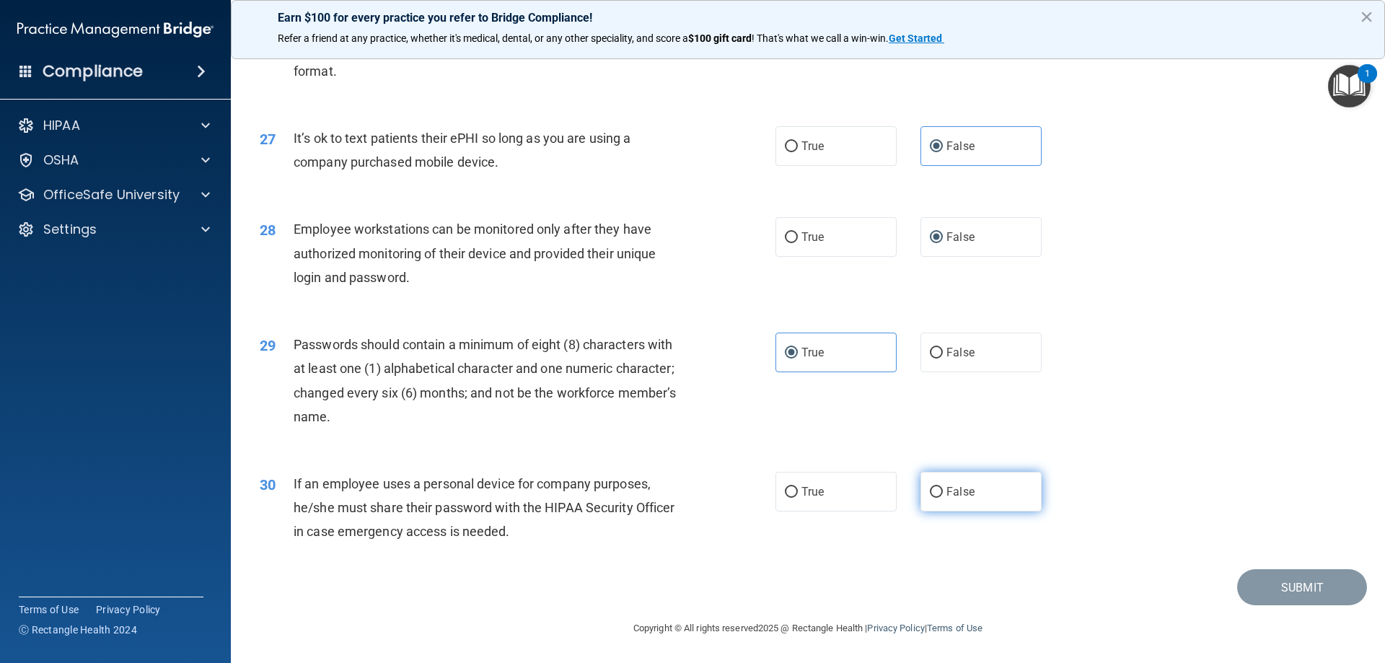
click at [981, 490] on label "False" at bounding box center [980, 492] width 121 height 40
click at [943, 490] on input "False" at bounding box center [936, 492] width 13 height 11
radio input "true"
click at [1295, 596] on button "Submit" at bounding box center [1302, 587] width 130 height 37
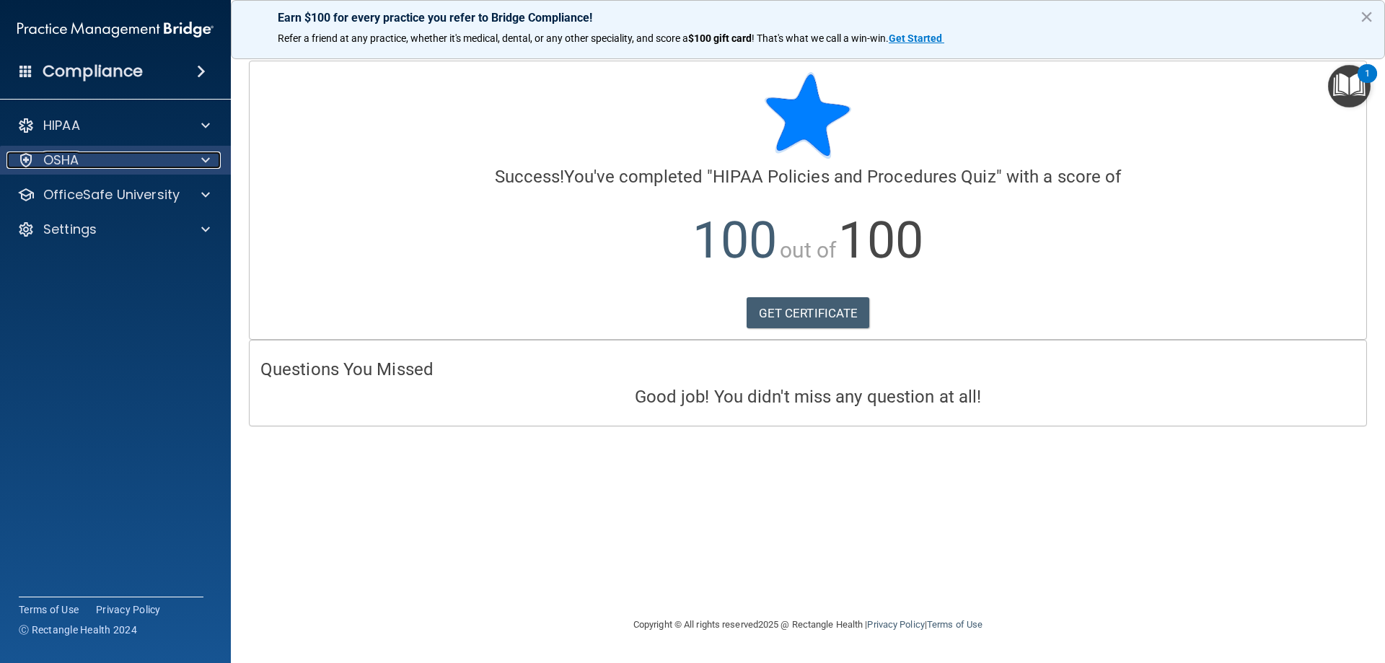
click at [156, 167] on div "OSHA" at bounding box center [95, 159] width 179 height 17
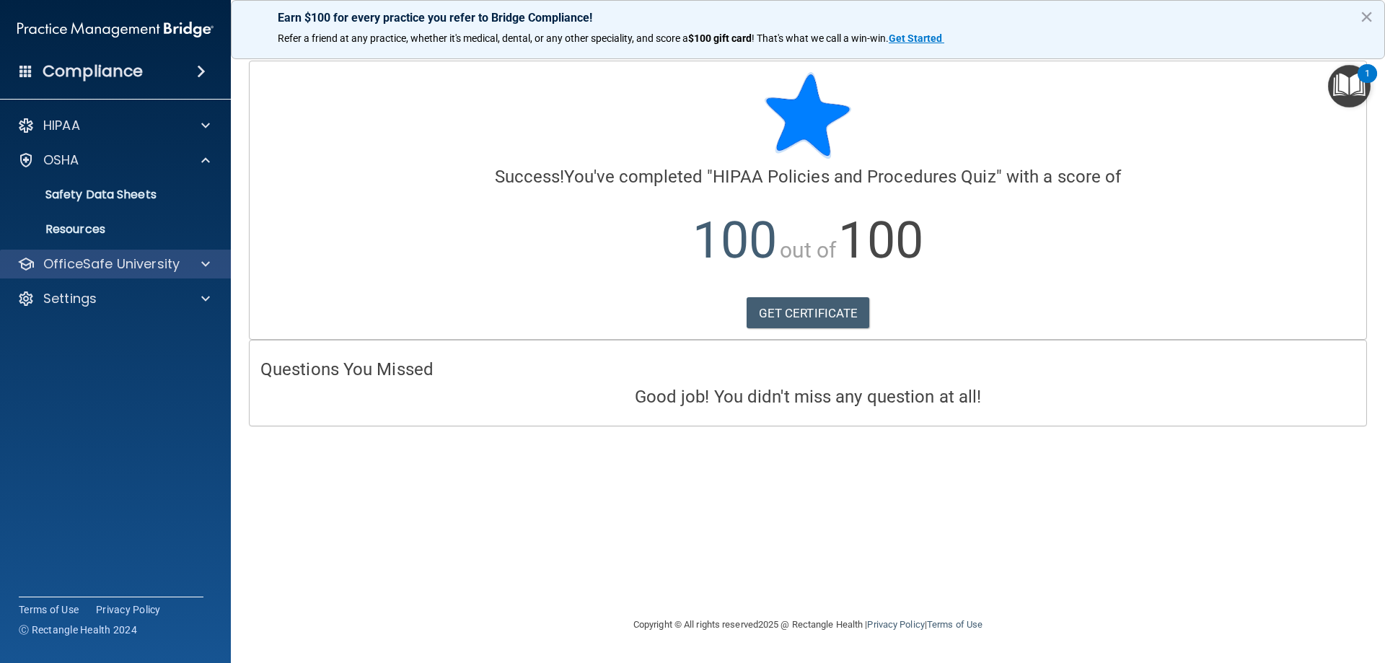
click at [193, 255] on div "OfficeSafe University" at bounding box center [115, 264] width 231 height 29
click at [199, 269] on div at bounding box center [203, 263] width 36 height 17
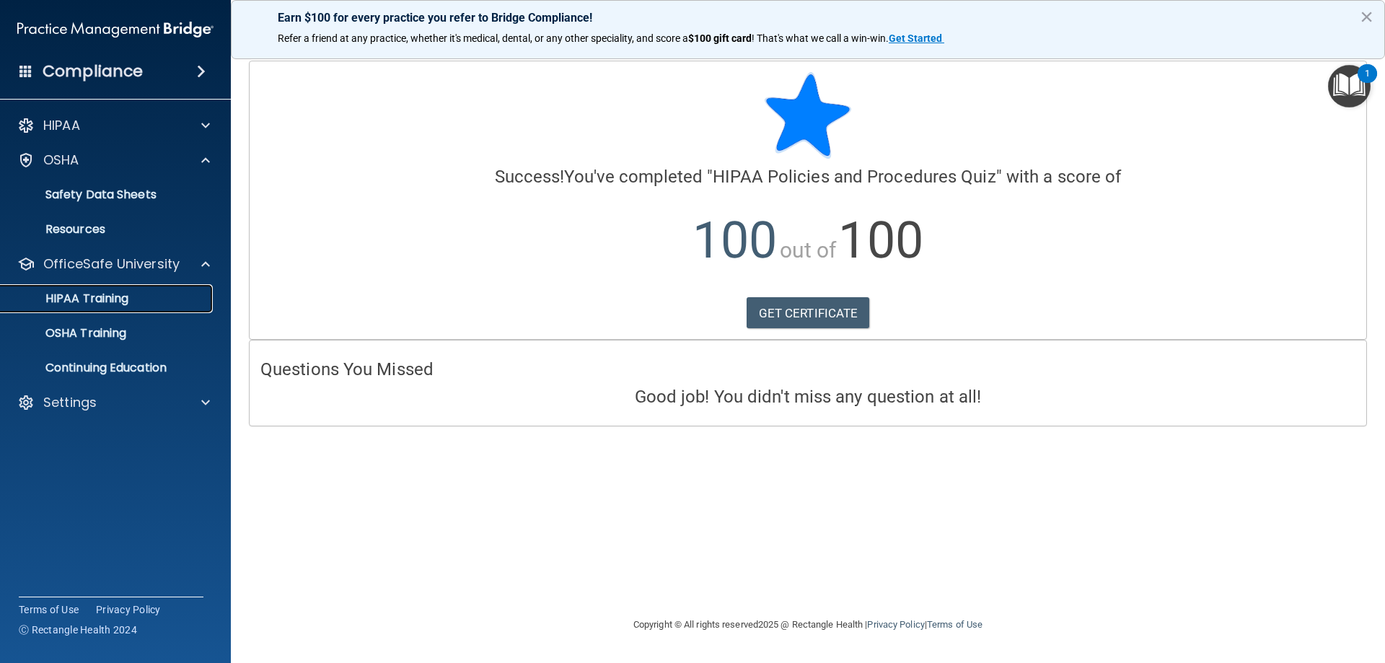
click at [138, 302] on div "HIPAA Training" at bounding box center [107, 298] width 197 height 14
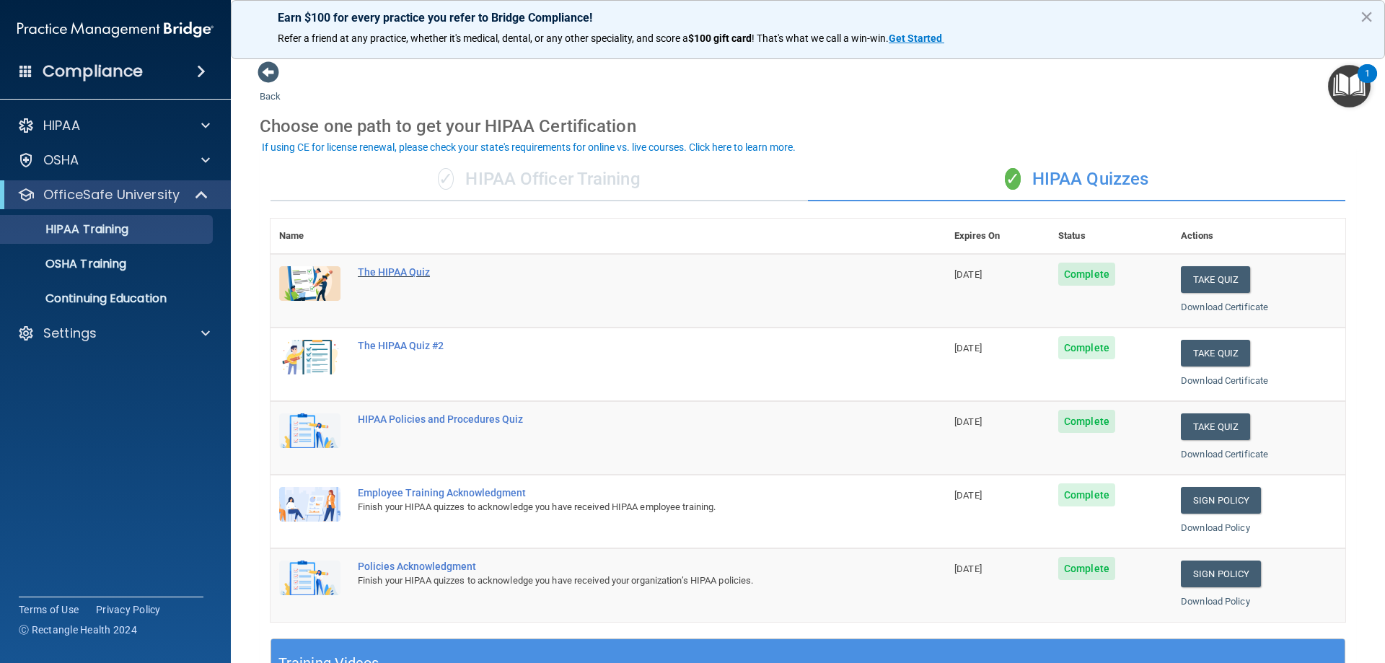
click at [382, 270] on div "The HIPAA Quiz" at bounding box center [616, 272] width 516 height 12
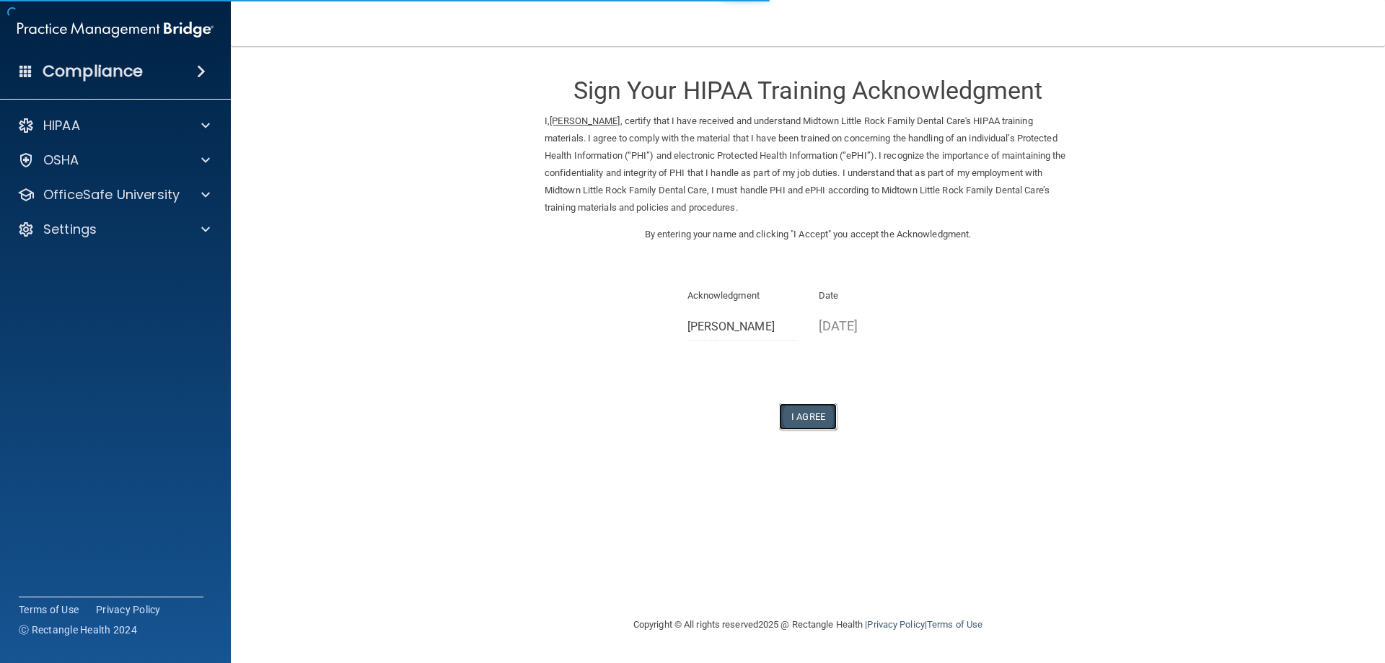
click at [825, 420] on button "I Agree" at bounding box center [808, 416] width 58 height 27
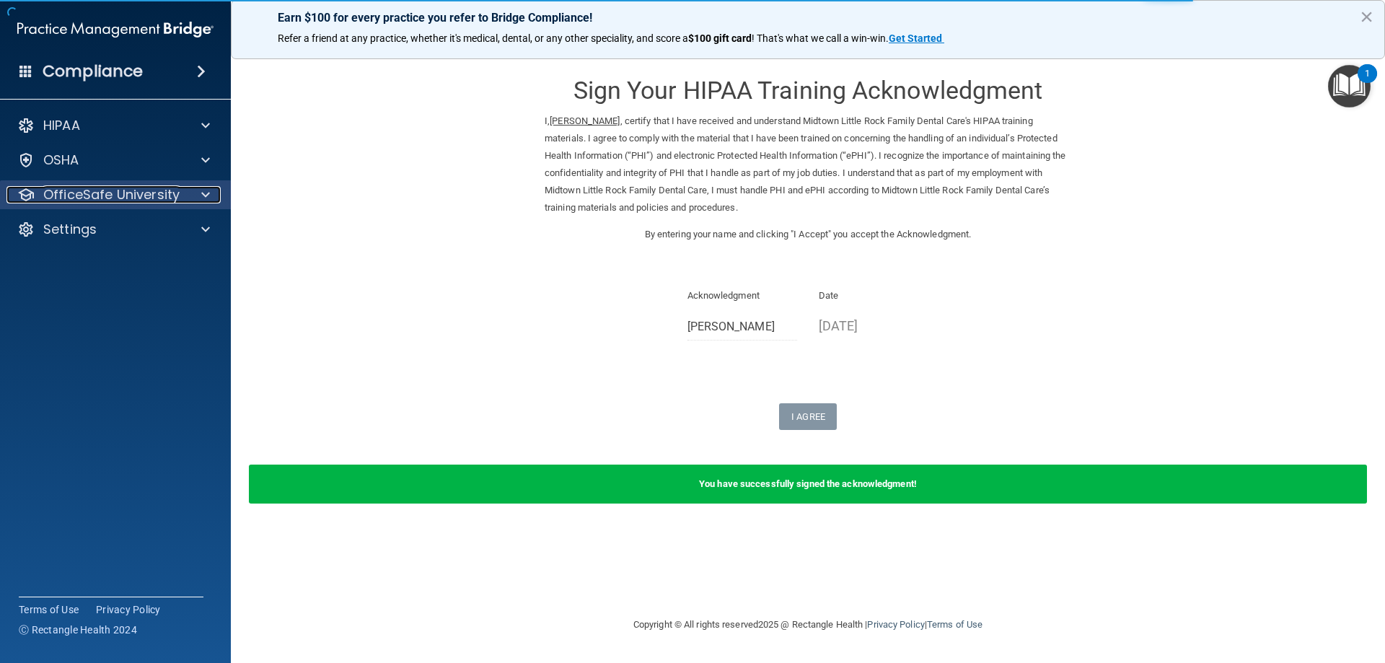
click at [174, 201] on p "OfficeSafe University" at bounding box center [111, 194] width 136 height 17
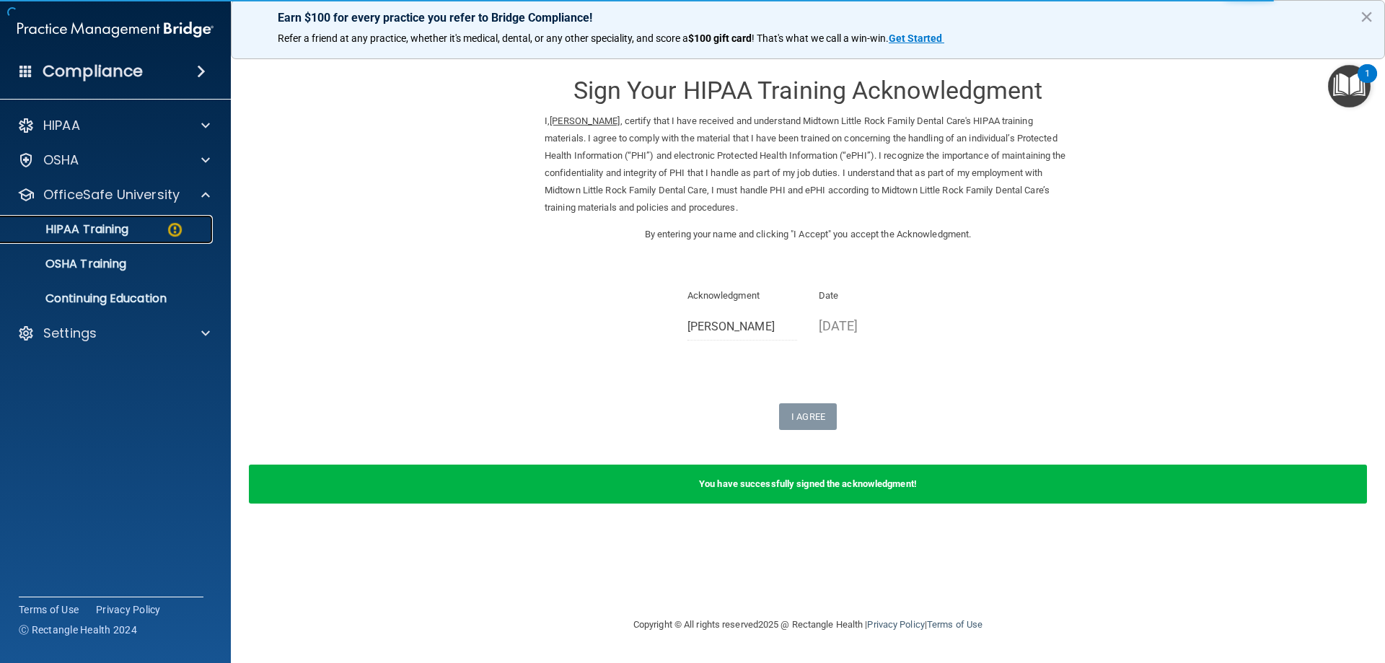
click at [153, 239] on link "HIPAA Training" at bounding box center [99, 229] width 227 height 29
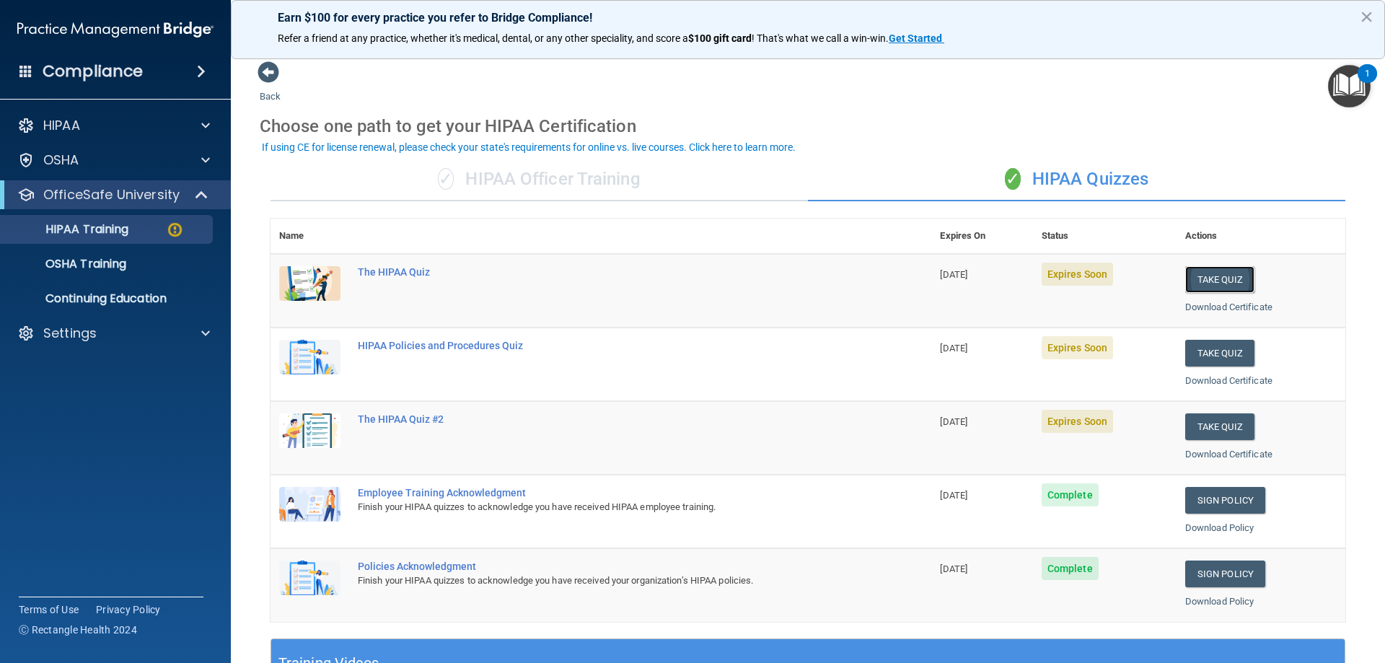
click at [1186, 288] on button "Take Quiz" at bounding box center [1219, 279] width 69 height 27
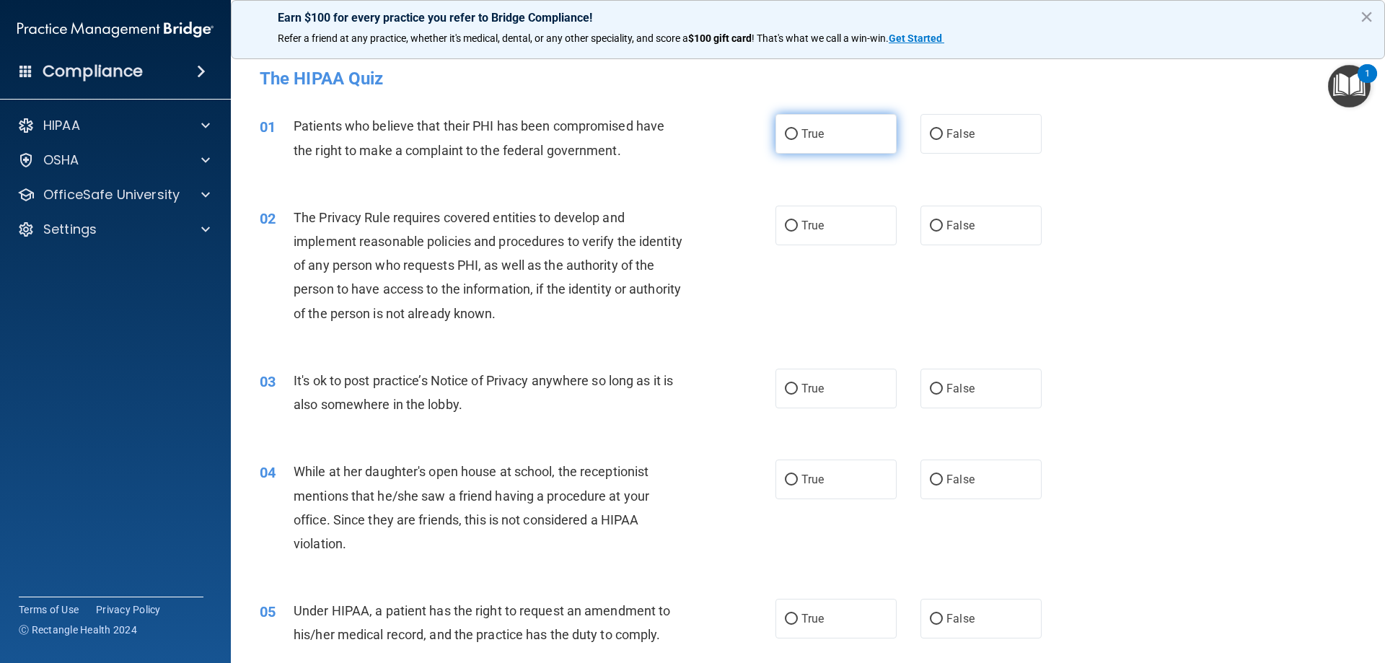
click at [794, 140] on label "True" at bounding box center [835, 134] width 121 height 40
click at [794, 140] on input "True" at bounding box center [791, 134] width 13 height 11
radio input "true"
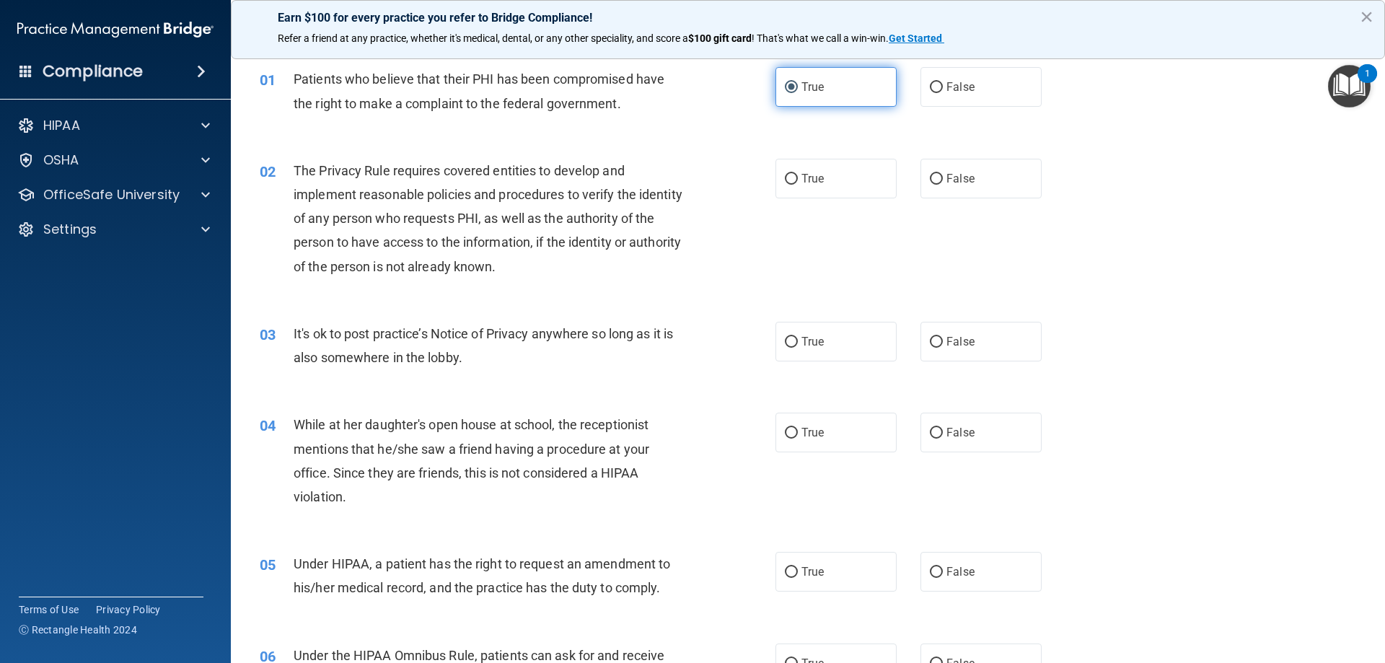
scroll to position [72, 0]
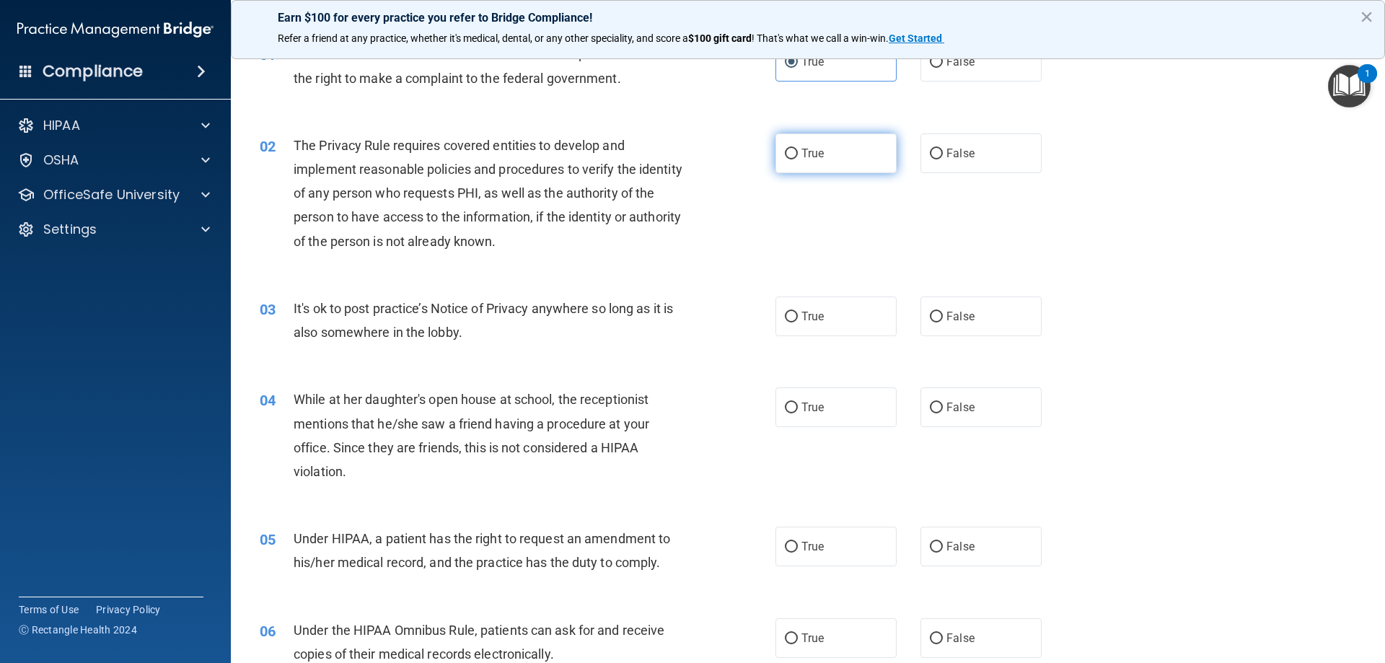
click at [787, 149] on input "True" at bounding box center [791, 154] width 13 height 11
radio input "true"
click at [790, 308] on label "True" at bounding box center [835, 316] width 121 height 40
click at [790, 312] on input "True" at bounding box center [791, 317] width 13 height 11
radio input "true"
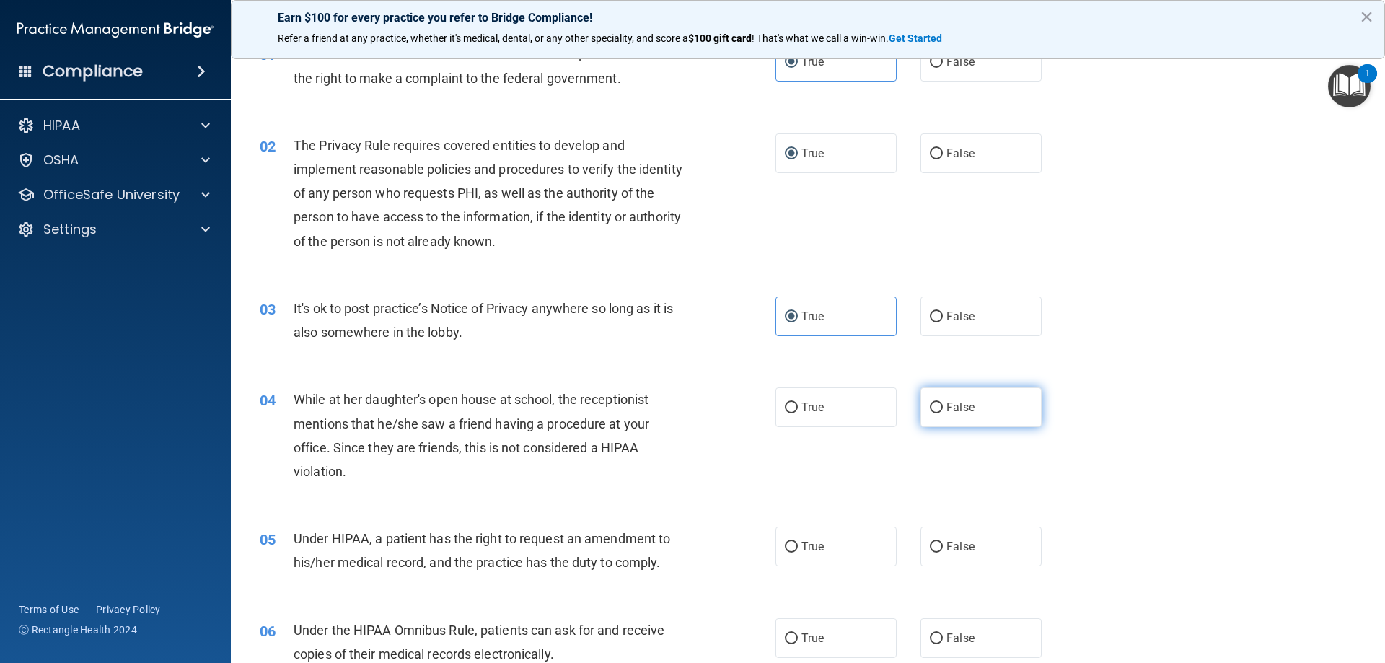
click at [946, 408] on span "False" at bounding box center [960, 407] width 28 height 14
click at [941, 408] on input "False" at bounding box center [936, 407] width 13 height 11
radio input "true"
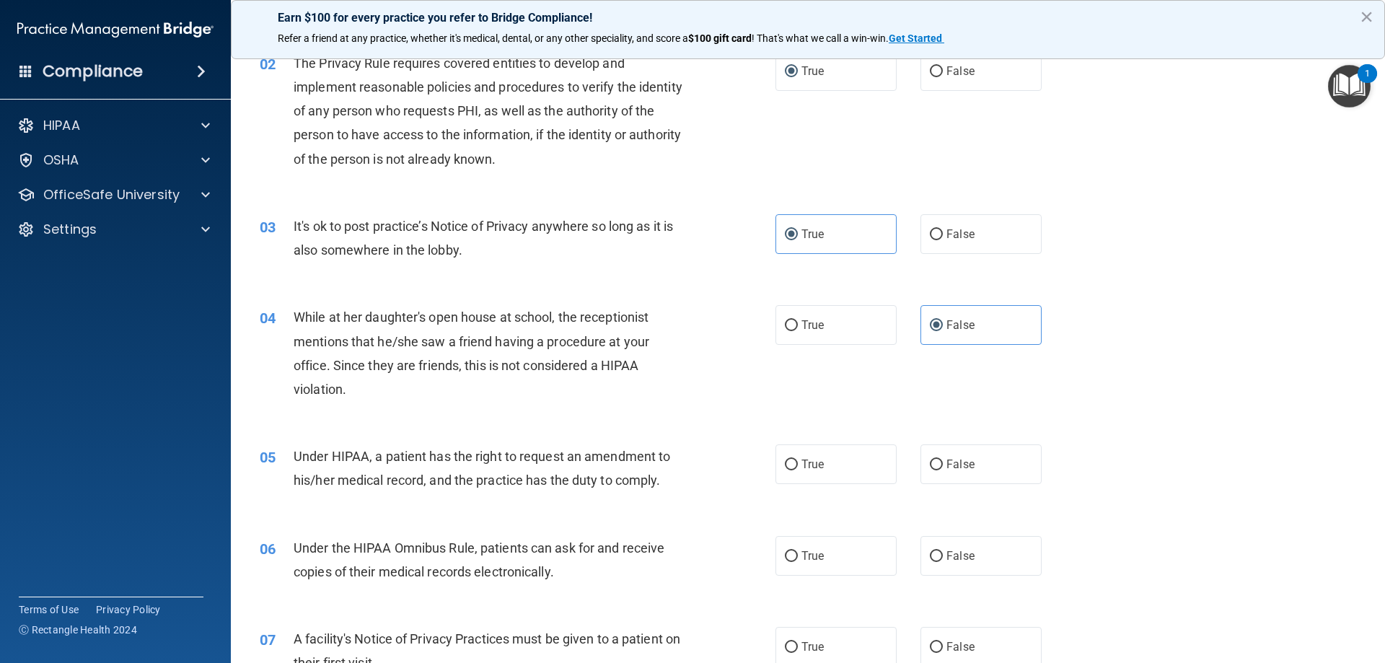
scroll to position [216, 0]
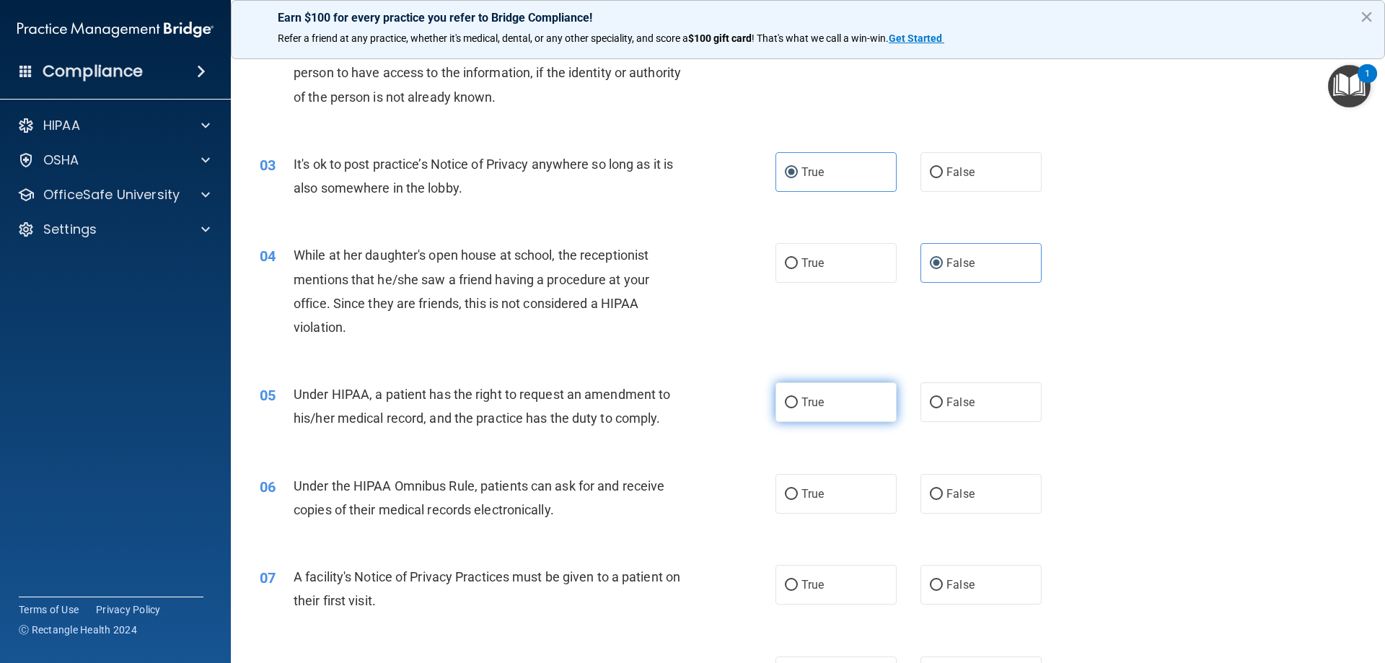
click at [793, 400] on label "True" at bounding box center [835, 402] width 121 height 40
click at [793, 400] on input "True" at bounding box center [791, 402] width 13 height 11
radio input "true"
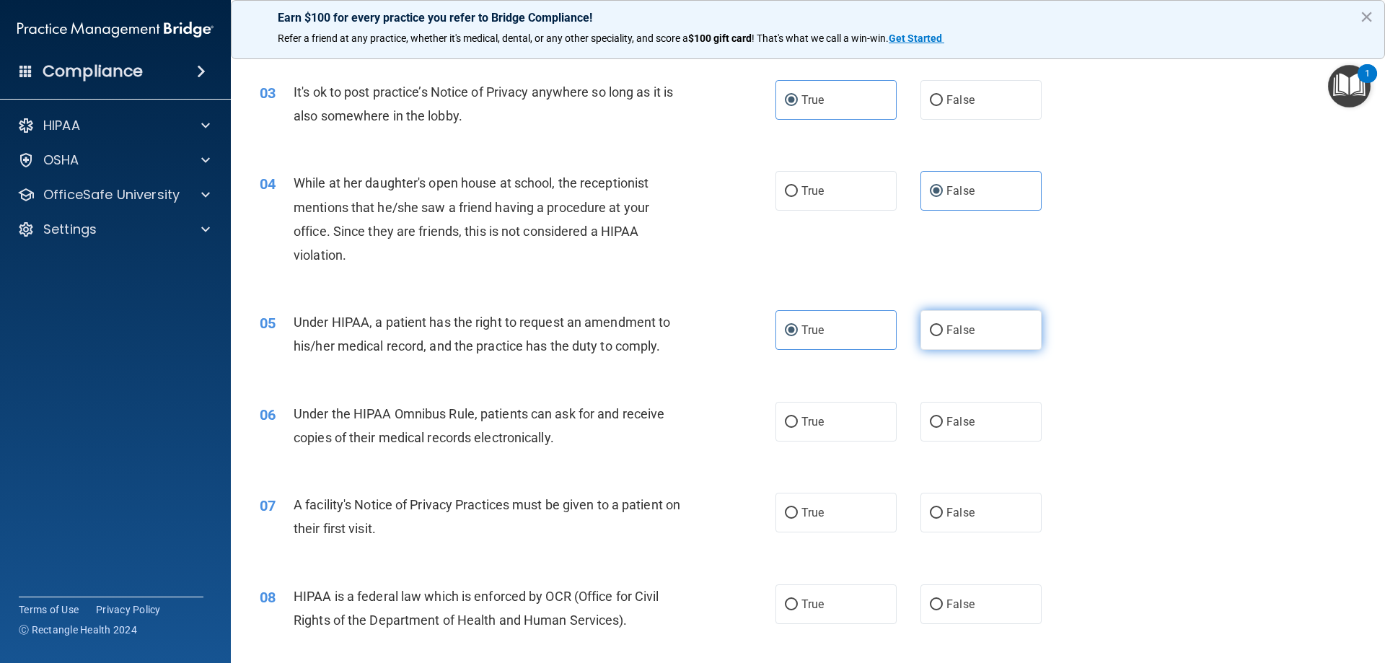
click at [949, 333] on span "False" at bounding box center [960, 330] width 28 height 14
click at [943, 333] on input "False" at bounding box center [936, 330] width 13 height 11
radio input "true"
radio input "false"
click at [834, 410] on label "True" at bounding box center [835, 422] width 121 height 40
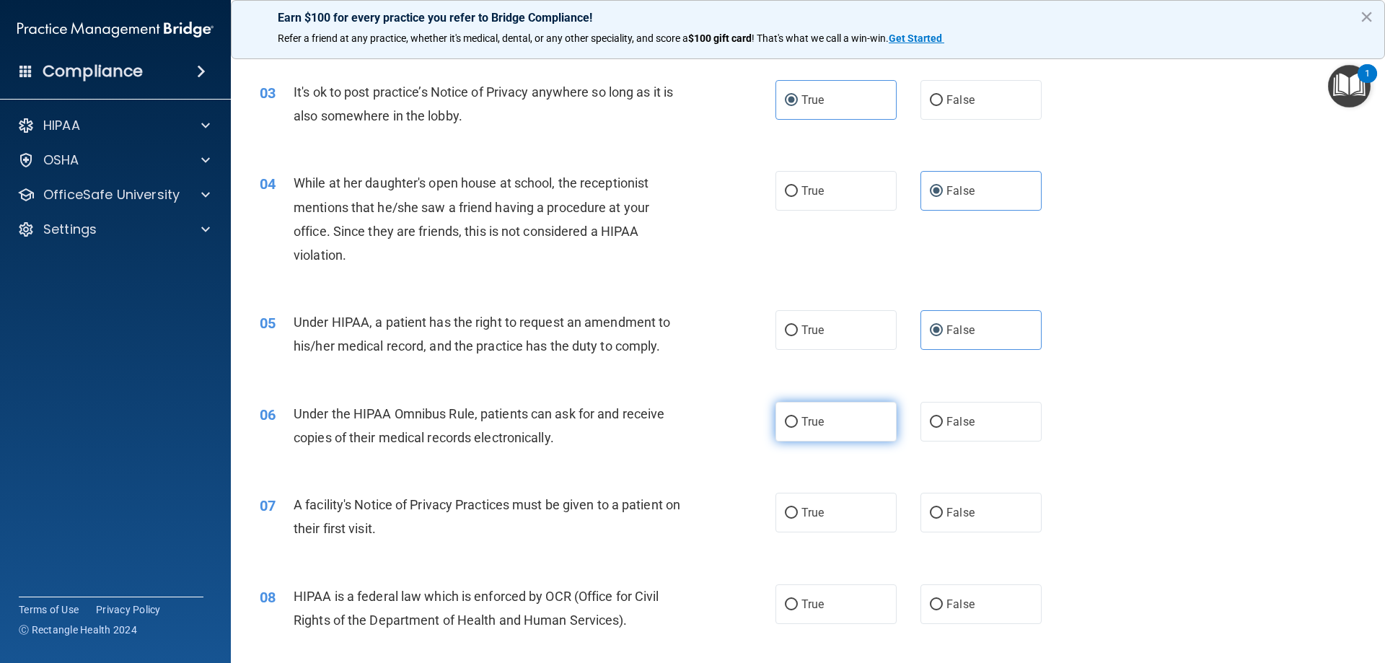
click at [798, 417] on input "True" at bounding box center [791, 422] width 13 height 11
radio input "true"
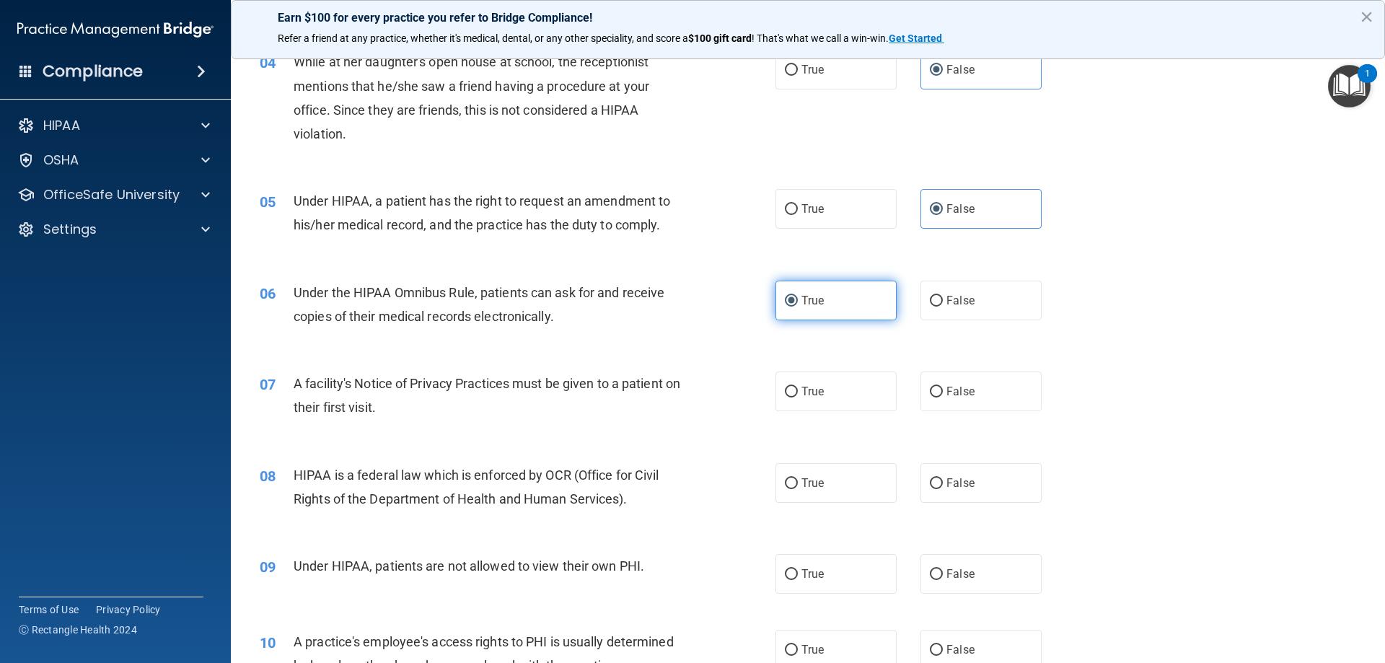
scroll to position [505, 0]
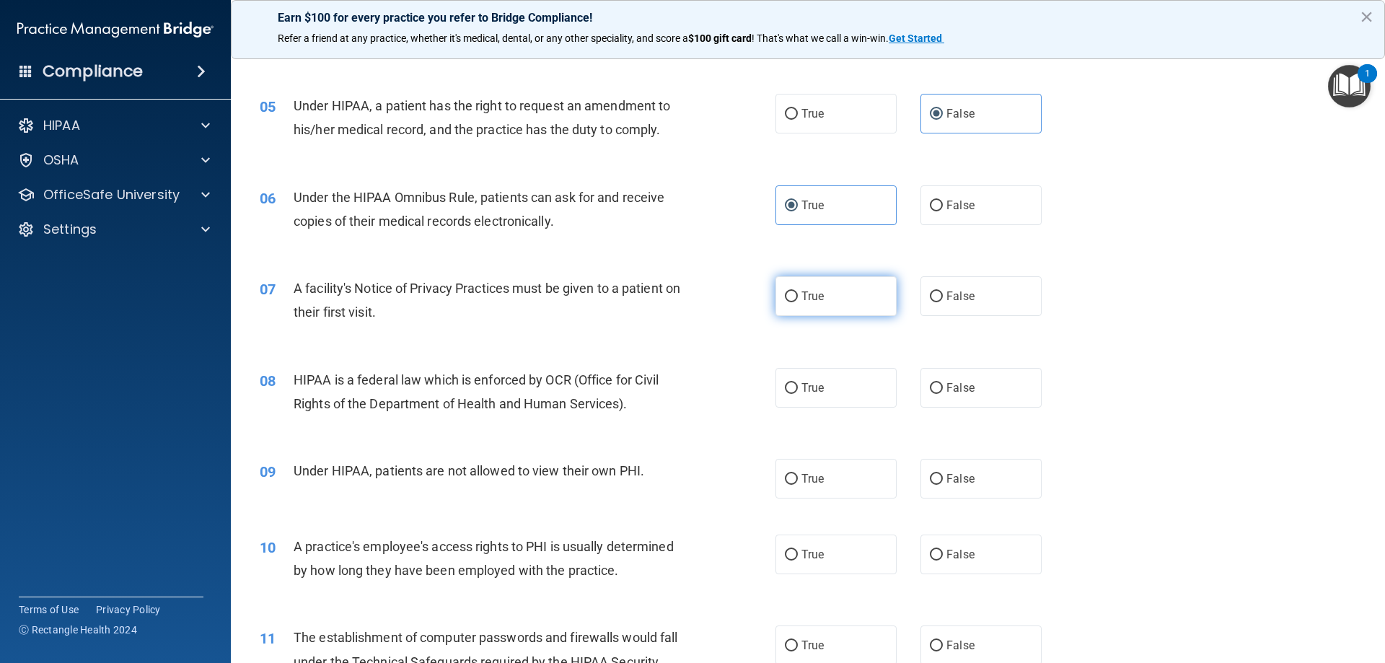
click at [822, 291] on label "True" at bounding box center [835, 296] width 121 height 40
click at [798, 291] on input "True" at bounding box center [791, 296] width 13 height 11
radio input "true"
click at [818, 376] on label "True" at bounding box center [835, 388] width 121 height 40
click at [798, 383] on input "True" at bounding box center [791, 388] width 13 height 11
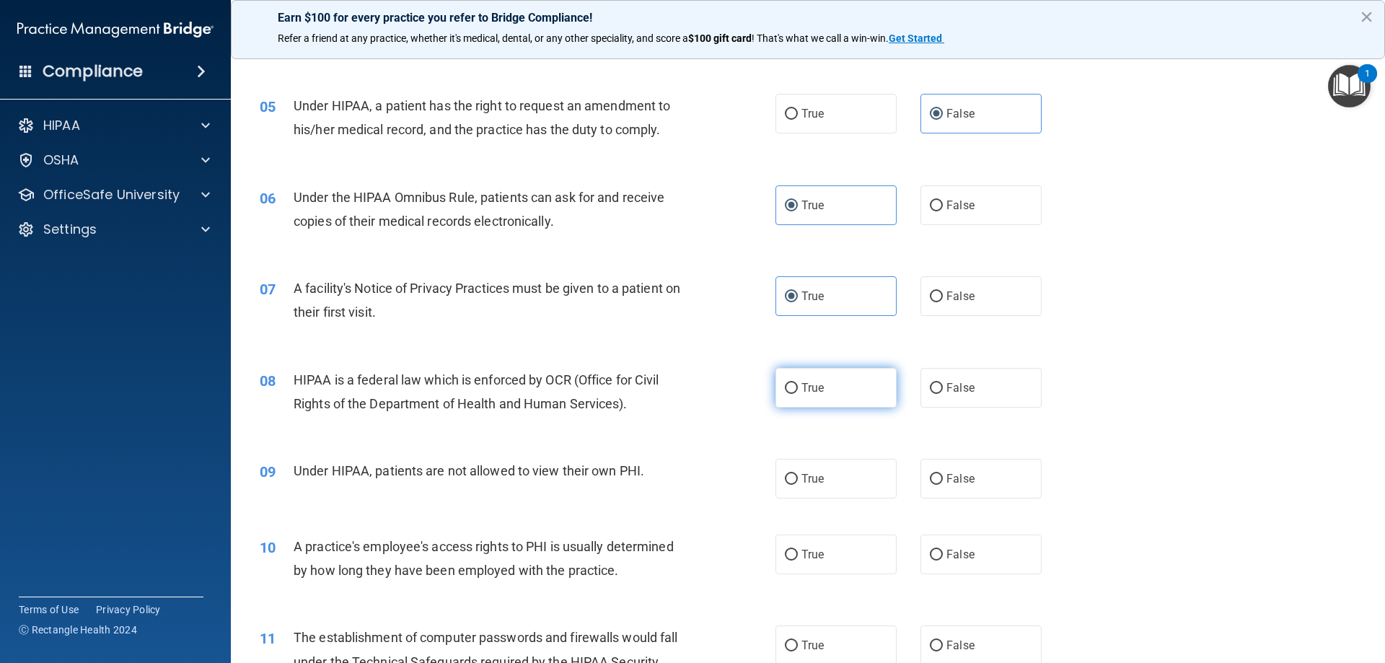
radio input "true"
click at [974, 480] on label "False" at bounding box center [980, 479] width 121 height 40
click at [943, 480] on input "False" at bounding box center [936, 479] width 13 height 11
radio input "true"
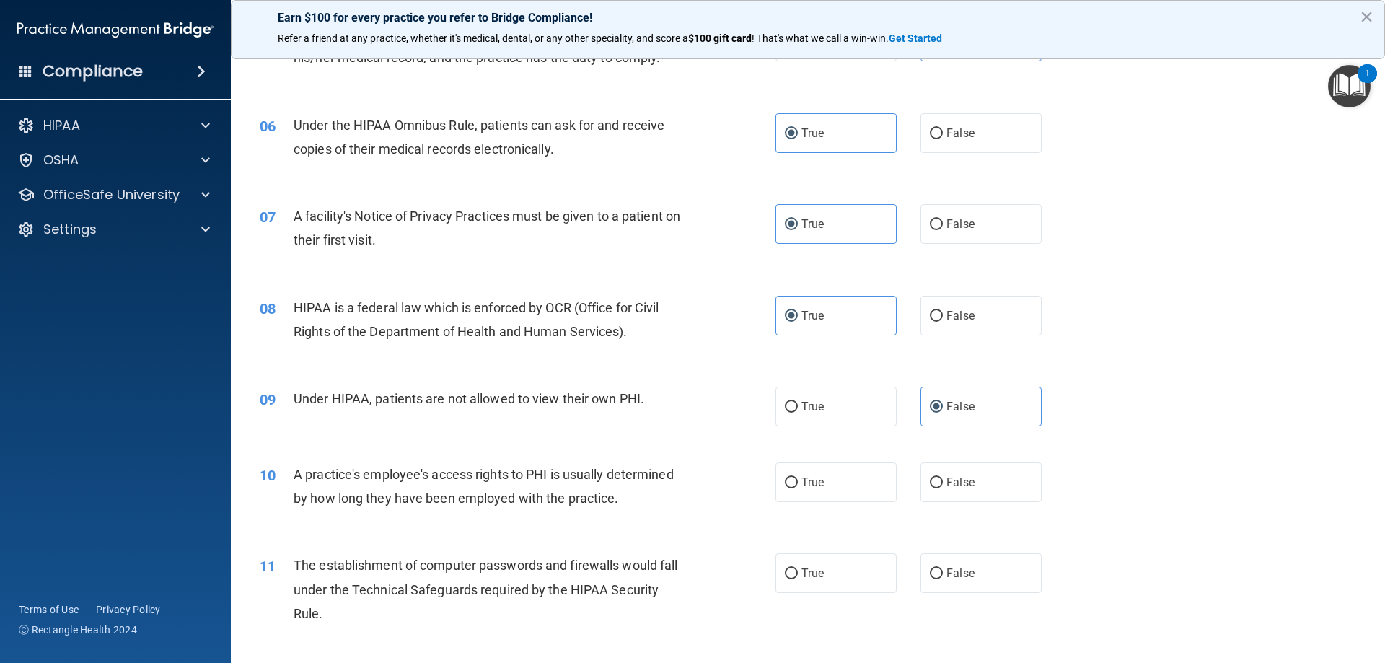
scroll to position [649, 0]
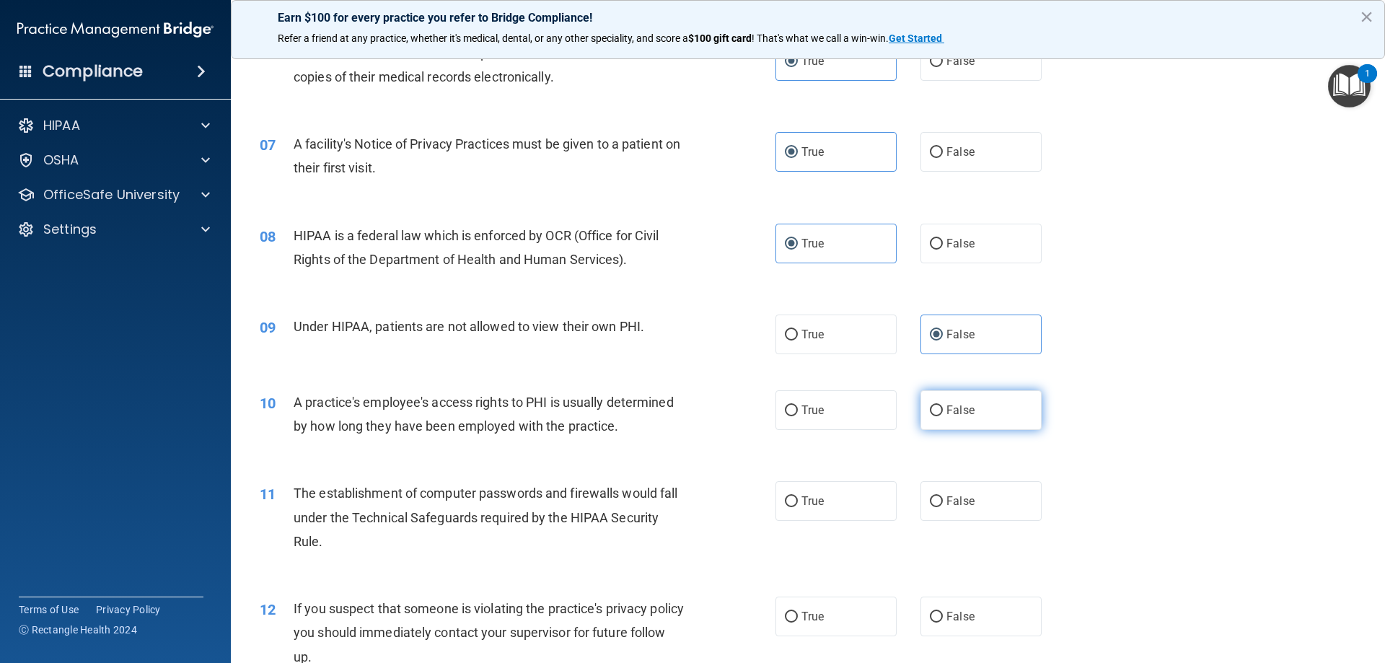
click at [981, 407] on label "False" at bounding box center [980, 410] width 121 height 40
click at [943, 407] on input "False" at bounding box center [936, 410] width 13 height 11
radio input "true"
click at [826, 493] on label "True" at bounding box center [835, 501] width 121 height 40
click at [798, 496] on input "True" at bounding box center [791, 501] width 13 height 11
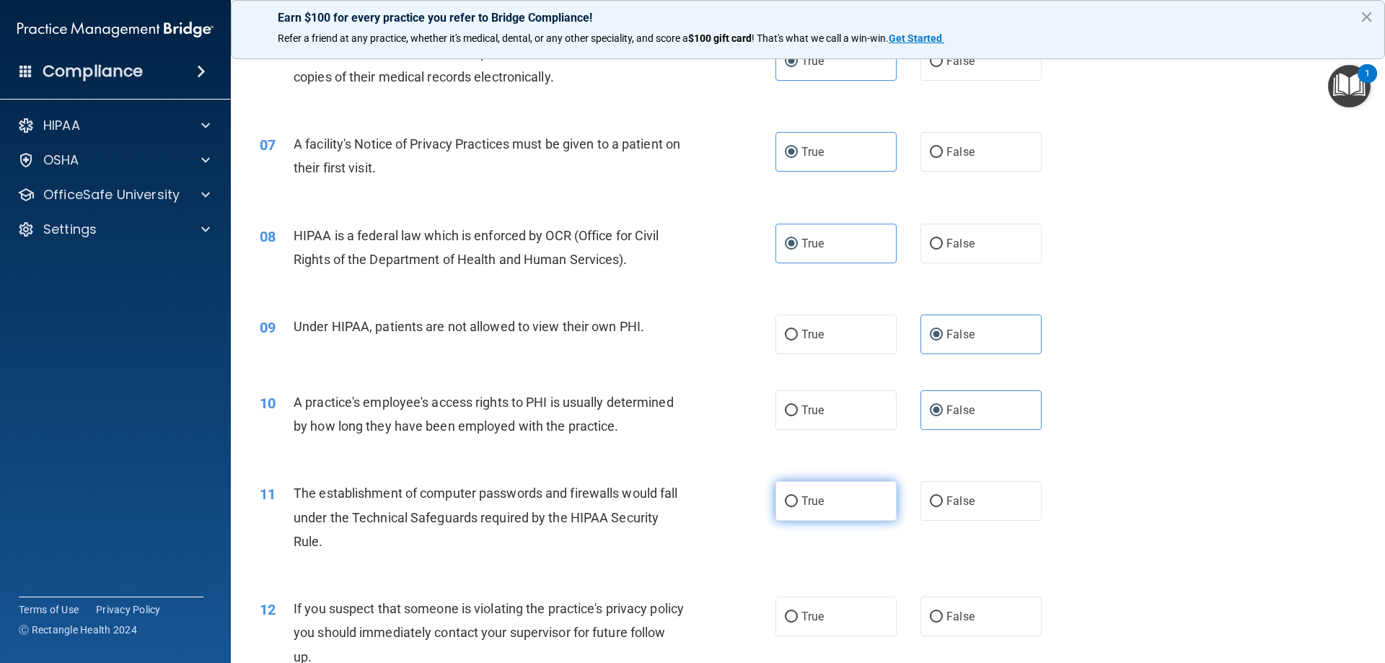
radio input "true"
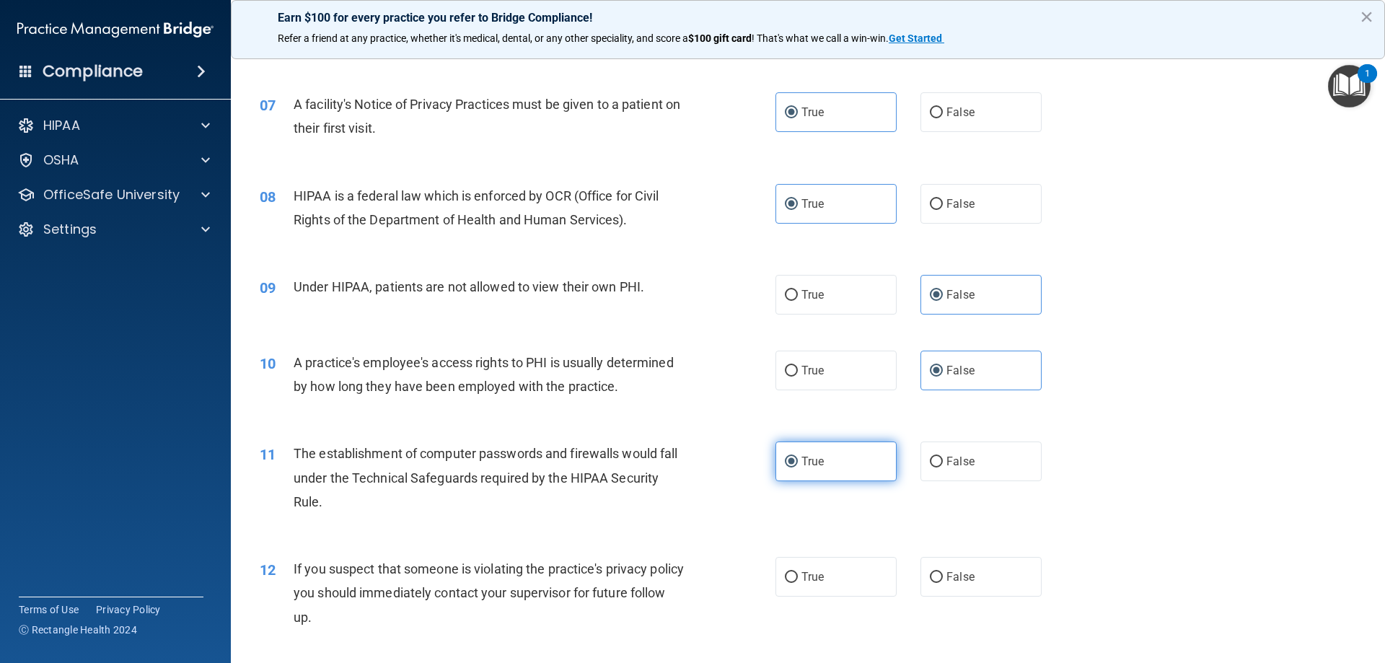
scroll to position [721, 0]
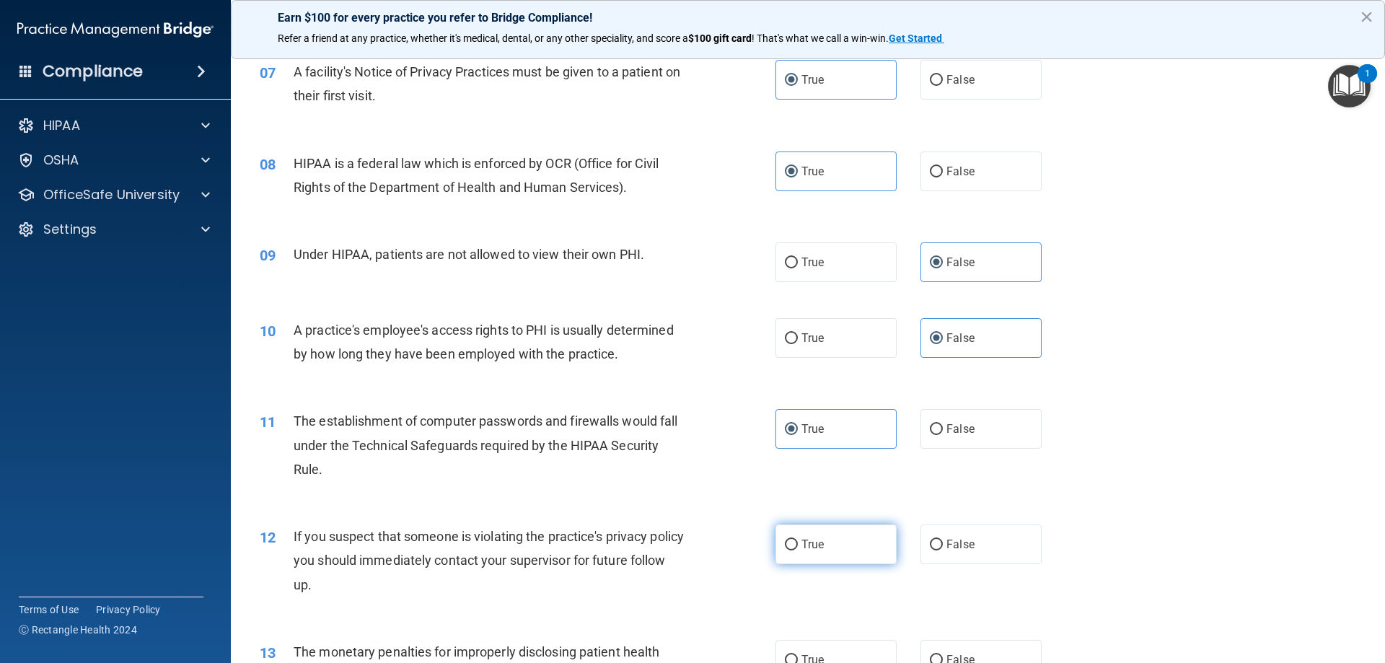
click at [821, 544] on label "True" at bounding box center [835, 544] width 121 height 40
click at [798, 544] on input "True" at bounding box center [791, 544] width 13 height 11
radio input "true"
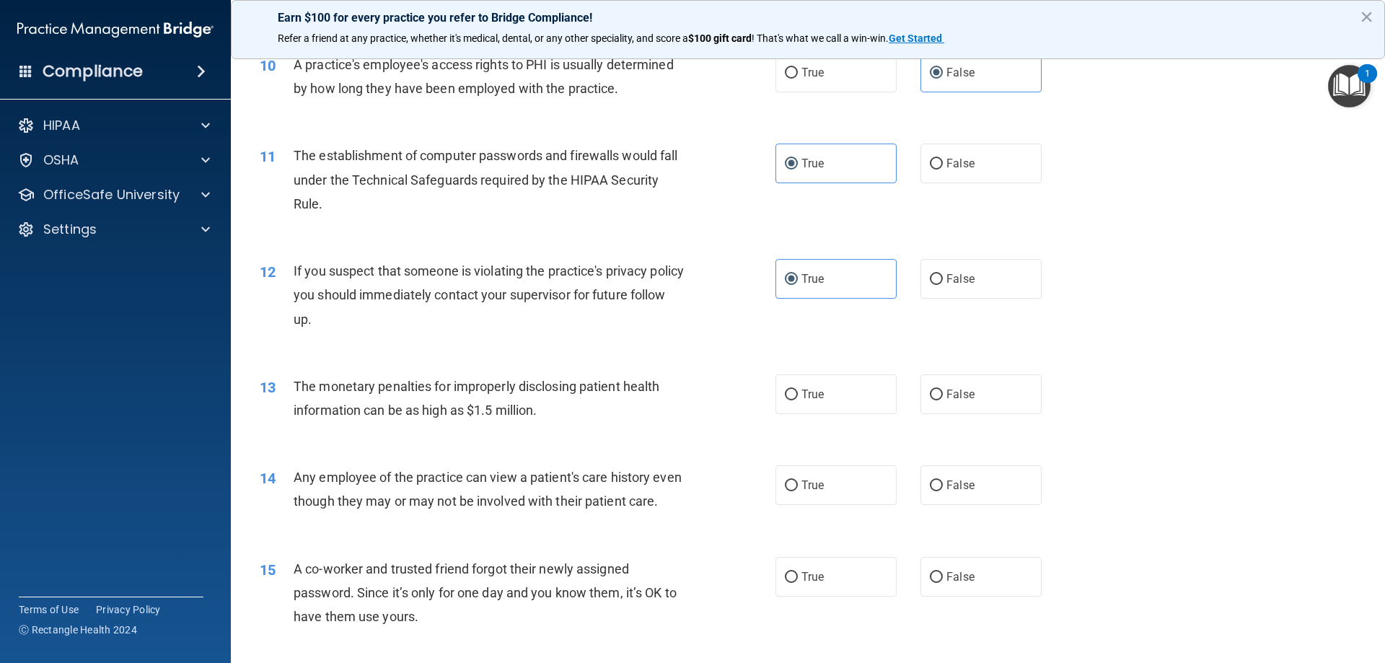
scroll to position [1082, 0]
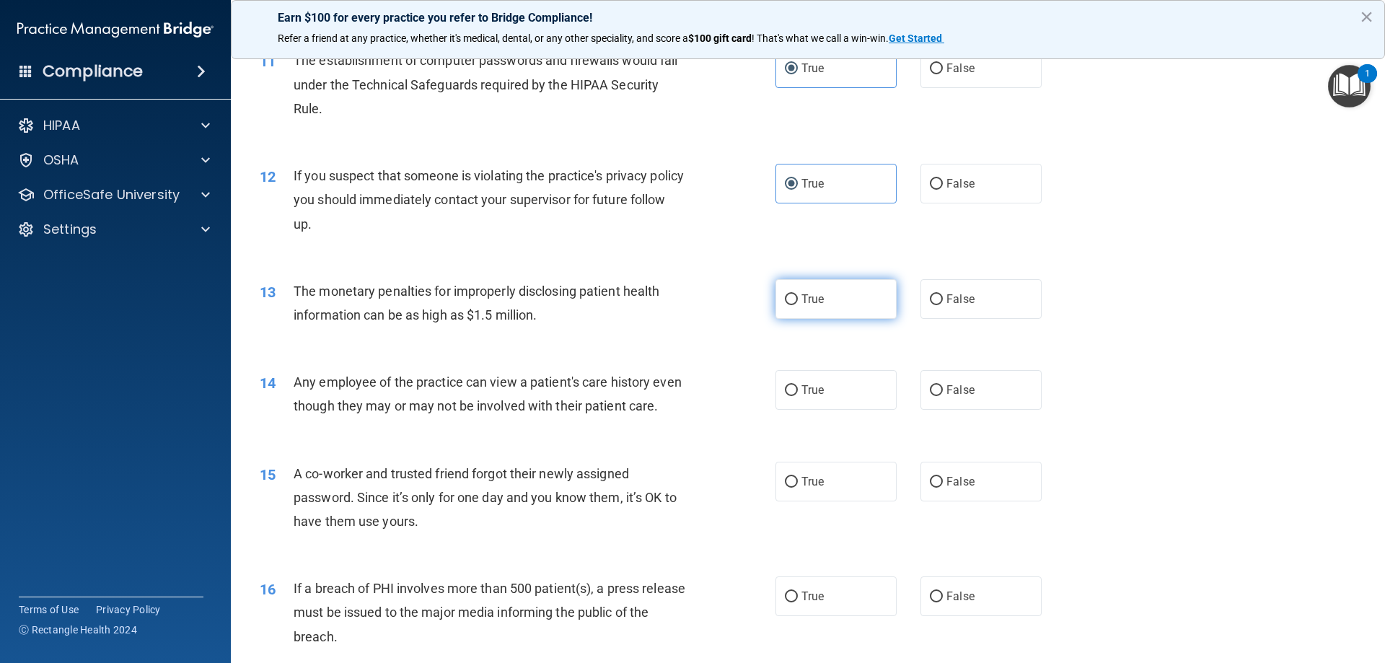
click at [809, 309] on label "True" at bounding box center [835, 299] width 121 height 40
click at [798, 305] on input "True" at bounding box center [791, 299] width 13 height 11
radio input "true"
click at [946, 386] on span "False" at bounding box center [960, 390] width 28 height 14
click at [943, 386] on input "False" at bounding box center [936, 390] width 13 height 11
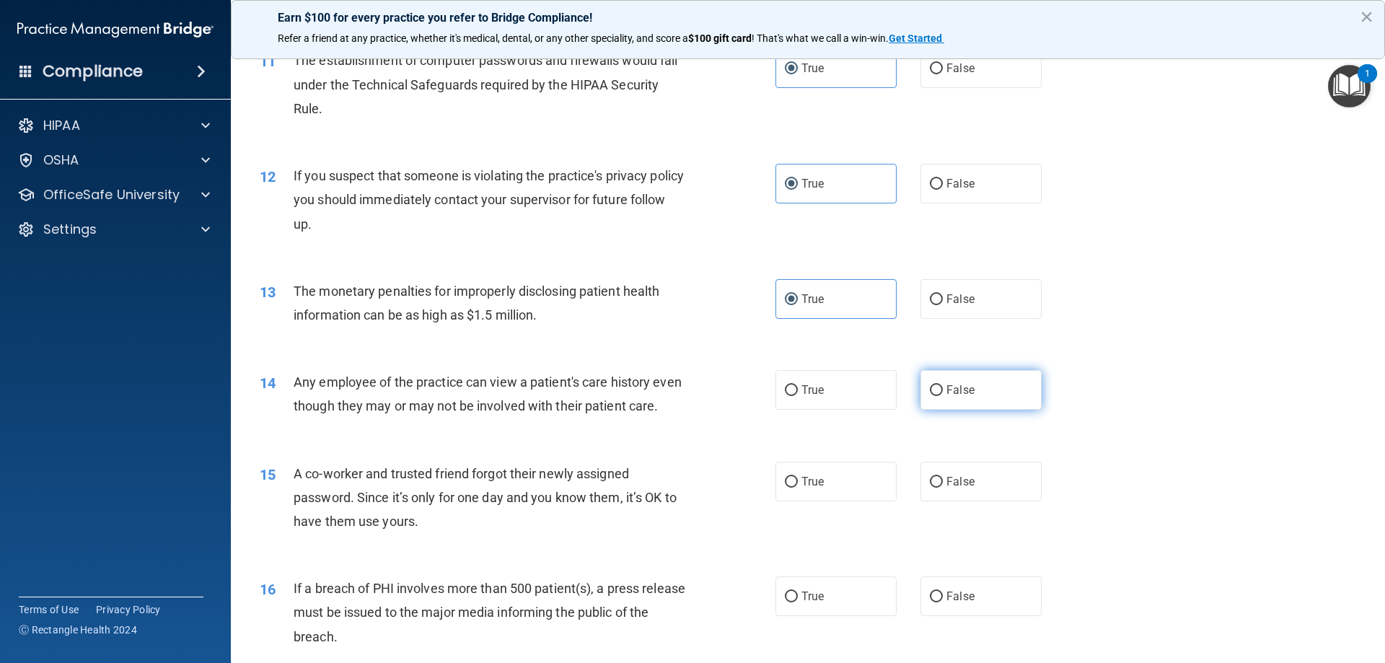
radio input "true"
click at [984, 501] on label "False" at bounding box center [980, 482] width 121 height 40
click at [943, 487] on input "False" at bounding box center [936, 482] width 13 height 11
radio input "true"
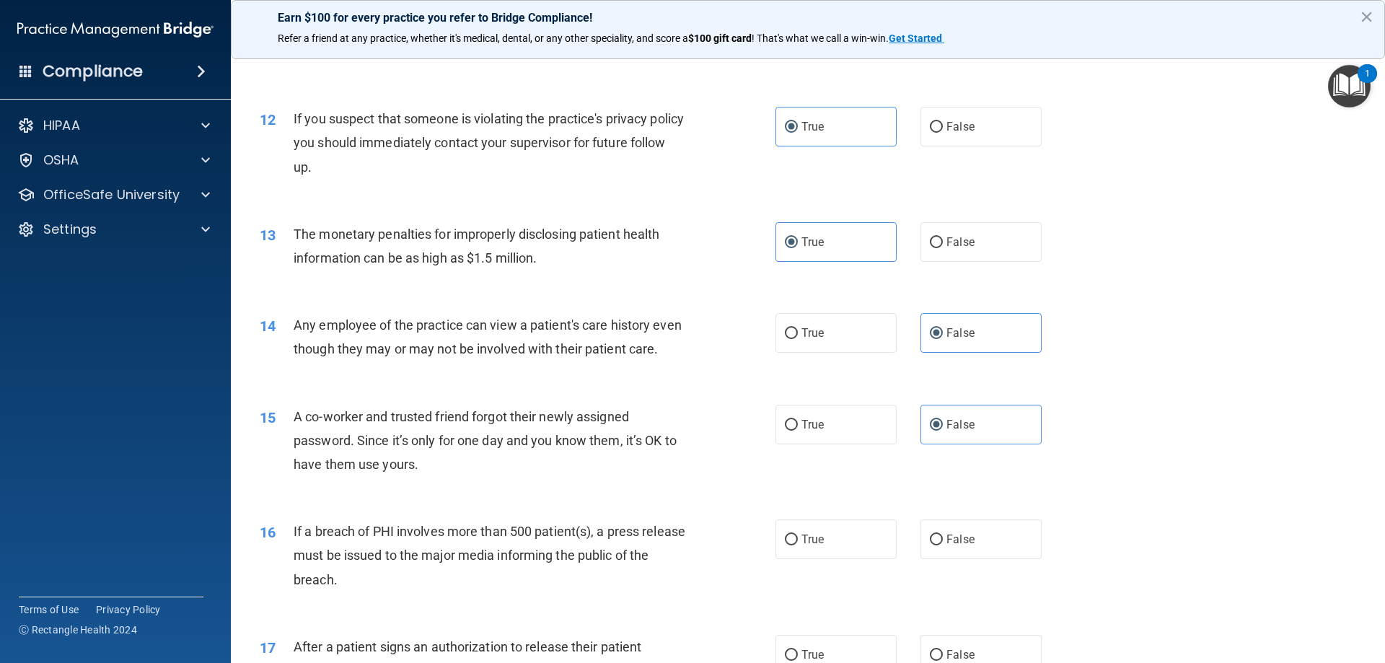
scroll to position [1226, 0]
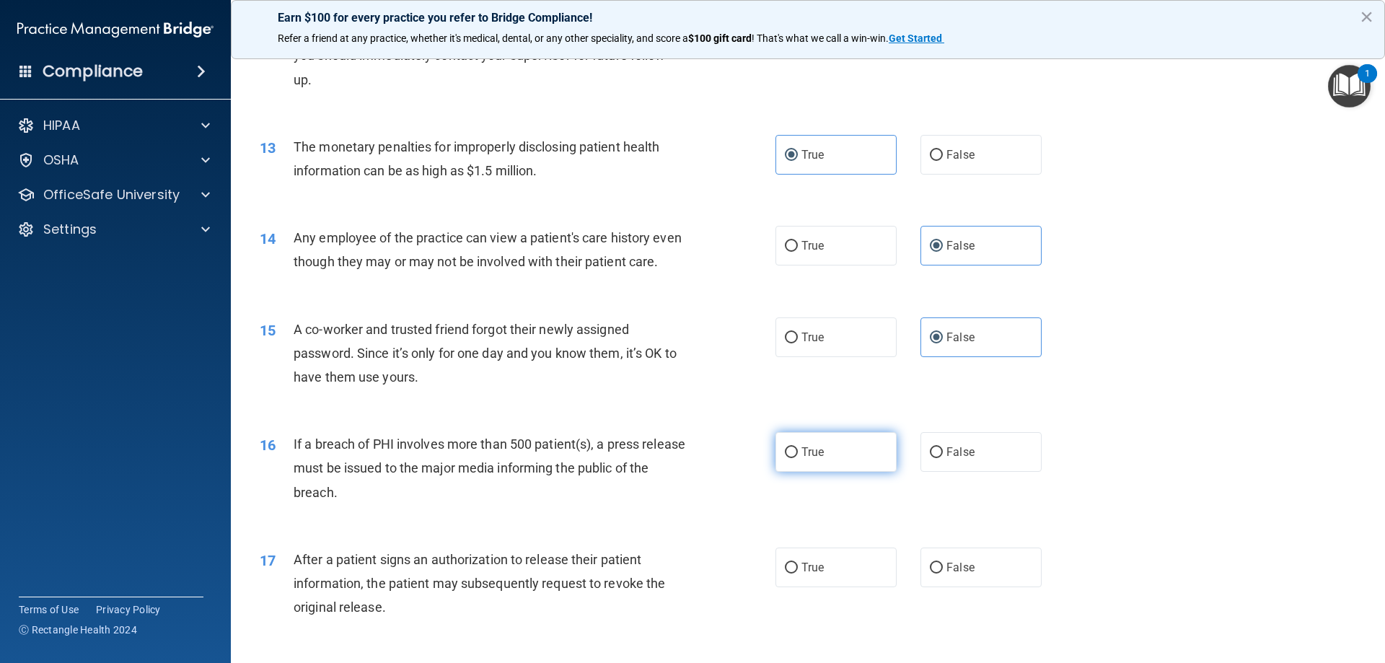
click at [811, 459] on span "True" at bounding box center [812, 452] width 22 height 14
click at [798, 458] on input "True" at bounding box center [791, 452] width 13 height 11
radio input "true"
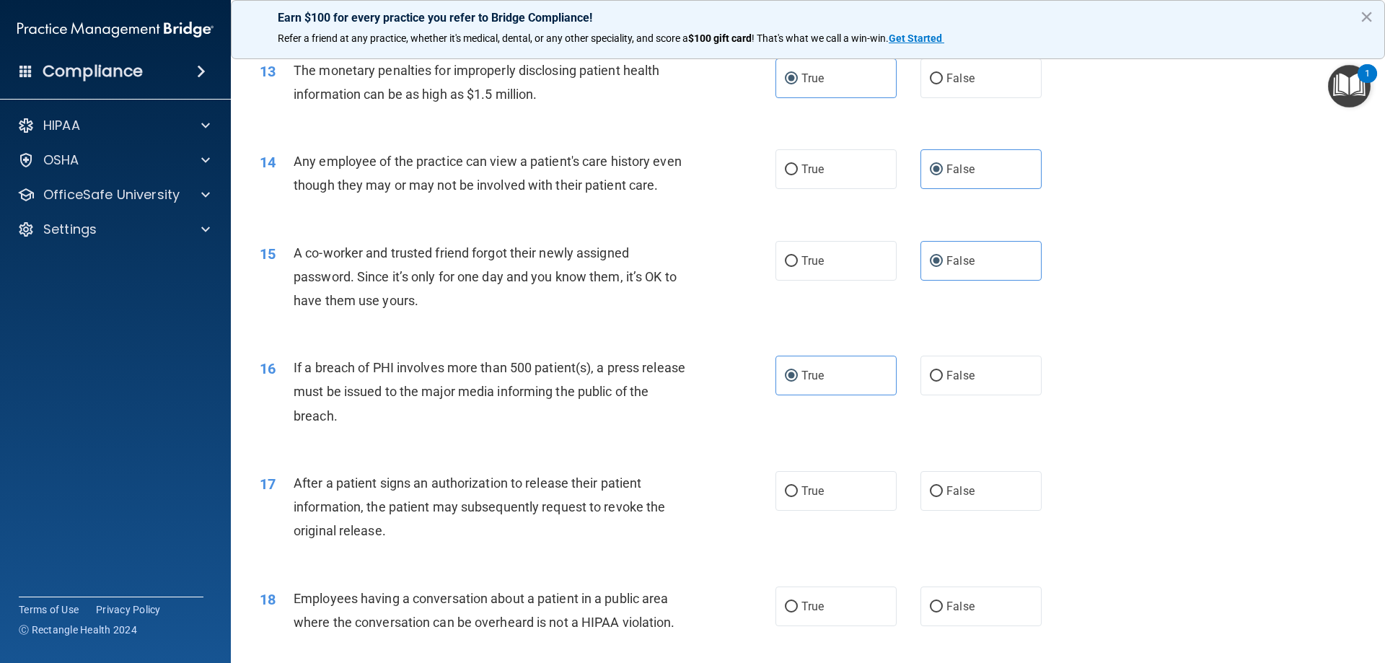
scroll to position [1442, 0]
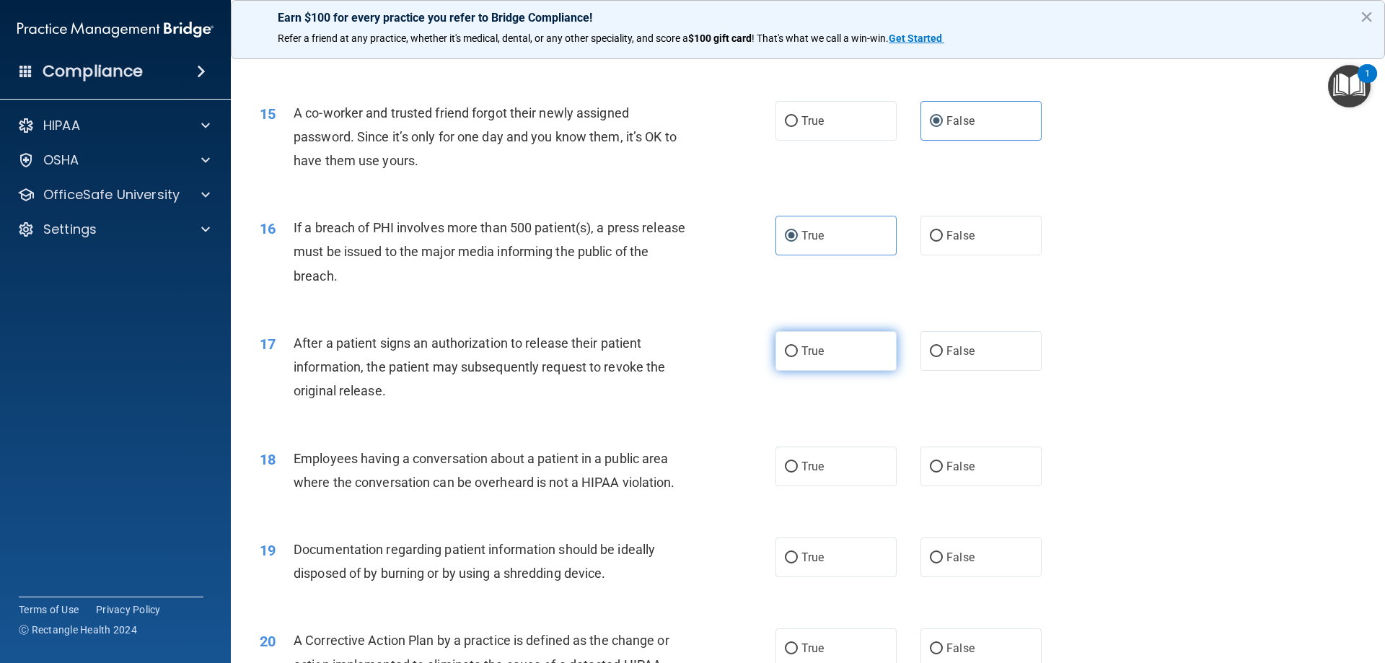
click at [801, 358] on span "True" at bounding box center [812, 351] width 22 height 14
click at [798, 357] on input "True" at bounding box center [791, 351] width 13 height 11
radio input "true"
click at [950, 480] on label "False" at bounding box center [980, 466] width 121 height 40
click at [943, 472] on input "False" at bounding box center [936, 467] width 13 height 11
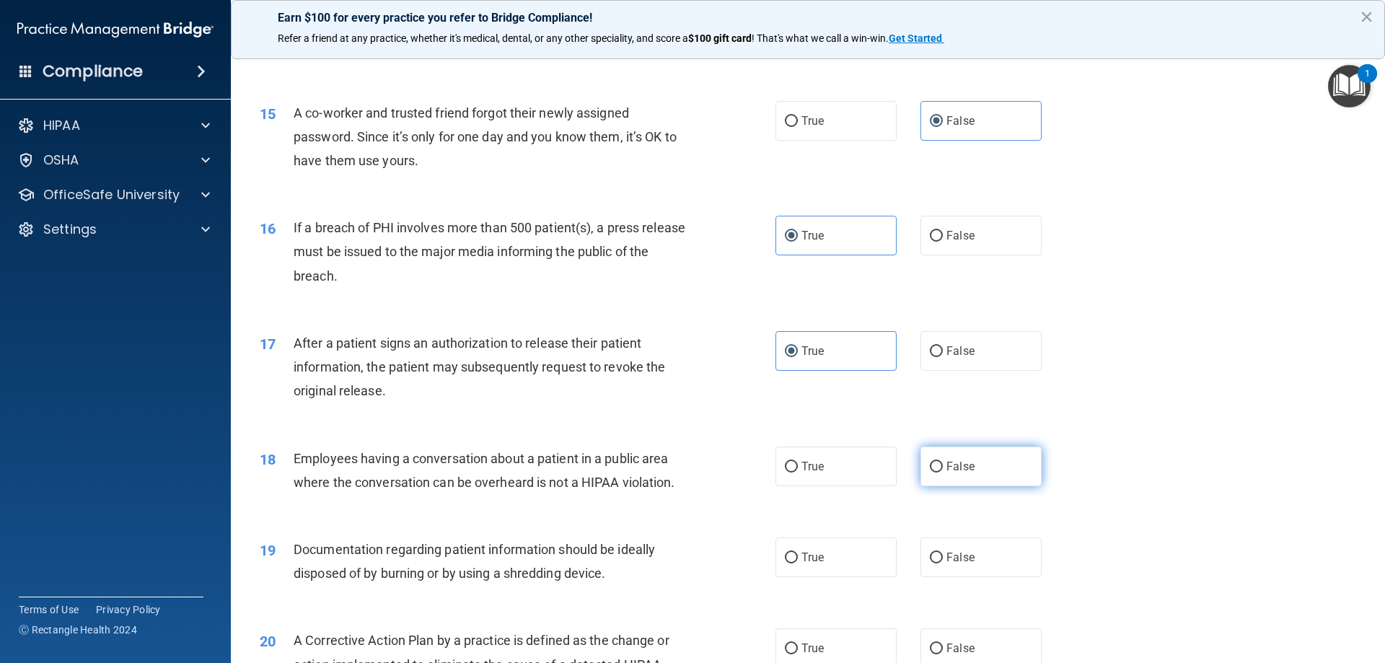
radio input "true"
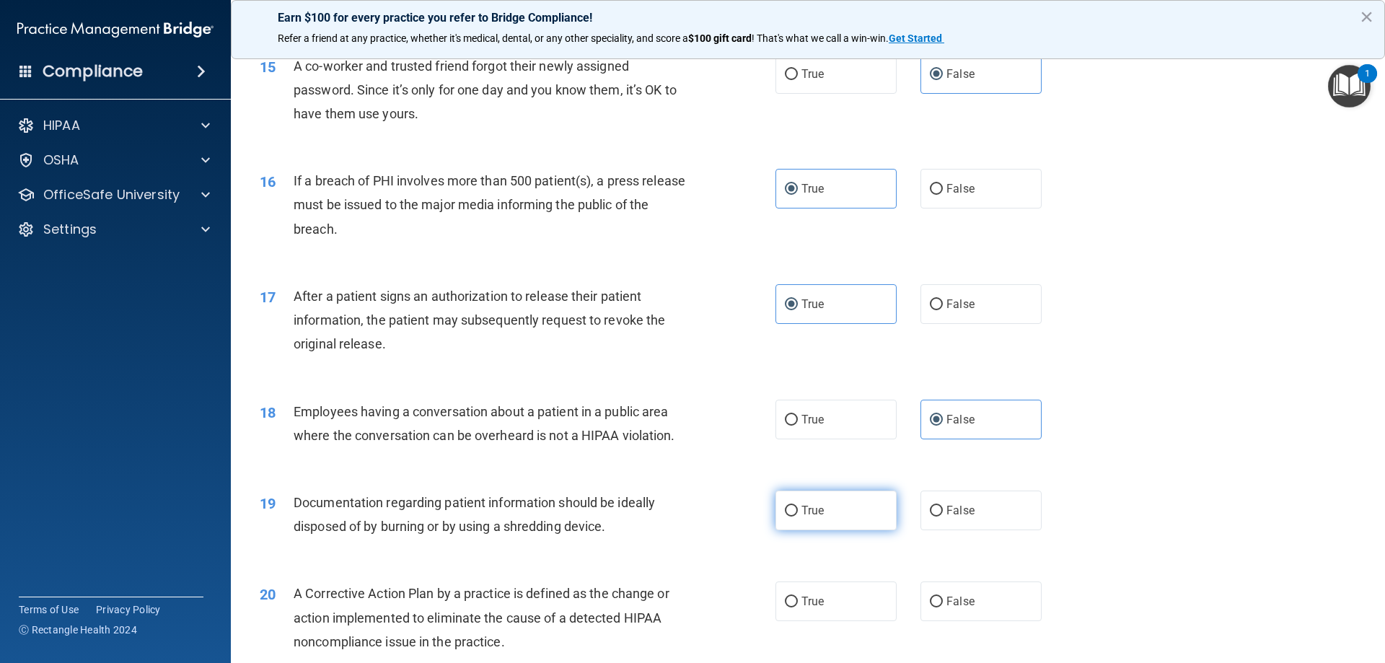
scroll to position [1514, 0]
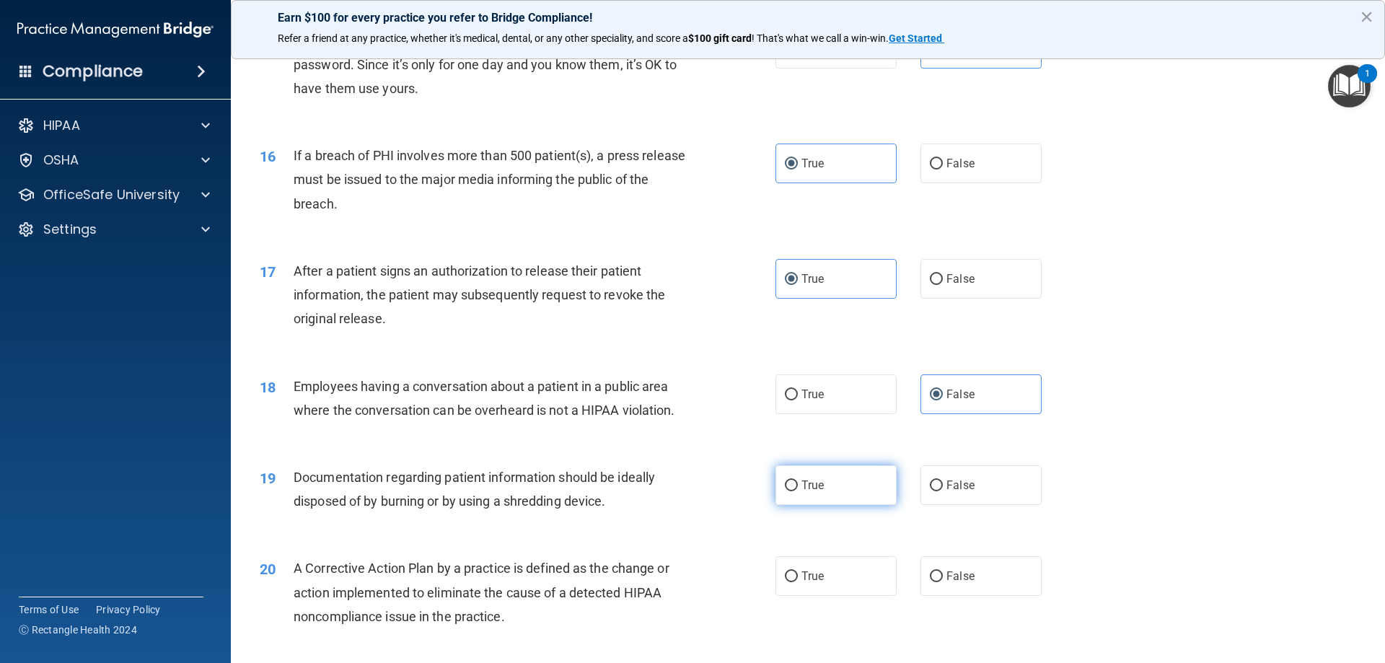
click at [850, 500] on label "True" at bounding box center [835, 485] width 121 height 40
click at [798, 491] on input "True" at bounding box center [791, 485] width 13 height 11
radio input "true"
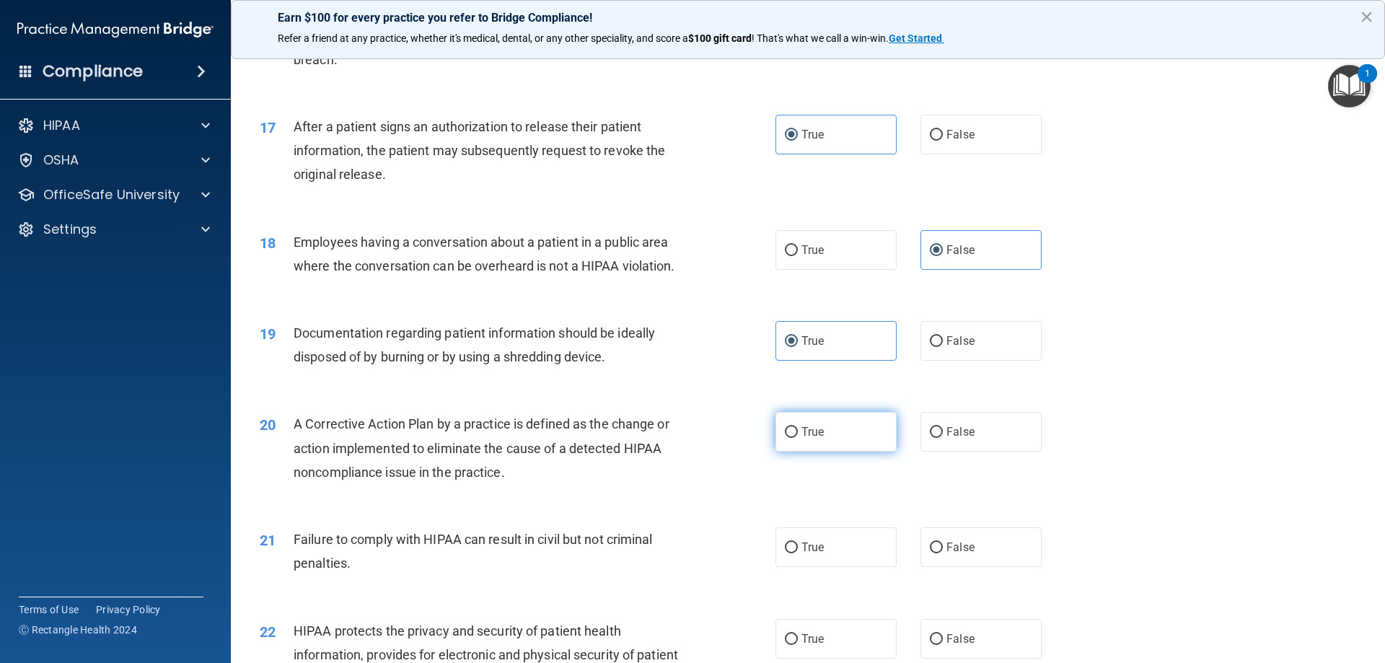
click at [790, 451] on label "True" at bounding box center [835, 432] width 121 height 40
click at [790, 438] on input "True" at bounding box center [791, 432] width 13 height 11
radio input "true"
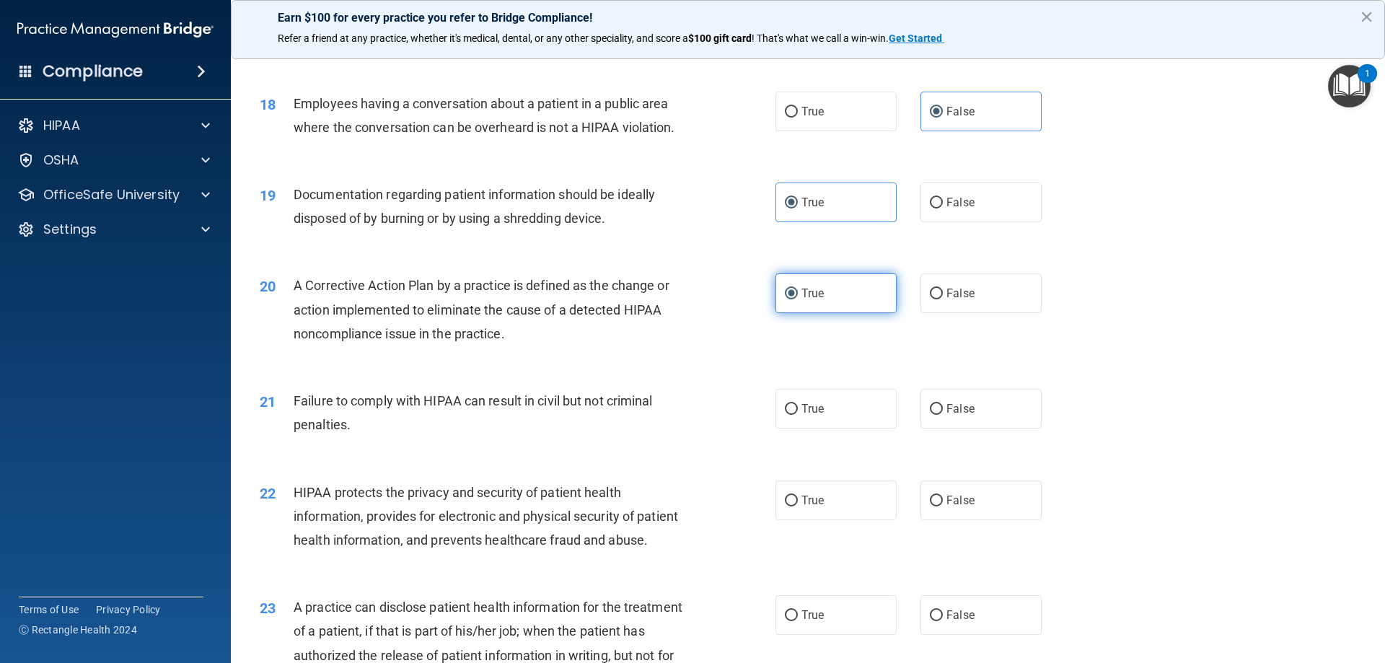
scroll to position [1803, 0]
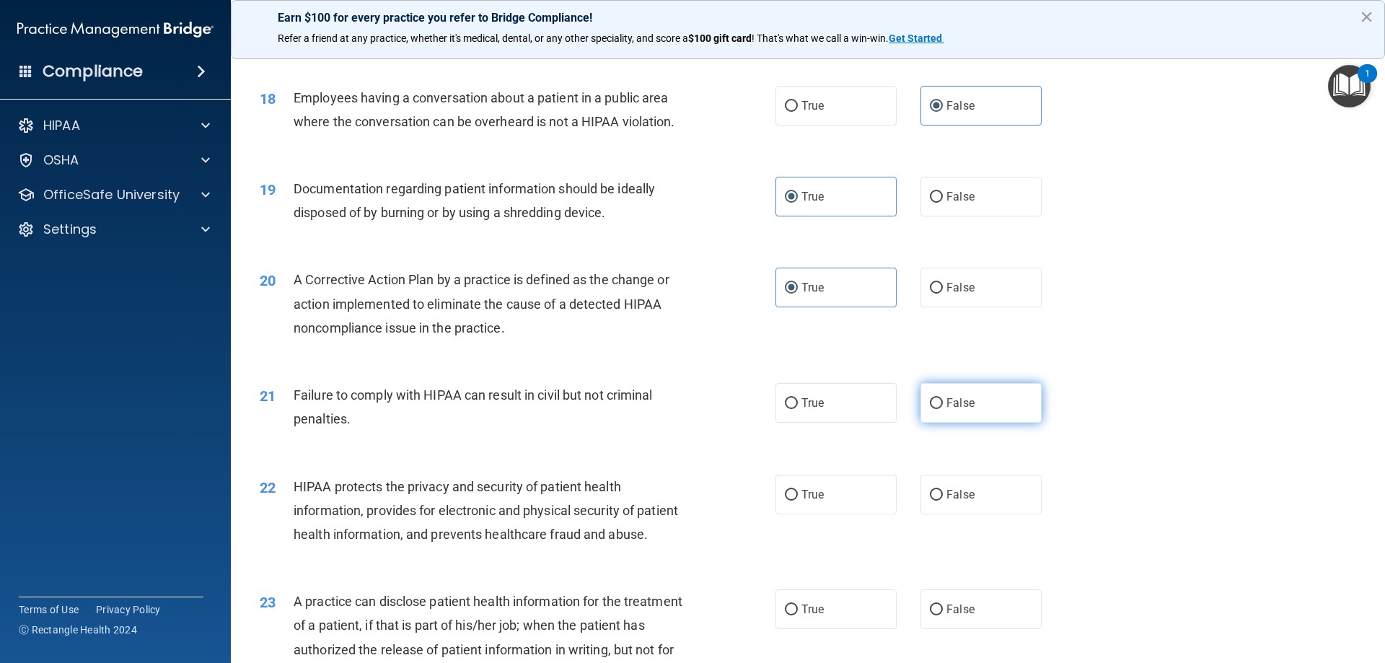
click at [946, 410] on span "False" at bounding box center [960, 403] width 28 height 14
click at [943, 409] on input "False" at bounding box center [936, 403] width 13 height 11
radio input "true"
click at [819, 513] on label "True" at bounding box center [835, 495] width 121 height 40
click at [798, 500] on input "True" at bounding box center [791, 495] width 13 height 11
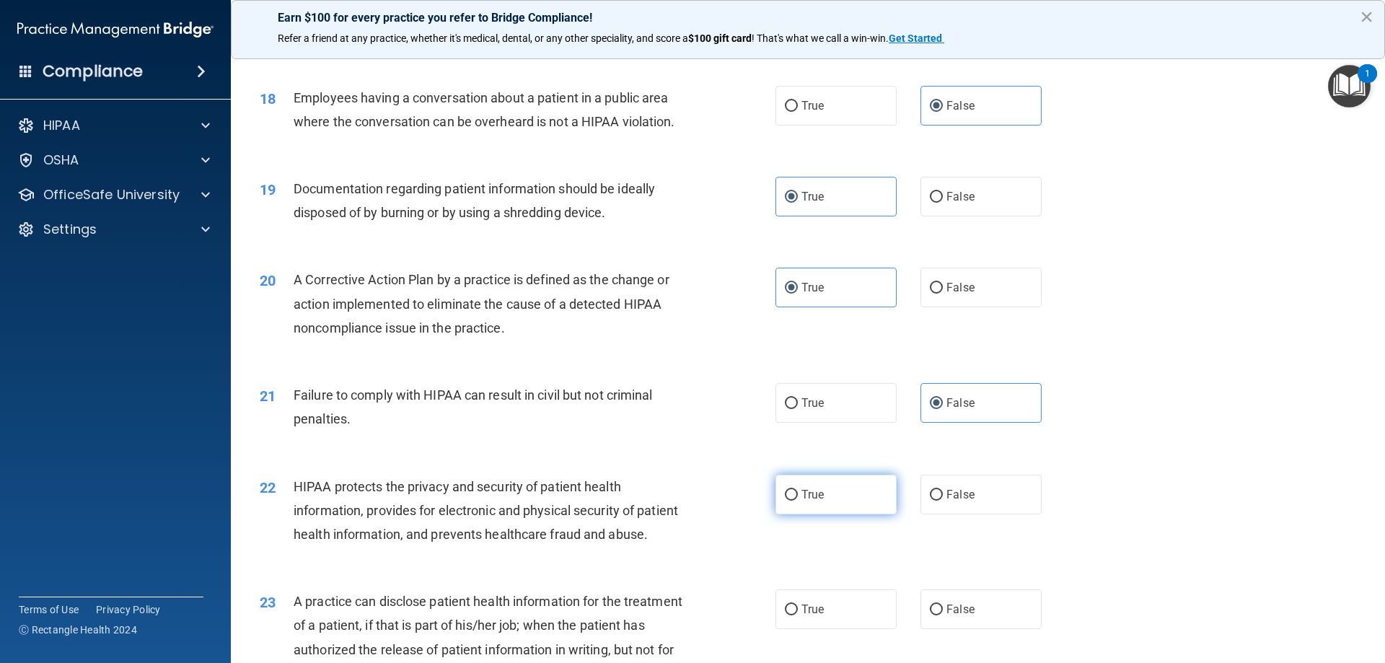
radio input "true"
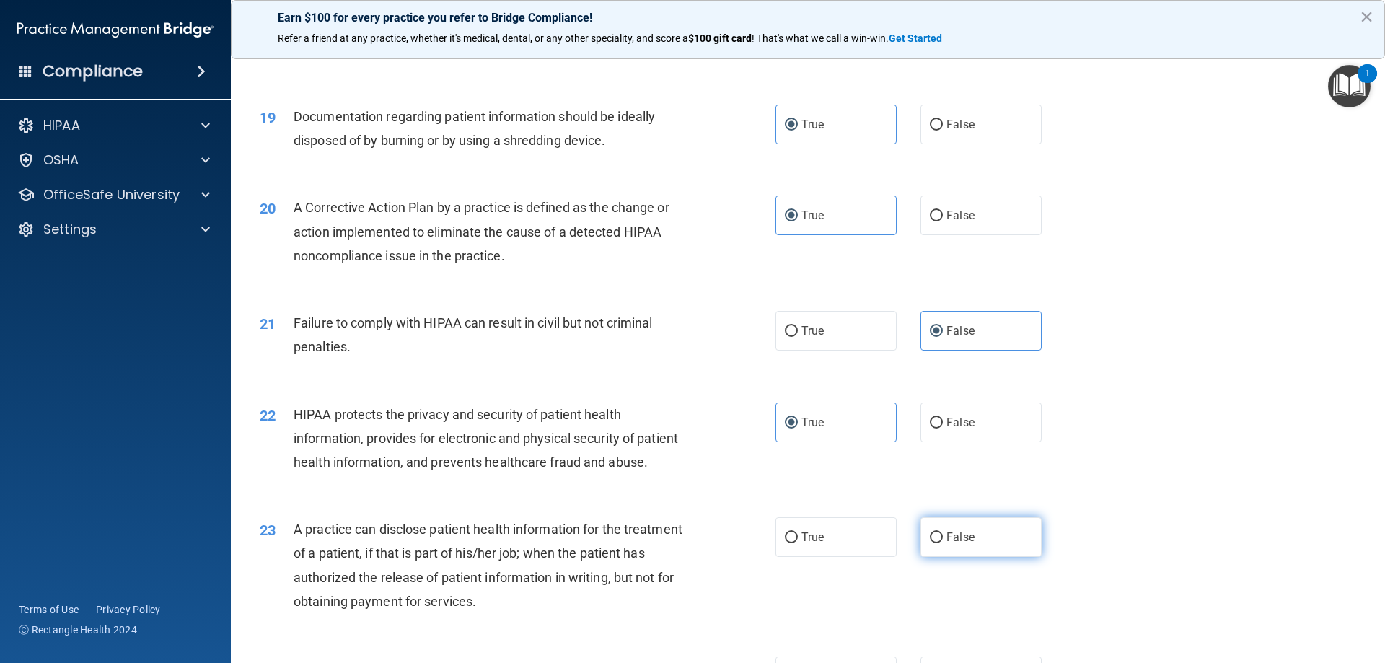
click at [948, 557] on label "False" at bounding box center [980, 537] width 121 height 40
click at [943, 543] on input "False" at bounding box center [936, 537] width 13 height 11
radio input "true"
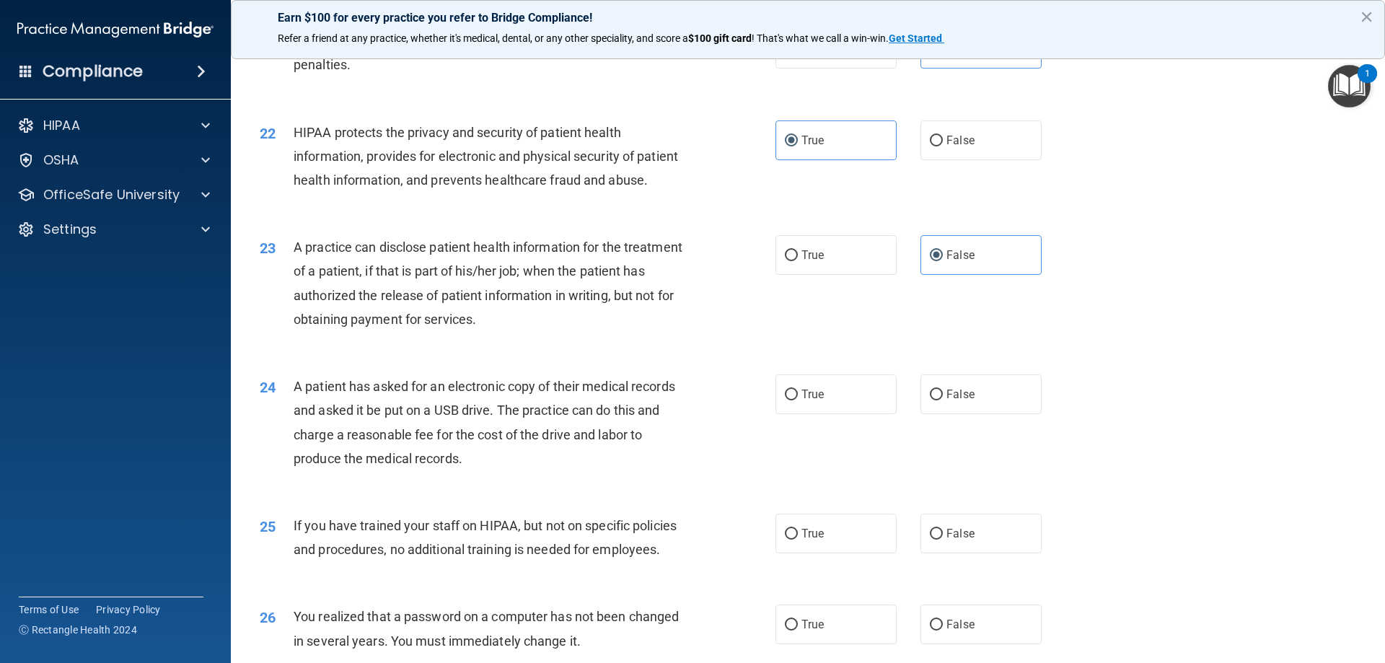
scroll to position [2163, 0]
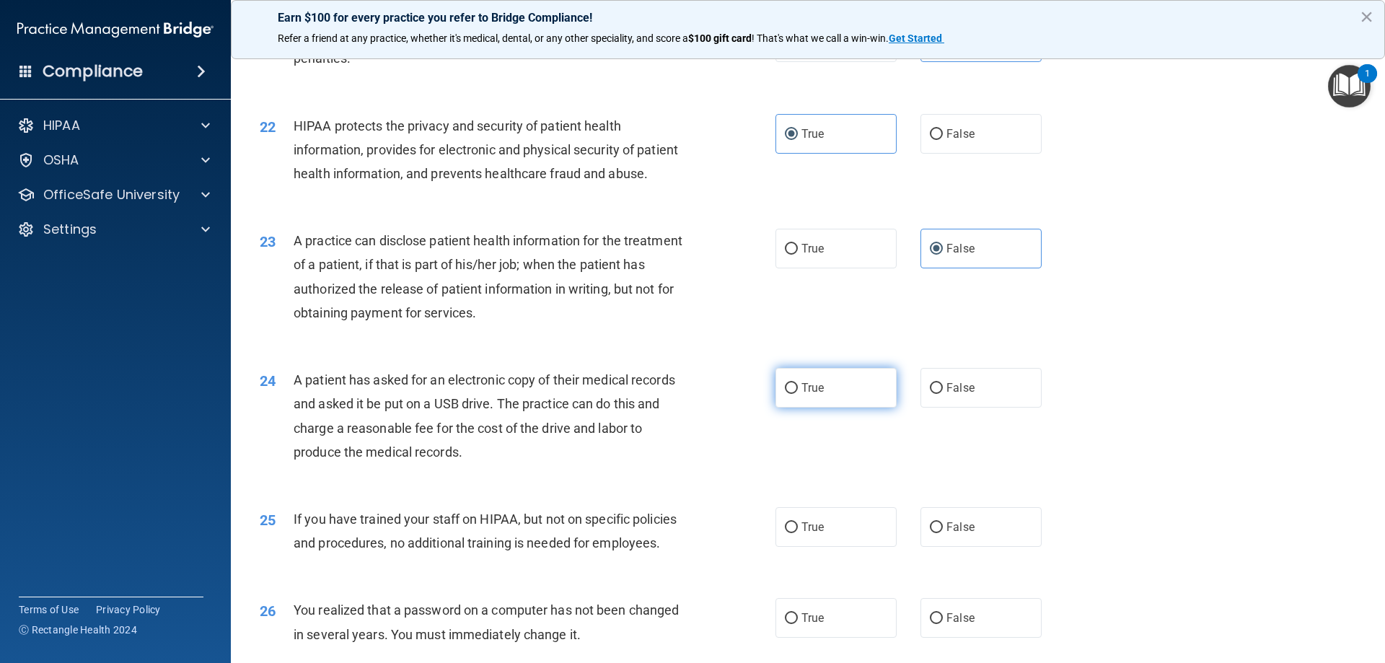
click at [810, 394] on span "True" at bounding box center [812, 388] width 22 height 14
click at [798, 394] on input "True" at bounding box center [791, 388] width 13 height 11
radio input "true"
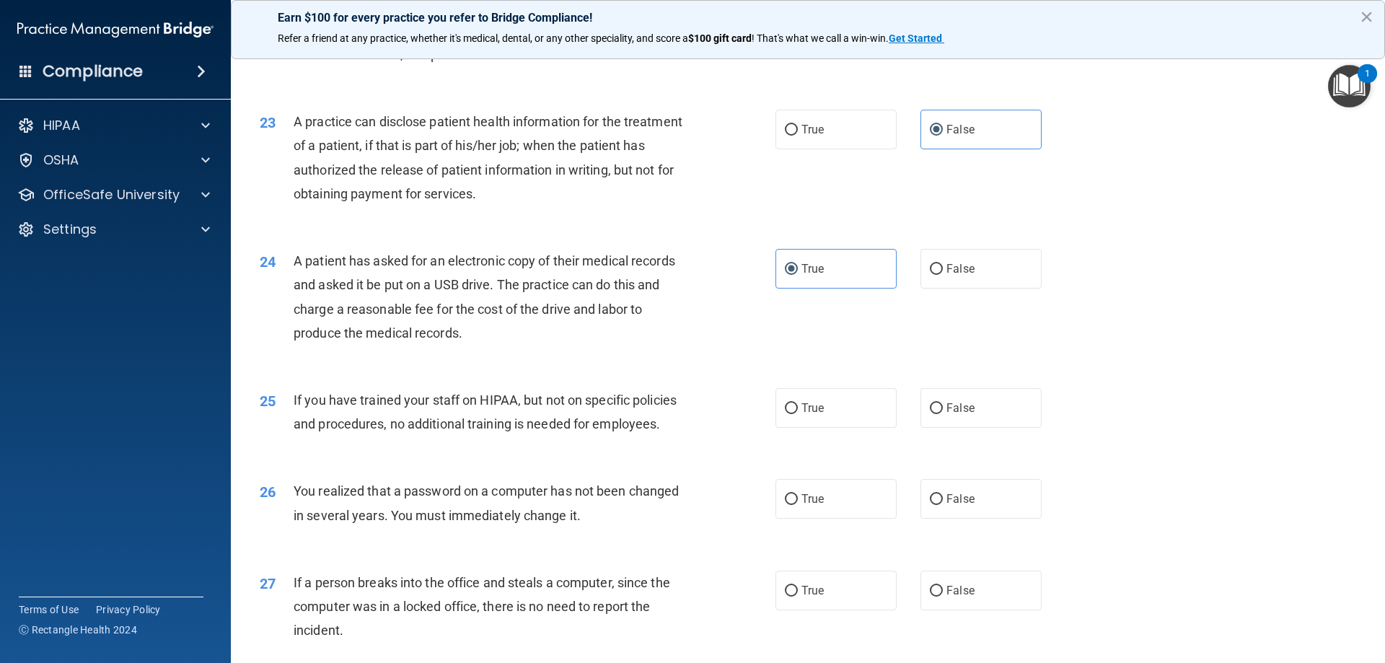
scroll to position [2308, 0]
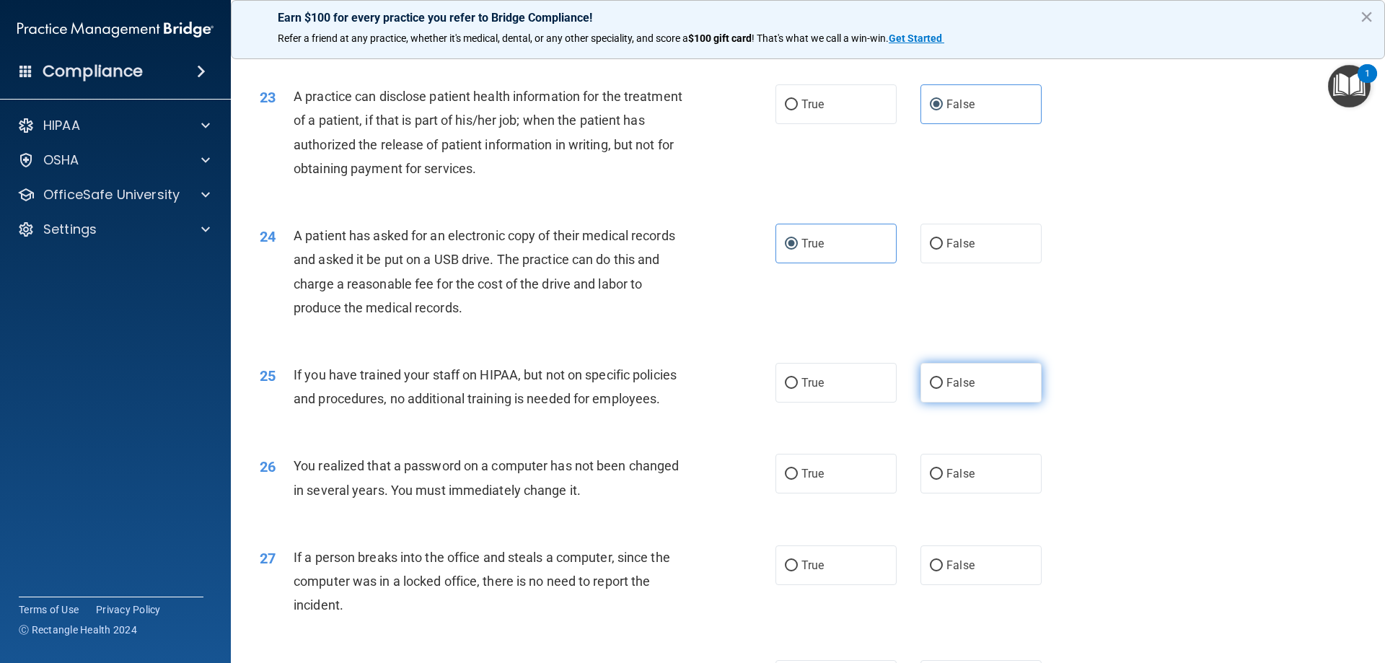
click at [930, 389] on input "False" at bounding box center [936, 383] width 13 height 11
radio input "true"
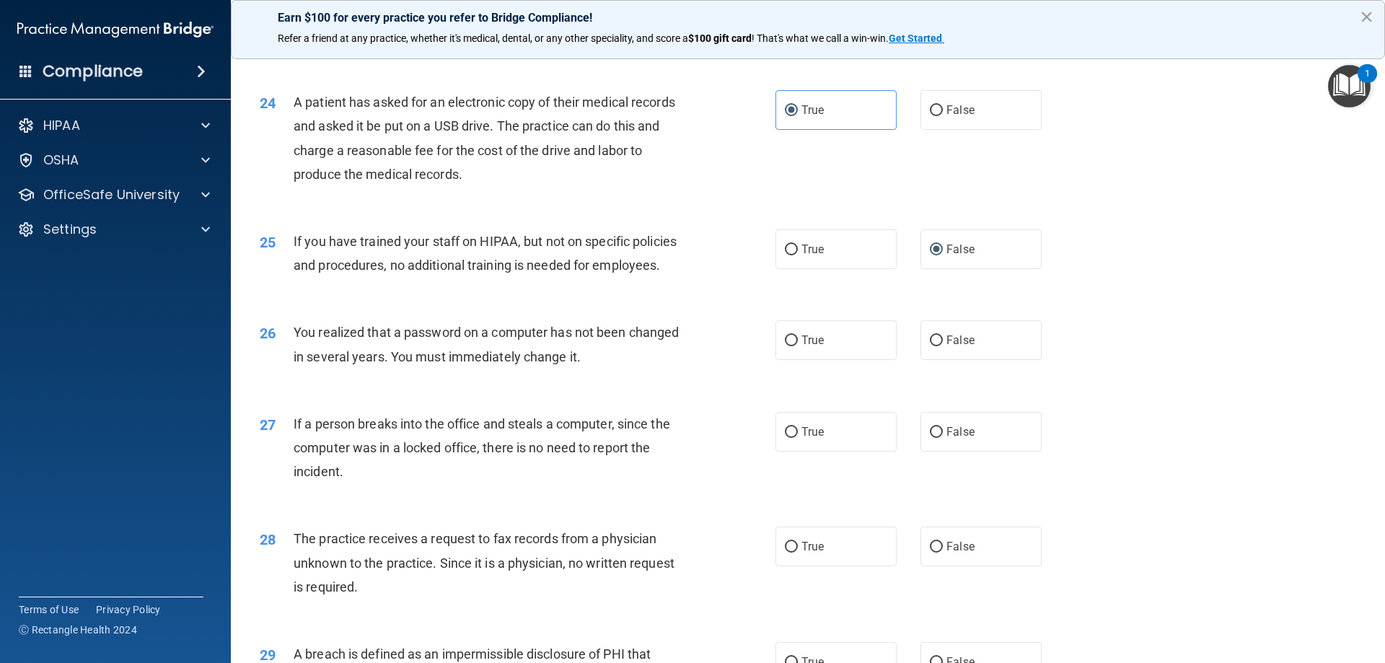
scroll to position [2452, 0]
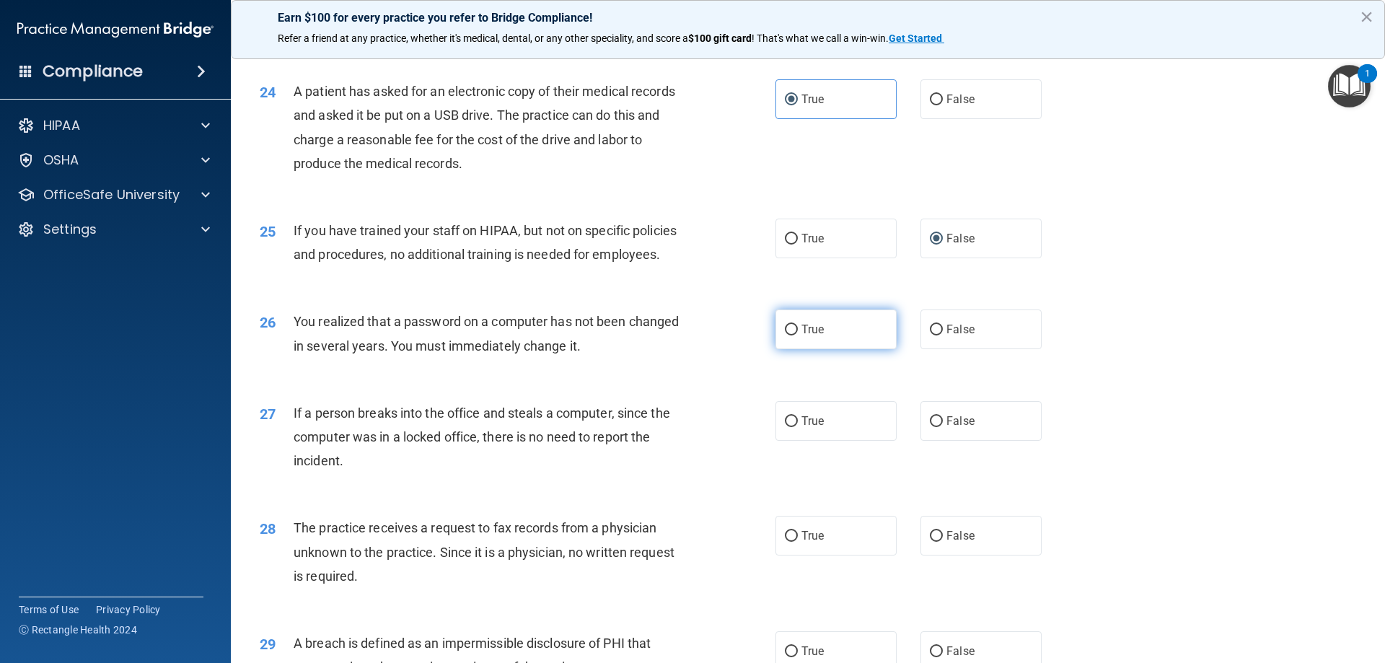
click at [829, 349] on label "True" at bounding box center [835, 329] width 121 height 40
click at [798, 335] on input "True" at bounding box center [791, 330] width 13 height 11
radio input "true"
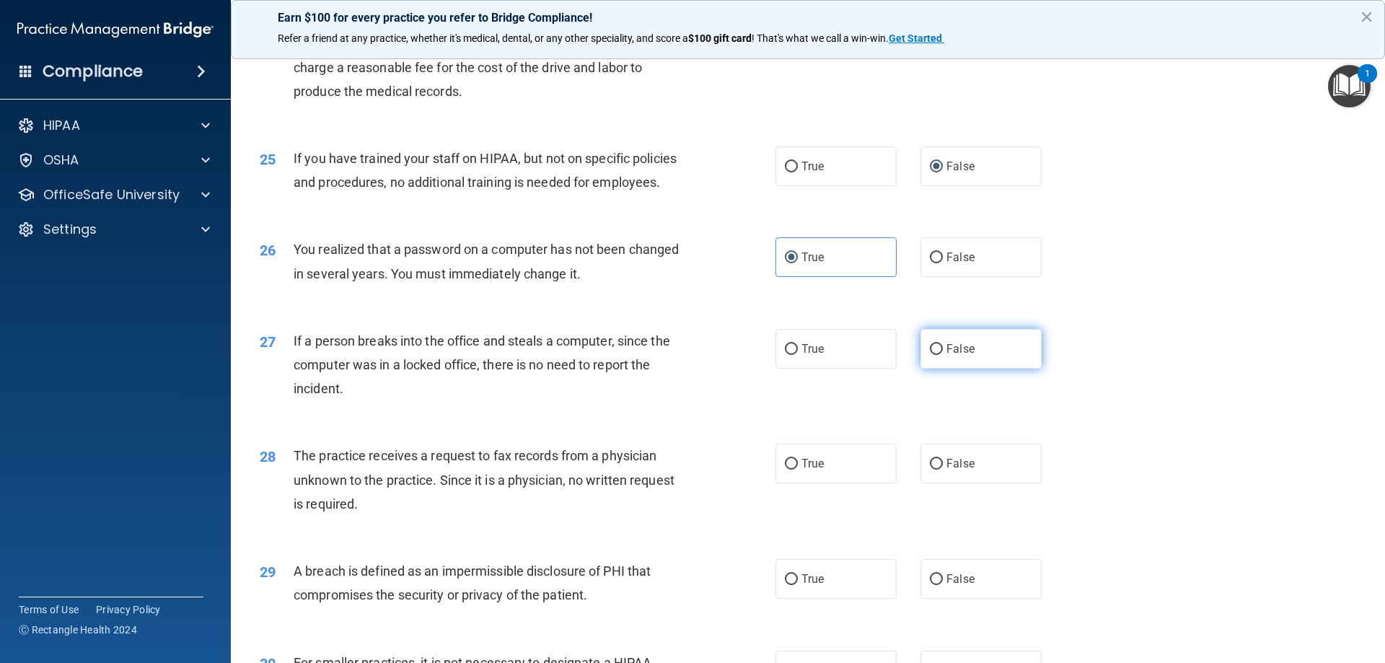
click at [931, 369] on label "False" at bounding box center [980, 349] width 121 height 40
click at [931, 355] on input "False" at bounding box center [936, 349] width 13 height 11
radio input "true"
click at [930, 469] on input "False" at bounding box center [936, 464] width 13 height 11
radio input "true"
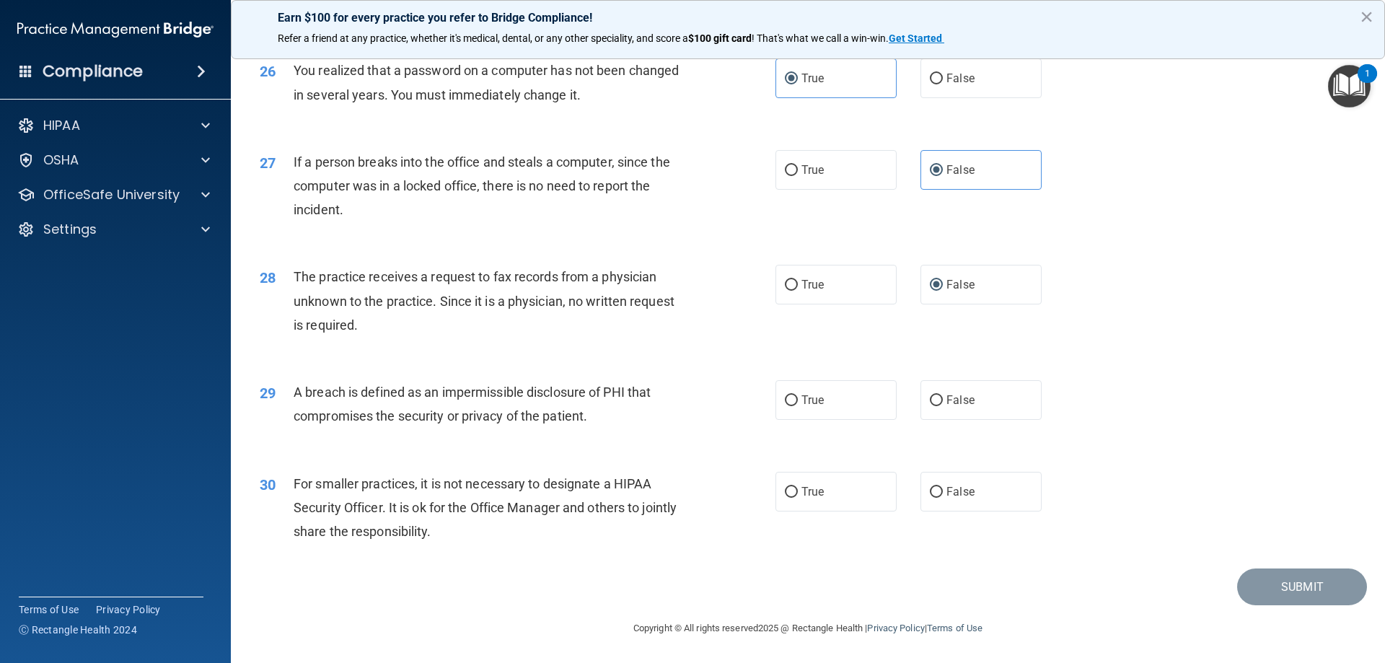
scroll to position [2740, 0]
drag, startPoint x: 797, startPoint y: 424, endPoint x: 778, endPoint y: 423, distance: 18.8
click at [798, 420] on label "True" at bounding box center [835, 400] width 121 height 40
click at [798, 406] on input "True" at bounding box center [791, 400] width 13 height 11
radio input "true"
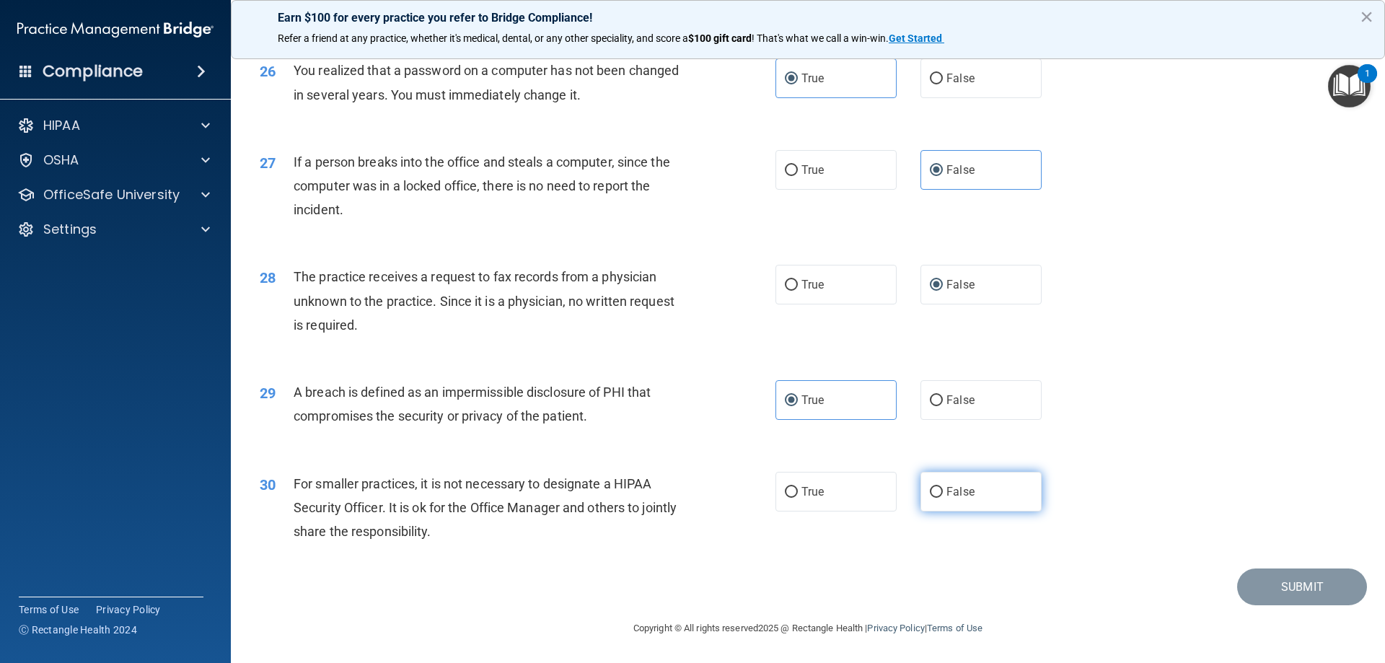
click at [946, 498] on span "False" at bounding box center [960, 492] width 28 height 14
click at [943, 498] on input "False" at bounding box center [936, 492] width 13 height 11
radio input "true"
click at [1298, 595] on button "Submit" at bounding box center [1302, 586] width 130 height 37
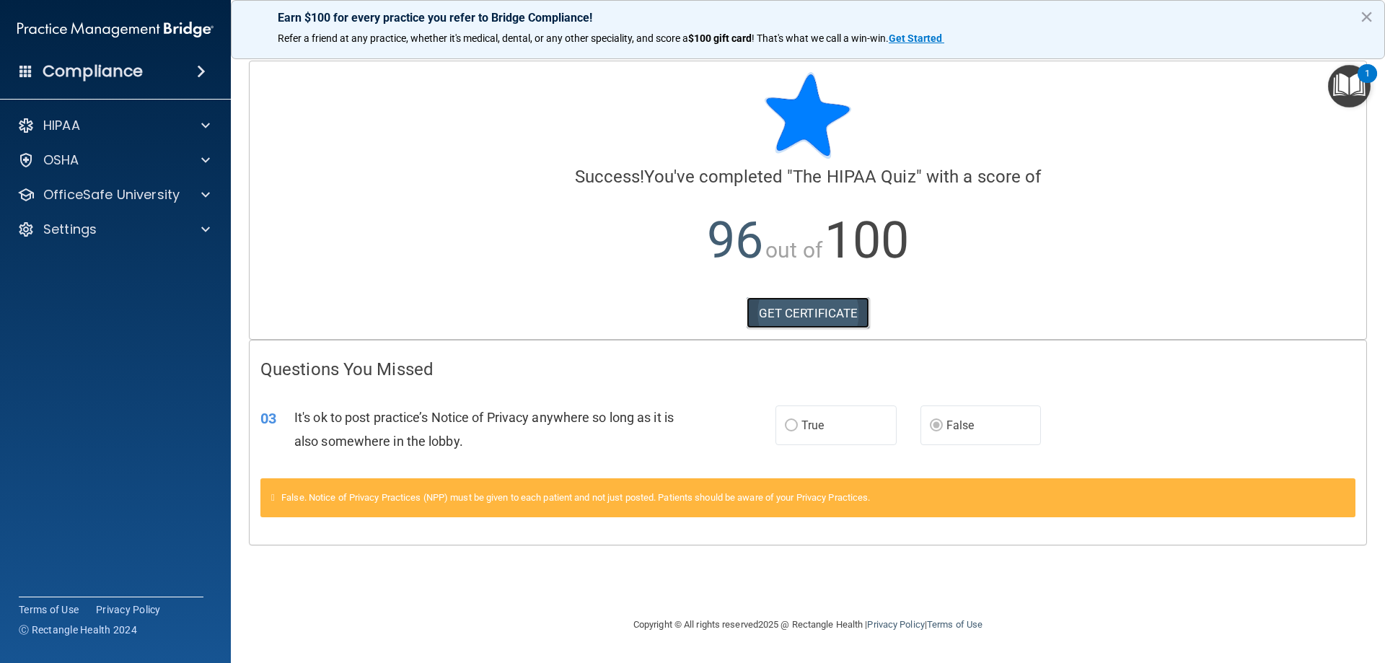
click at [804, 313] on link "GET CERTIFICATE" at bounding box center [807, 313] width 123 height 32
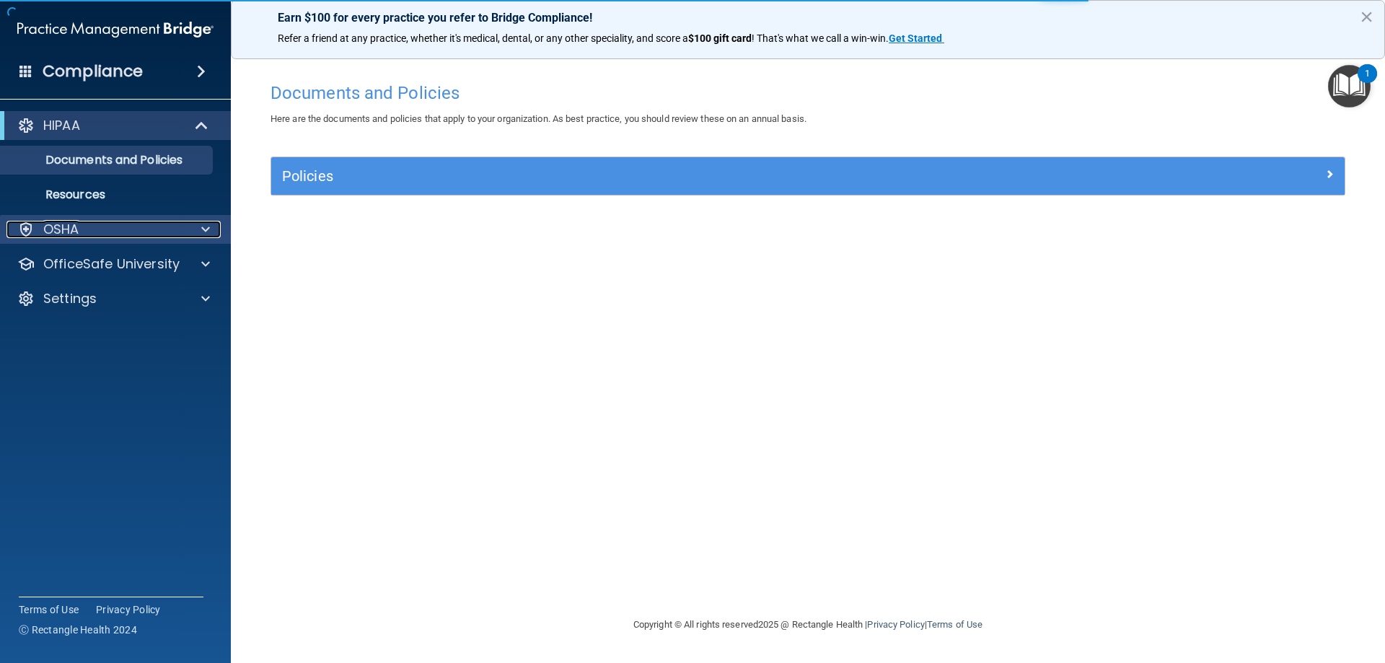
click at [109, 225] on div "OSHA" at bounding box center [95, 229] width 179 height 17
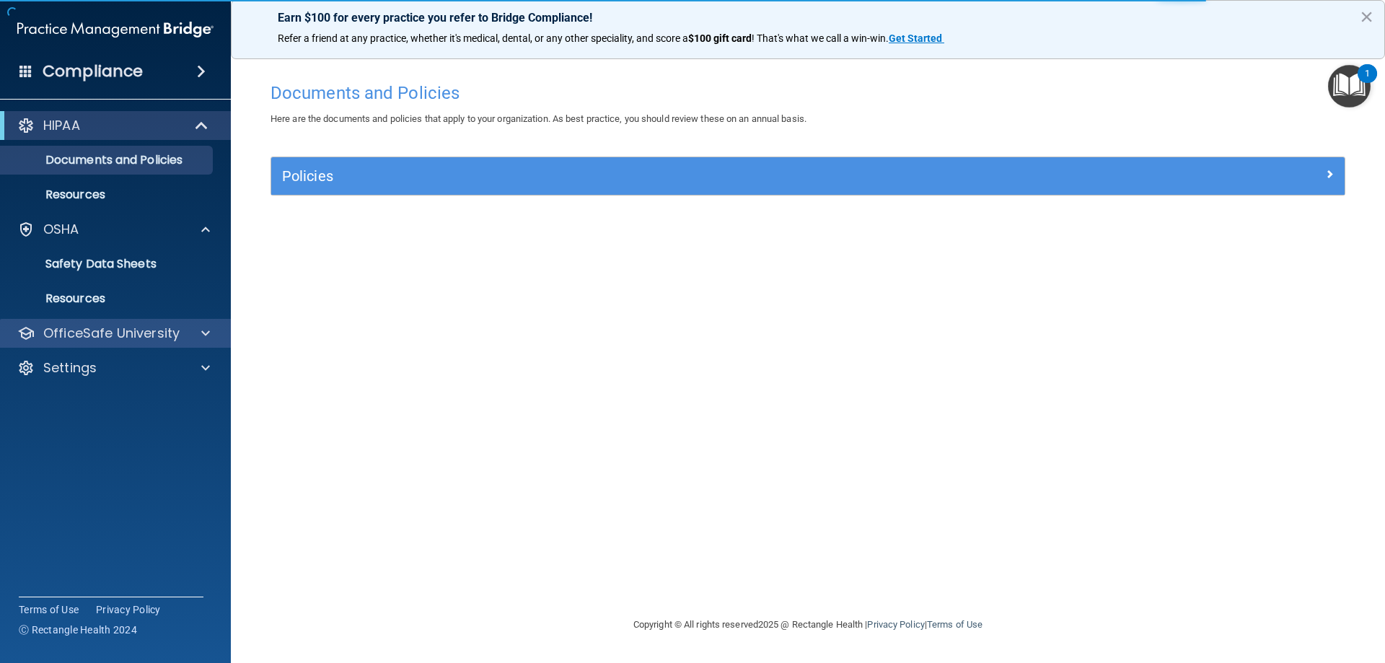
click at [118, 322] on div "OfficeSafe University" at bounding box center [115, 333] width 231 height 29
click at [121, 334] on p "OfficeSafe University" at bounding box center [111, 333] width 136 height 17
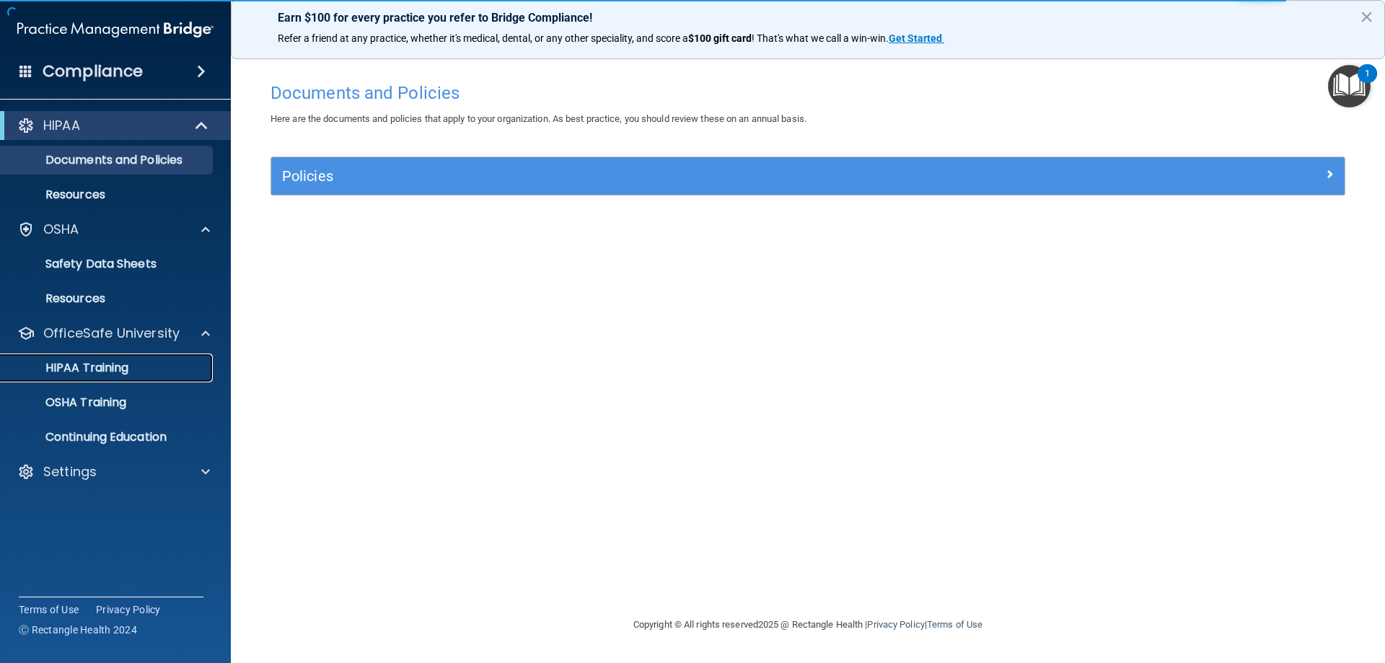
click at [97, 371] on p "HIPAA Training" at bounding box center [68, 368] width 119 height 14
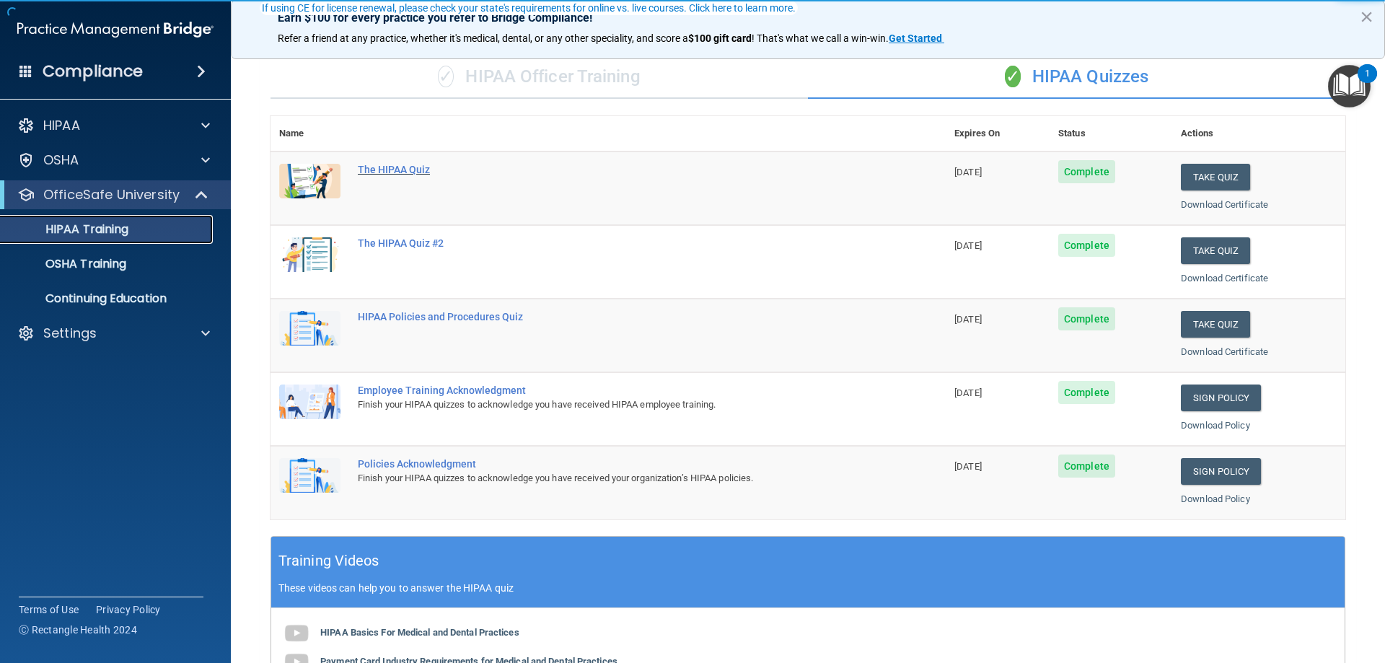
scroll to position [144, 0]
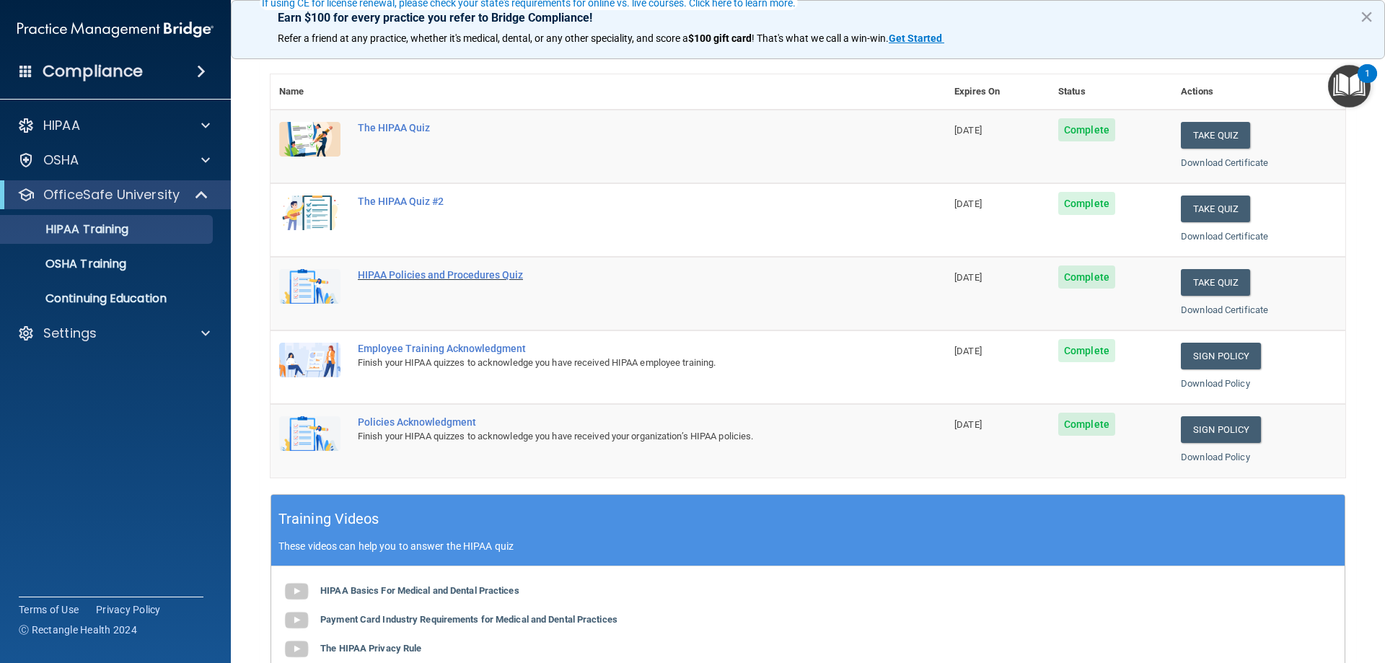
click at [394, 271] on div "HIPAA Policies and Procedures Quiz" at bounding box center [616, 275] width 516 height 12
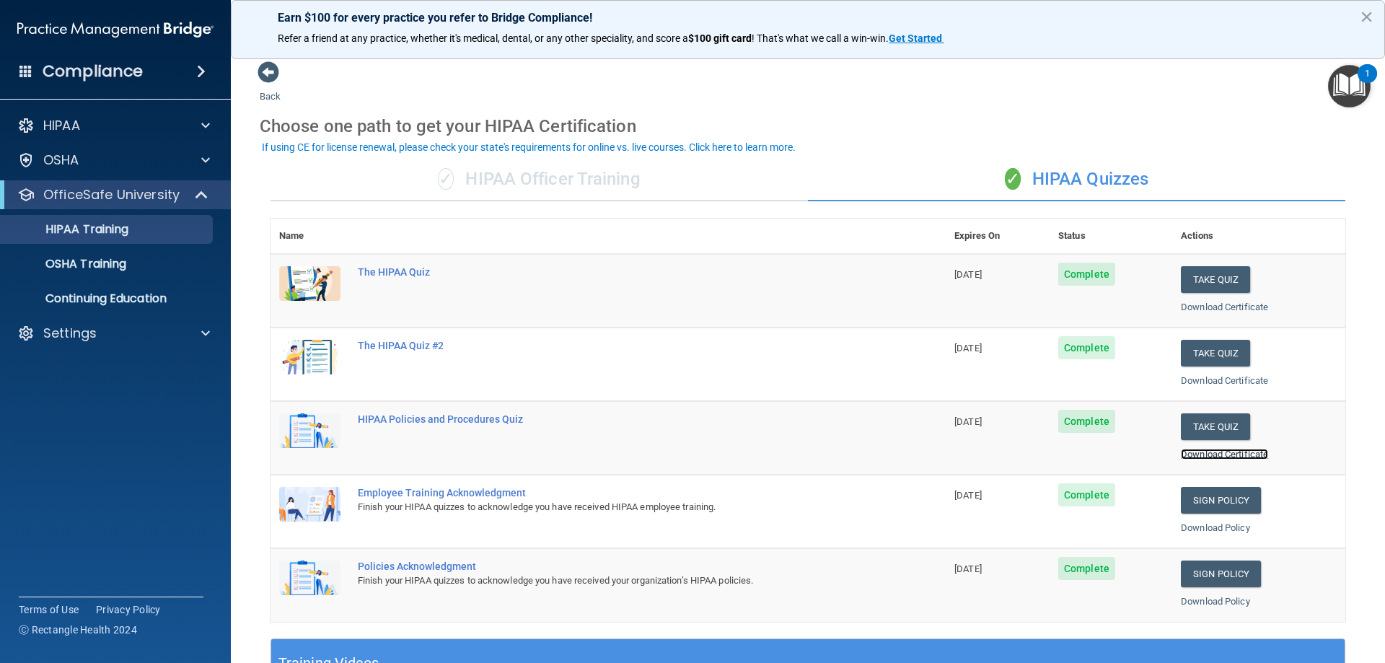
click at [1214, 454] on link "Download Certificate" at bounding box center [1224, 454] width 87 height 11
